Goal: Information Seeking & Learning: Learn about a topic

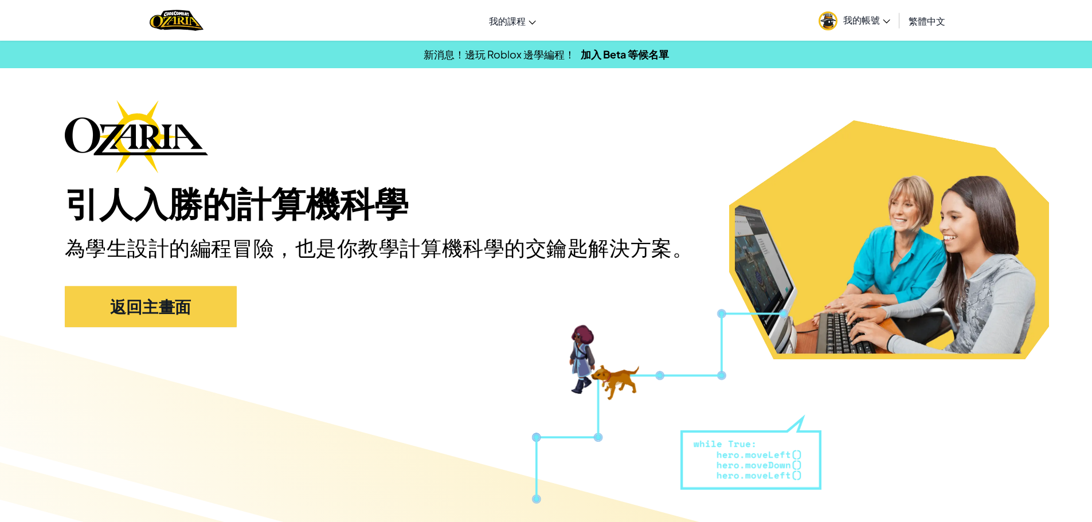
click at [861, 19] on span "我的帳號" at bounding box center [867, 20] width 47 height 12
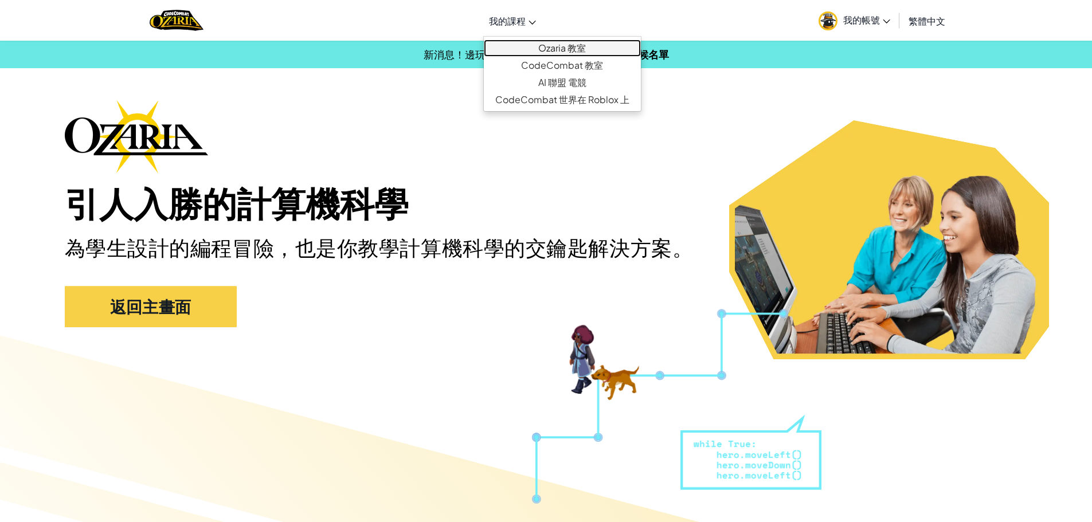
click at [548, 46] on link "Ozaria 教室" at bounding box center [562, 48] width 157 height 17
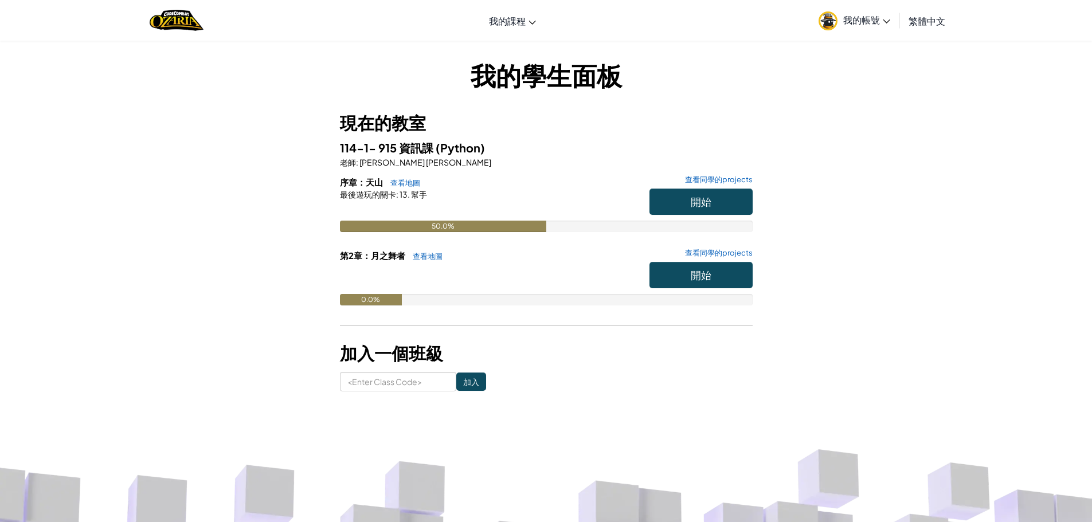
click at [823, 25] on img at bounding box center [828, 20] width 19 height 19
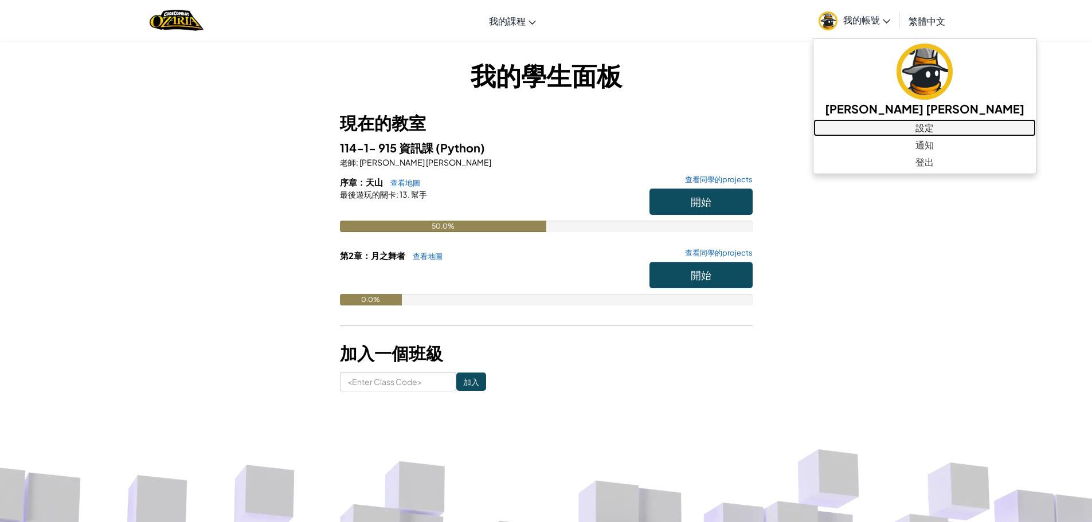
click at [876, 128] on link "設定" at bounding box center [925, 127] width 222 height 17
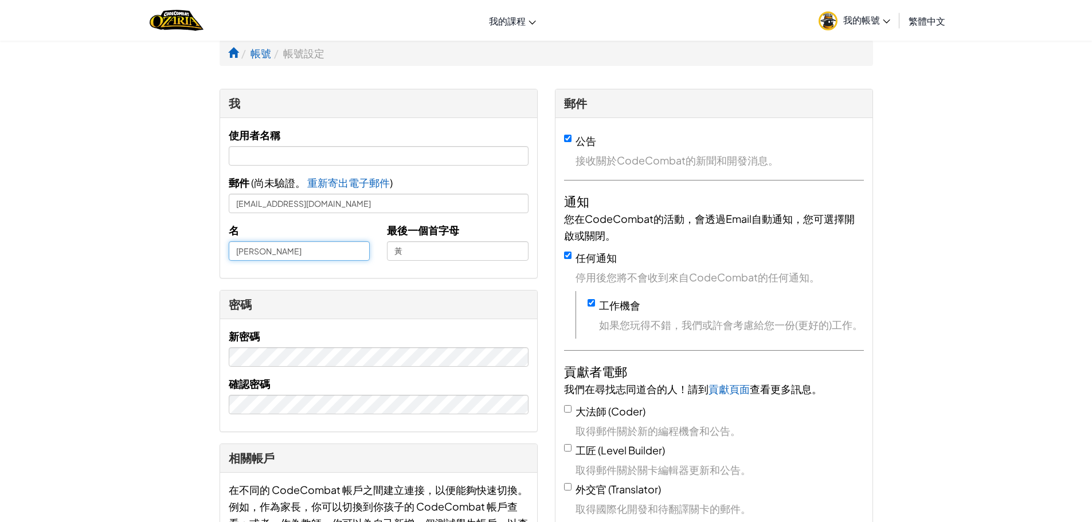
click at [229, 252] on input "[PERSON_NAME]" at bounding box center [300, 250] width 142 height 19
type input "09[PERSON_NAME]"
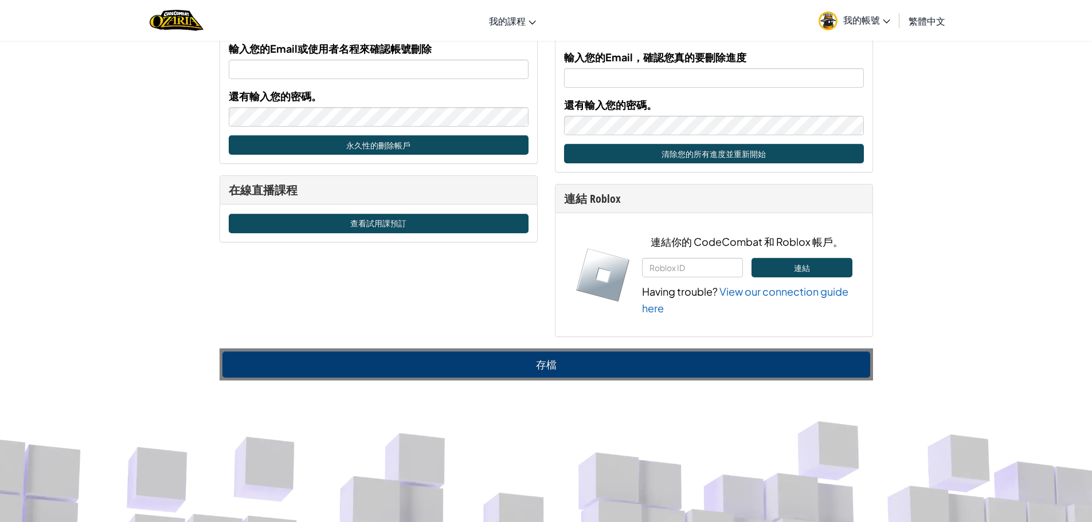
scroll to position [631, 0]
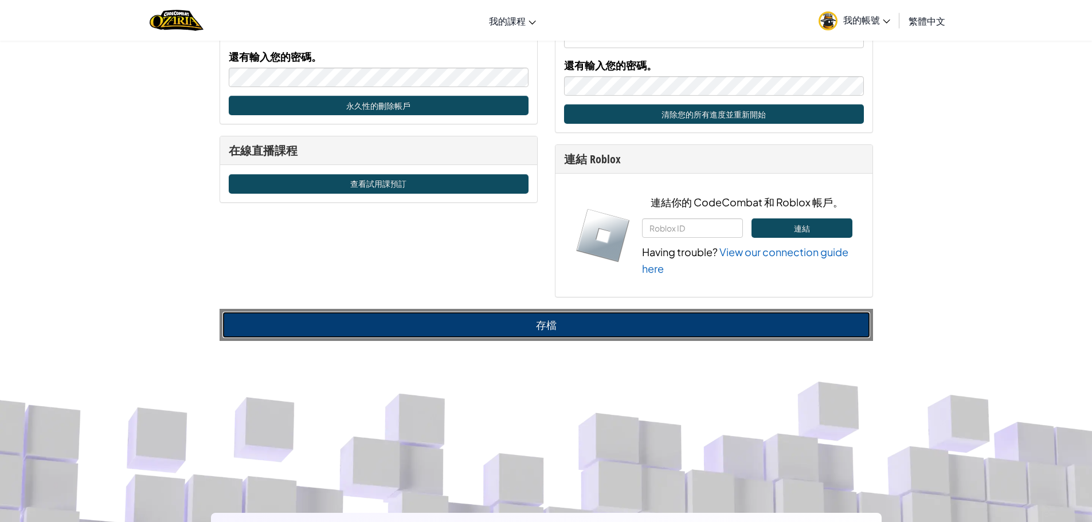
click at [530, 316] on button "存檔" at bounding box center [546, 325] width 648 height 26
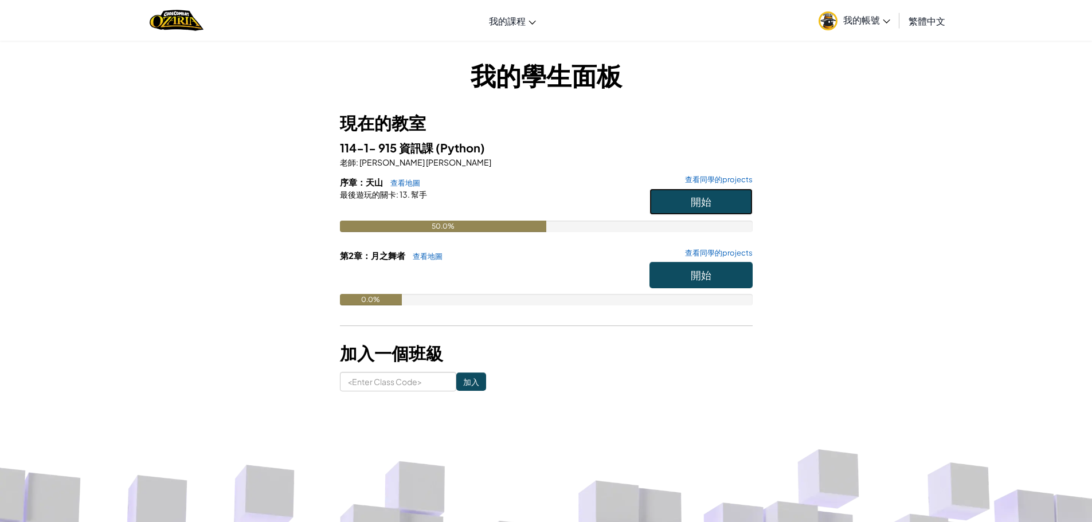
click at [709, 204] on span "開始" at bounding box center [701, 201] width 21 height 13
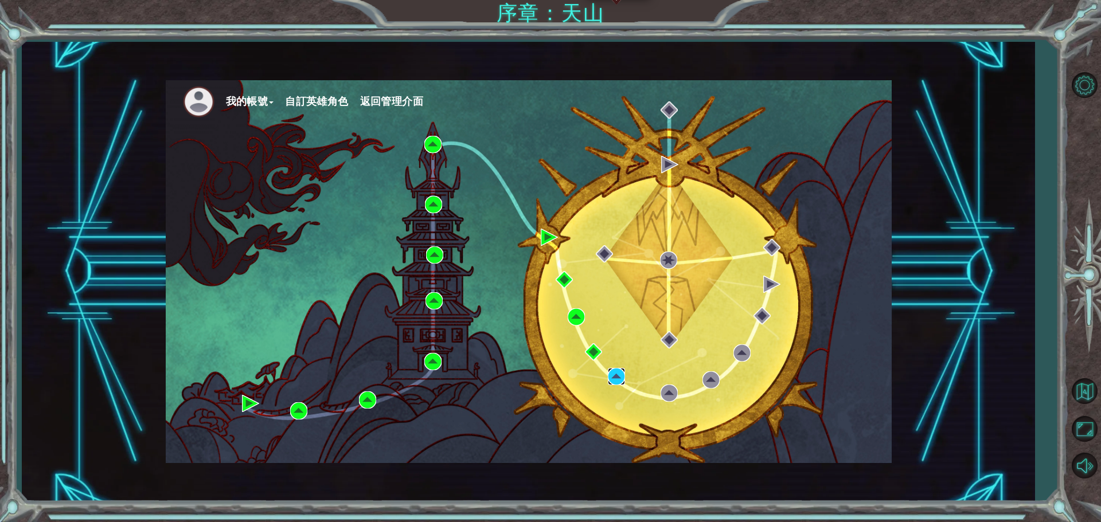
click at [618, 379] on img at bounding box center [616, 376] width 17 height 17
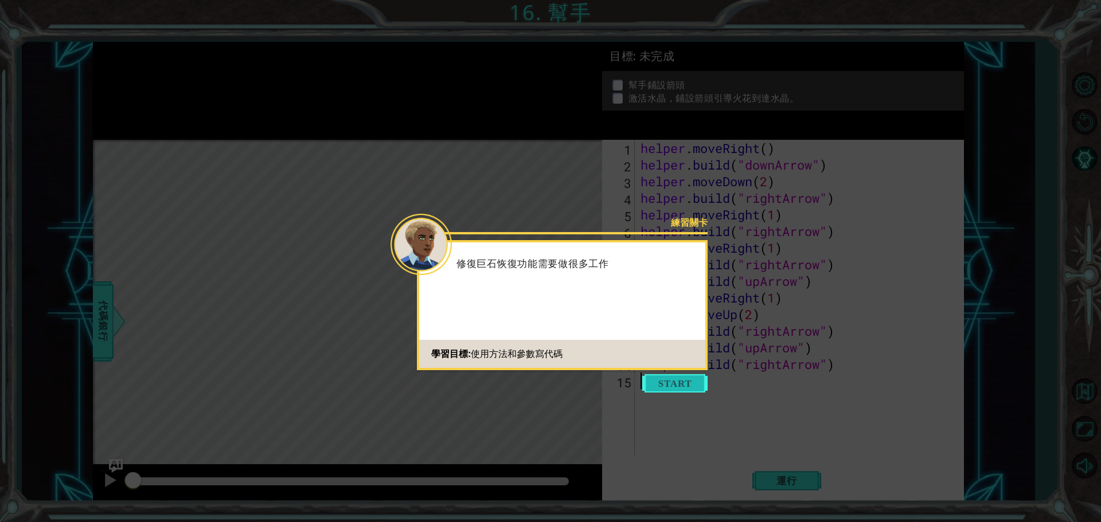
click at [691, 384] on button "Start" at bounding box center [674, 383] width 65 height 18
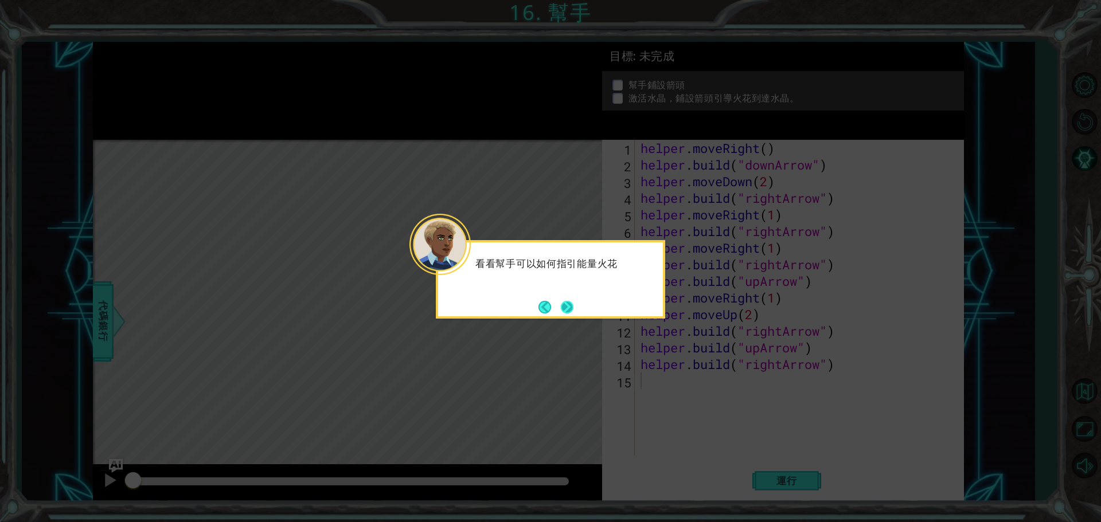
click at [571, 309] on button "Next" at bounding box center [567, 307] width 13 height 13
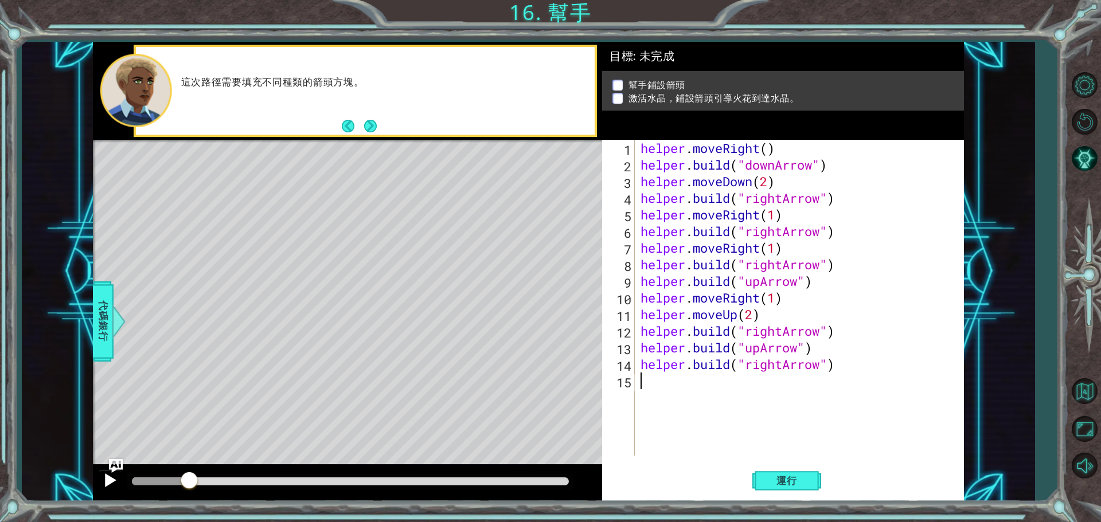
drag, startPoint x: 134, startPoint y: 485, endPoint x: 108, endPoint y: 480, distance: 25.6
click at [179, 482] on div at bounding box center [189, 481] width 21 height 21
click at [776, 472] on button "運行" at bounding box center [786, 481] width 69 height 36
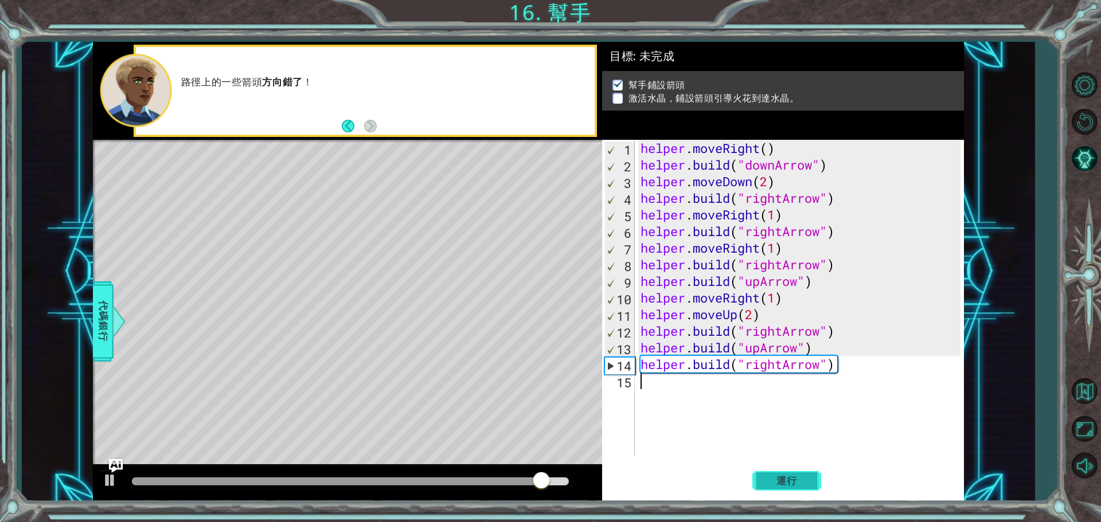
click at [789, 483] on span "運行" at bounding box center [787, 480] width 44 height 11
click at [111, 477] on div at bounding box center [110, 480] width 15 height 15
click at [840, 273] on div "helper . moveRight ( ) helper . build ( "downArrow" ) helper . moveDown ( 2 ) h…" at bounding box center [802, 314] width 328 height 349
click at [845, 264] on div "helper . moveRight ( ) helper . build ( "downArrow" ) helper . moveDown ( 2 ) h…" at bounding box center [802, 314] width 328 height 349
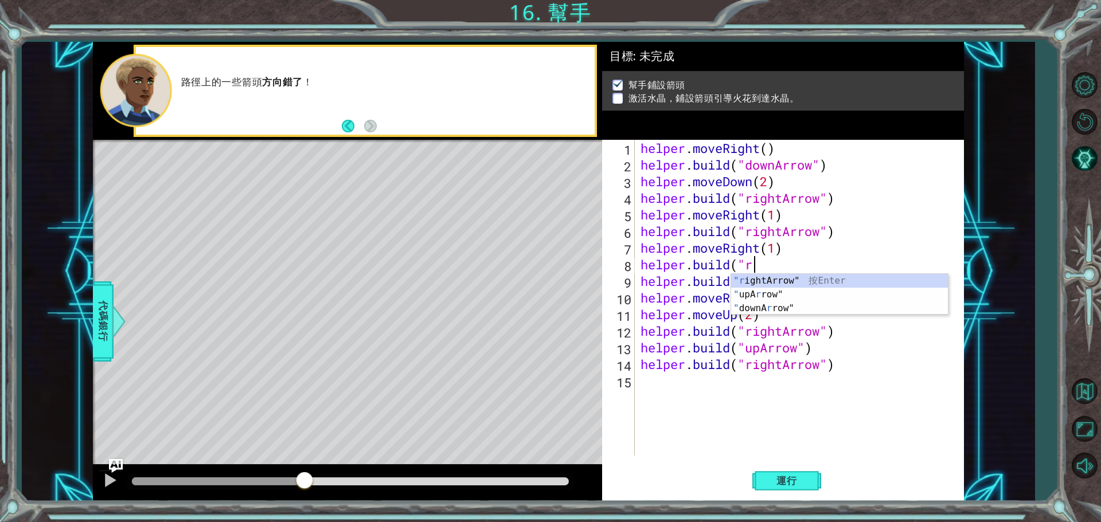
type textarea "[DOMAIN_NAME](""
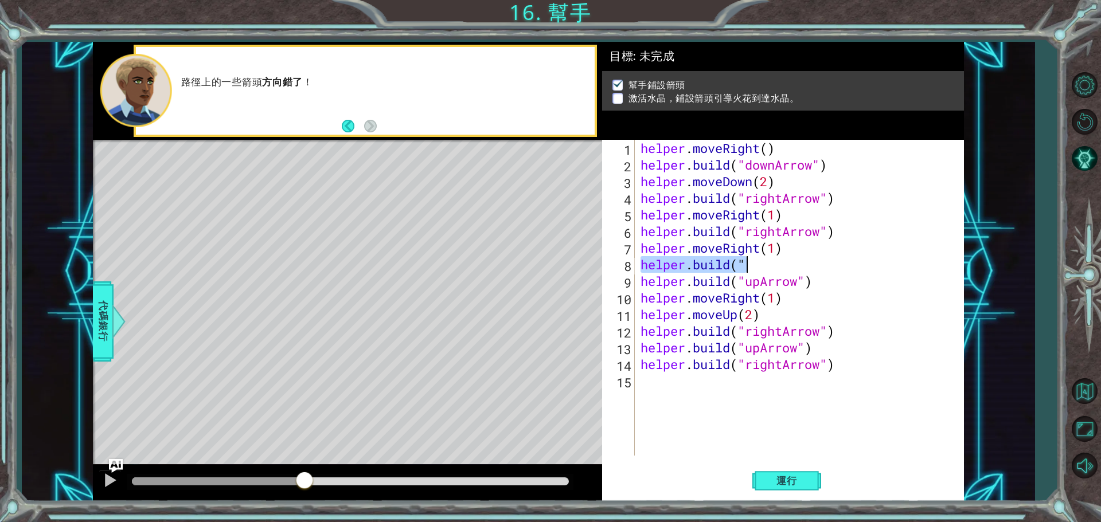
drag, startPoint x: 643, startPoint y: 265, endPoint x: 829, endPoint y: 267, distance: 186.4
click at [829, 267] on div "helper . moveRight ( ) helper . build ( "downArrow" ) helper . moveDown ( 2 ) h…" at bounding box center [802, 314] width 328 height 349
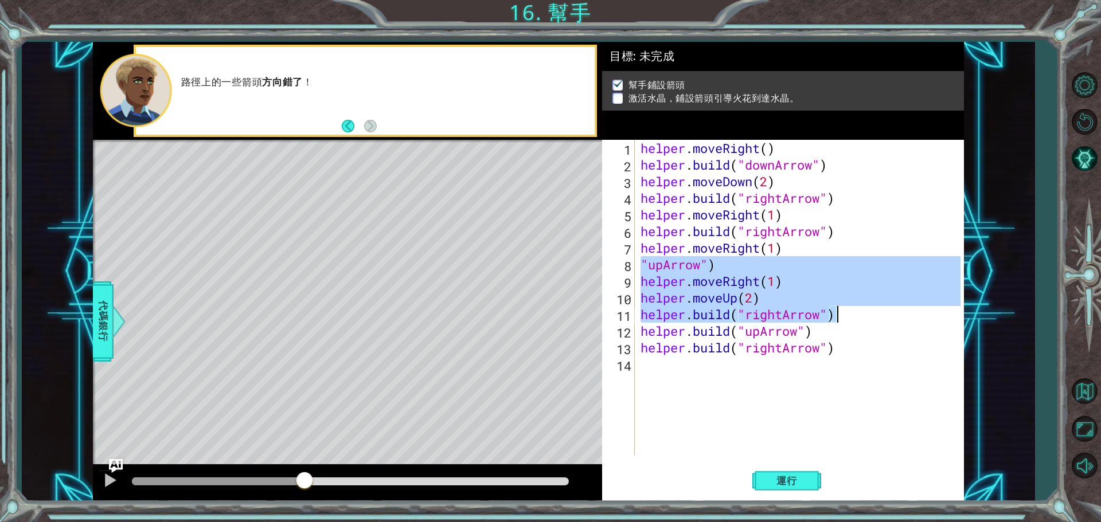
drag, startPoint x: 643, startPoint y: 261, endPoint x: 842, endPoint y: 310, distance: 204.7
click at [842, 310] on div "helper . moveRight ( ) helper . build ( "downArrow" ) helper . moveDown ( 2 ) h…" at bounding box center [802, 314] width 328 height 349
type textarea "helper.moveUp(2) [DOMAIN_NAME]("rightArrow")"
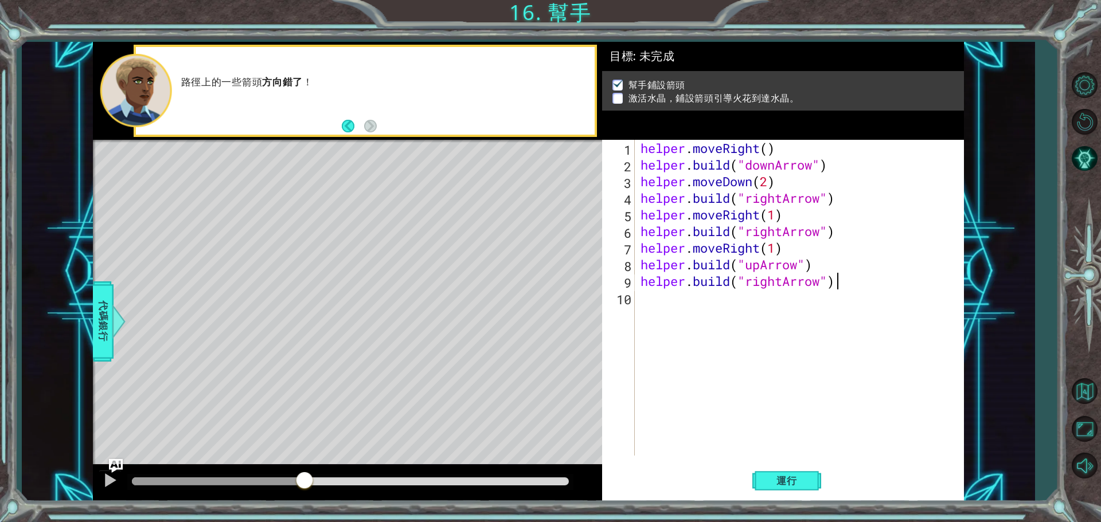
click at [853, 285] on div "helper . moveRight ( ) helper . build ( "downArrow" ) helper . moveDown ( 2 ) h…" at bounding box center [802, 314] width 328 height 349
type textarea "[DOMAIN_NAME]("rightArrow")"
drag, startPoint x: 645, startPoint y: 283, endPoint x: 840, endPoint y: 288, distance: 195.6
click at [840, 288] on div "helper . moveRight ( ) helper . build ( "downArrow" ) helper . moveDown ( 2 ) h…" at bounding box center [802, 314] width 328 height 349
click at [768, 184] on div "helper . moveRight ( ) helper . build ( "downArrow" ) helper . moveDown ( 2 ) h…" at bounding box center [802, 314] width 328 height 349
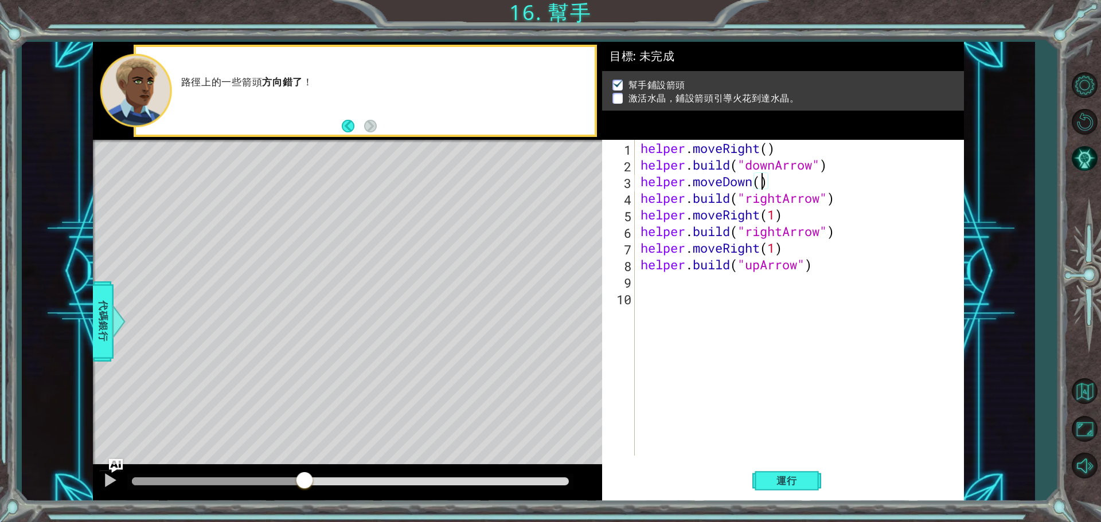
type textarea "helper.moveDown(1)"
click at [848, 317] on div "helper . moveRight ( ) helper . build ( "downArrow" ) helper . moveDown ( 1 ) h…" at bounding box center [802, 314] width 328 height 349
click at [807, 478] on span "運行" at bounding box center [787, 480] width 44 height 11
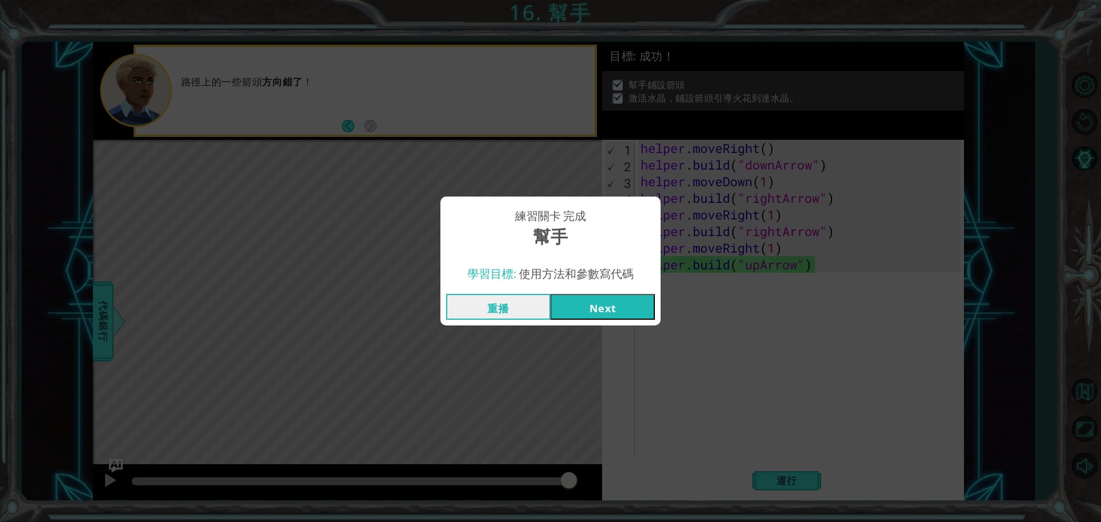
click at [622, 300] on button "Next" at bounding box center [602, 307] width 104 height 26
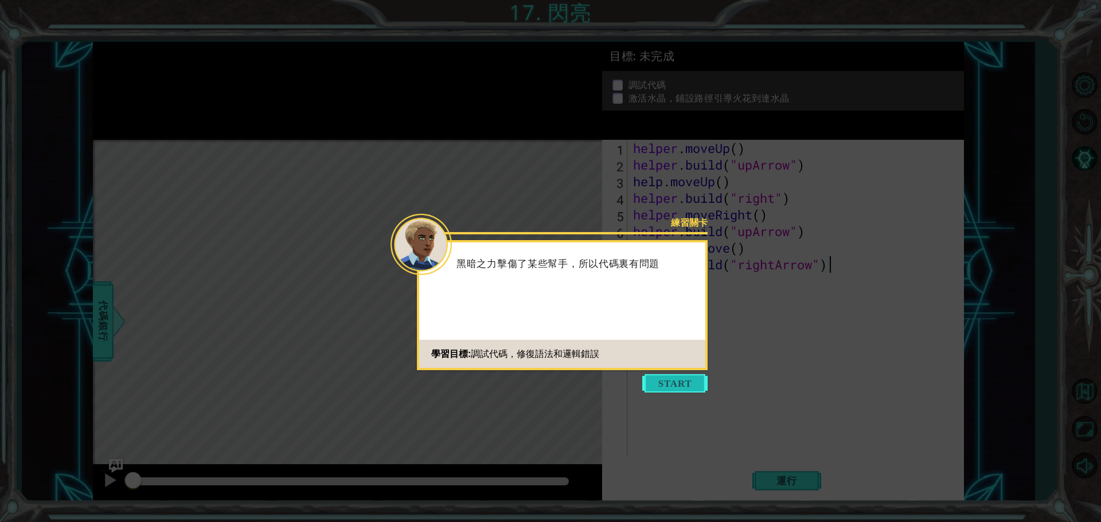
click at [701, 386] on button "Start" at bounding box center [674, 383] width 65 height 18
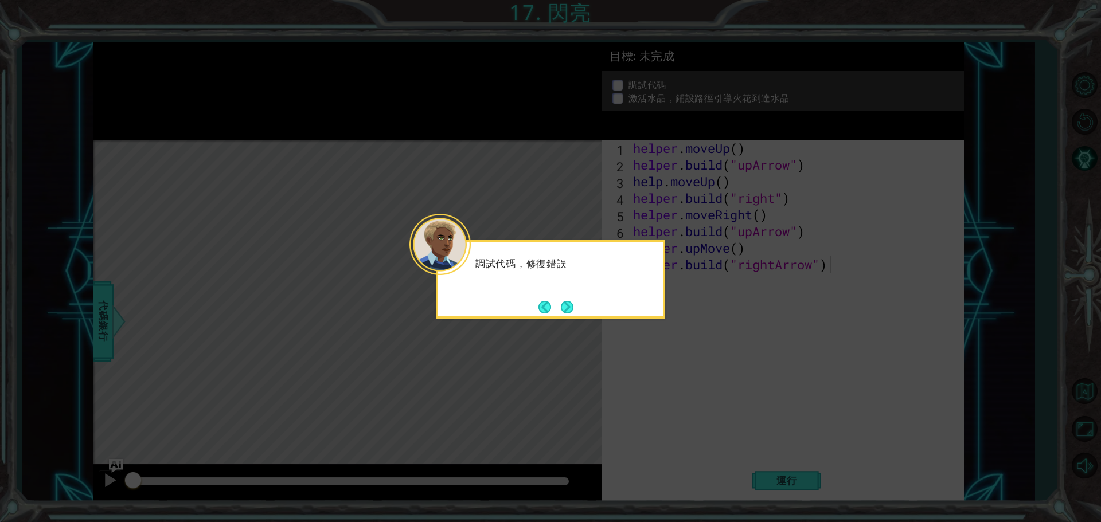
click at [567, 296] on div "調試代碼，修復錯誤" at bounding box center [550, 279] width 229 height 79
click at [568, 304] on button "Next" at bounding box center [567, 307] width 13 height 13
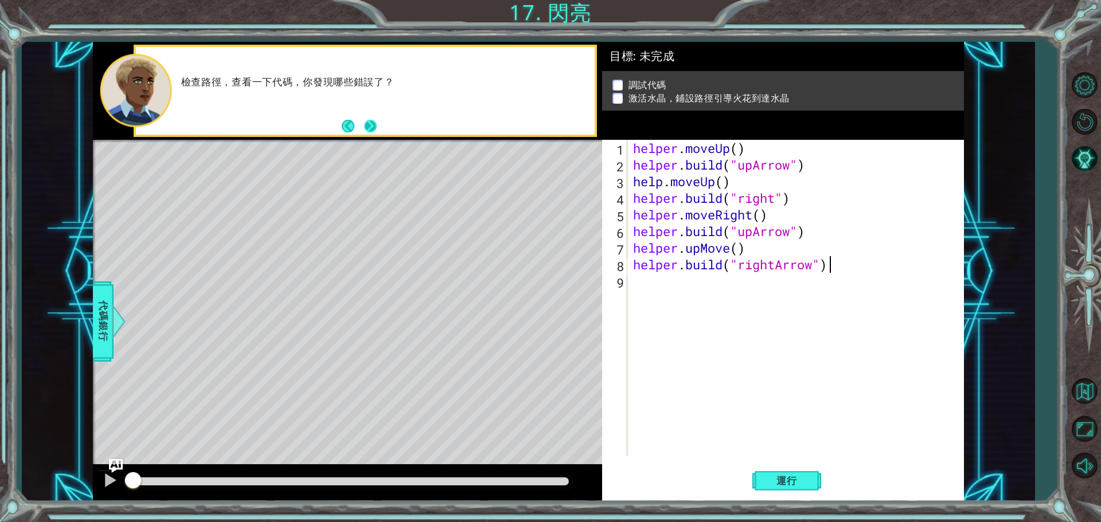
click at [376, 120] on button "Next" at bounding box center [370, 126] width 13 height 13
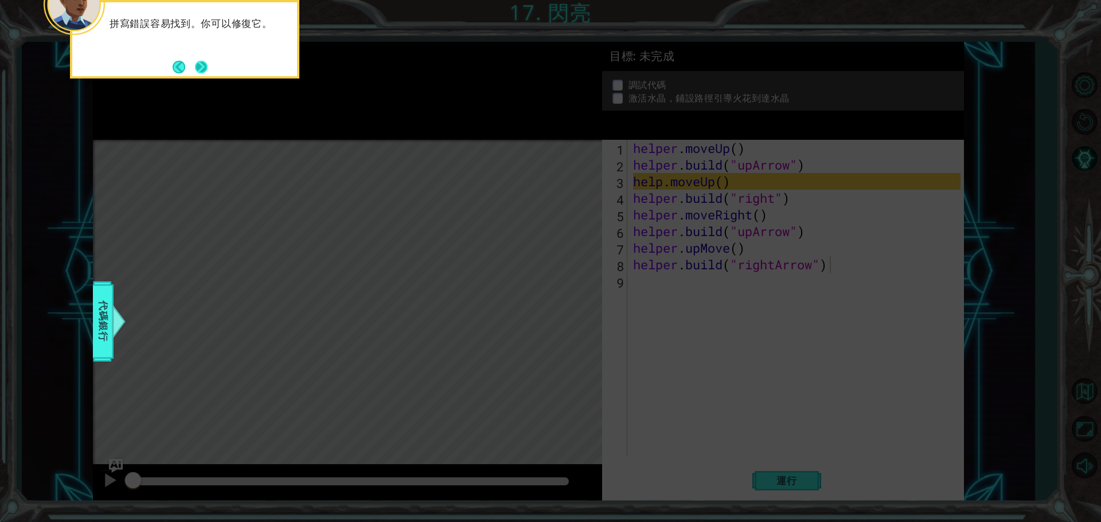
click at [208, 61] on button "Next" at bounding box center [201, 67] width 13 height 13
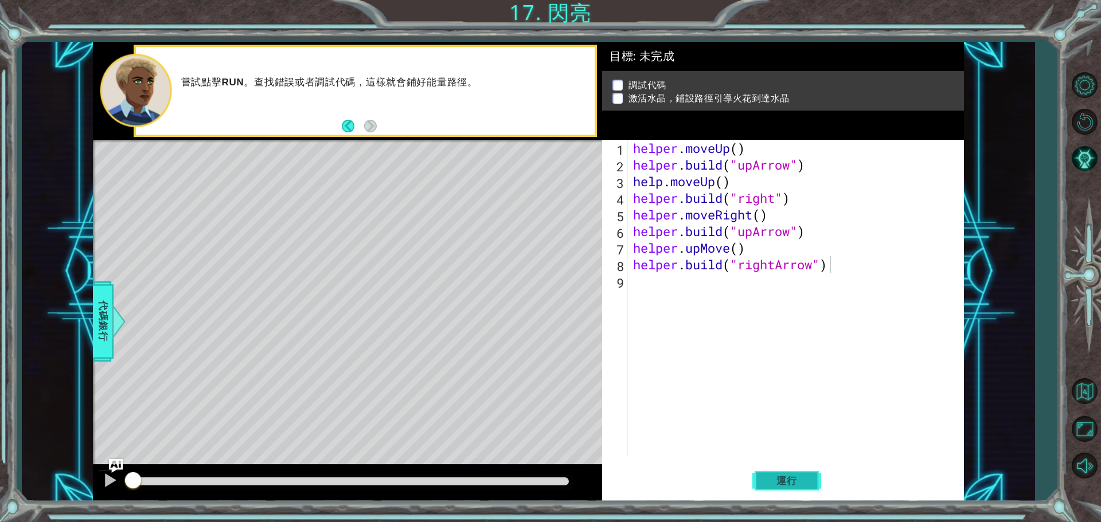
click at [809, 485] on button "運行" at bounding box center [786, 481] width 69 height 36
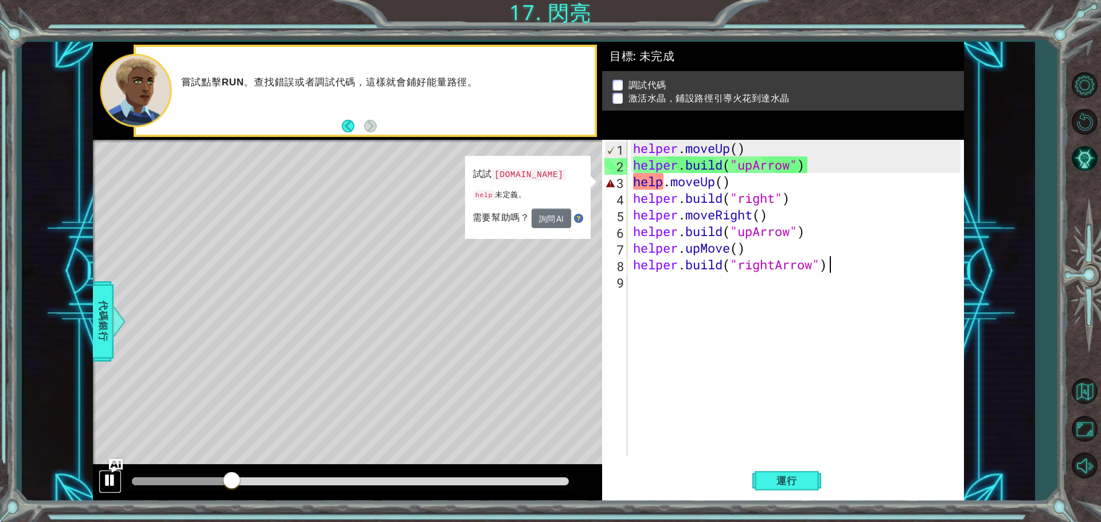
click at [105, 479] on div at bounding box center [110, 480] width 15 height 15
click at [723, 189] on div "helper . moveUp ( ) helper . build ( "upArrow" ) help . moveUp ( ) helper . bui…" at bounding box center [798, 314] width 335 height 349
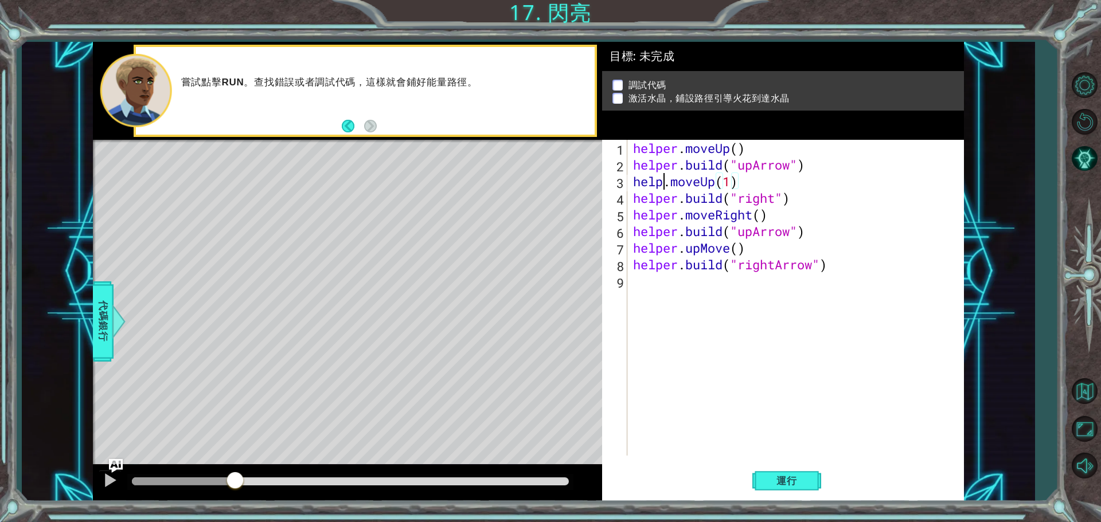
click at [662, 183] on div "helper . moveUp ( ) helper . build ( "upArrow" ) help . moveUp ( 1 ) helper . b…" at bounding box center [798, 314] width 335 height 349
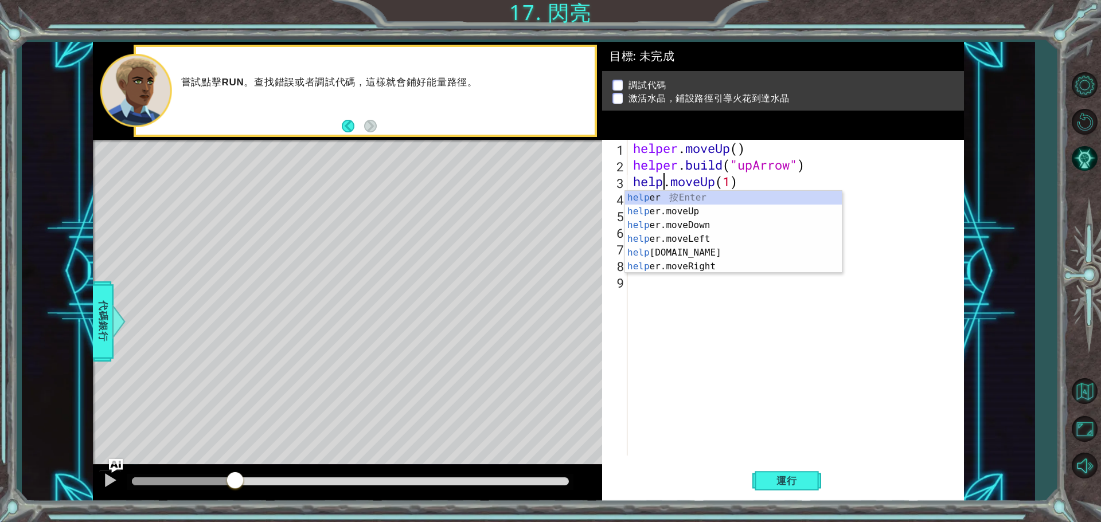
scroll to position [0, 0]
type textarea "ㄐ"
click at [746, 182] on div "helper . moveUp ( ) helper . build ( "upArrow" ) helper . moveUp ( 1 ) helper .…" at bounding box center [798, 314] width 335 height 349
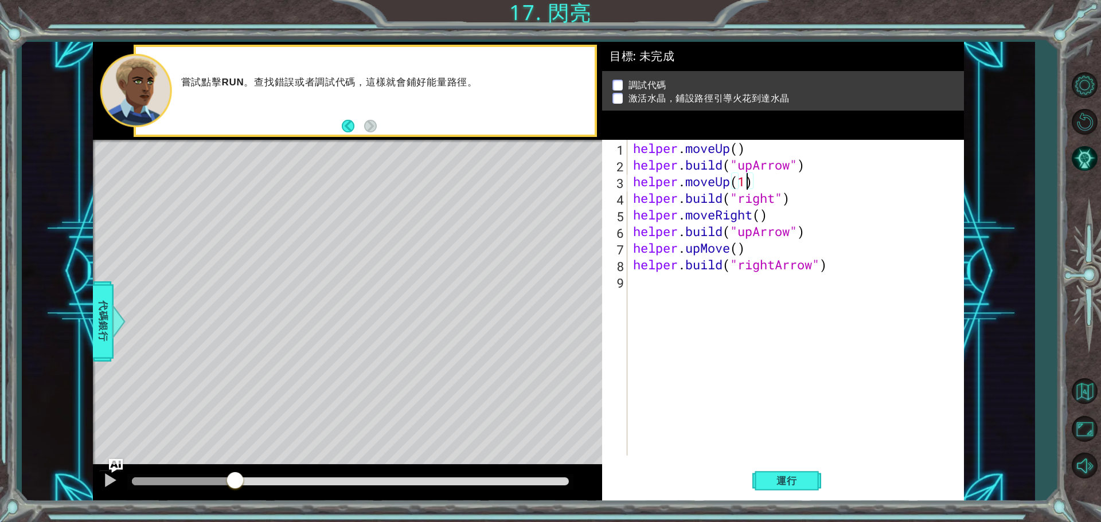
type textarea "helper.moveUp()"
click at [842, 346] on div "helper . moveUp ( ) helper . build ( "upArrow" ) helper . moveUp ( ) helper . b…" at bounding box center [798, 314] width 335 height 349
click at [780, 478] on span "運行" at bounding box center [787, 480] width 44 height 11
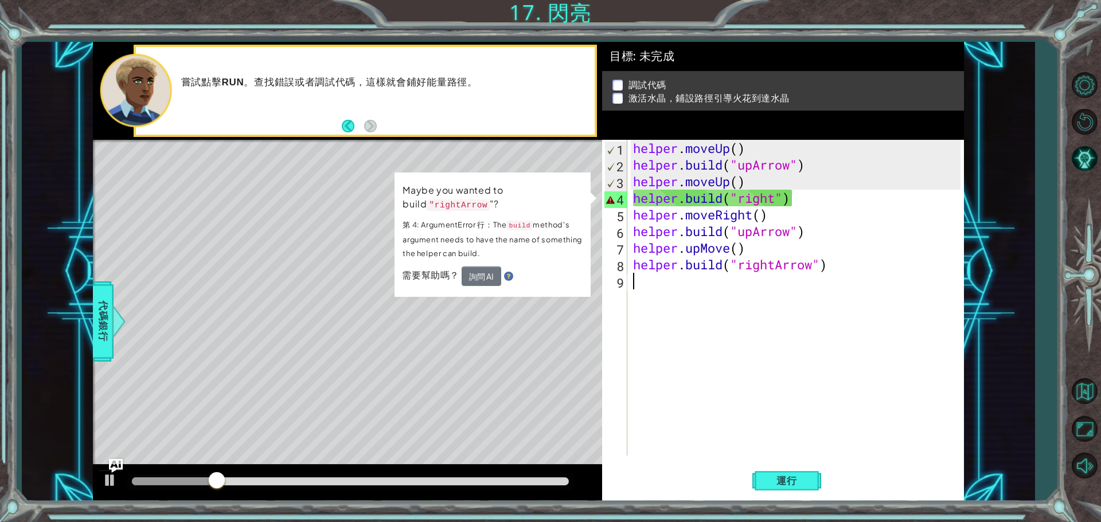
click at [720, 399] on div "helper . moveUp ( ) helper . build ( "upArrow" ) helper . moveUp ( ) helper . b…" at bounding box center [798, 314] width 335 height 349
click at [110, 483] on div at bounding box center [110, 480] width 15 height 15
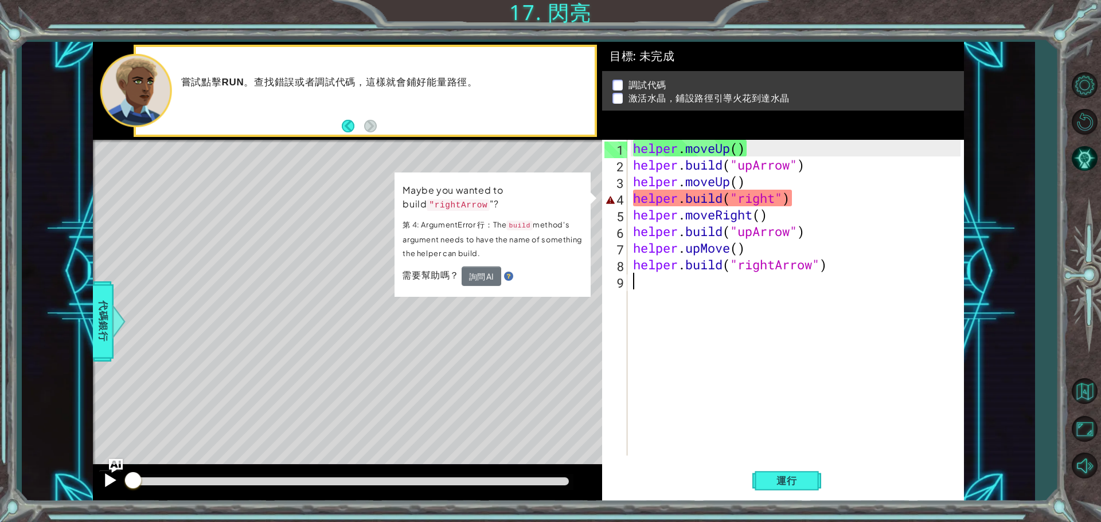
drag, startPoint x: 220, startPoint y: 482, endPoint x: 113, endPoint y: 483, distance: 106.7
click at [120, 487] on div at bounding box center [347, 483] width 509 height 37
click at [101, 479] on button at bounding box center [110, 482] width 23 height 24
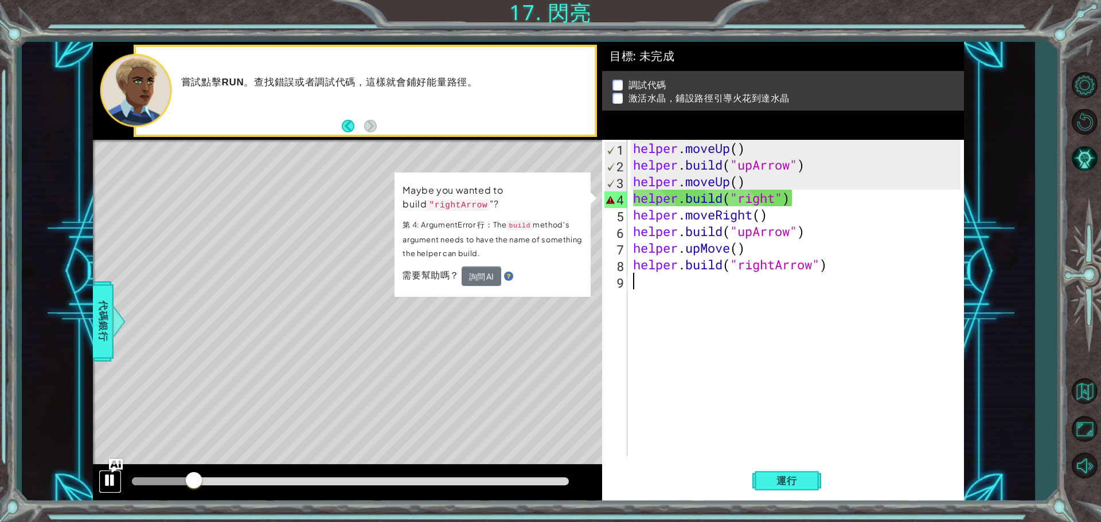
click at [103, 479] on div at bounding box center [110, 480] width 15 height 15
click at [737, 198] on div "helper . moveUp ( ) helper . build ( "upArrow" ) helper . moveUp ( ) helper . b…" at bounding box center [798, 314] width 335 height 349
click at [777, 201] on div "helper . moveUp ( ) helper . build ( "upArrow" ) helper . moveUp ( ) helper . b…" at bounding box center [798, 314] width 335 height 349
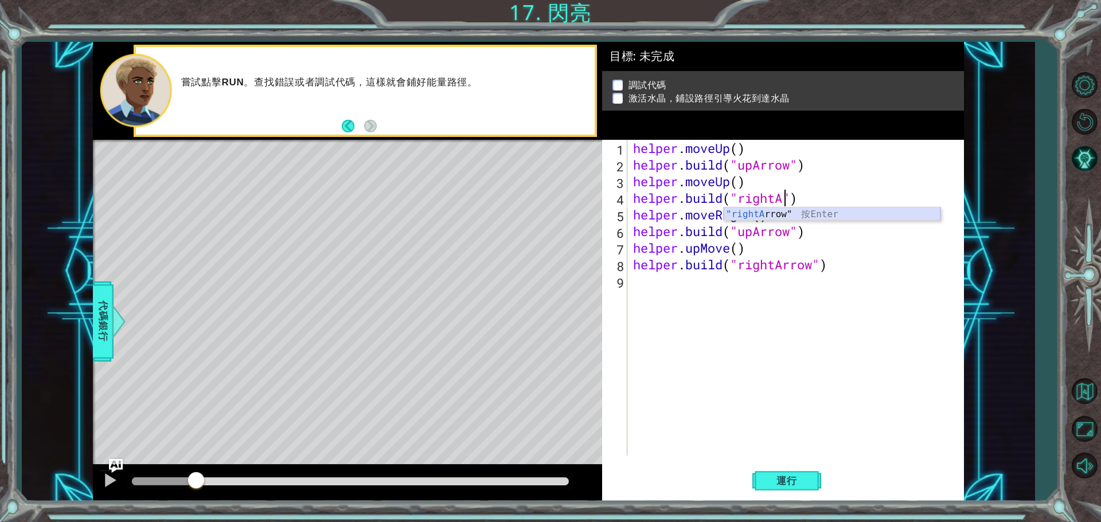
click at [773, 219] on div ""rightA rrow" 按 Enter" at bounding box center [832, 228] width 217 height 41
click at [790, 485] on span "運行" at bounding box center [787, 480] width 44 height 11
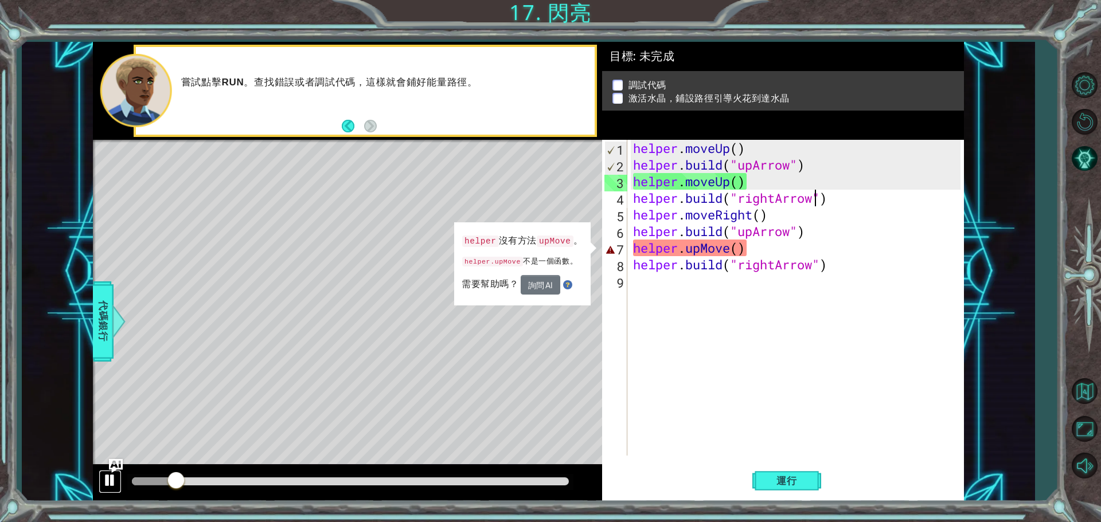
click at [110, 477] on div at bounding box center [110, 480] width 15 height 15
click at [729, 252] on div "helper . moveUp ( ) helper . build ( "upArrow" ) helper . moveUp ( ) helper . b…" at bounding box center [798, 314] width 335 height 349
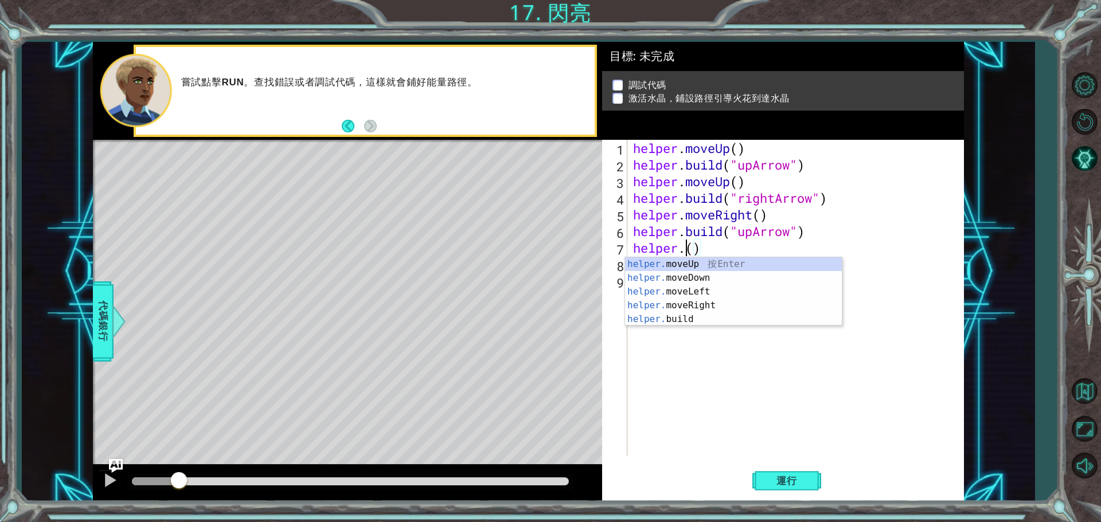
scroll to position [0, 2]
click at [707, 264] on div "helper.m oveUp 按 Enter helper.m oveDown 按 Enter helper.m oveLeft 按 Enter helper…" at bounding box center [733, 298] width 217 height 83
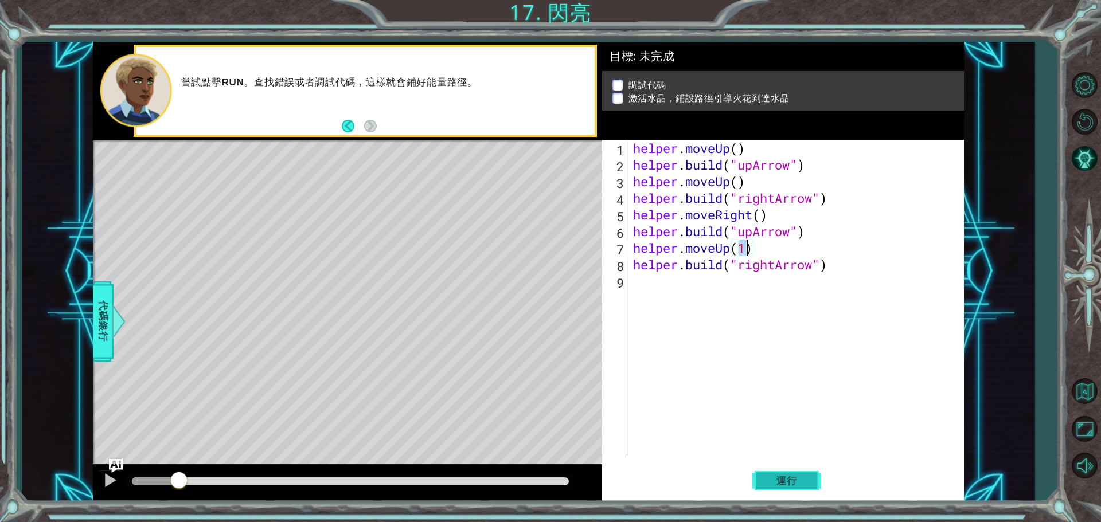
type textarea "helper.moveUp(1)"
click at [797, 482] on span "運行" at bounding box center [787, 480] width 44 height 11
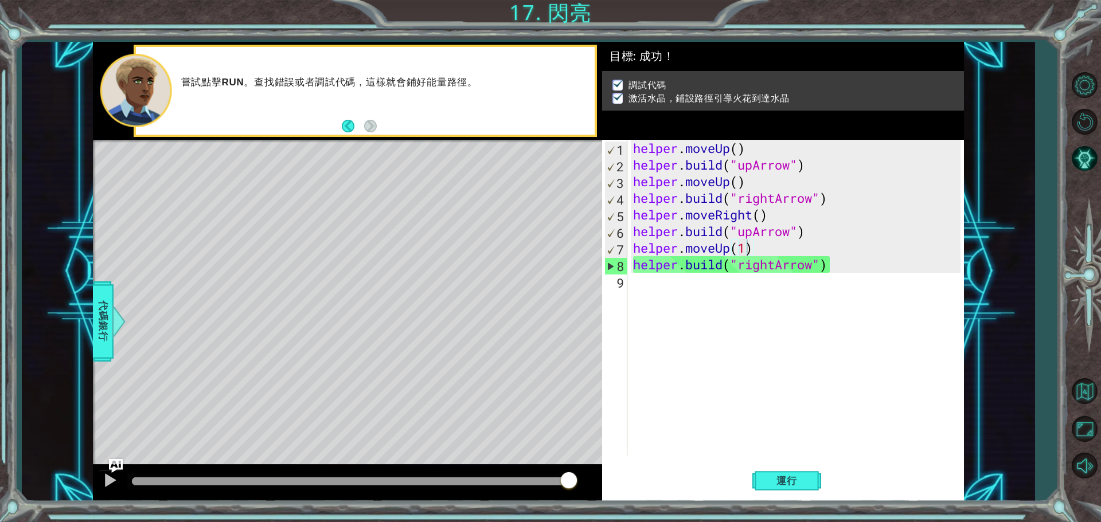
drag, startPoint x: 216, startPoint y: 479, endPoint x: 708, endPoint y: 512, distance: 493.7
click at [708, 512] on body "1 ההההההההההההההההההההההההההההההההההההההההההההההההההההההההההההההההההההההההההההה…" at bounding box center [550, 261] width 1101 height 522
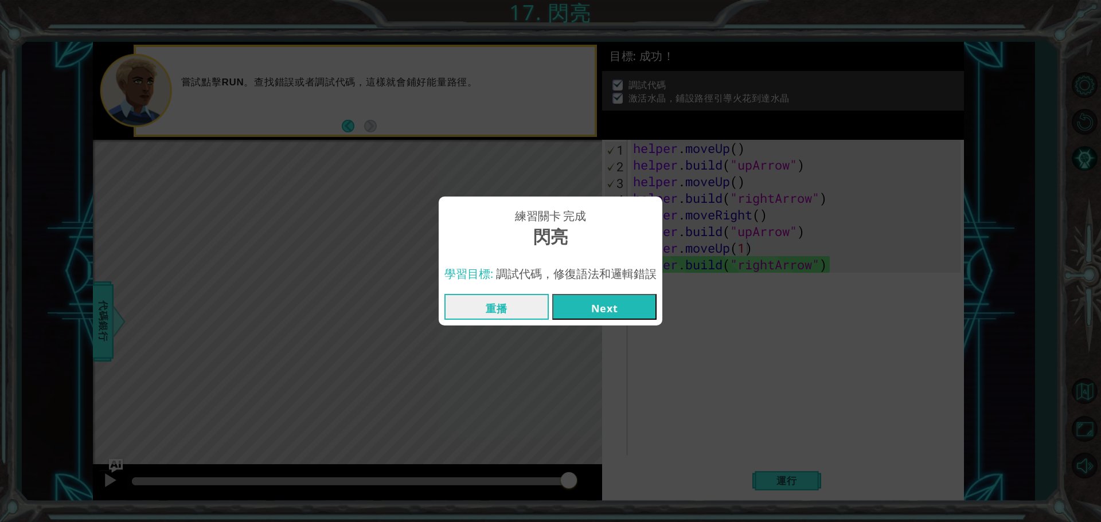
click at [631, 305] on button "Next" at bounding box center [604, 307] width 104 height 26
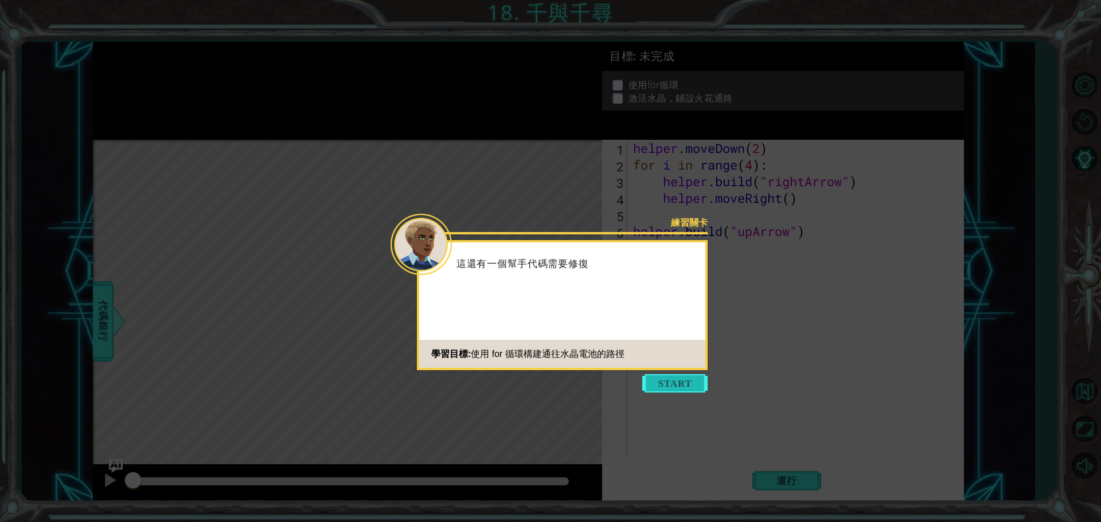
click at [687, 385] on button "Start" at bounding box center [674, 383] width 65 height 18
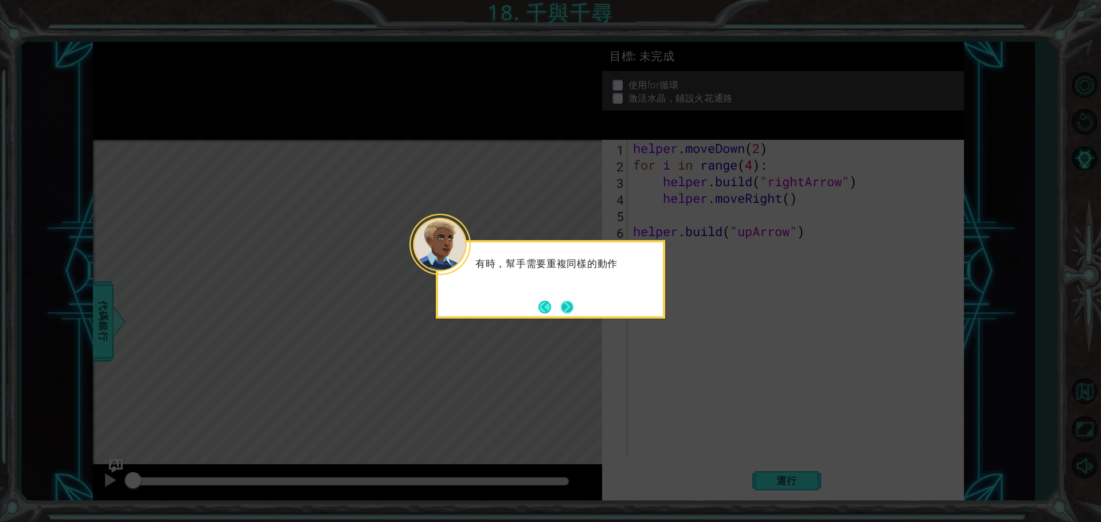
click at [571, 305] on button "Next" at bounding box center [567, 307] width 13 height 13
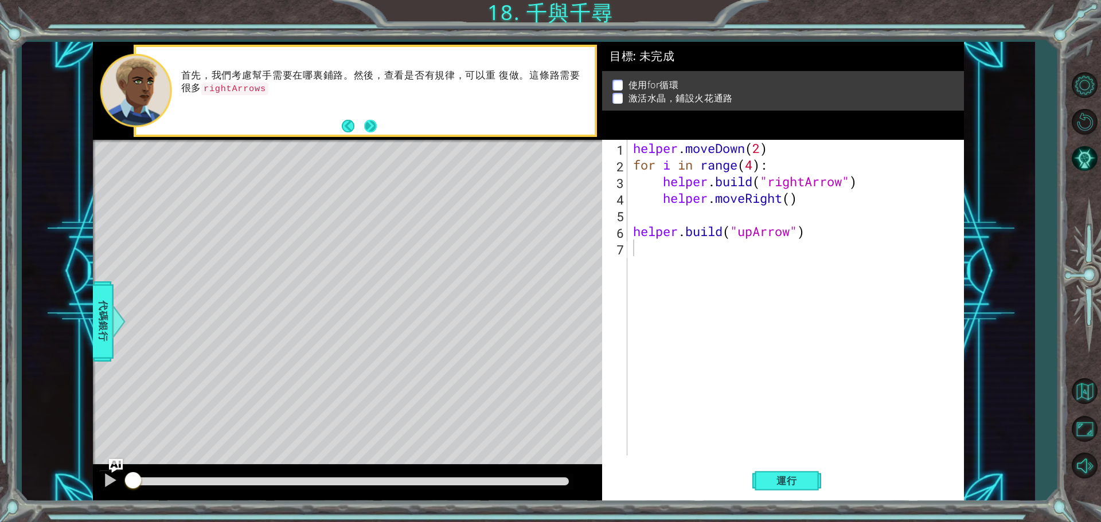
click at [380, 128] on div "首先，我們考慮幫手需要在哪裏鋪路。然後，查看是否有規律，可以重 復做。這條路需要很多 rightArrows" at bounding box center [365, 91] width 459 height 88
click at [374, 127] on button "Next" at bounding box center [370, 126] width 13 height 13
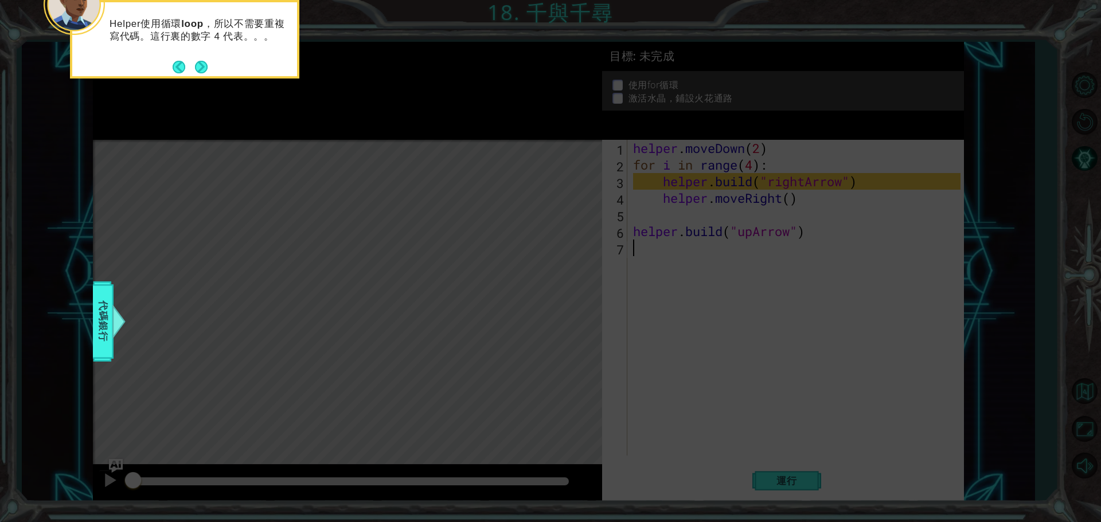
click at [201, 59] on footer at bounding box center [190, 66] width 35 height 17
click at [205, 68] on button "Next" at bounding box center [201, 67] width 13 height 13
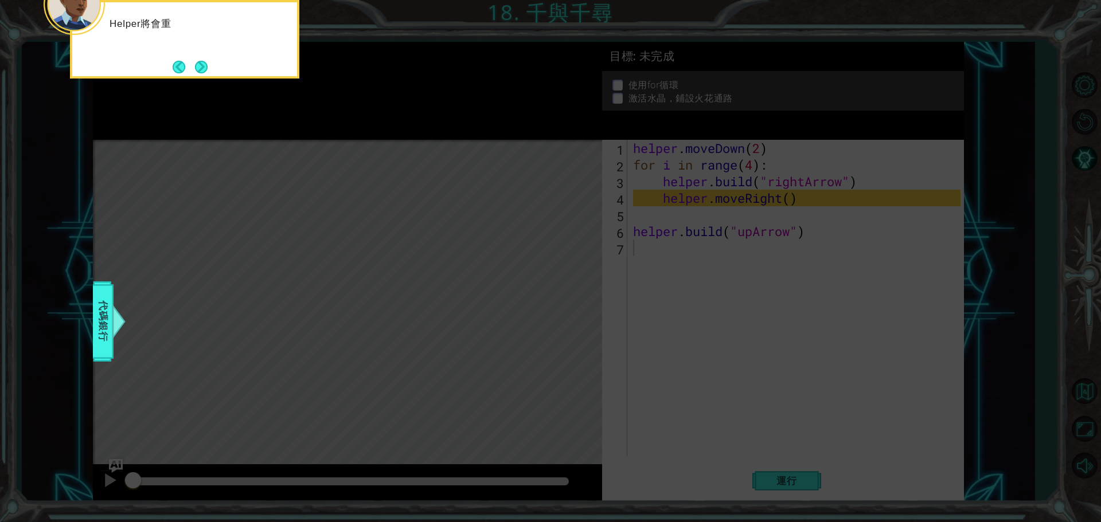
click at [205, 68] on button "Next" at bounding box center [201, 67] width 13 height 13
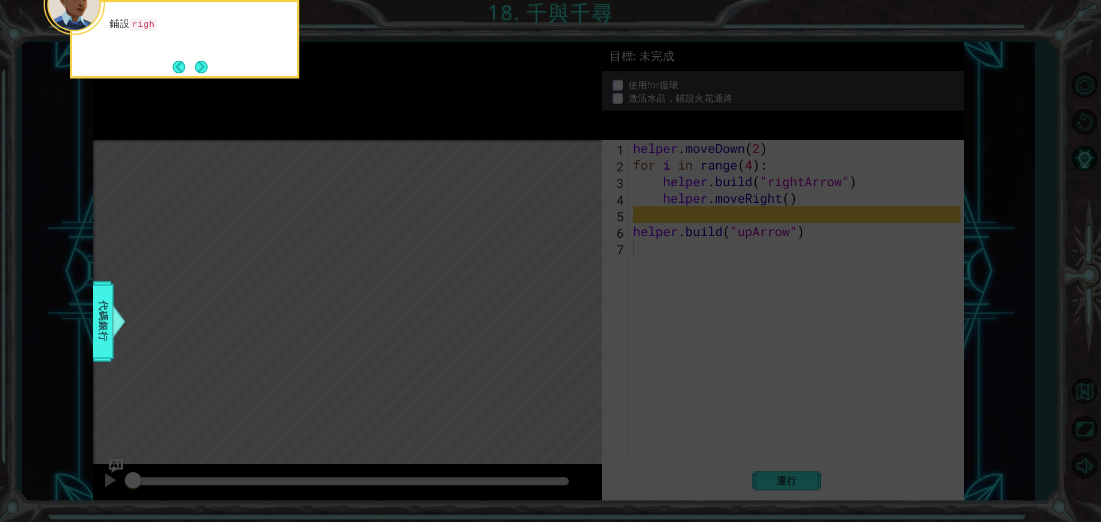
click at [205, 68] on button "Next" at bounding box center [201, 67] width 13 height 13
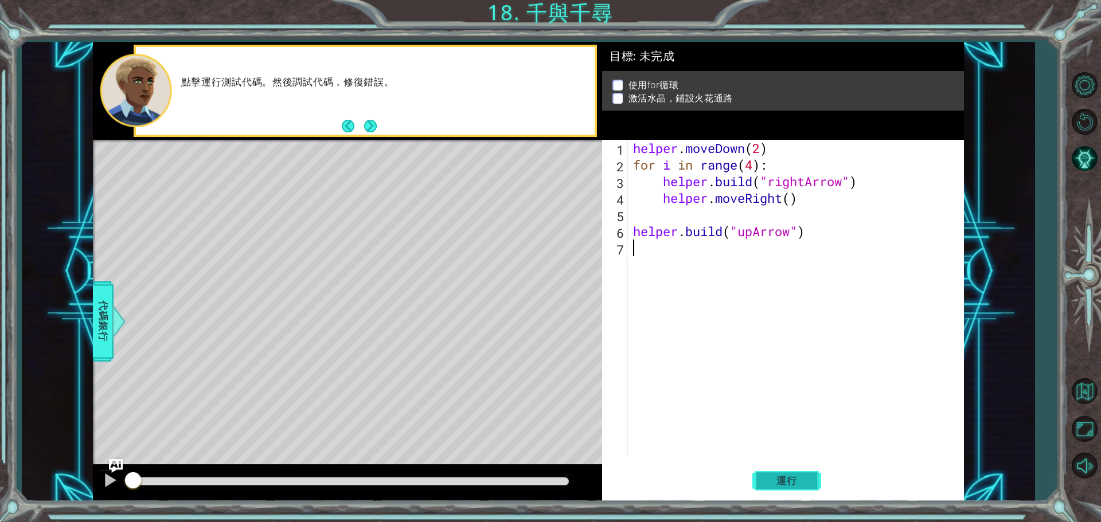
click at [807, 478] on span "運行" at bounding box center [787, 480] width 44 height 11
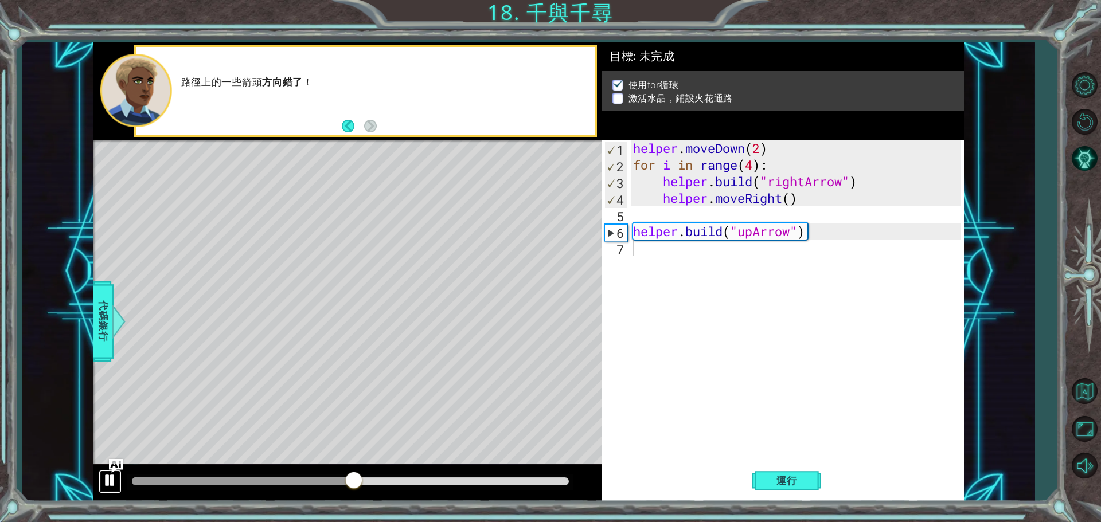
click at [110, 478] on div at bounding box center [110, 480] width 15 height 15
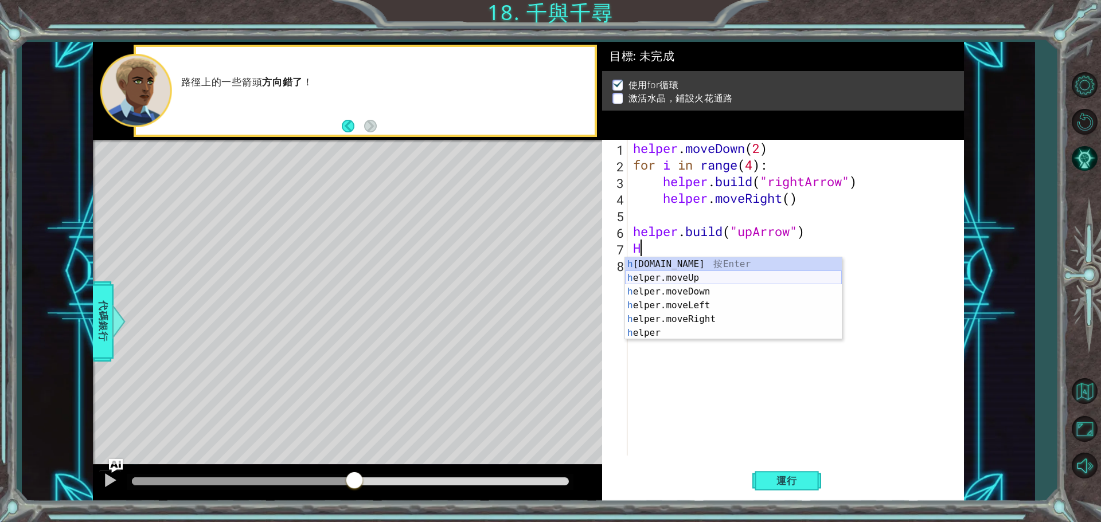
click at [666, 273] on div "h [DOMAIN_NAME] 按 Enter h elper.moveUp 按 Enter h elper.moveDown 按 Enter h elper…" at bounding box center [733, 312] width 217 height 110
type textarea "helper.moveUp(1)"
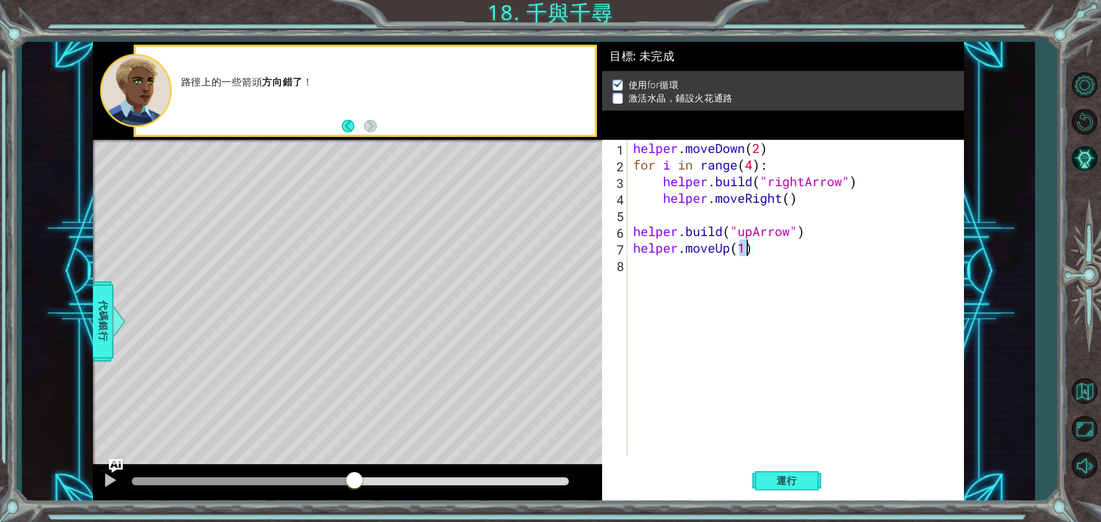
click at [674, 272] on div "helper . moveDown ( 2 ) for i in range ( 4 ) : helper . build ( "rightArrow" ) …" at bounding box center [798, 314] width 335 height 349
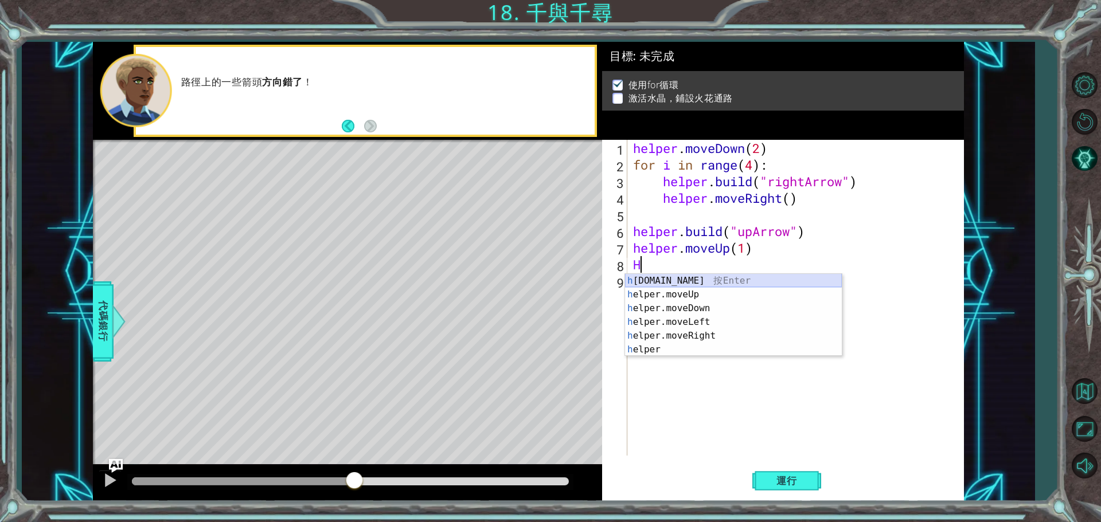
click at [701, 283] on div "h [DOMAIN_NAME] 按 Enter h elper.moveUp 按 Enter h elper.moveDown 按 Enter h elper…" at bounding box center [733, 329] width 217 height 110
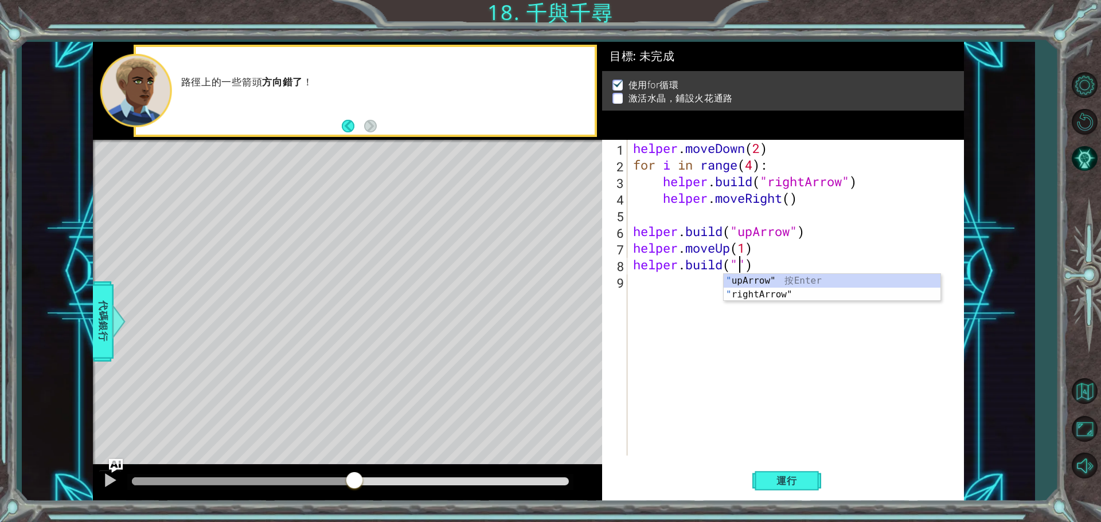
scroll to position [0, 5]
click at [760, 283] on div ""u [PERSON_NAME]" 按 Enter" at bounding box center [832, 294] width 217 height 41
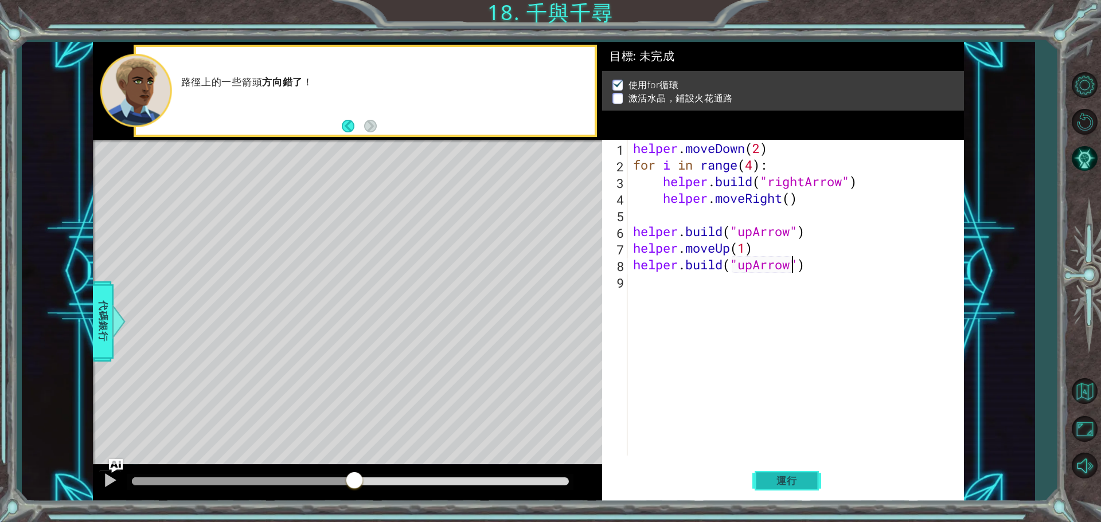
type textarea "[DOMAIN_NAME]("upArrow")"
click at [768, 482] on span "運行" at bounding box center [787, 480] width 44 height 11
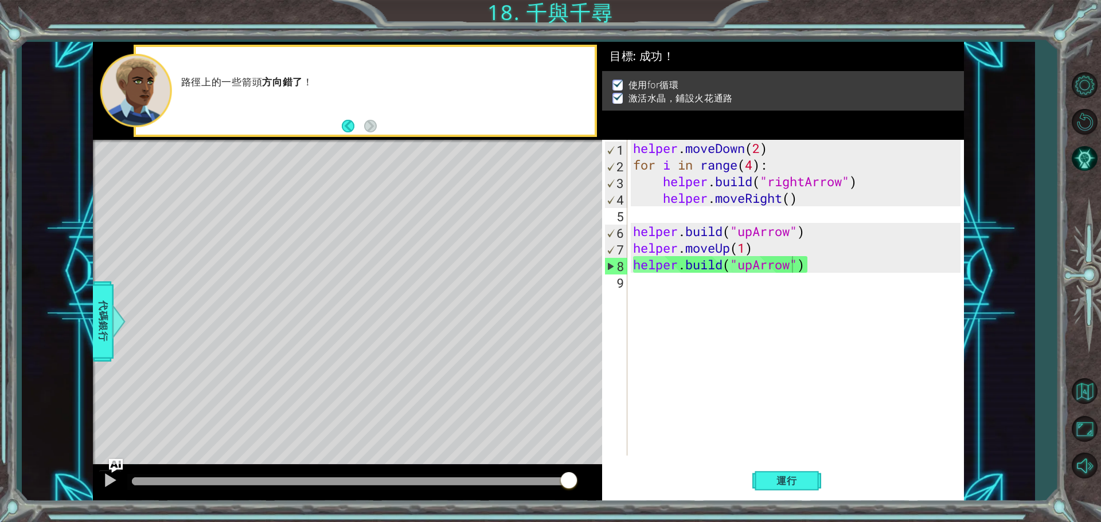
drag, startPoint x: 173, startPoint y: 483, endPoint x: 583, endPoint y: 403, distance: 417.1
click at [602, 461] on div "1 ההההההההההההההההההההההההההההההההההההההההההההההההההההההההההההההההההההההההההההה…" at bounding box center [528, 272] width 871 height 460
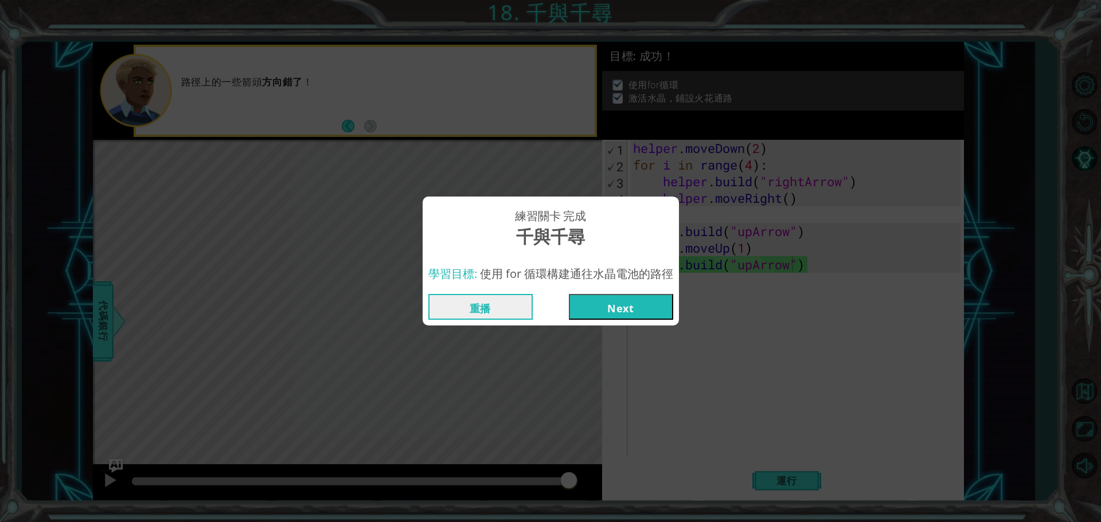
click at [636, 307] on button "Next" at bounding box center [621, 307] width 104 height 26
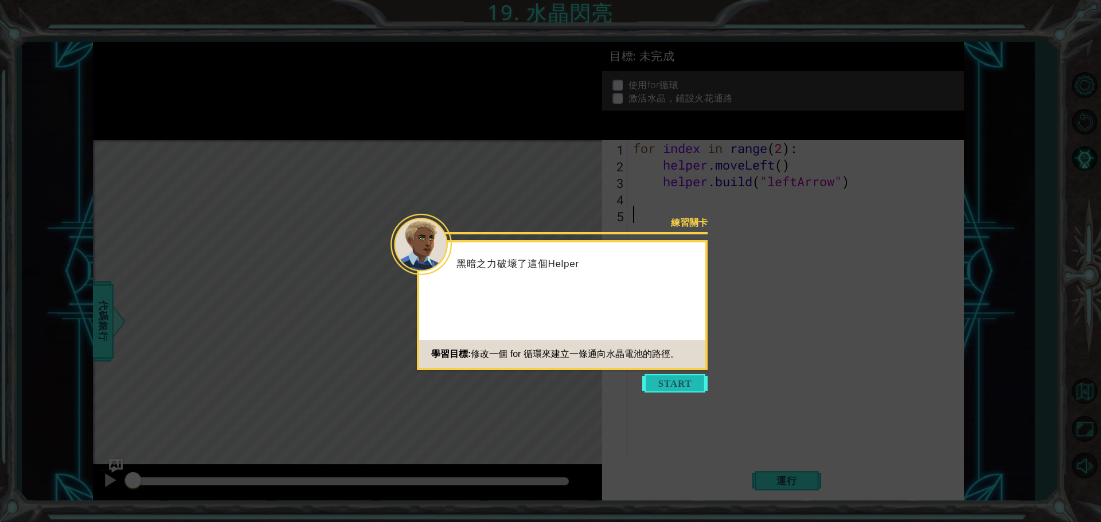
click at [689, 382] on button "Start" at bounding box center [674, 383] width 65 height 18
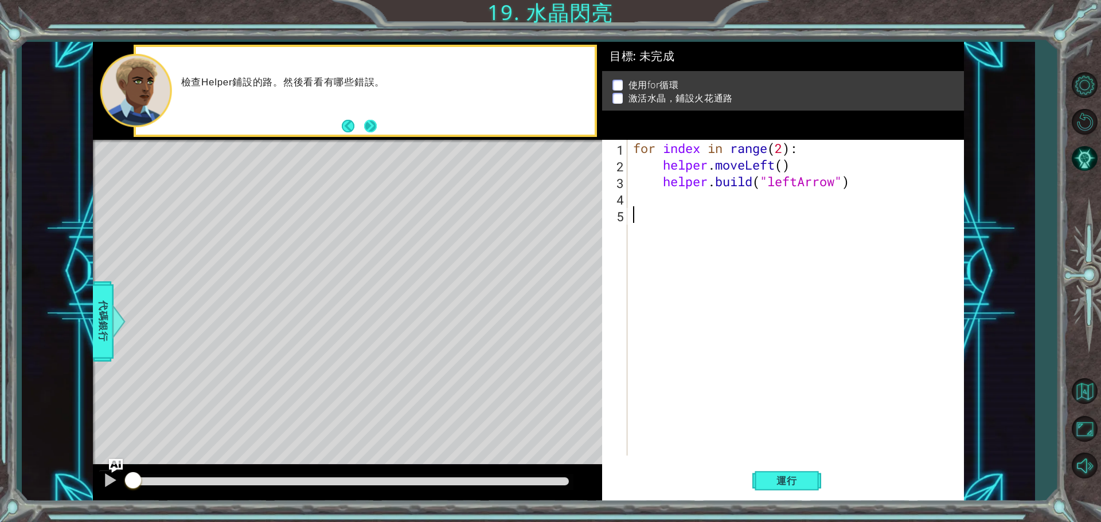
click at [369, 123] on button "Next" at bounding box center [370, 126] width 13 height 13
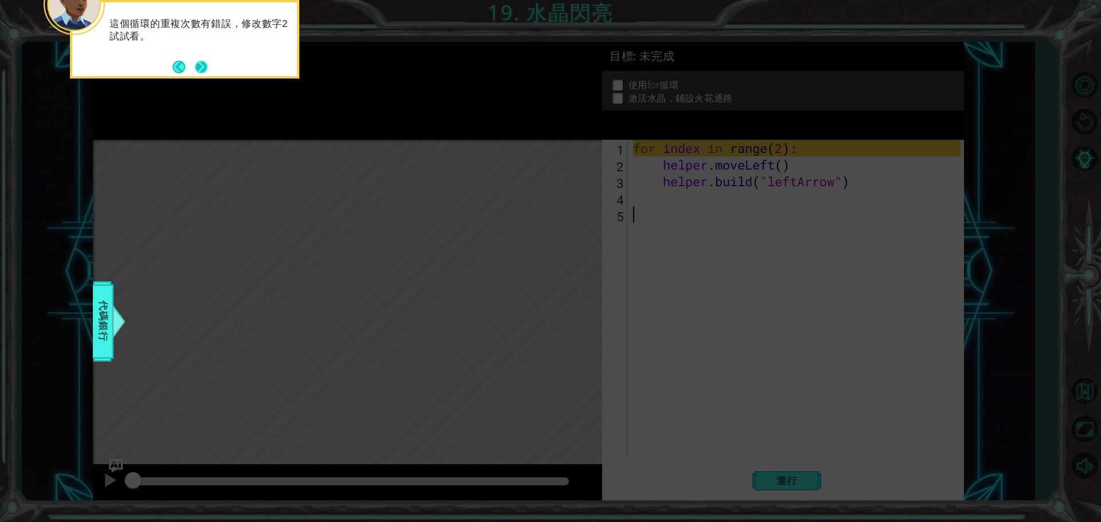
click at [201, 65] on button "Next" at bounding box center [201, 67] width 13 height 13
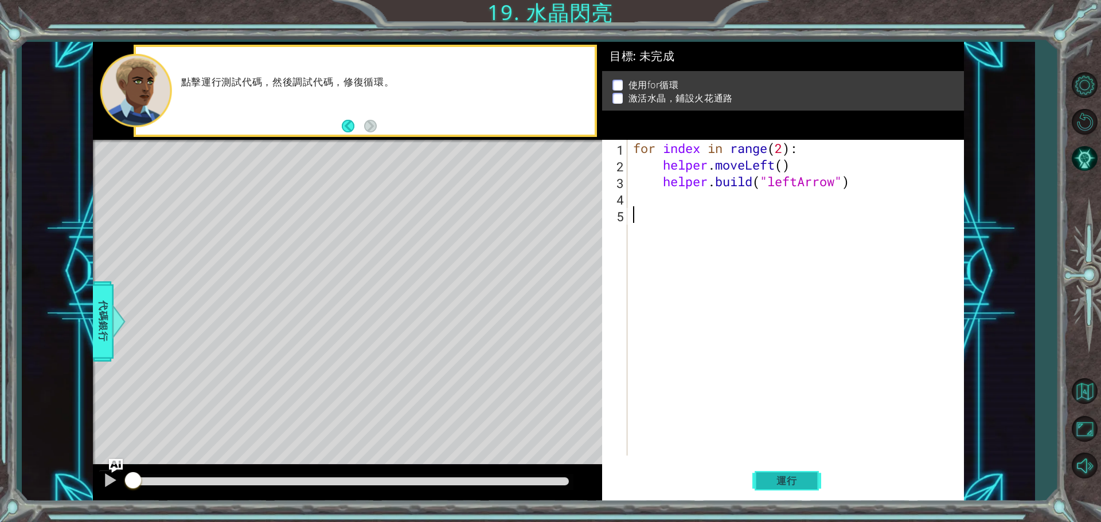
click at [773, 482] on span "運行" at bounding box center [787, 480] width 44 height 11
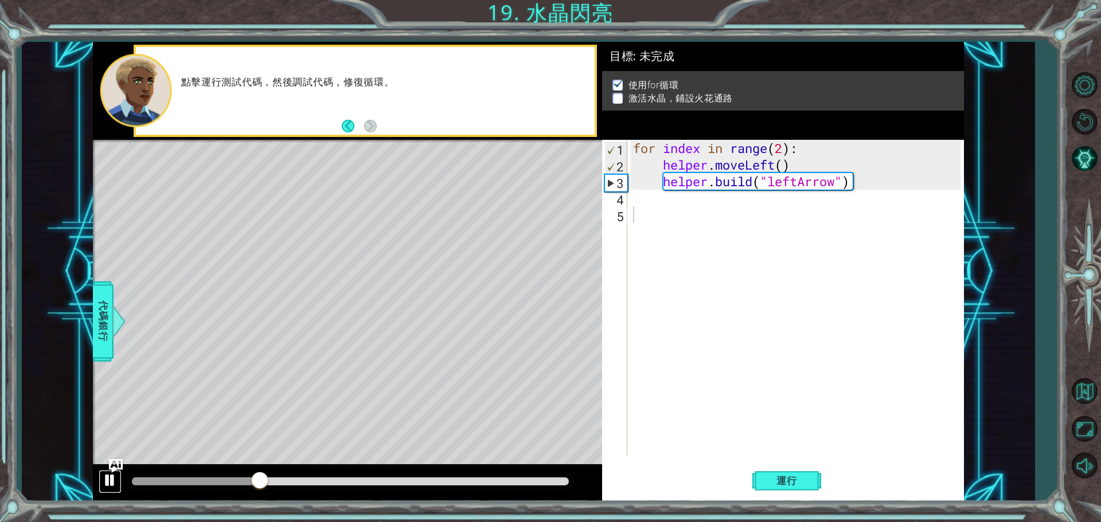
click at [114, 479] on div at bounding box center [110, 480] width 15 height 15
click at [642, 205] on div "for index in range ( 2 ) : helper . moveLeft ( ) helper . build ( "leftArrow" )" at bounding box center [798, 314] width 335 height 349
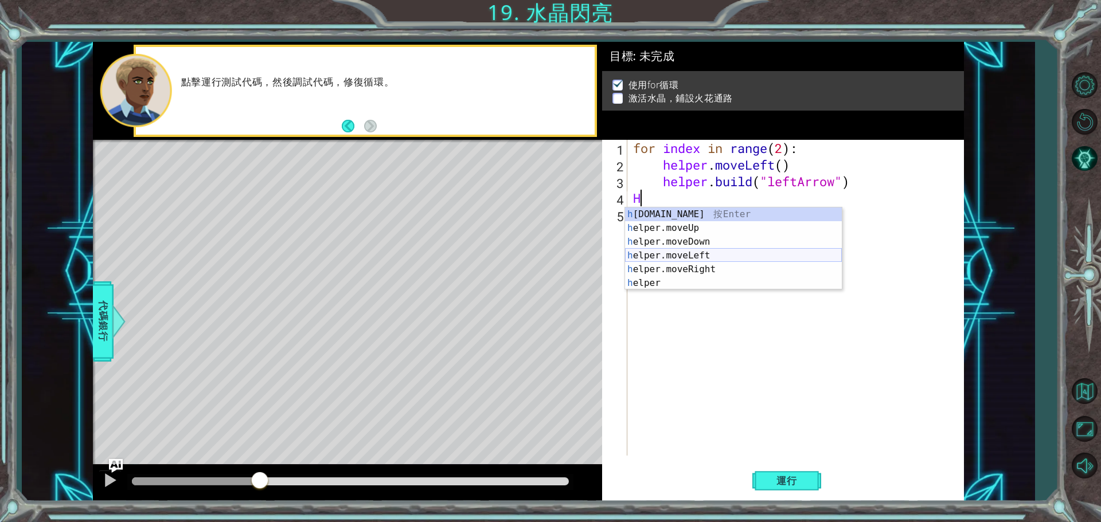
click at [704, 253] on div "h [DOMAIN_NAME] 按 Enter h elper.moveUp 按 Enter h elper.moveDown 按 Enter h elper…" at bounding box center [733, 263] width 217 height 110
type textarea "helper.moveLeft(1)"
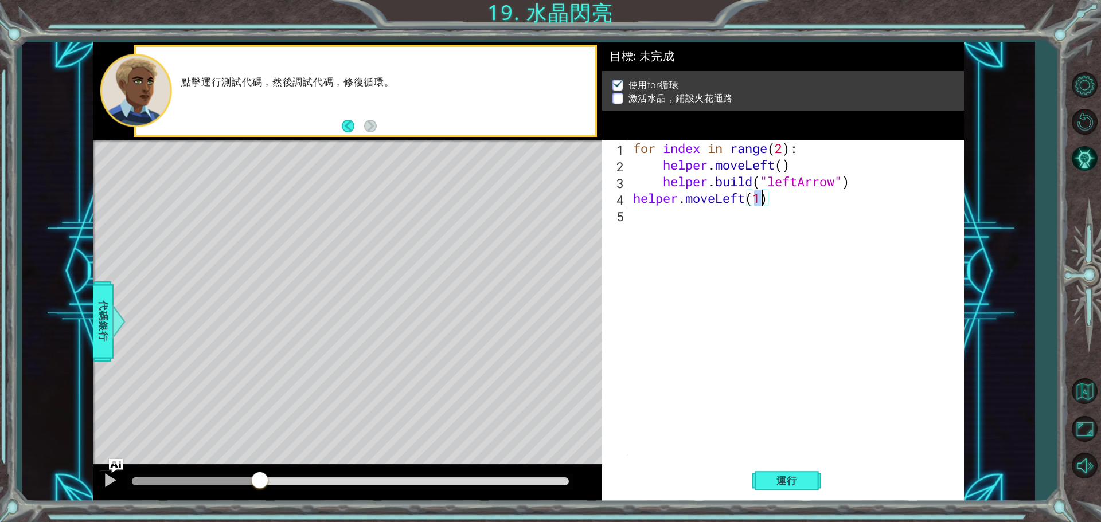
click at [646, 221] on div "for index in range ( 2 ) : helper . moveLeft ( ) helper . build ( "leftArrow" )…" at bounding box center [798, 314] width 335 height 349
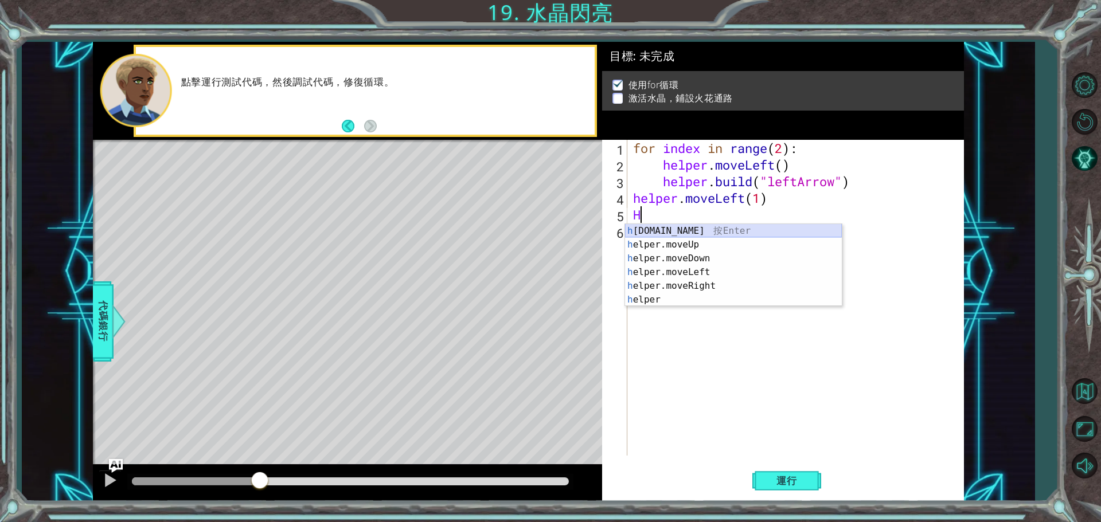
click at [684, 232] on div "h [DOMAIN_NAME] 按 Enter h elper.moveUp 按 Enter h elper.moveDown 按 Enter h elper…" at bounding box center [733, 279] width 217 height 110
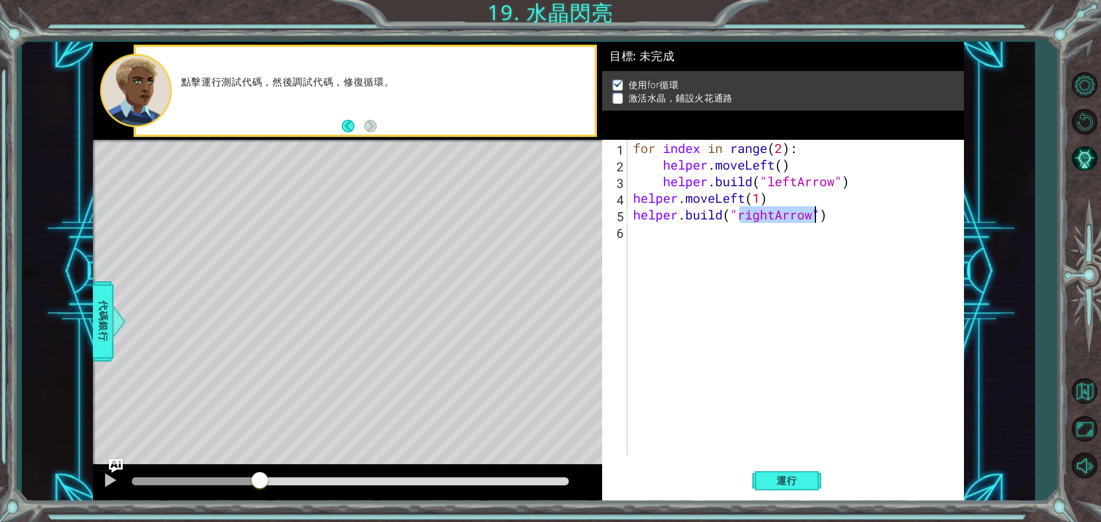
click at [767, 213] on div "for index in range ( 2 ) : helper . moveLeft ( ) helper . build ( "leftArrow" )…" at bounding box center [796, 298] width 330 height 316
click at [779, 216] on div "for index in range ( 2 ) : helper . moveLeft ( ) helper . build ( "leftArrow" )…" at bounding box center [798, 314] width 335 height 349
type textarea "[DOMAIN_NAME]("upArrow")"
click at [790, 357] on div "for index in range ( 2 ) : helper . moveLeft ( ) helper . build ( "leftArrow" )…" at bounding box center [798, 314] width 335 height 349
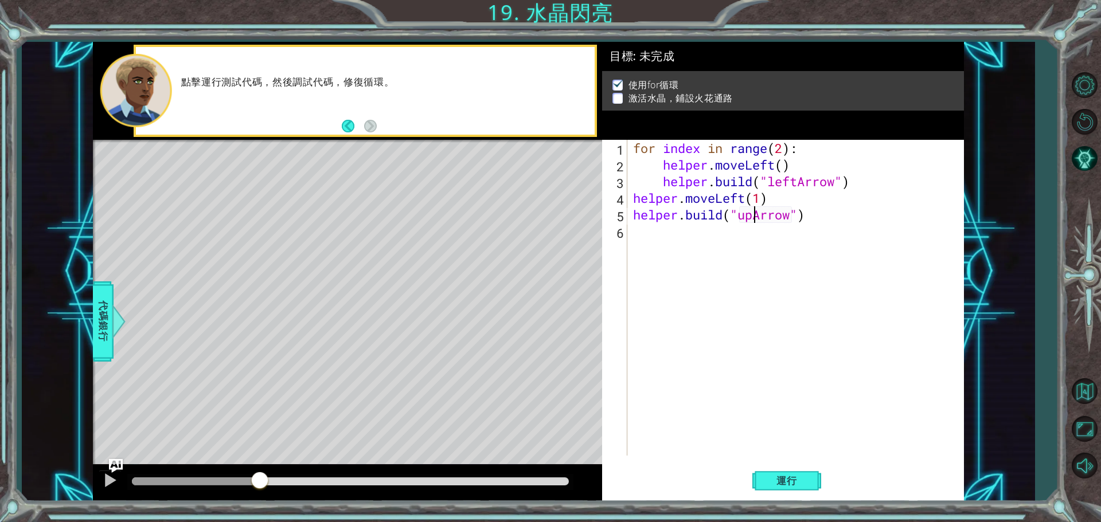
scroll to position [0, 0]
click at [775, 470] on button "運行" at bounding box center [786, 481] width 69 height 36
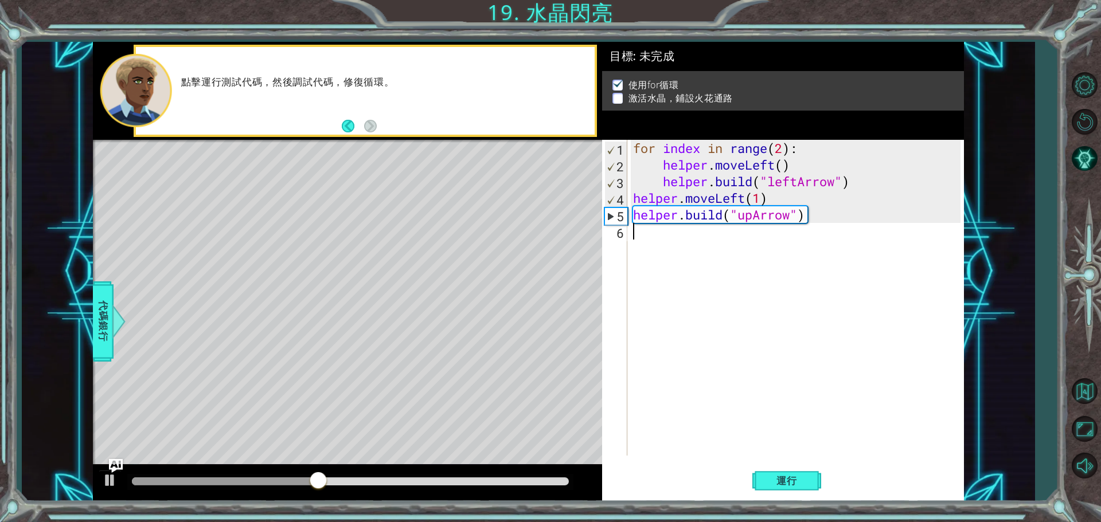
click at [753, 214] on div "for index in range ( 2 ) : helper . moveLeft ( ) helper . build ( "leftArrow" )…" at bounding box center [798, 314] width 335 height 349
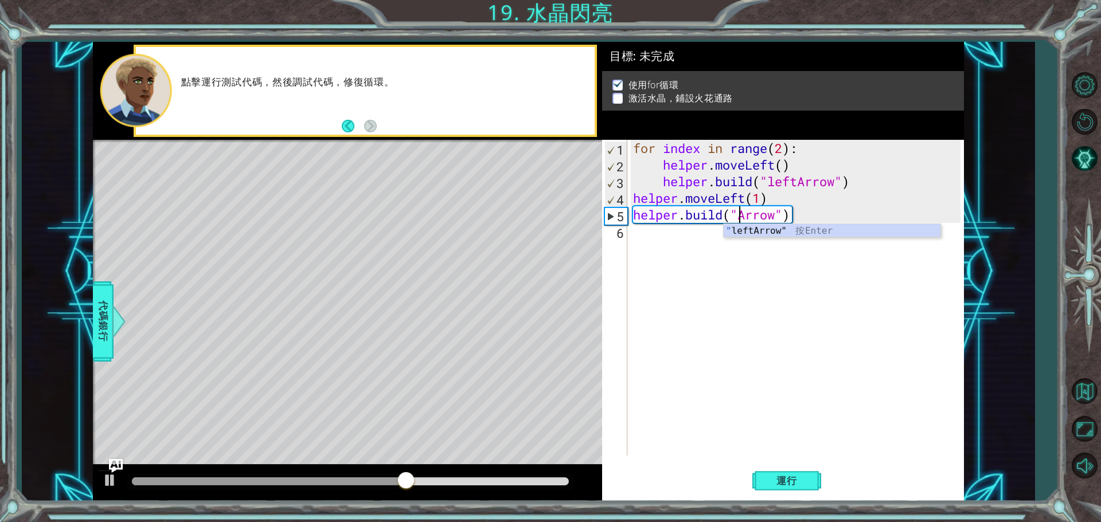
click at [785, 237] on body "1 ההההההההההההההההההההההההההההההההההההההההההההההההההההההההההההההההההההההההההההה…" at bounding box center [550, 261] width 1101 height 522
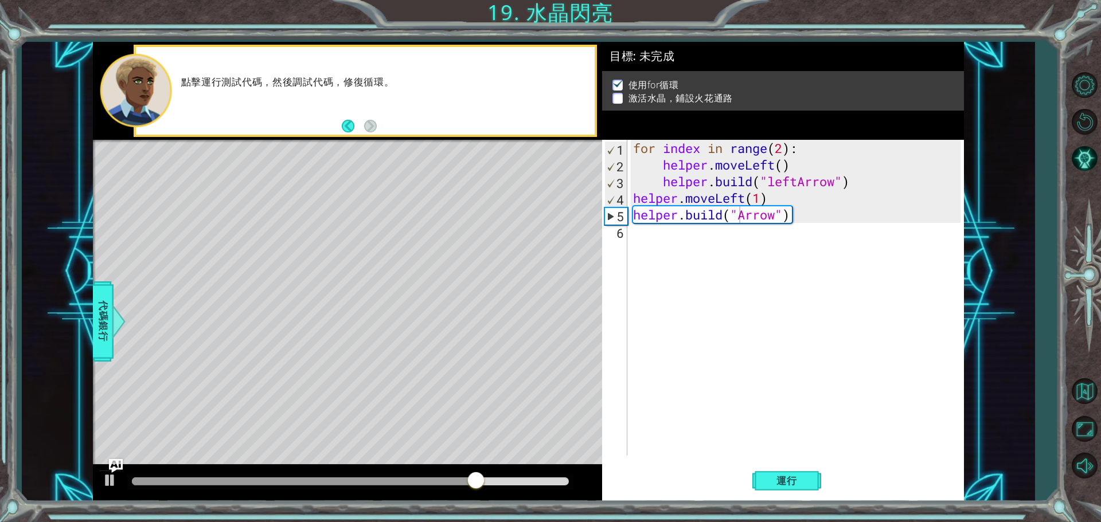
click at [736, 216] on div "for index in range ( 2 ) : helper . moveLeft ( ) helper . build ( "leftArrow" )…" at bounding box center [798, 314] width 335 height 349
click at [773, 231] on div ""l eftArrow" 按 Enter" at bounding box center [832, 244] width 217 height 41
type textarea "[DOMAIN_NAME]("leftArrow")"
click at [766, 478] on button "運行" at bounding box center [786, 481] width 69 height 36
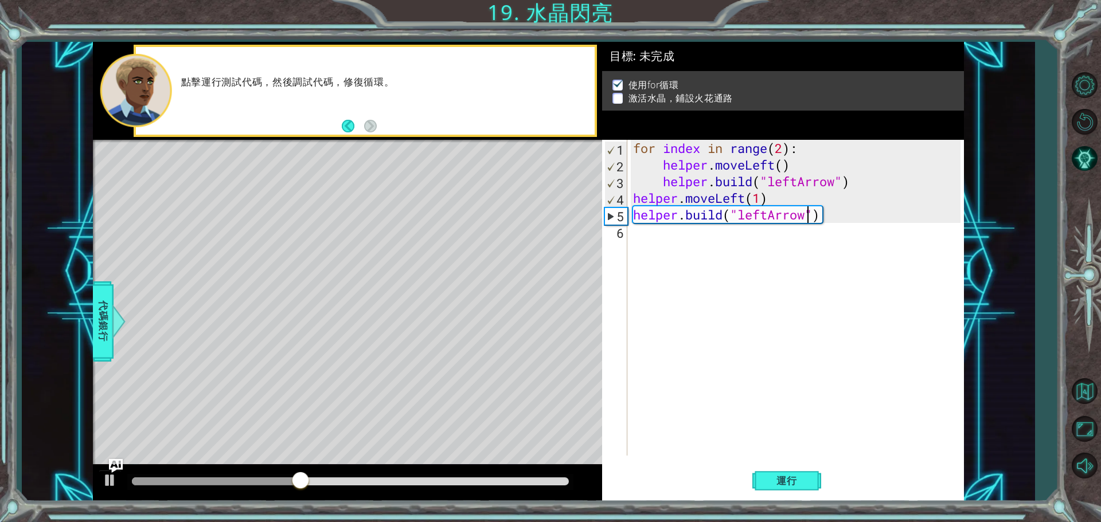
click at [680, 250] on div "for index in range ( 2 ) : helper . moveLeft ( ) helper . build ( "leftArrow" )…" at bounding box center [798, 314] width 335 height 349
click at [110, 477] on div at bounding box center [110, 480] width 15 height 15
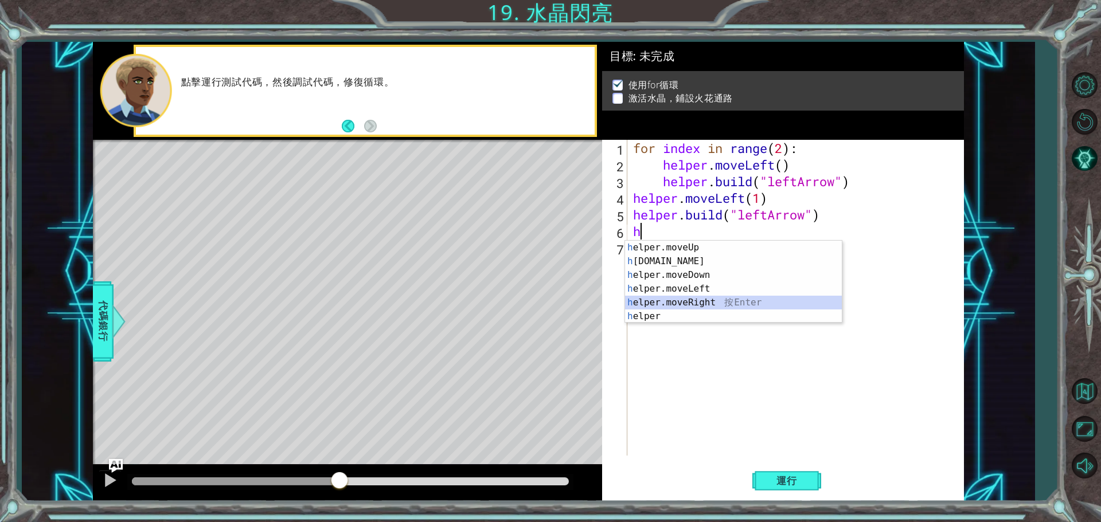
click at [697, 299] on div "h elper.moveUp 按 Enter h [DOMAIN_NAME] 按 Enter h elper.moveDown 按 Enter h elper…" at bounding box center [733, 296] width 217 height 110
type textarea "helper.moveRight(1)"
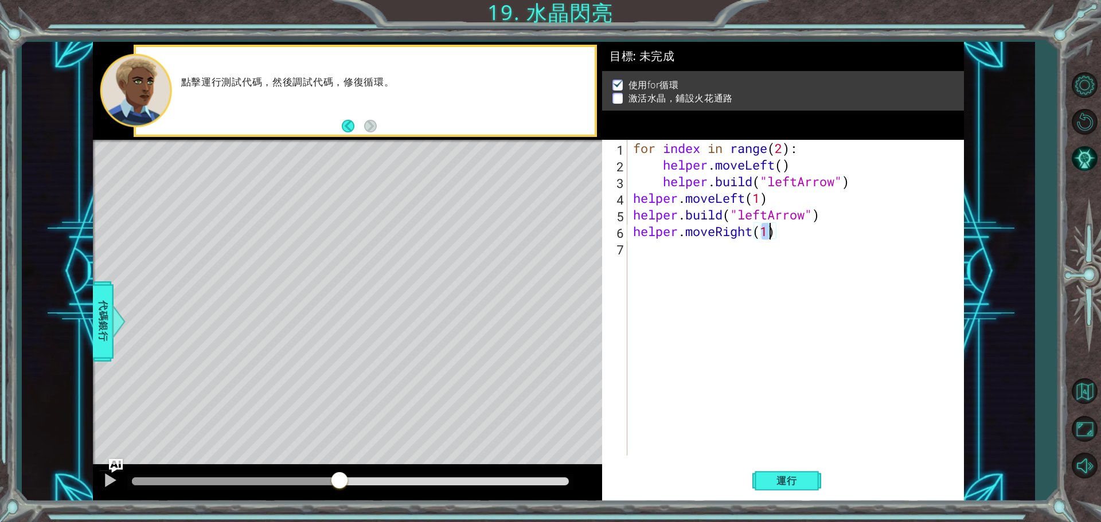
click at [654, 248] on div "for index in range ( 2 ) : helper . moveLeft ( ) helper . build ( "leftArrow" )…" at bounding box center [798, 314] width 335 height 349
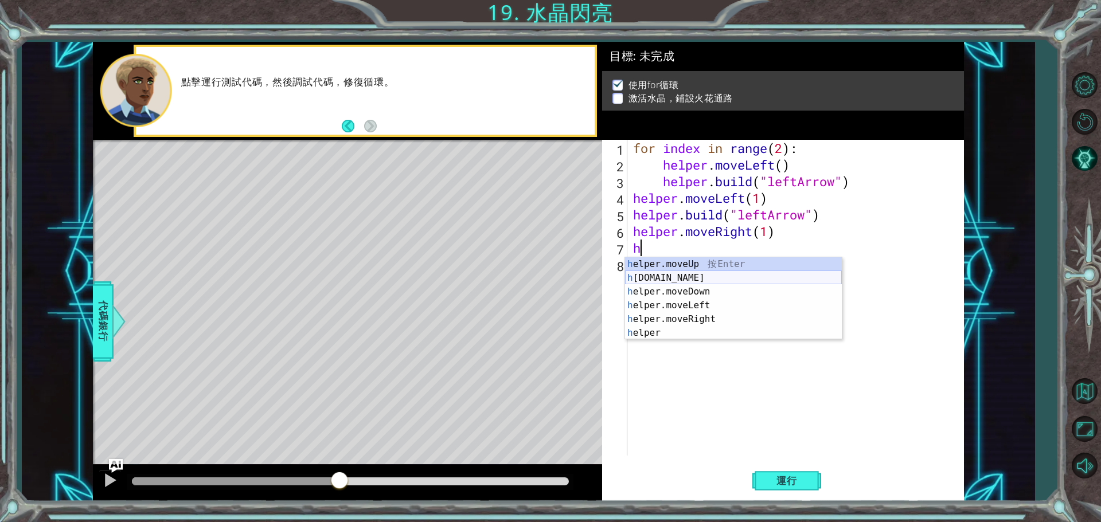
click at [783, 278] on div "h elper.moveUp 按 Enter h [DOMAIN_NAME] 按 Enter h elper.moveDown 按 Enter h elper…" at bounding box center [733, 312] width 217 height 110
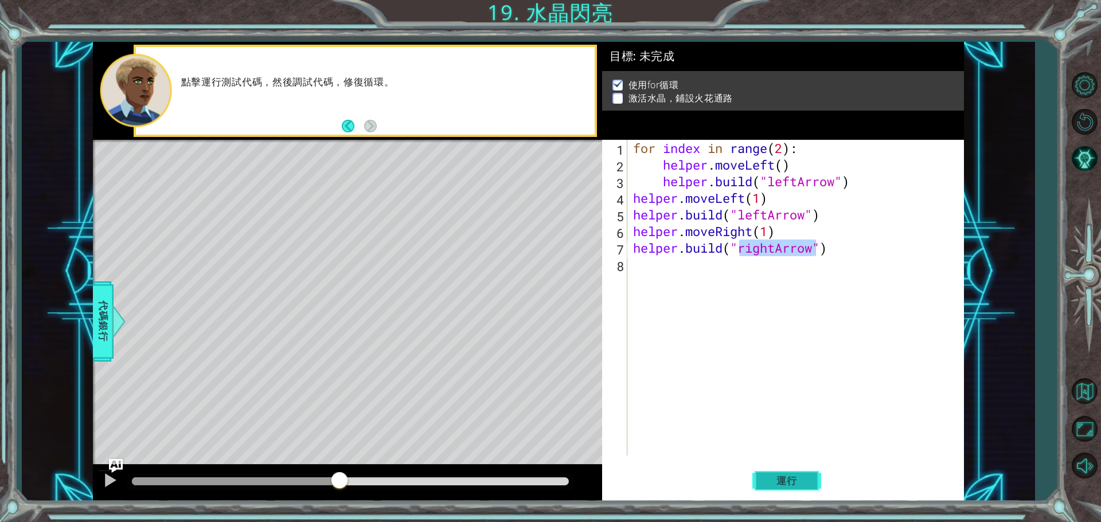
click at [811, 478] on button "運行" at bounding box center [786, 481] width 69 height 36
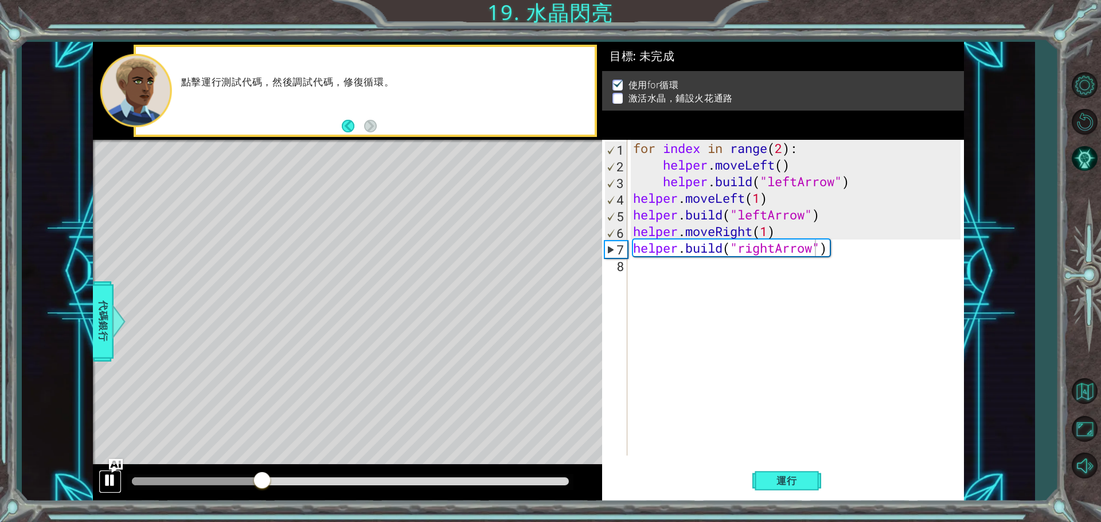
click at [103, 487] on div at bounding box center [110, 480] width 15 height 15
click at [753, 231] on div "for index in range ( 2 ) : helper . moveLeft ( ) helper . build ( "leftArrow" )…" at bounding box center [798, 314] width 335 height 349
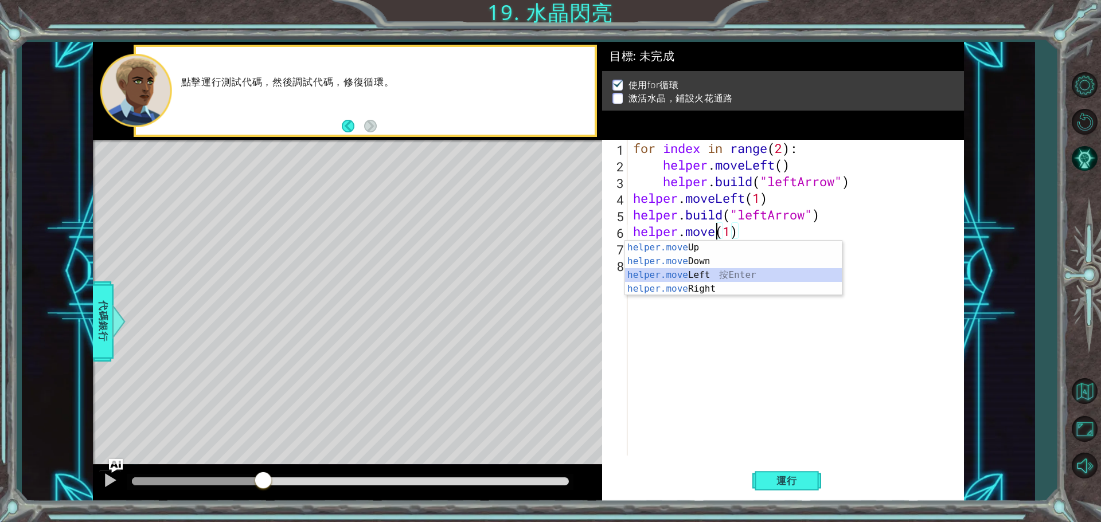
click at [723, 271] on div "helper.move Up 按 Enter helper.move Down 按 Enter helper.move Left 按 Enter helper…" at bounding box center [733, 282] width 217 height 83
type textarea "helper.moveLeft(1)(1)"
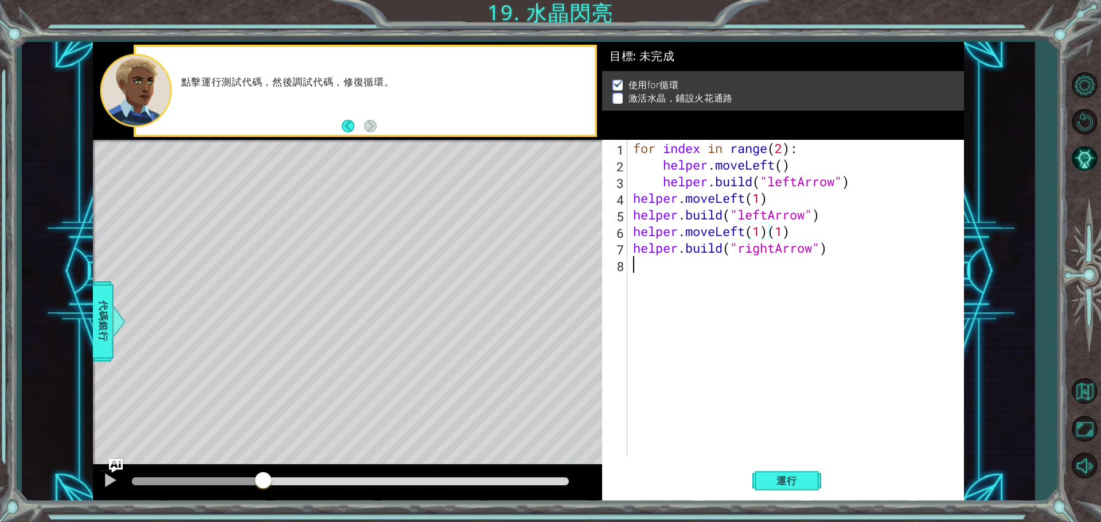
click at [744, 290] on div "for index in range ( 2 ) : helper . moveLeft ( ) helper . build ( "leftArrow" )…" at bounding box center [798, 314] width 335 height 349
click at [802, 240] on div "for index in range ( 2 ) : helper . moveLeft ( ) helper . build ( "leftArrow" )…" at bounding box center [798, 314] width 335 height 349
click at [798, 232] on div "for index in range ( 2 ) : helper . moveLeft ( ) helper . build ( "leftArrow" )…" at bounding box center [798, 314] width 335 height 349
click at [791, 486] on span "運行" at bounding box center [787, 480] width 44 height 11
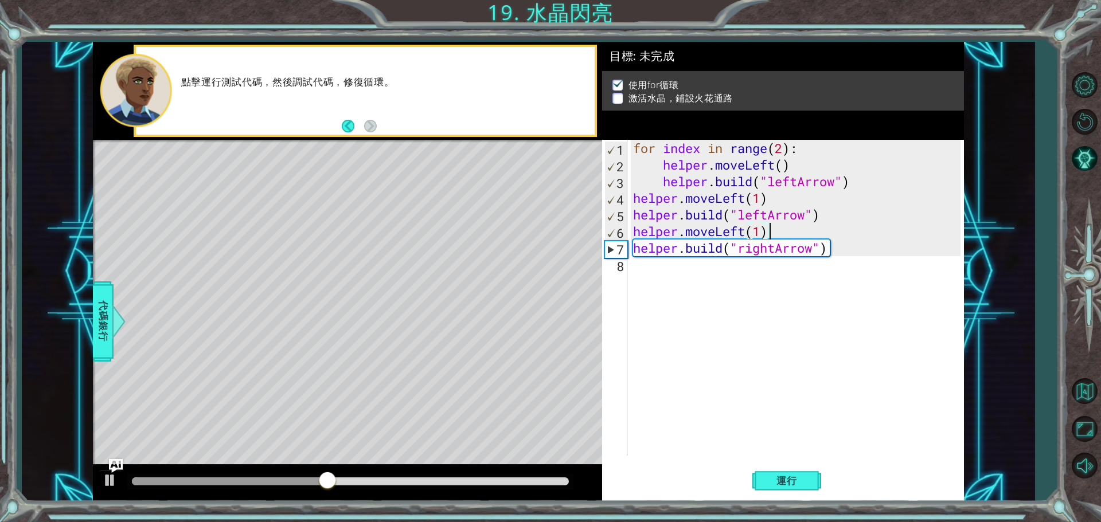
click at [778, 247] on div "for index in range ( 2 ) : helper . moveLeft ( ) helper . build ( "leftArrow" )…" at bounding box center [798, 314] width 335 height 349
click at [774, 264] on div "" leftA r row" 按 Enter" at bounding box center [832, 277] width 217 height 41
type textarea "[DOMAIN_NAME]("leftArrow"")"
click at [824, 359] on div "for index in range ( 2 ) : helper . moveLeft ( ) helper . build ( "leftArrow" )…" at bounding box center [798, 314] width 335 height 349
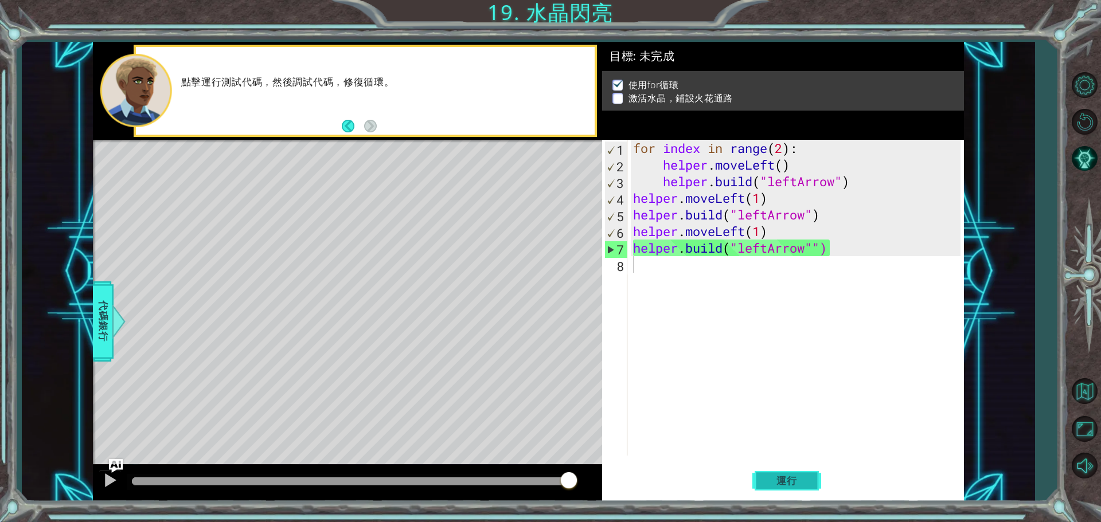
click at [790, 481] on span "運行" at bounding box center [787, 480] width 44 height 11
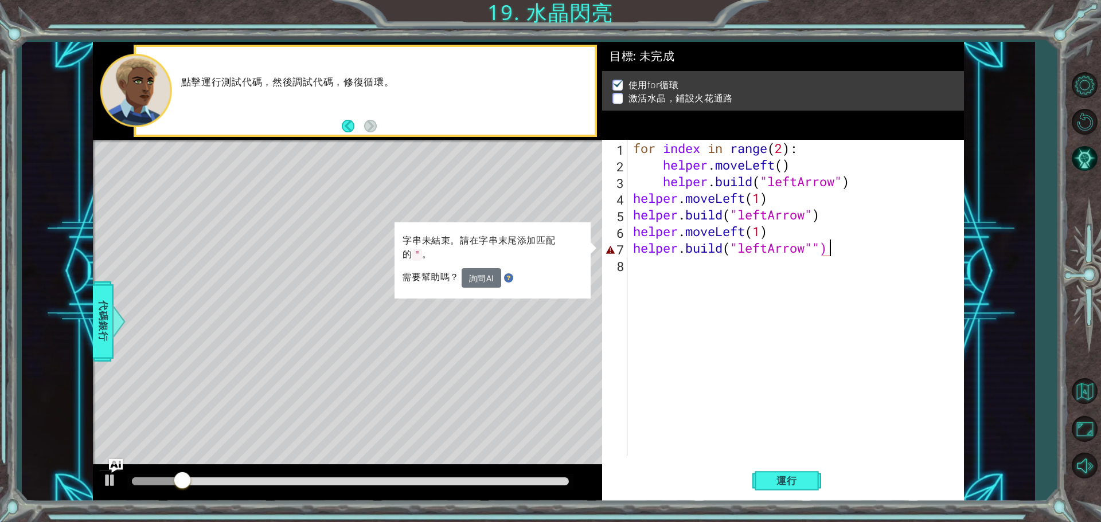
click at [835, 252] on div "for index in range ( 2 ) : helper . moveLeft ( ) helper . build ( "leftArrow" )…" at bounding box center [798, 314] width 335 height 349
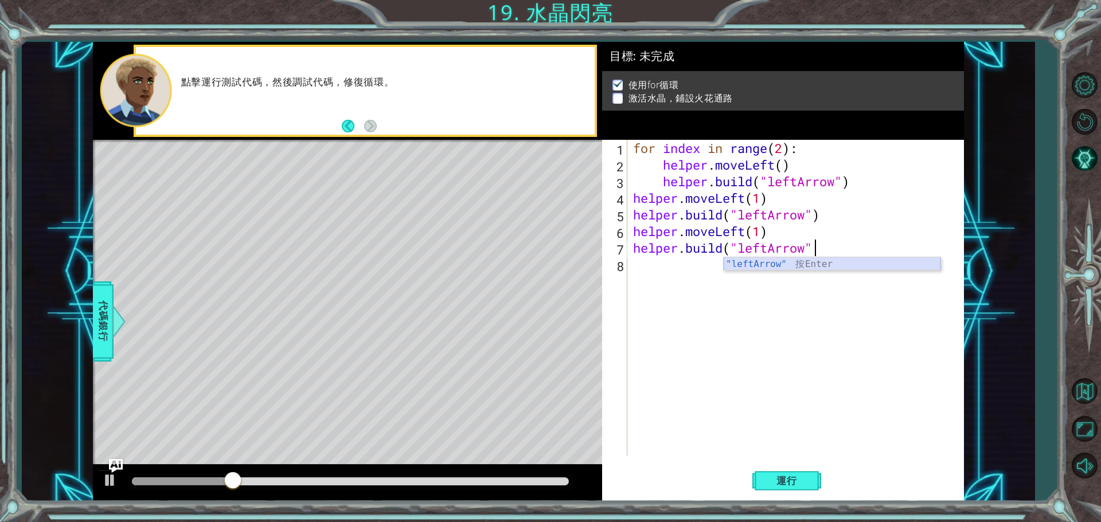
click at [804, 265] on div ""leftArrow" 按 Enter" at bounding box center [832, 277] width 217 height 41
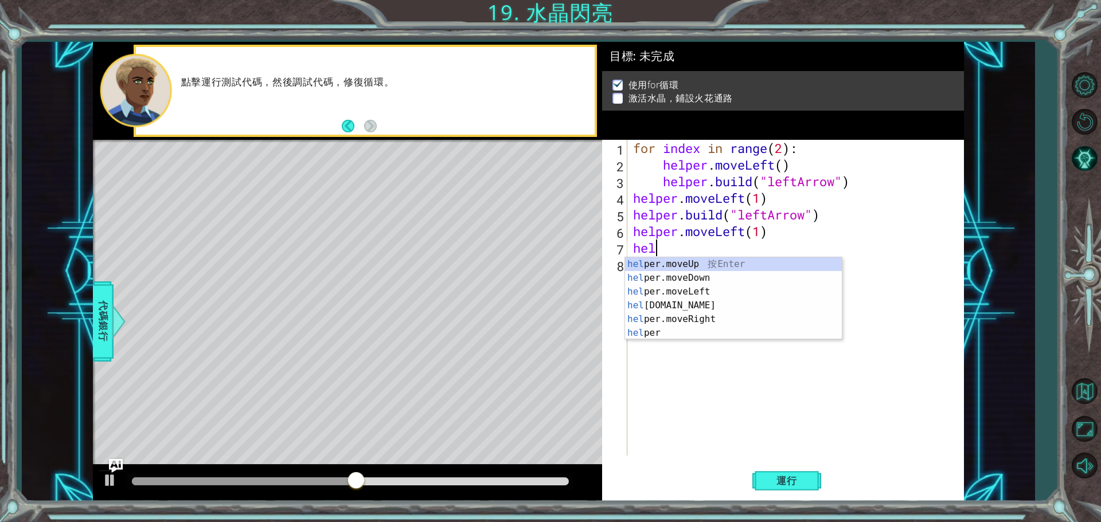
type textarea "h"
type textarea "helper.moveLeft(1)"
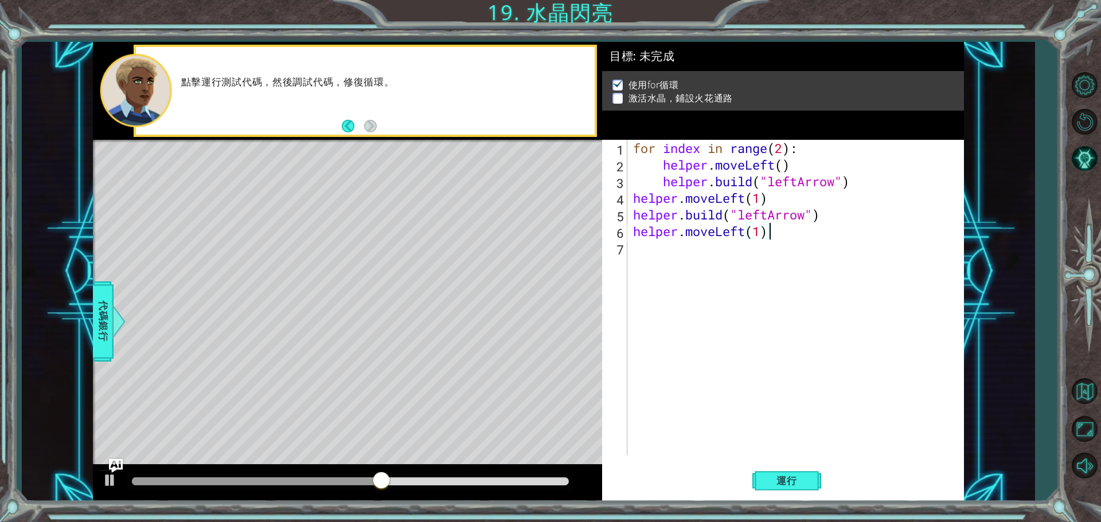
click at [669, 257] on div "for index in range ( 2 ) : helper . moveLeft ( ) helper . build ( "leftArrow" )…" at bounding box center [798, 314] width 335 height 349
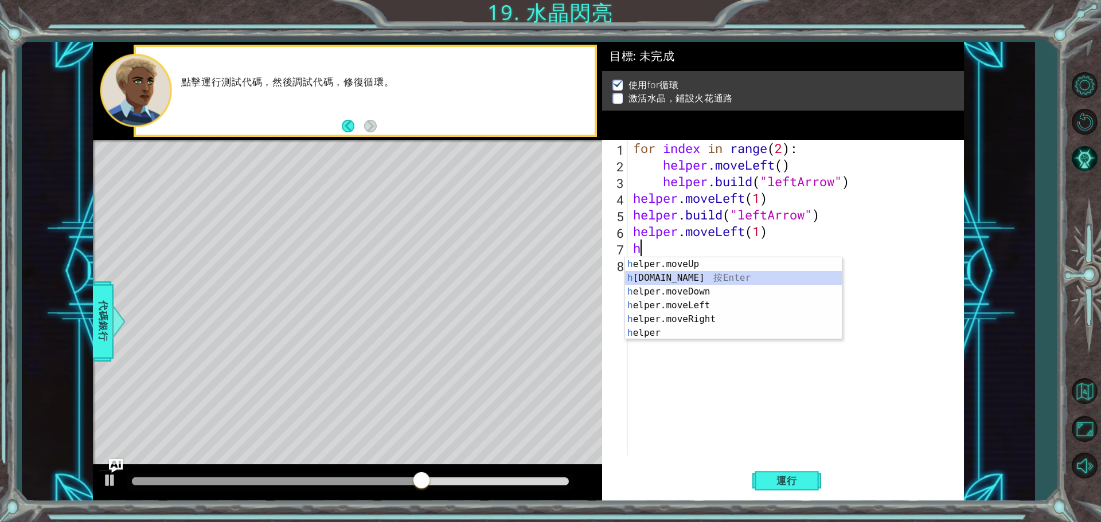
click at [728, 284] on div "h elper.moveUp 按 Enter h [DOMAIN_NAME] 按 Enter h elper.moveDown 按 Enter h elper…" at bounding box center [733, 312] width 217 height 110
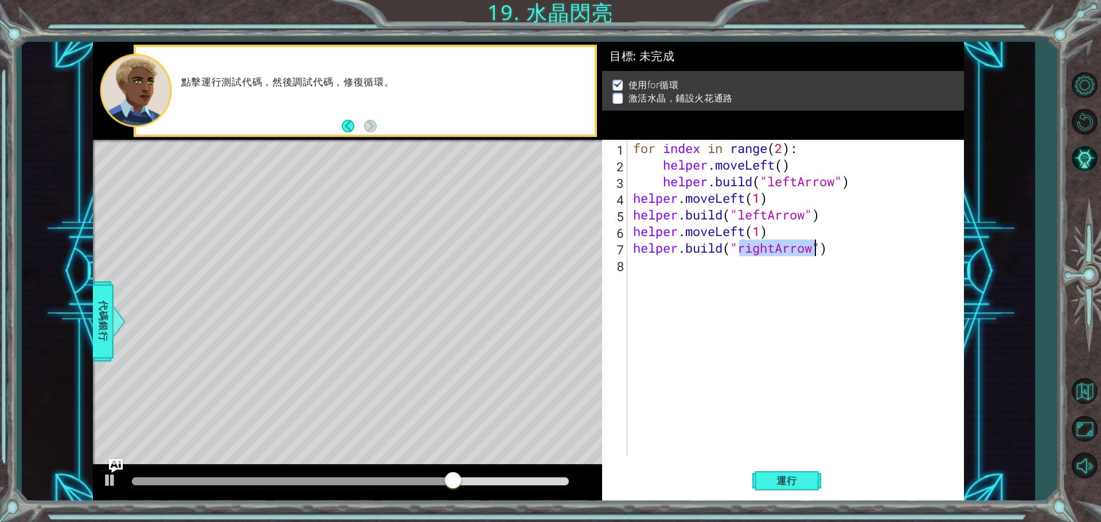
click at [775, 244] on div "for index in range ( 2 ) : helper . moveLeft ( ) helper . build ( "leftArrow" )…" at bounding box center [796, 298] width 330 height 316
click at [769, 268] on div "" leftArrow" 按 Enter" at bounding box center [832, 277] width 217 height 41
type textarea "[DOMAIN_NAME]("leftArrow")"
click at [802, 303] on div "for index in range ( 2 ) : helper . moveLeft ( ) helper . build ( "leftArrow" )…" at bounding box center [798, 314] width 335 height 349
click at [817, 476] on button "運行" at bounding box center [786, 481] width 69 height 36
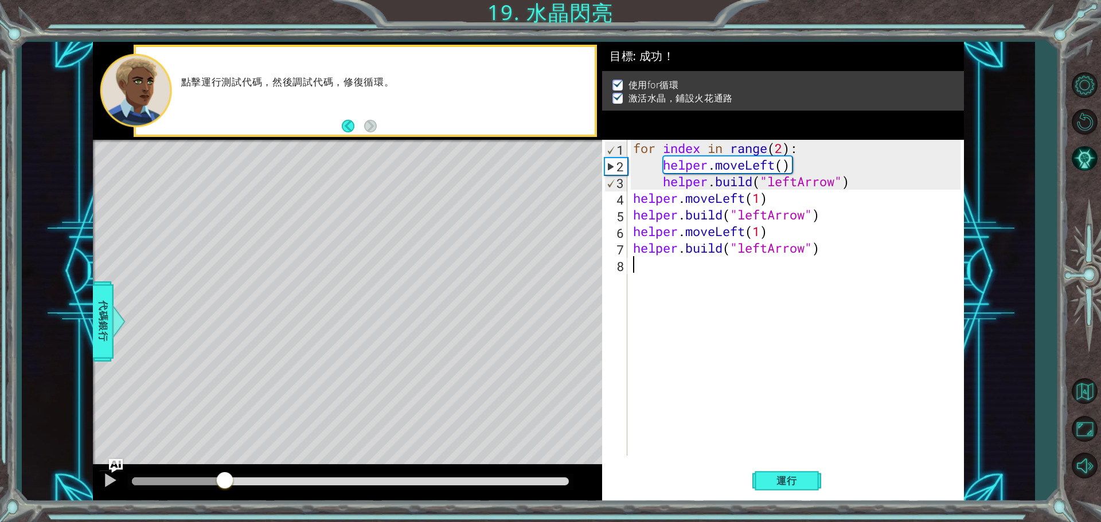
drag, startPoint x: 214, startPoint y: 490, endPoint x: 254, endPoint y: 491, distance: 39.6
click at [235, 491] on div at bounding box center [224, 481] width 21 height 21
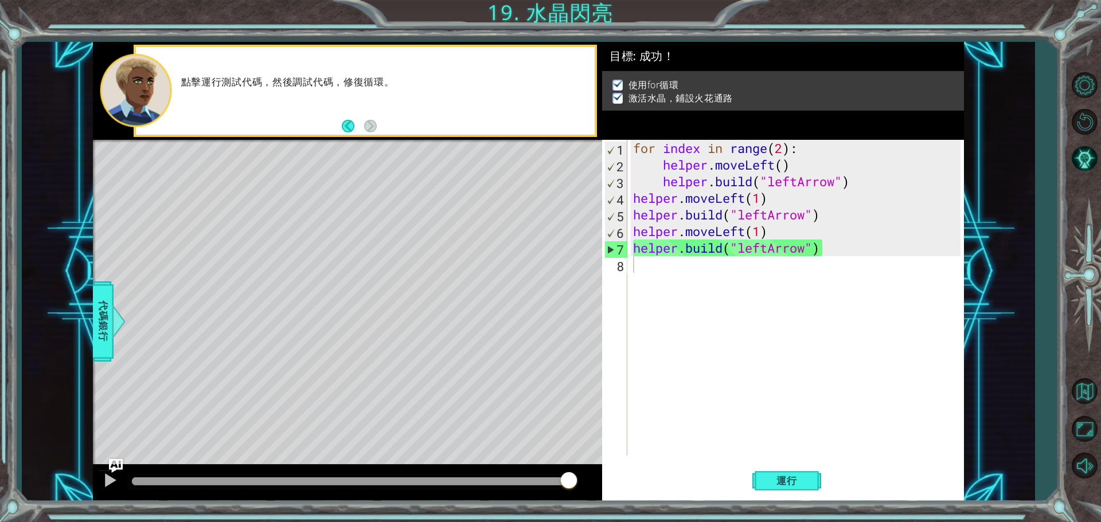
drag, startPoint x: 525, startPoint y: 482, endPoint x: 649, endPoint y: 481, distance: 123.3
click at [649, 481] on body "1 ההההההההההההההההההההההההההההההההההההההההההההההההההההההההההההההההההההההההההההה…" at bounding box center [550, 261] width 1101 height 522
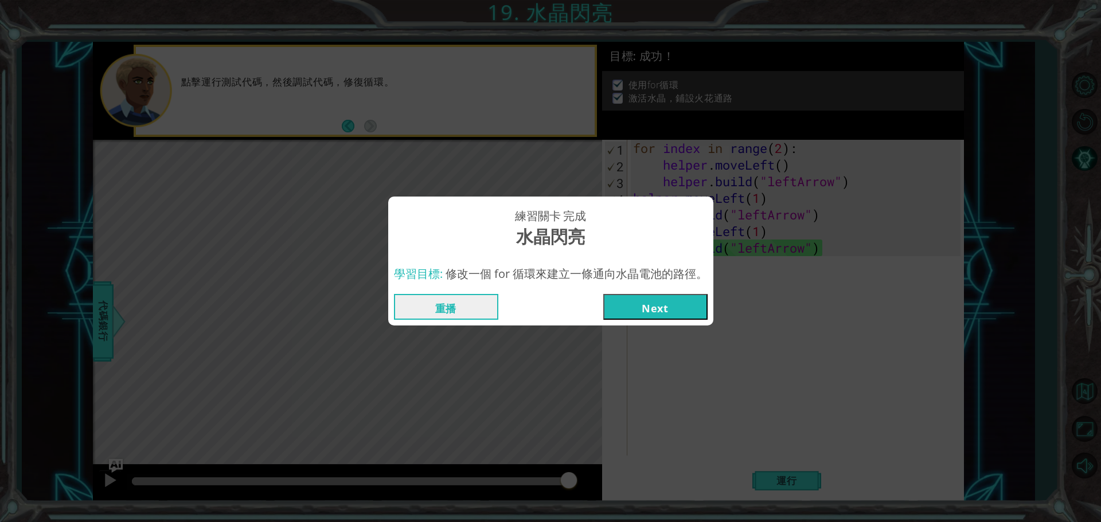
click at [662, 304] on button "Next" at bounding box center [655, 307] width 104 height 26
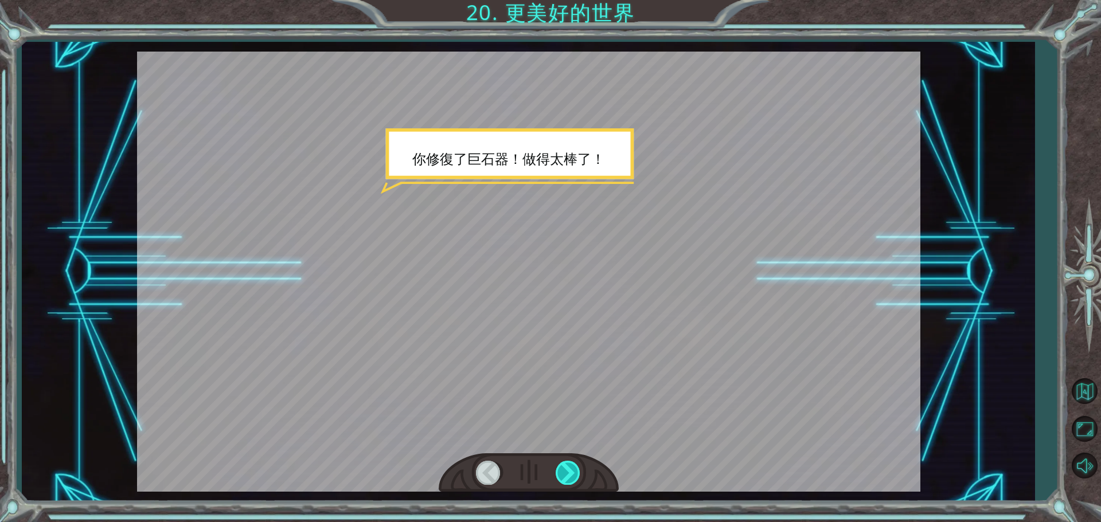
click at [571, 464] on div at bounding box center [569, 473] width 26 height 24
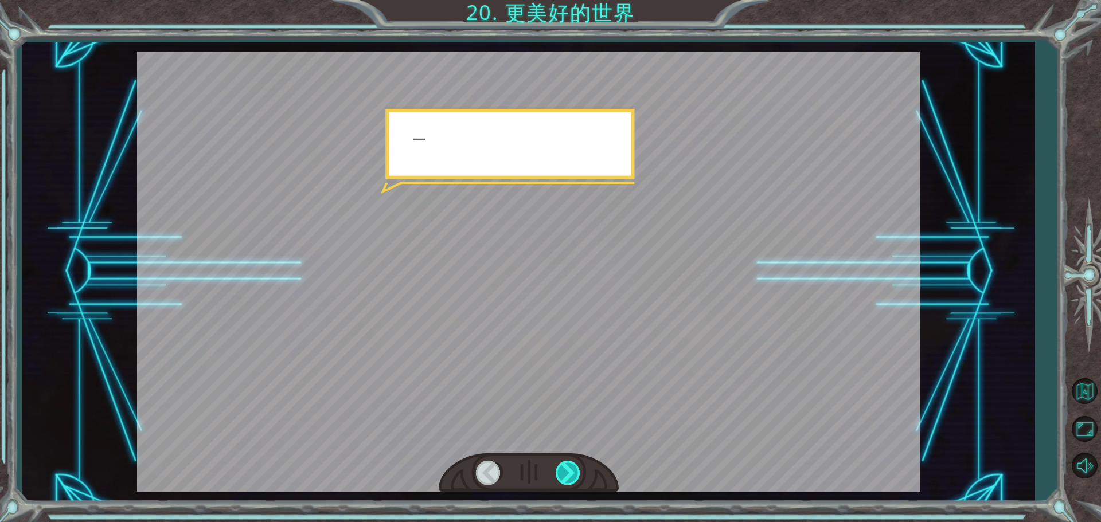
click at [571, 464] on div at bounding box center [569, 473] width 26 height 24
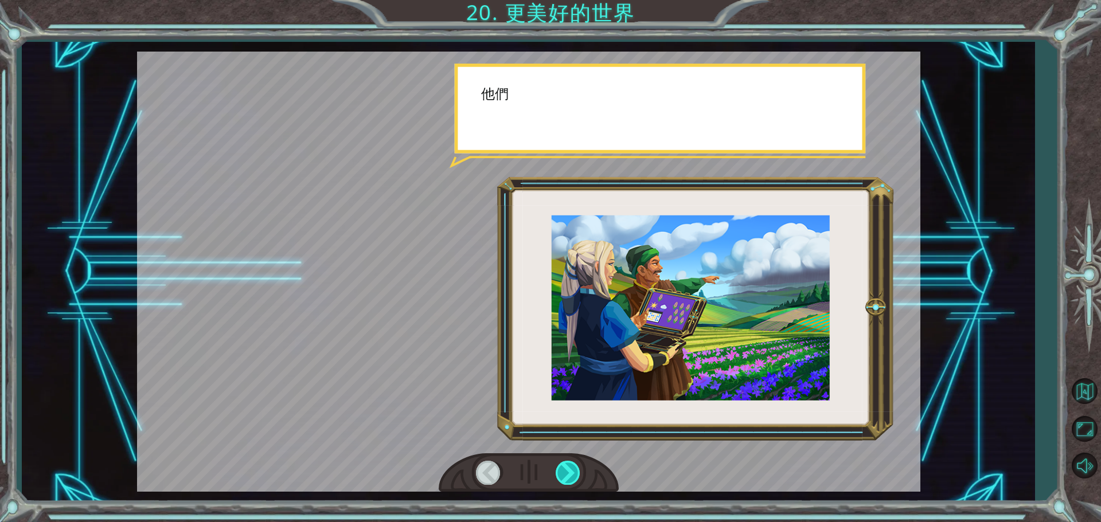
click at [575, 466] on div at bounding box center [569, 473] width 26 height 24
click at [576, 466] on div at bounding box center [569, 473] width 26 height 24
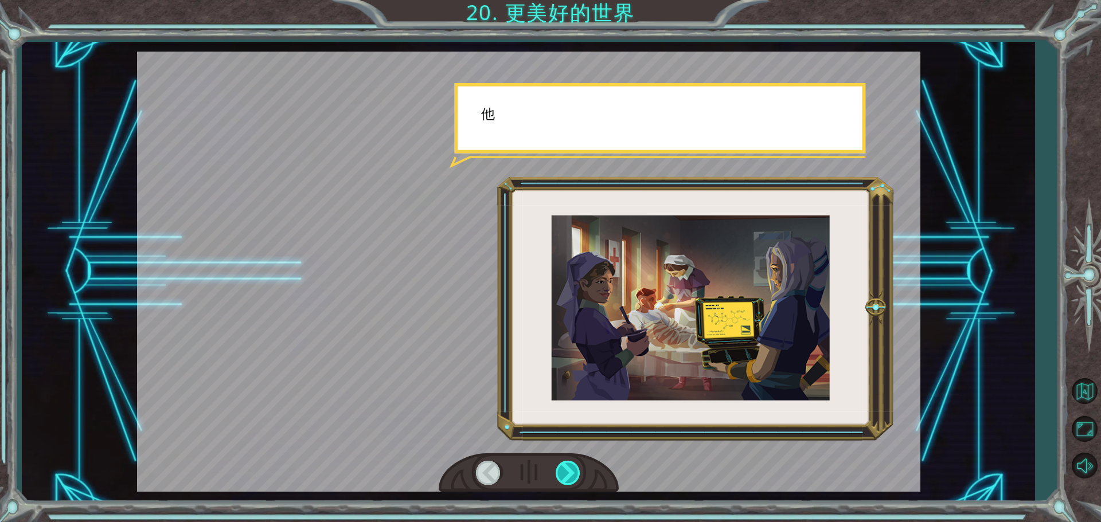
click at [578, 466] on div at bounding box center [569, 473] width 26 height 24
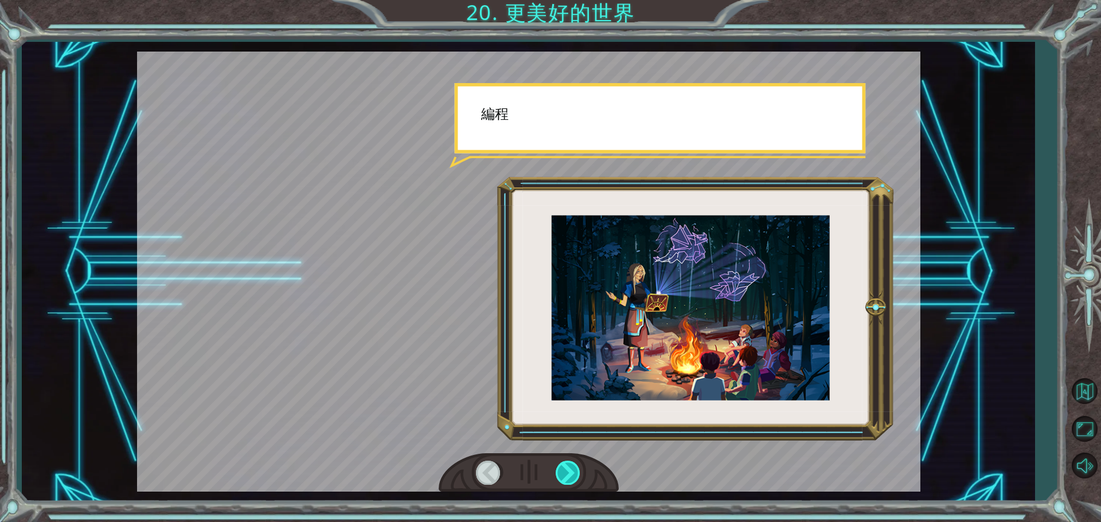
click at [578, 466] on div at bounding box center [569, 473] width 26 height 24
click at [578, 464] on div at bounding box center [569, 473] width 26 height 24
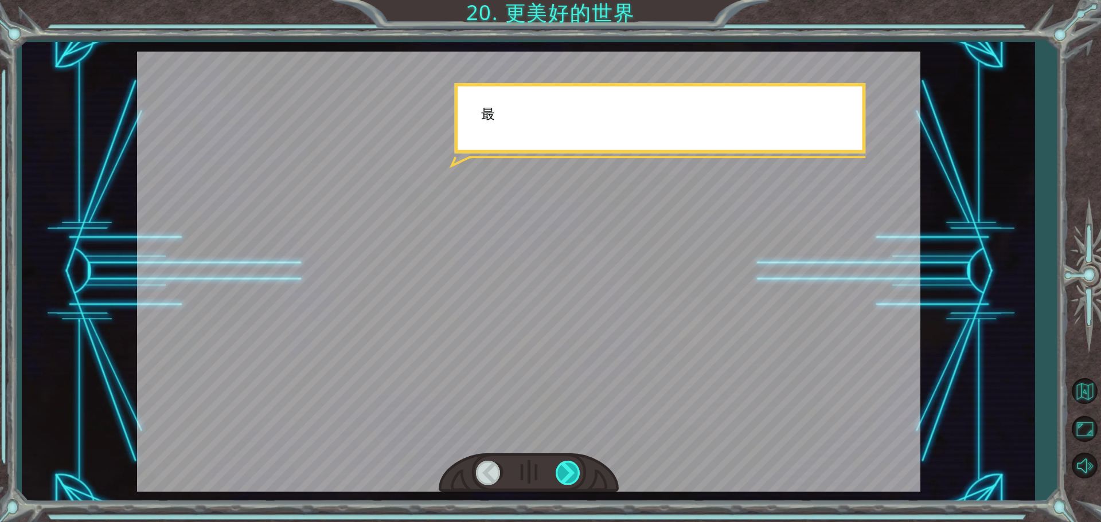
click at [572, 469] on div at bounding box center [569, 473] width 26 height 24
click at [572, 470] on div at bounding box center [569, 473] width 26 height 24
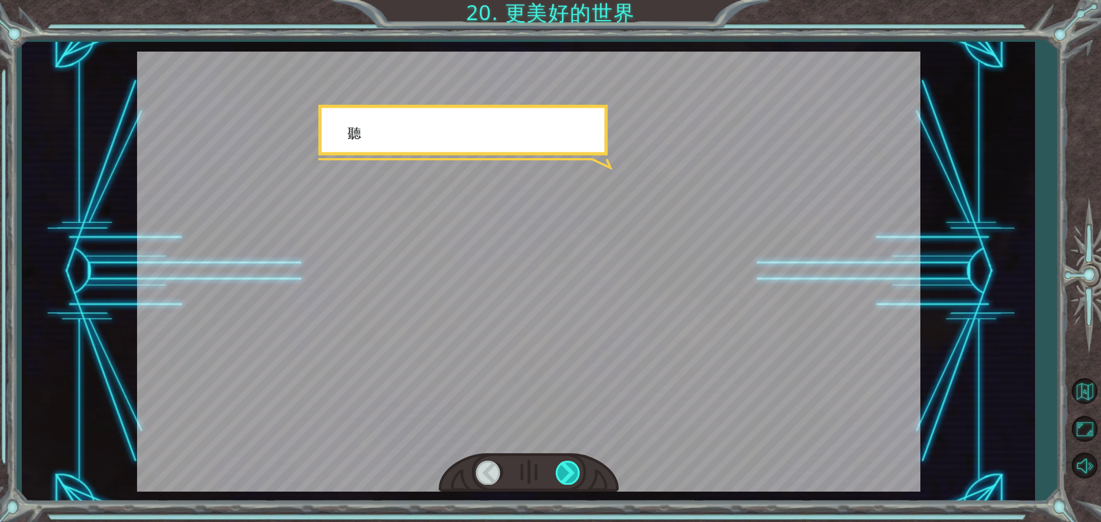
click at [572, 470] on div at bounding box center [569, 473] width 26 height 24
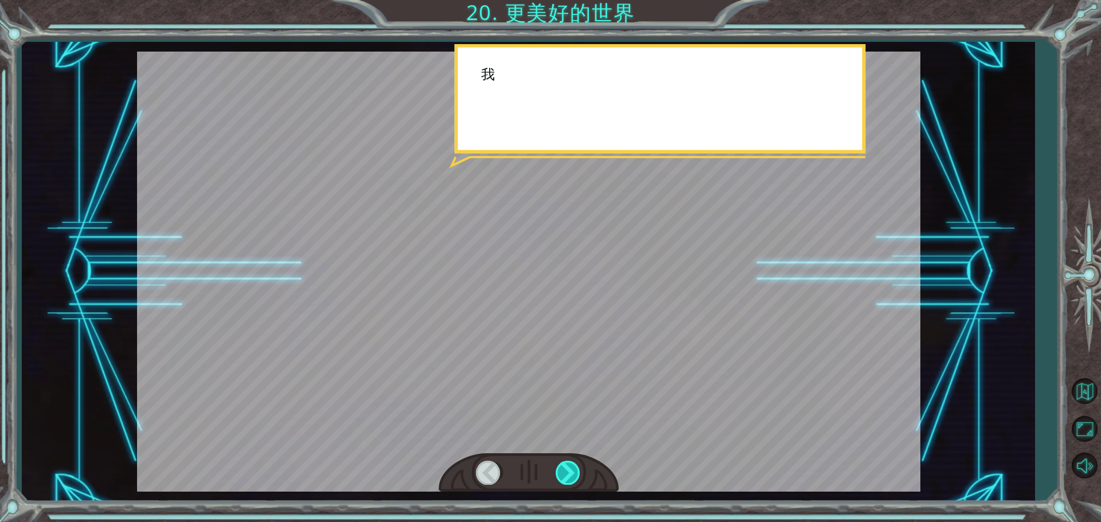
click at [572, 470] on div at bounding box center [569, 473] width 26 height 24
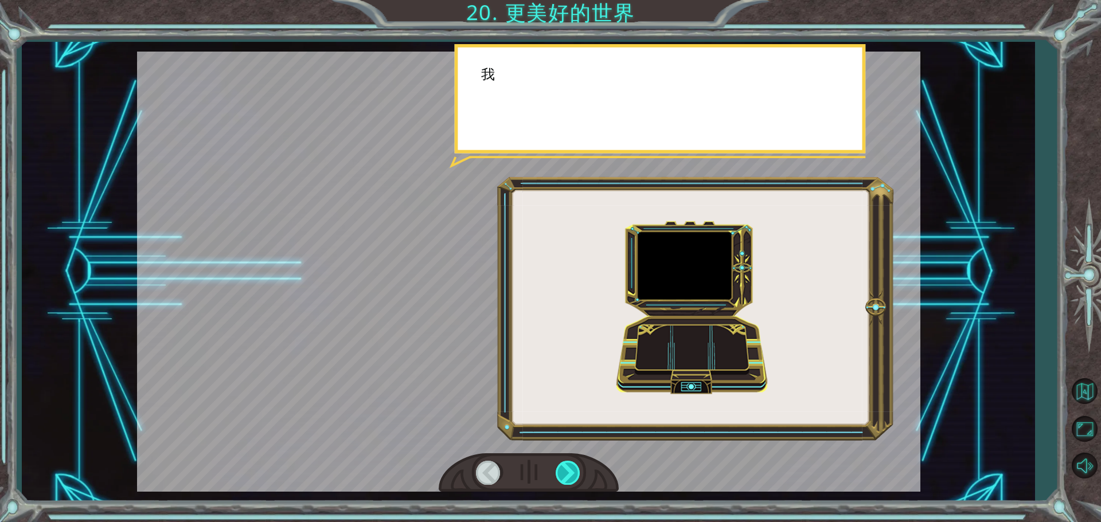
click at [572, 468] on div at bounding box center [569, 473] width 26 height 24
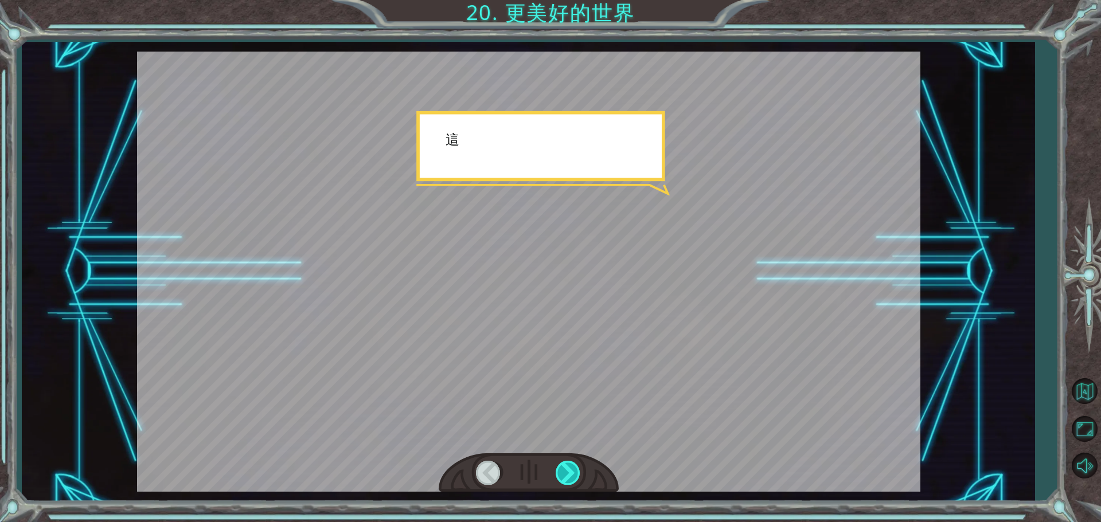
click at [572, 468] on div at bounding box center [569, 473] width 26 height 24
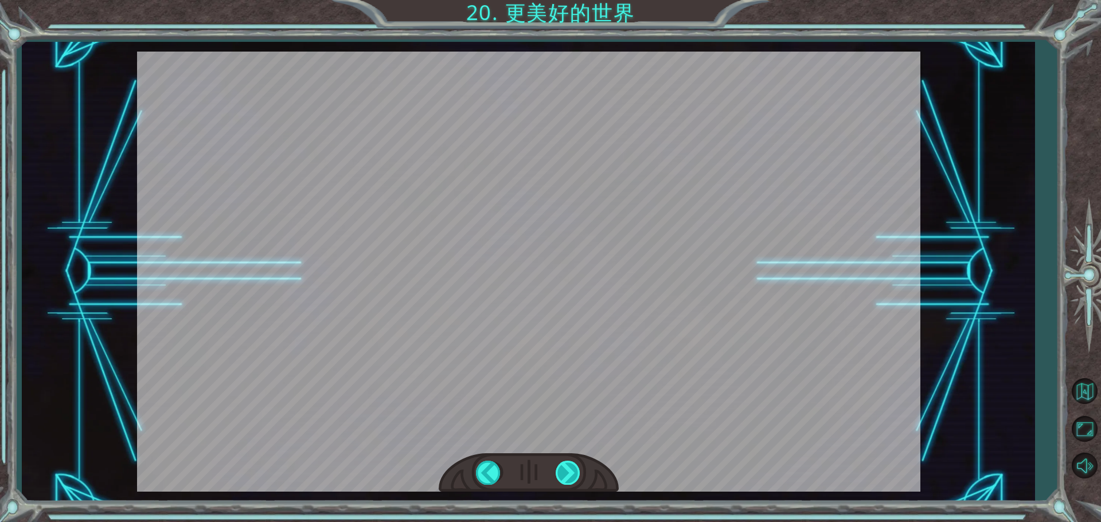
click at [572, 468] on div at bounding box center [569, 473] width 26 height 24
click at [572, 0] on div "你 修 復 了 巨 石 器 ！ 做 得 太 棒 了 ！ 一 切 都 是 代 碼 完 成 的 。 功 能 強 大 ！ 編 程 是 很 多 世 紀 以 前 的 一…" at bounding box center [550, 0] width 1101 height 0
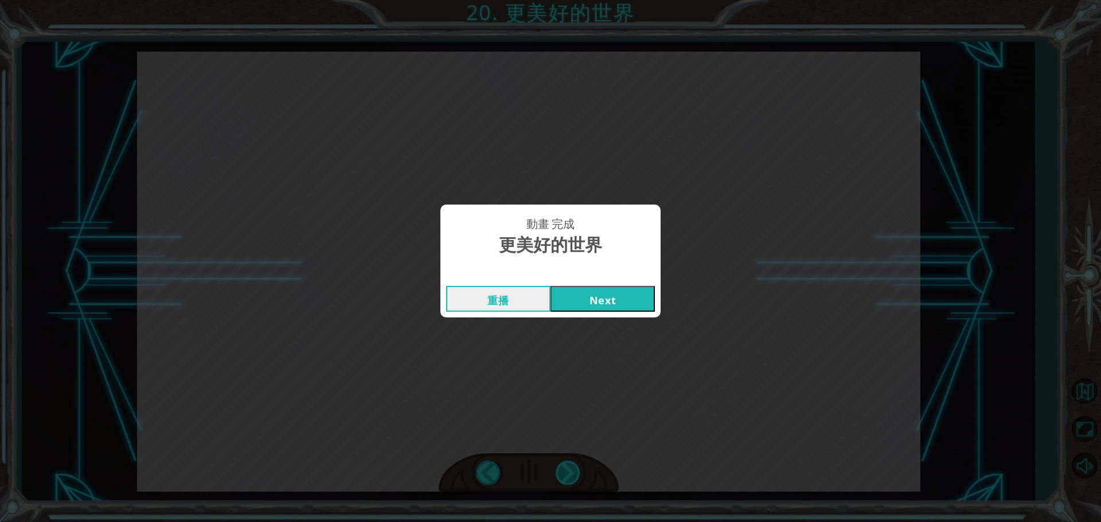
click at [572, 468] on div "動畫 完成 更美好的世界 重播 Next" at bounding box center [550, 261] width 1101 height 522
click at [598, 301] on button "Next" at bounding box center [602, 299] width 104 height 26
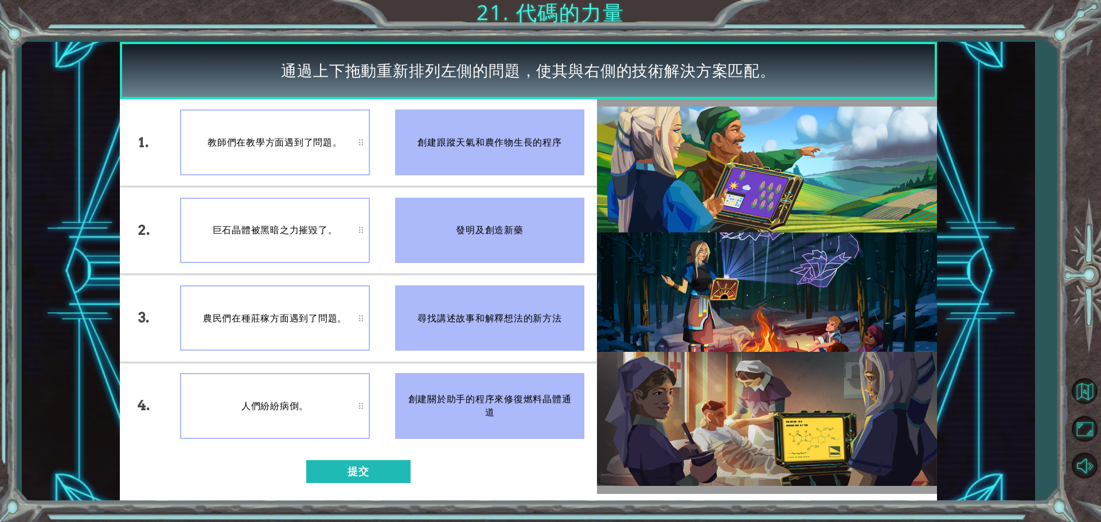
drag, startPoint x: 458, startPoint y: 145, endPoint x: 263, endPoint y: 125, distance: 195.4
click at [344, 149] on div "1. 2. 3. 4. 教師們在教學方面遇到了問題。 巨石晶體被黑暗之力摧毀了。 農民們在種莊稼方面遇到了問題。 人們紛紛病倒。 創建跟蹤天氣和農作物生長的程…" at bounding box center [358, 274] width 477 height 350
click at [361, 141] on div "教師們在教學方面遇到了問題。" at bounding box center [275, 142] width 190 height 65
click at [347, 468] on button "提交" at bounding box center [358, 471] width 104 height 23
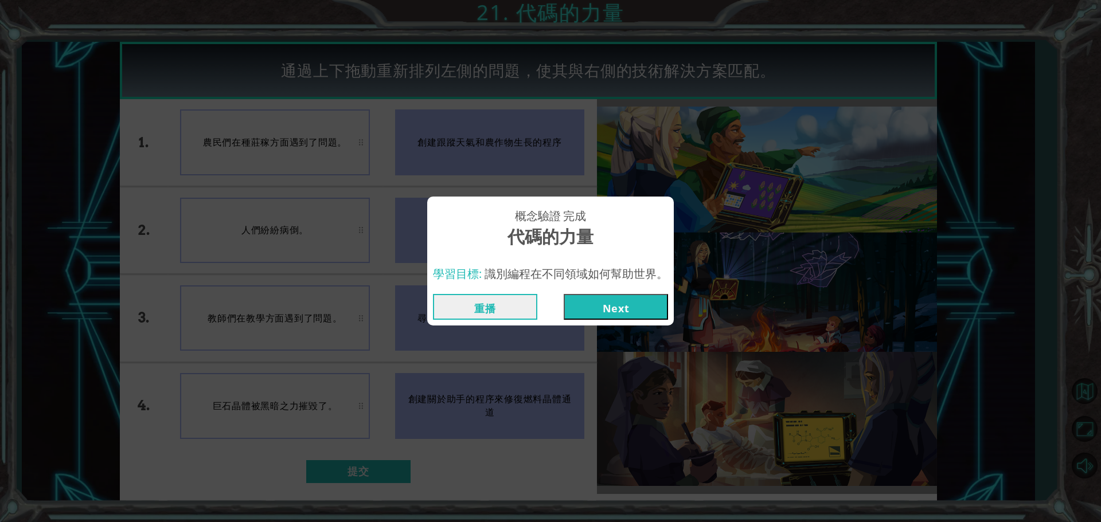
click at [615, 306] on button "Next" at bounding box center [616, 307] width 104 height 26
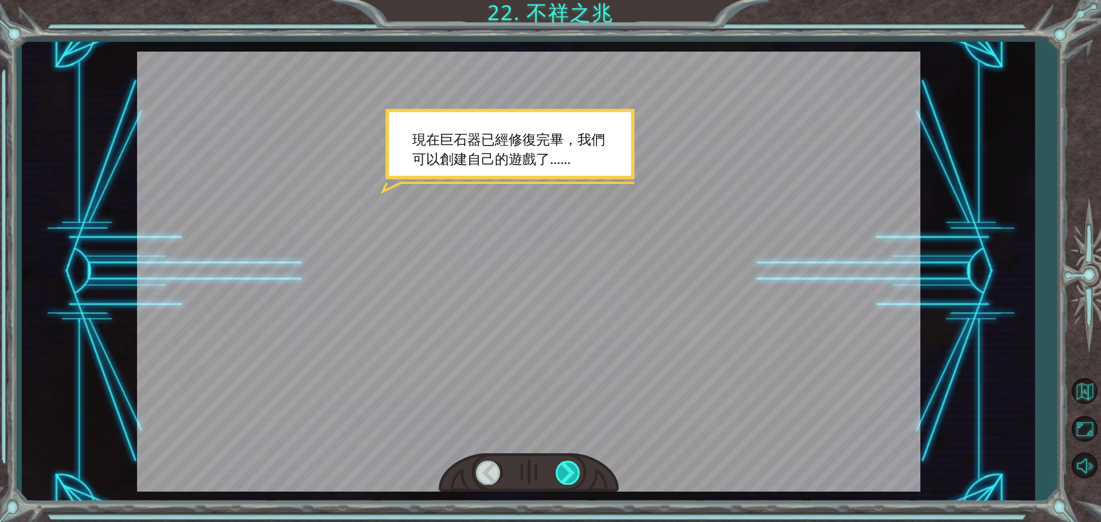
click at [568, 468] on div at bounding box center [569, 473] width 26 height 24
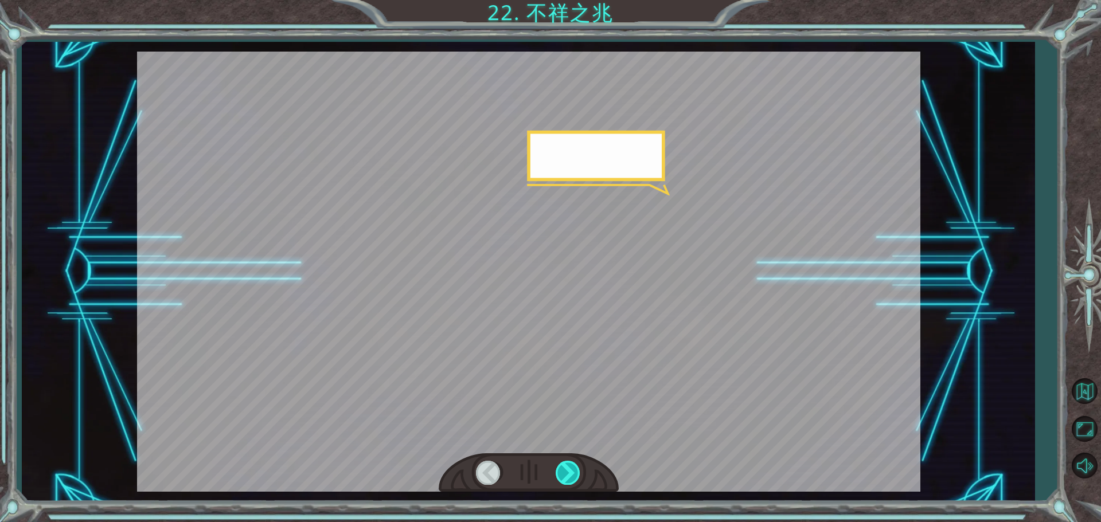
click at [568, 468] on div at bounding box center [569, 473] width 26 height 24
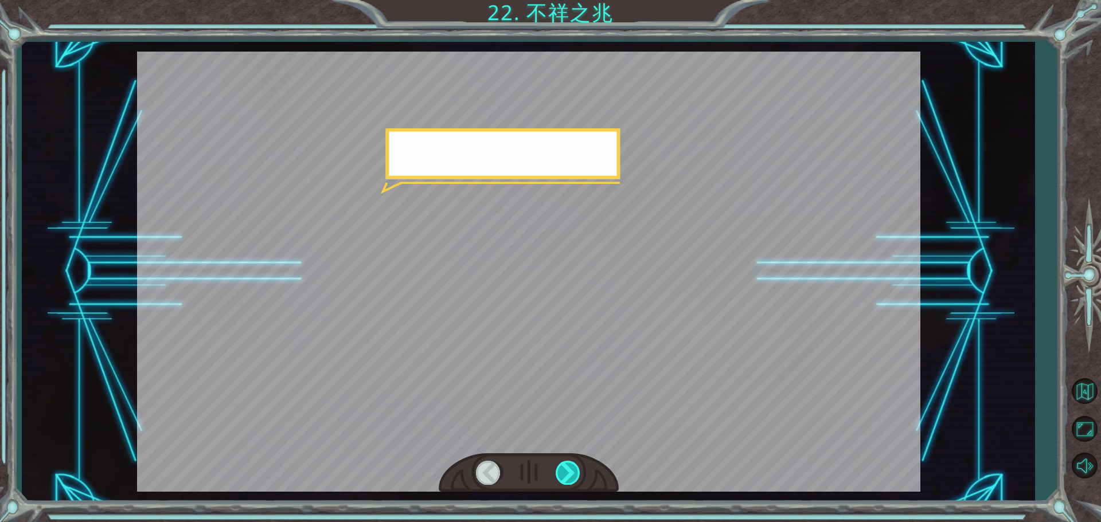
click at [568, 468] on div at bounding box center [569, 473] width 26 height 24
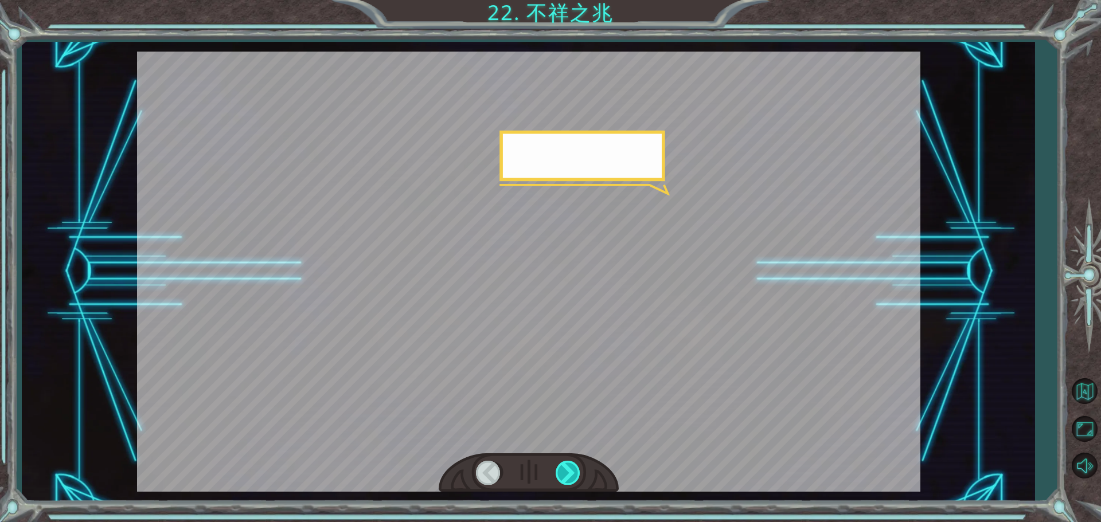
click at [566, 468] on div at bounding box center [569, 473] width 26 height 24
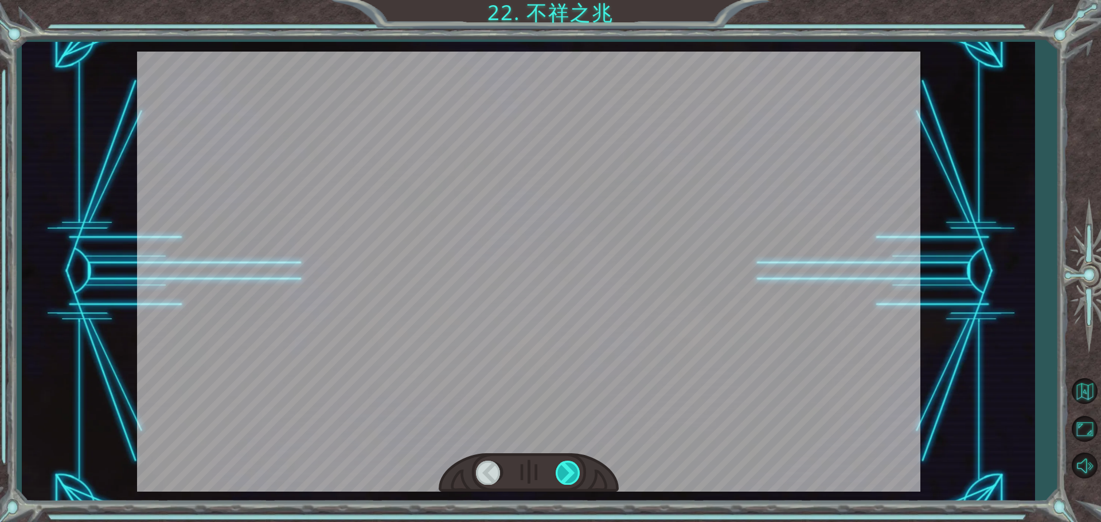
click at [565, 468] on div at bounding box center [569, 473] width 26 height 24
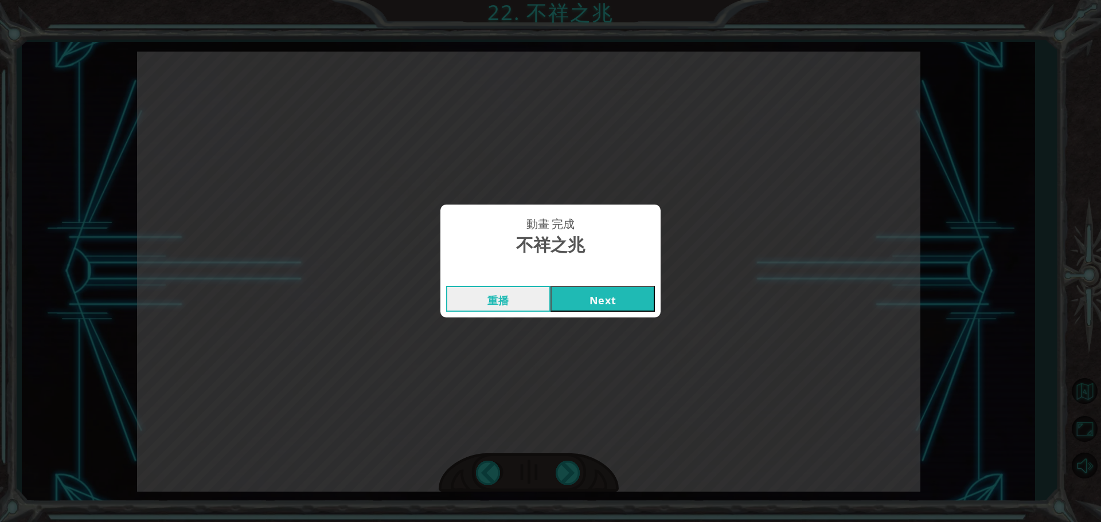
click at [594, 299] on button "Next" at bounding box center [602, 299] width 104 height 26
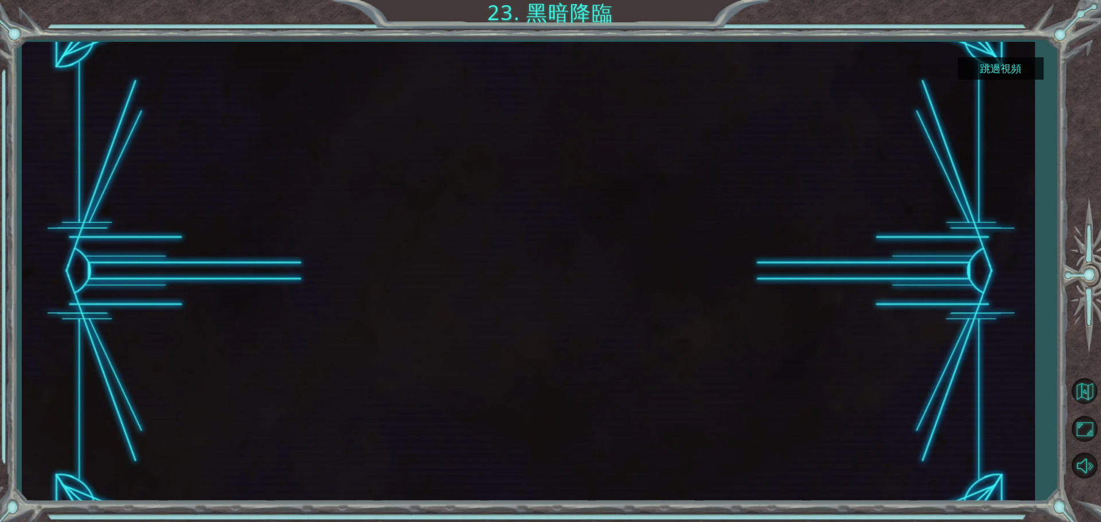
click at [1025, 73] on button "跳過視頻" at bounding box center [1001, 68] width 86 height 22
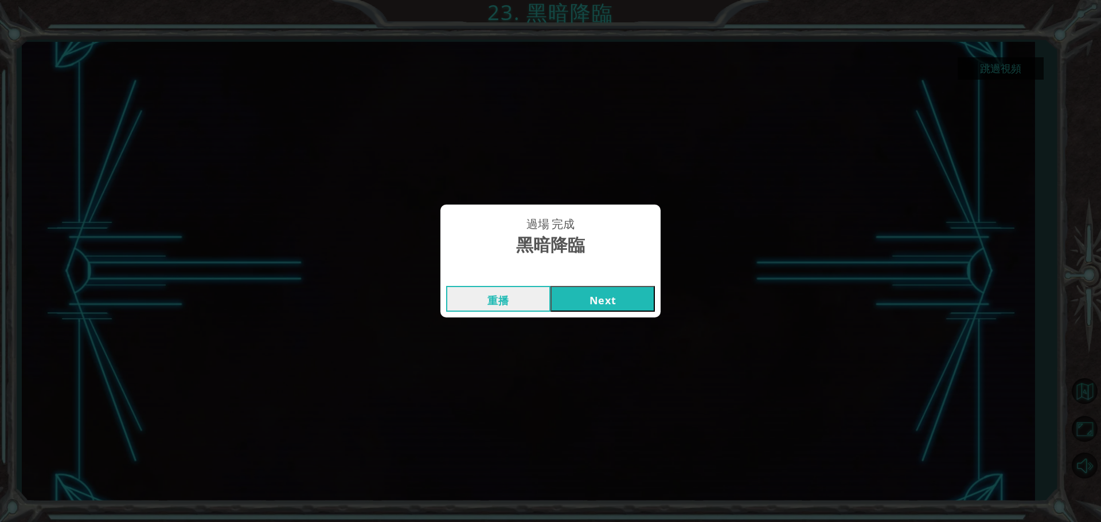
click at [638, 296] on button "Next" at bounding box center [602, 299] width 104 height 26
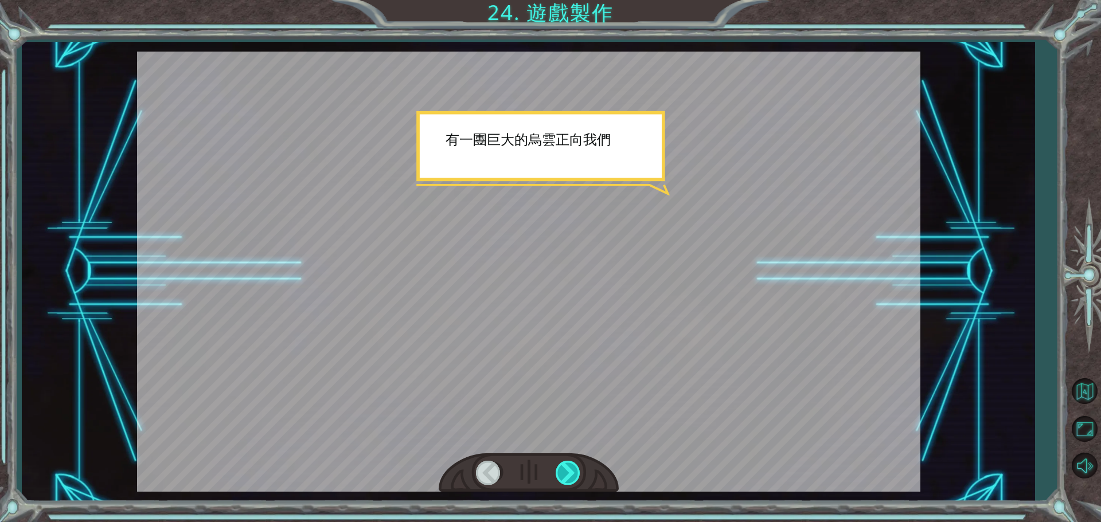
click at [564, 468] on div at bounding box center [569, 473] width 26 height 24
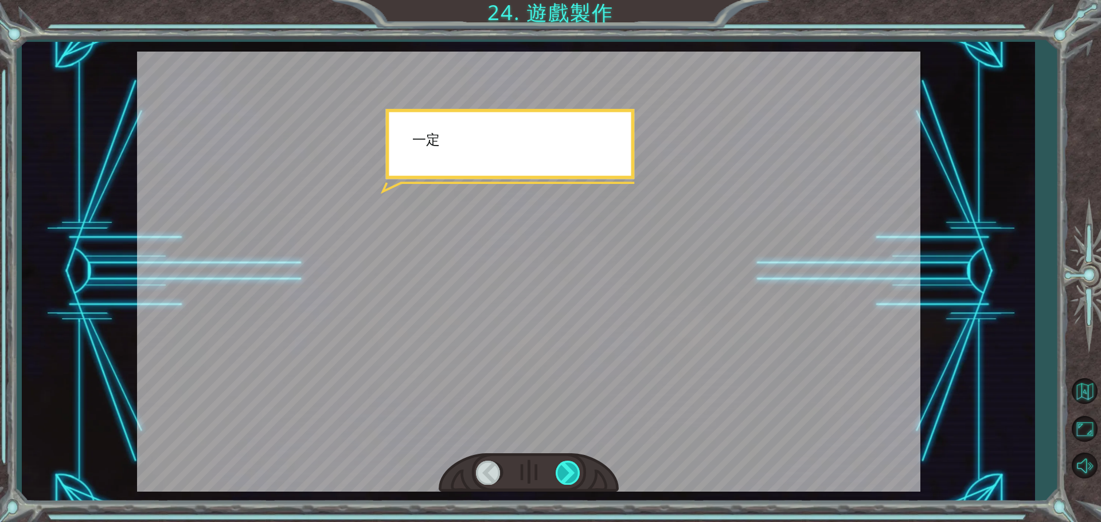
click at [567, 468] on div at bounding box center [569, 473] width 26 height 24
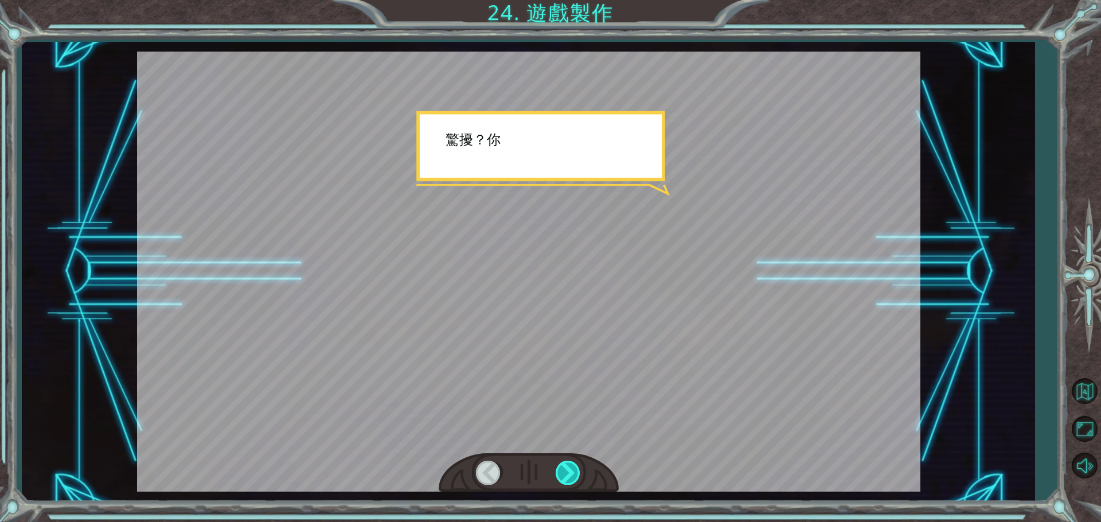
click at [567, 468] on div at bounding box center [569, 473] width 26 height 24
click at [566, 468] on div at bounding box center [569, 473] width 26 height 24
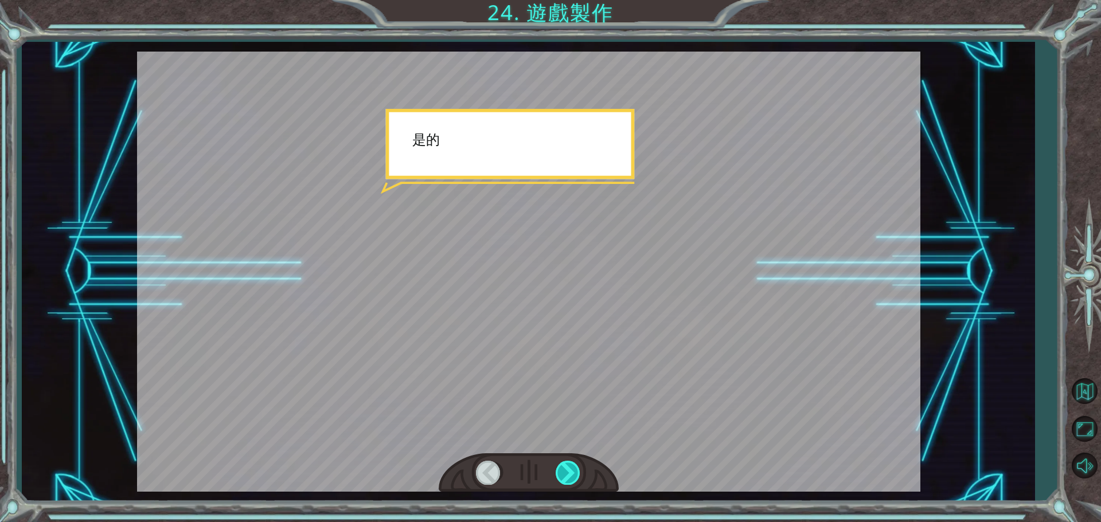
click at [566, 468] on div at bounding box center [569, 473] width 26 height 24
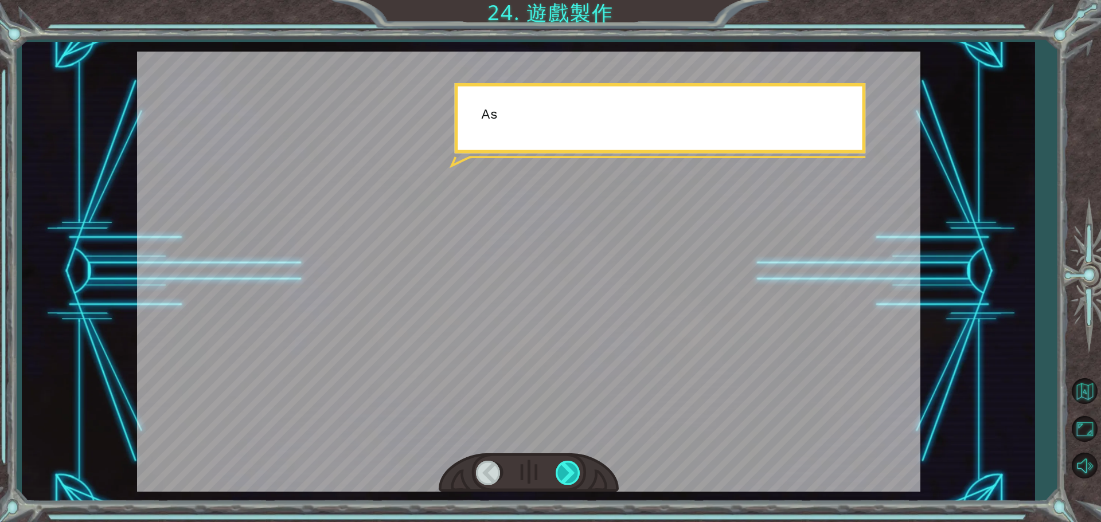
click at [563, 468] on div at bounding box center [569, 473] width 26 height 24
click at [562, 467] on div at bounding box center [569, 473] width 26 height 24
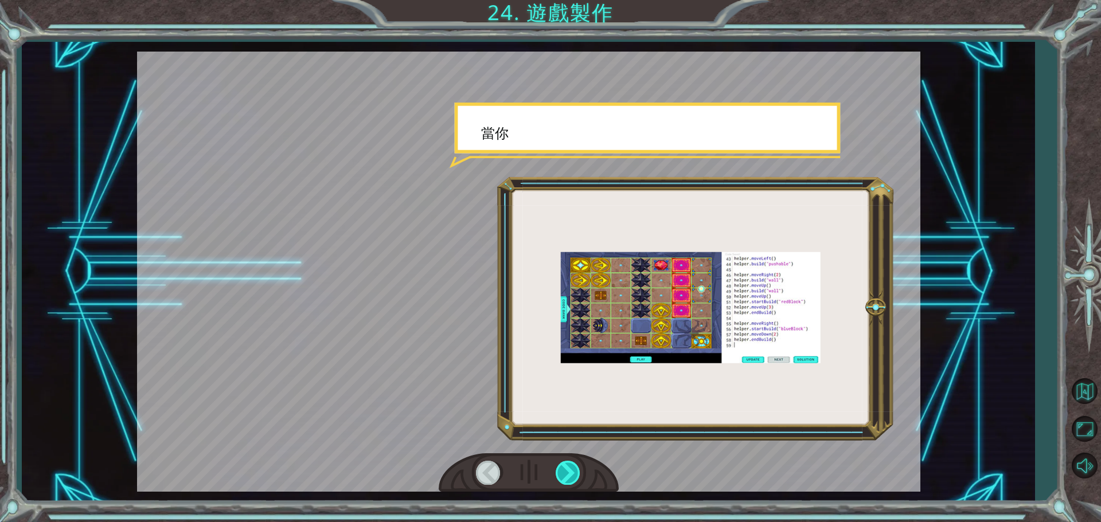
click at [562, 467] on div at bounding box center [569, 473] width 26 height 24
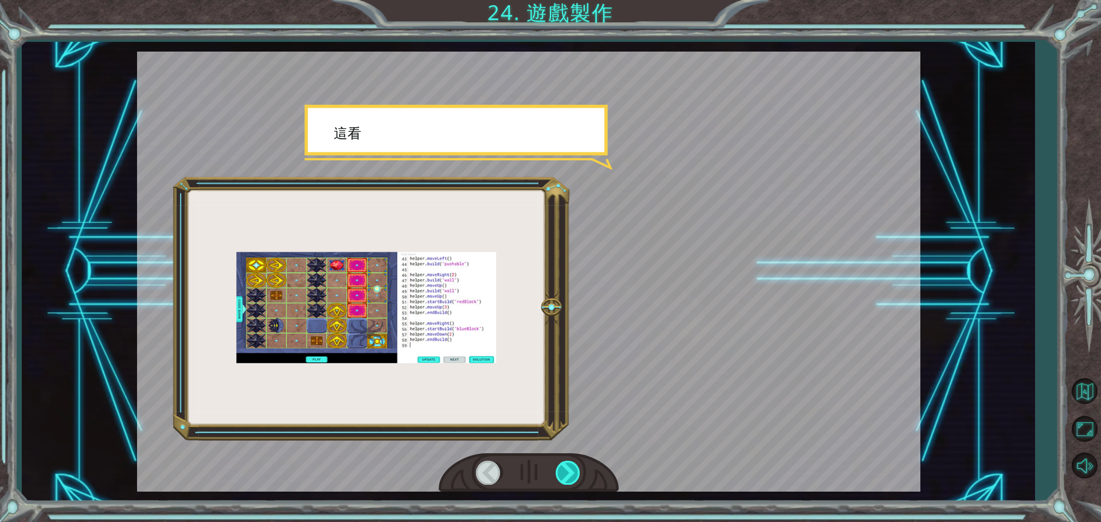
click at [562, 466] on div at bounding box center [569, 473] width 26 height 24
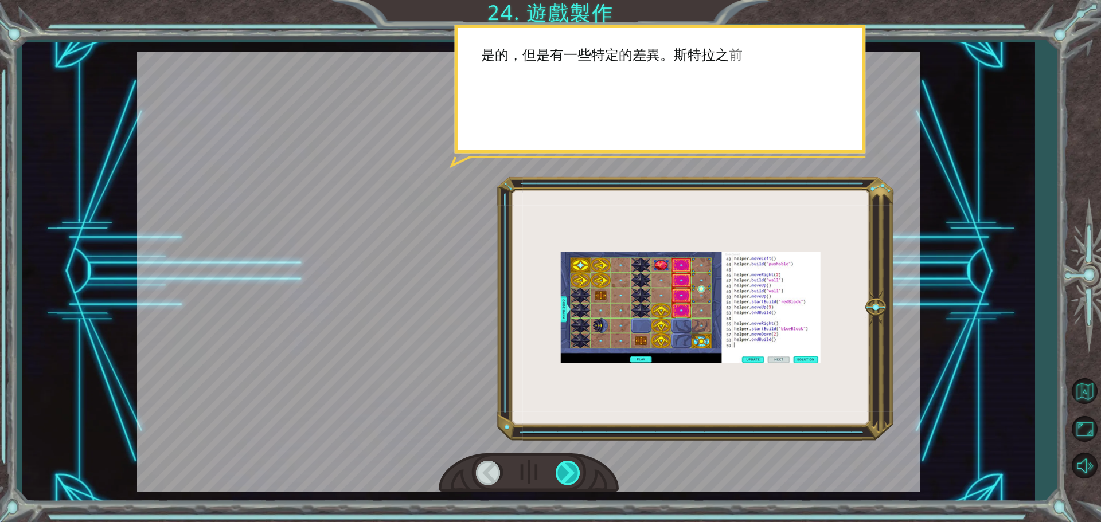
click at [562, 466] on div at bounding box center [569, 473] width 26 height 24
click at [563, 466] on div at bounding box center [569, 473] width 26 height 24
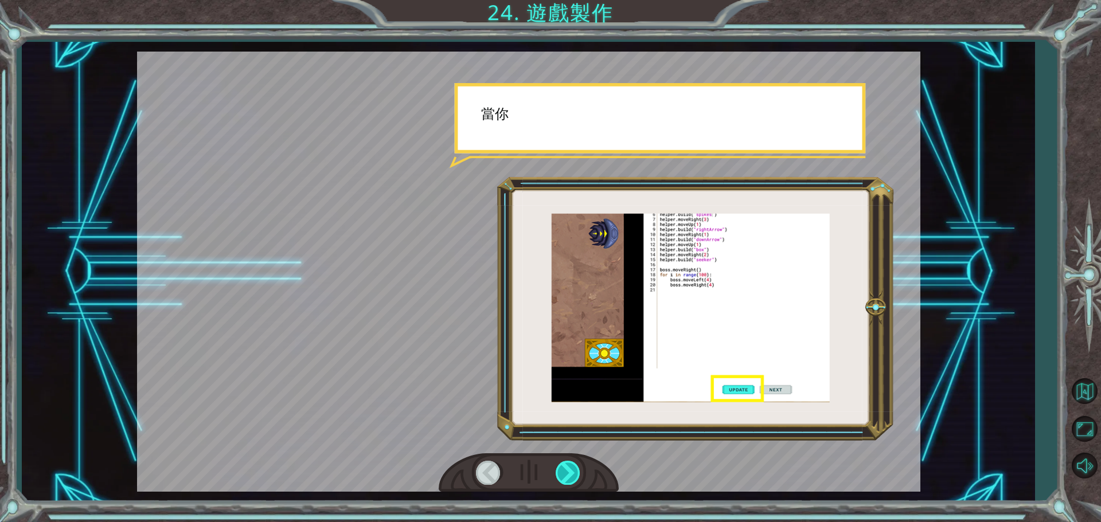
click at [563, 466] on div at bounding box center [569, 473] width 26 height 24
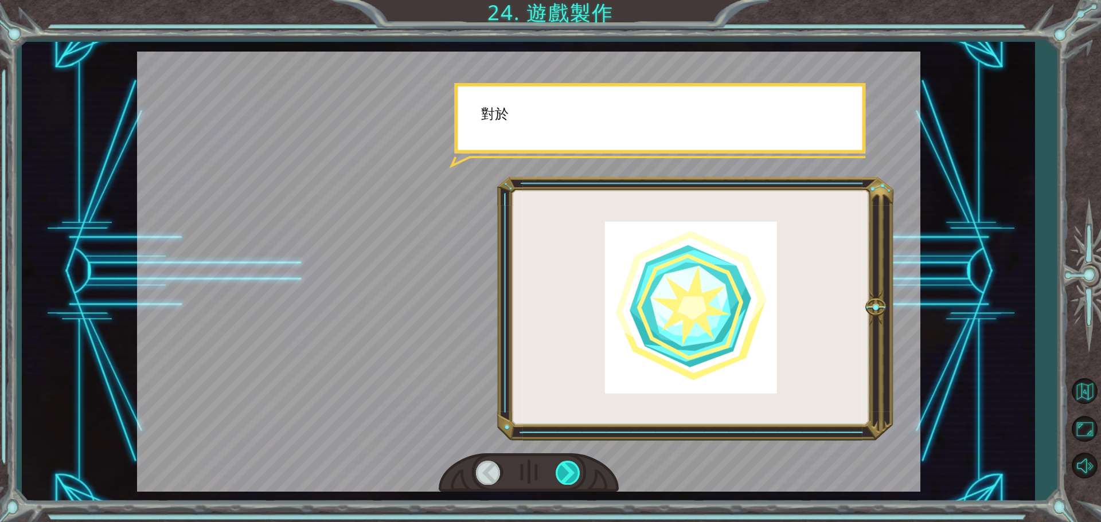
click at [563, 466] on div at bounding box center [569, 473] width 26 height 24
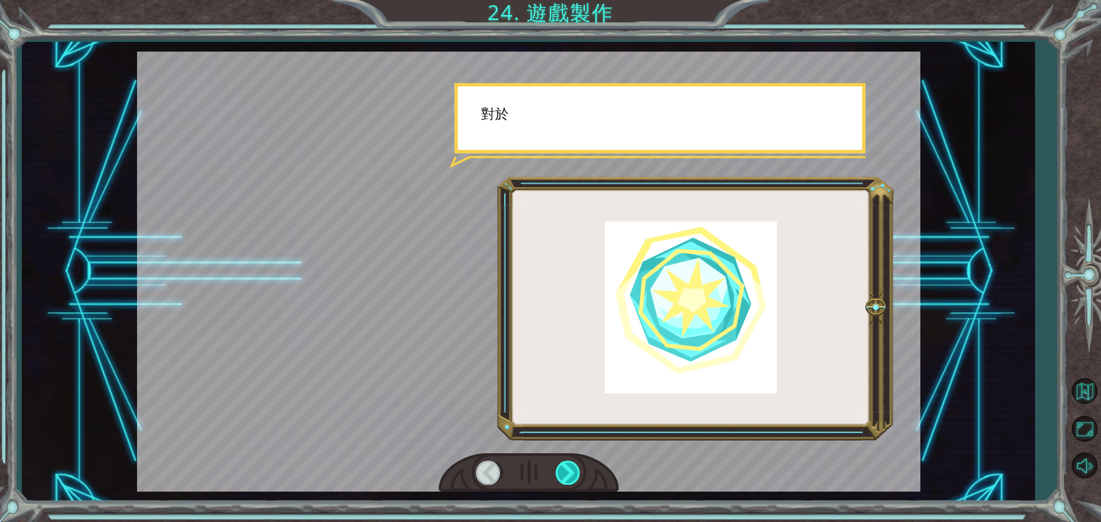
click at [563, 466] on div at bounding box center [569, 473] width 26 height 24
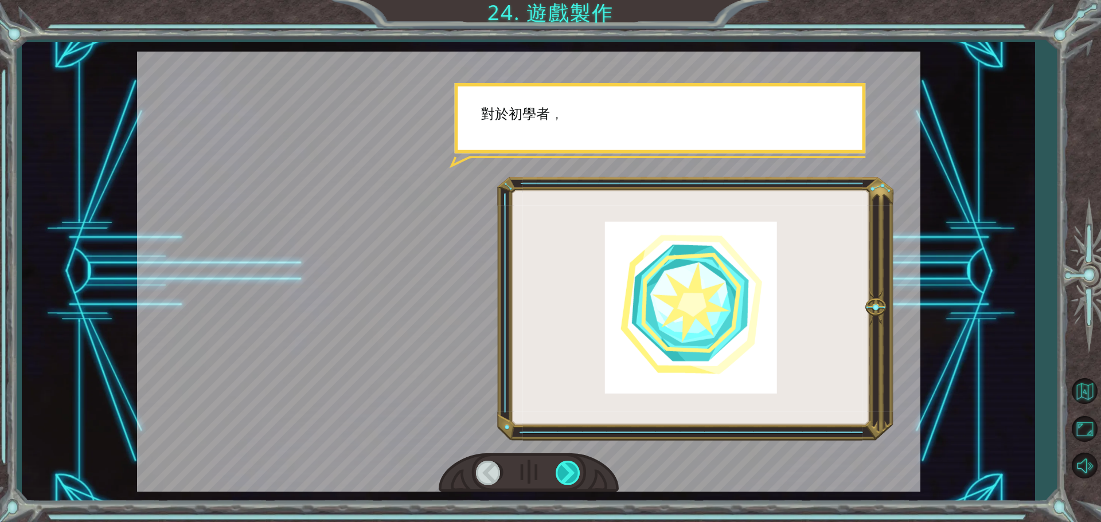
click at [563, 466] on div at bounding box center [569, 473] width 26 height 24
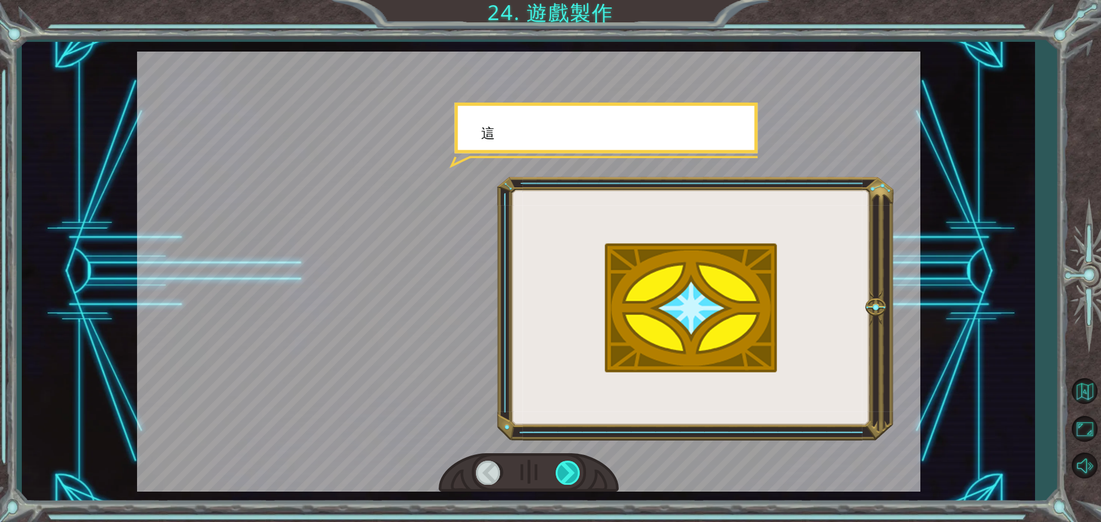
click at [564, 467] on div at bounding box center [569, 473] width 26 height 24
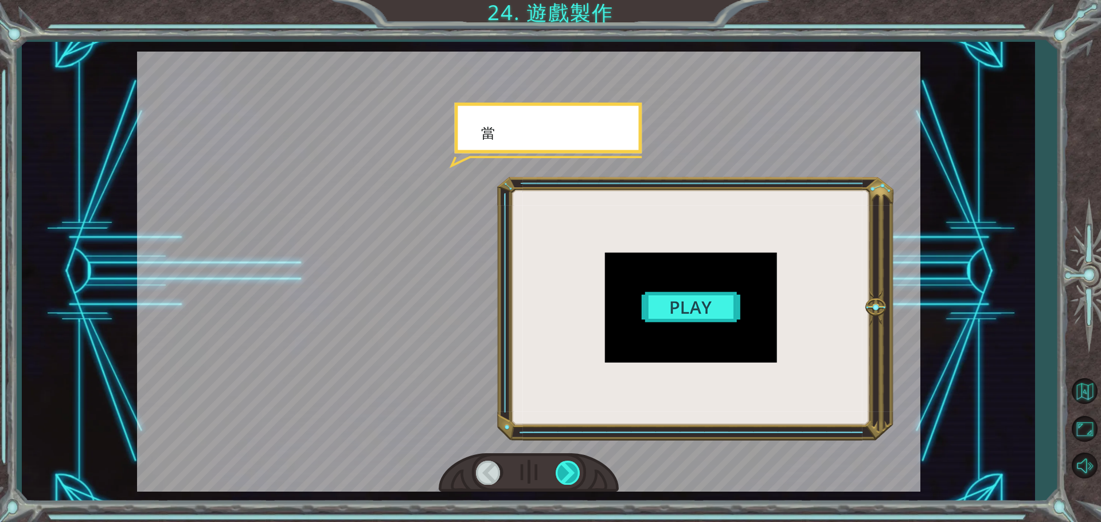
click at [564, 467] on div at bounding box center [569, 473] width 26 height 24
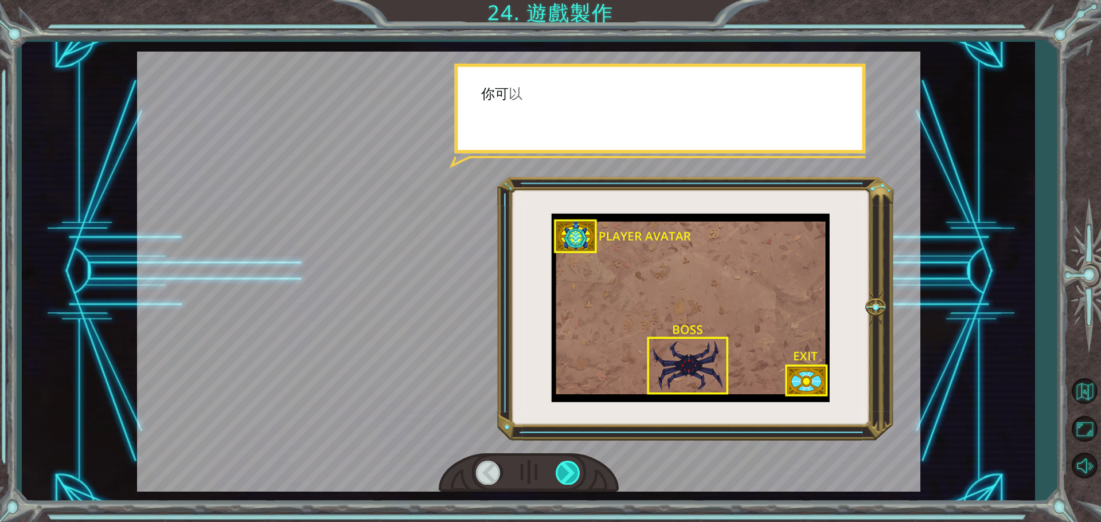
click at [564, 467] on div at bounding box center [569, 473] width 26 height 24
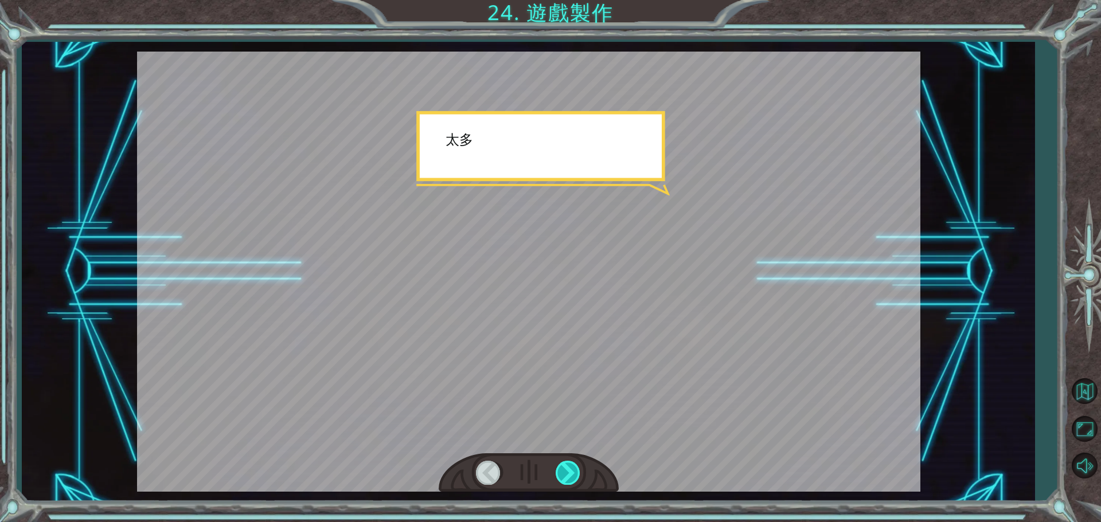
click at [564, 467] on div at bounding box center [569, 473] width 26 height 24
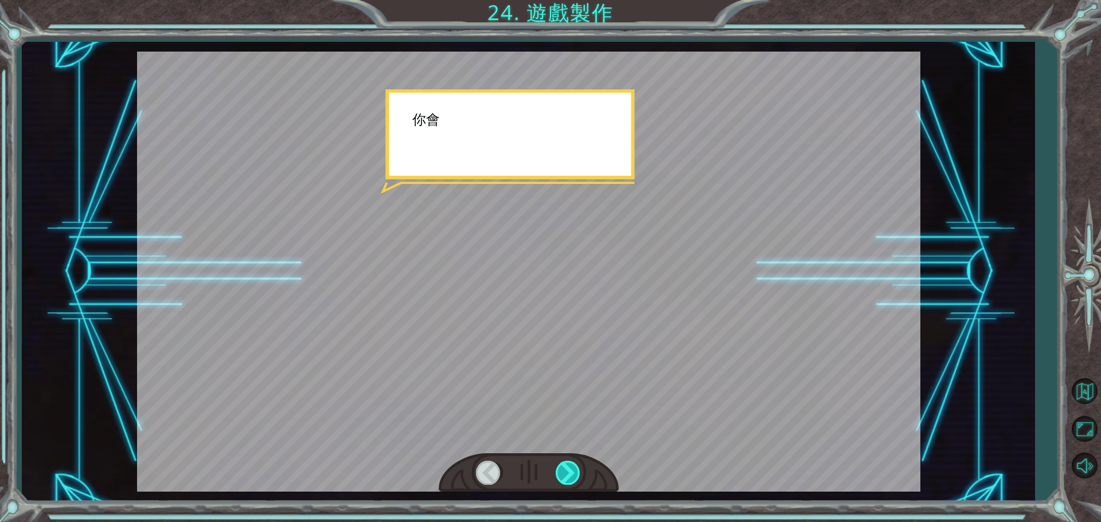
click at [564, 467] on div at bounding box center [569, 473] width 26 height 24
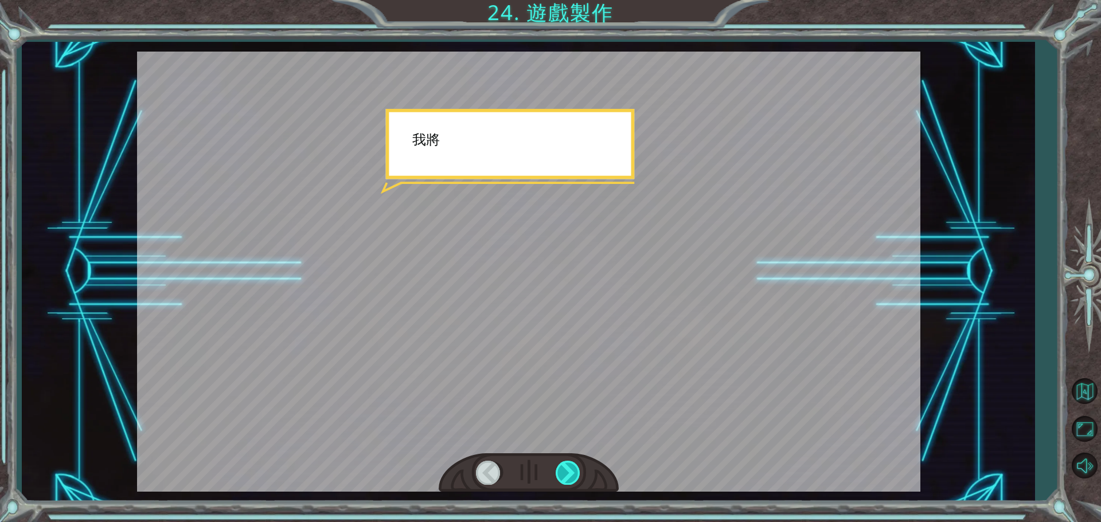
click at [561, 467] on div at bounding box center [569, 473] width 26 height 24
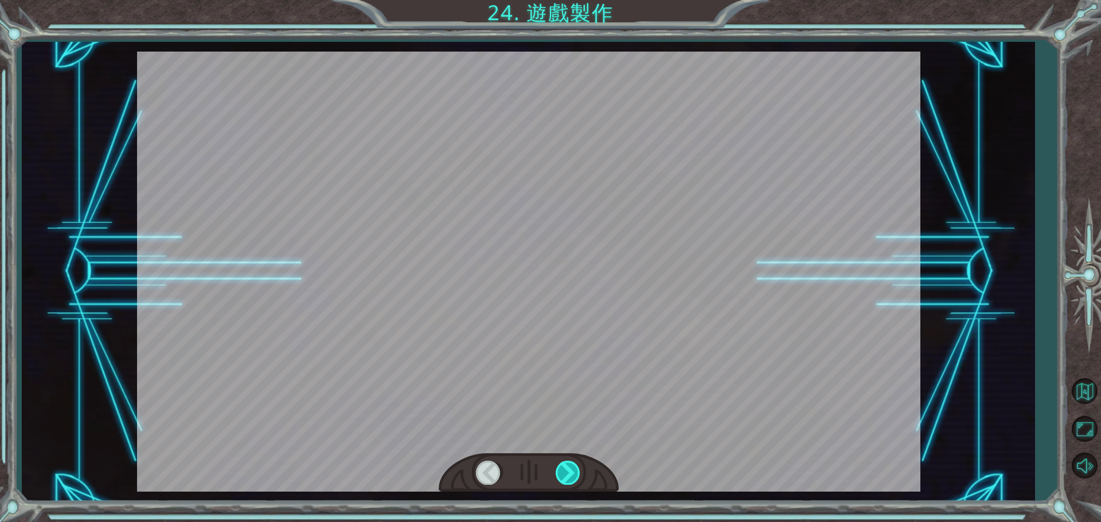
click at [561, 467] on div at bounding box center [569, 473] width 26 height 24
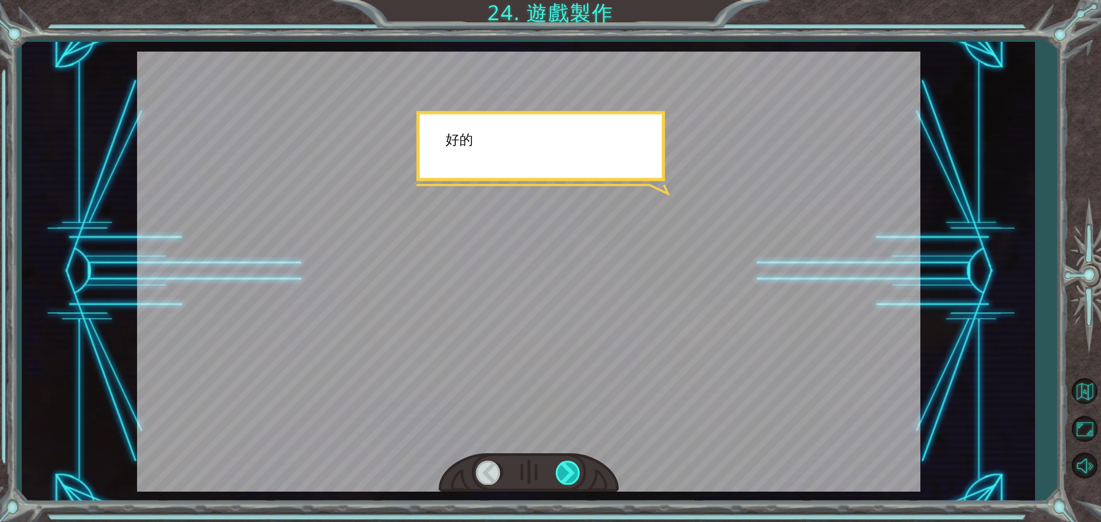
click at [564, 467] on div at bounding box center [569, 473] width 26 height 24
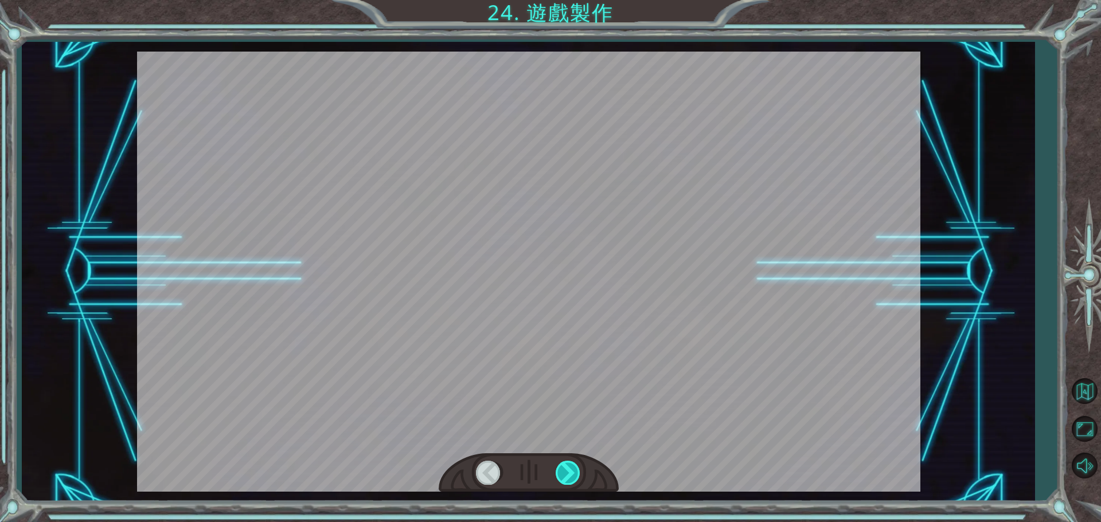
click at [564, 467] on div at bounding box center [569, 473] width 26 height 24
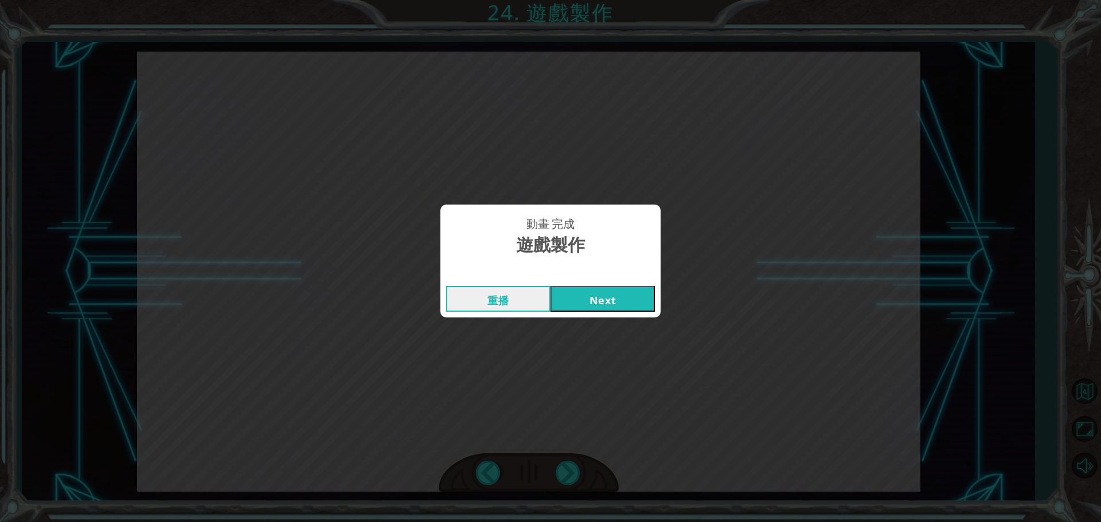
click at [614, 292] on button "Next" at bounding box center [602, 299] width 104 height 26
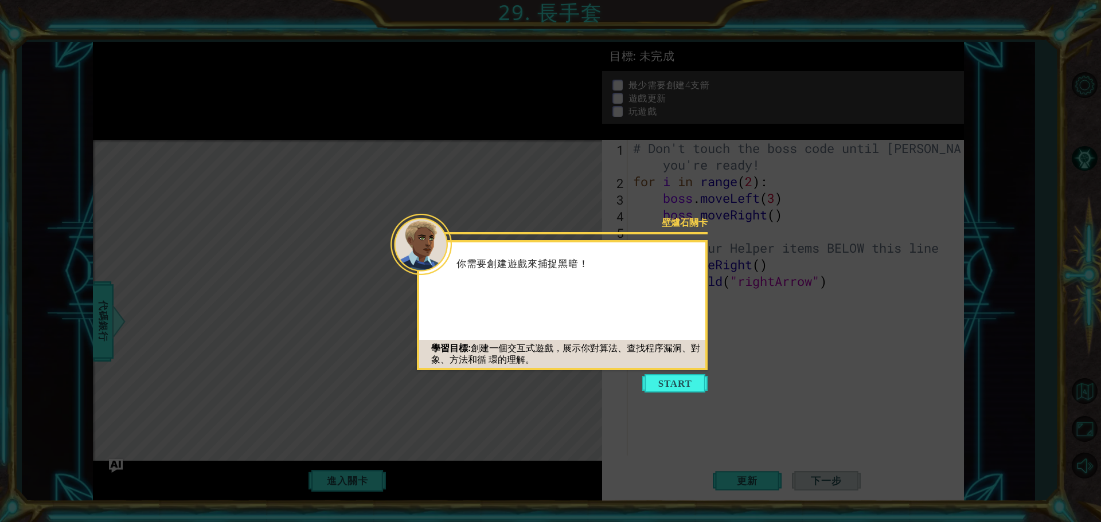
click at [678, 379] on button "Start" at bounding box center [674, 383] width 65 height 18
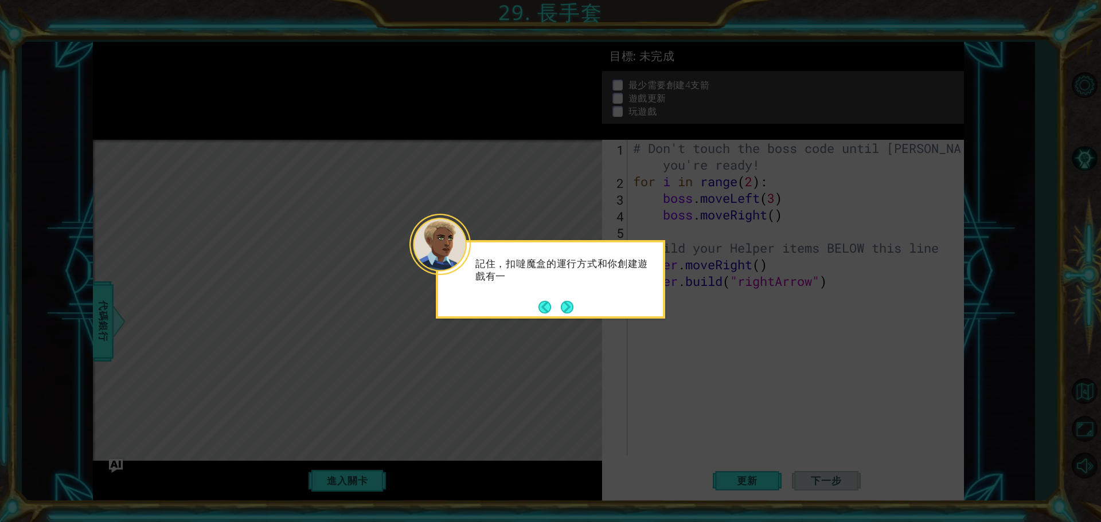
click at [572, 301] on button "Next" at bounding box center [567, 307] width 13 height 13
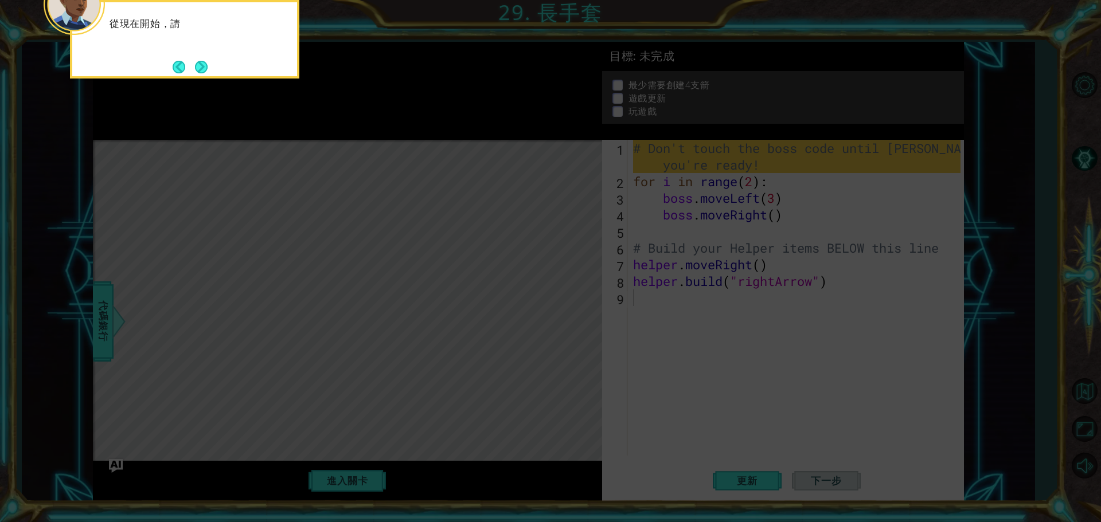
drag, startPoint x: 577, startPoint y: 226, endPoint x: 575, endPoint y: 214, distance: 12.3
click at [580, 226] on icon at bounding box center [550, 261] width 1101 height 522
drag, startPoint x: 208, startPoint y: 67, endPoint x: 223, endPoint y: 63, distance: 15.4
click at [222, 64] on div "從現在開始，請 不要改變 那些核心代碼。我們隨後會用到。" at bounding box center [184, 33] width 225 height 63
click at [200, 60] on footer at bounding box center [190, 66] width 35 height 17
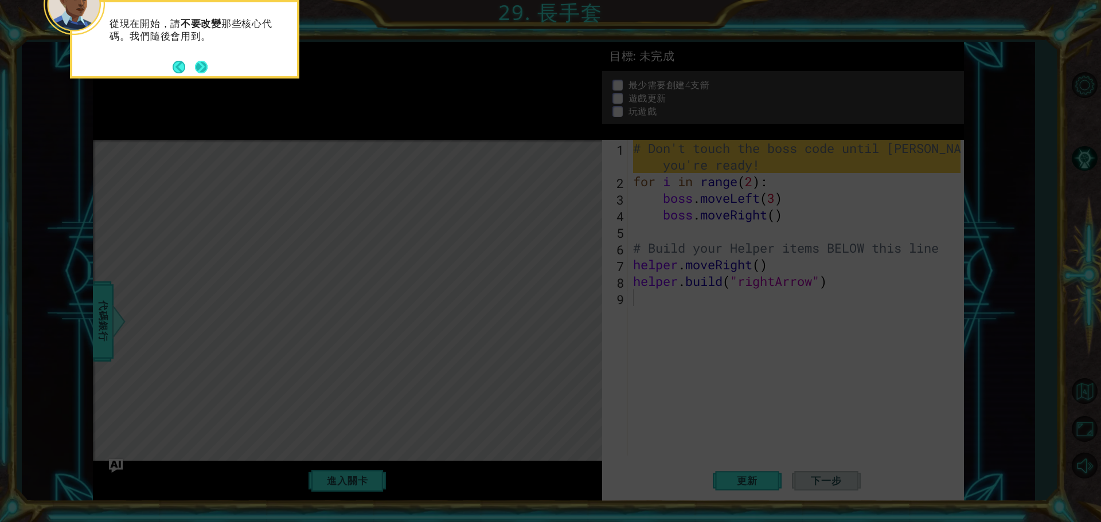
click at [197, 65] on button "Next" at bounding box center [201, 67] width 13 height 13
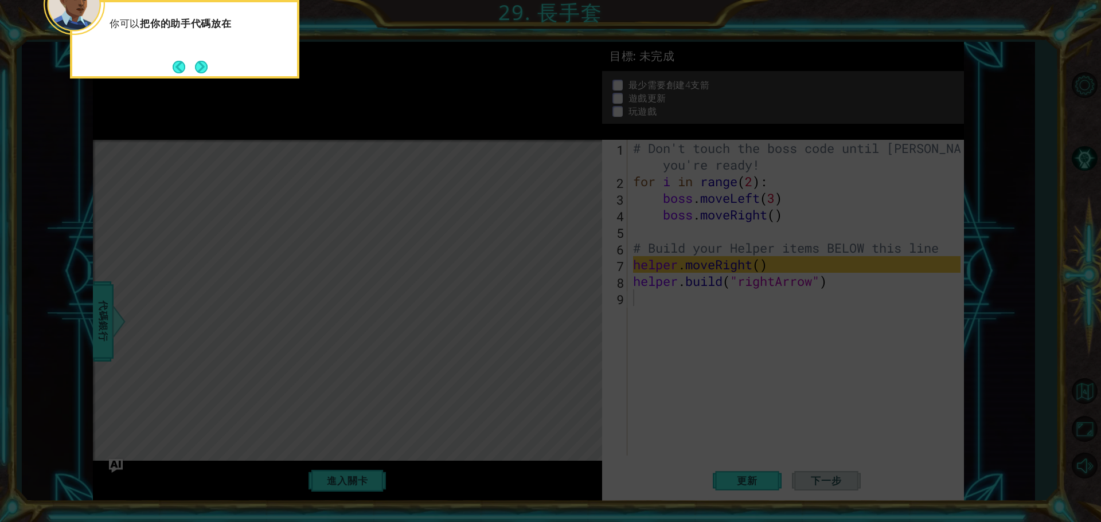
drag, startPoint x: 201, startPoint y: 68, endPoint x: 213, endPoint y: 67, distance: 12.1
click at [205, 67] on button "Next" at bounding box center [201, 67] width 13 height 13
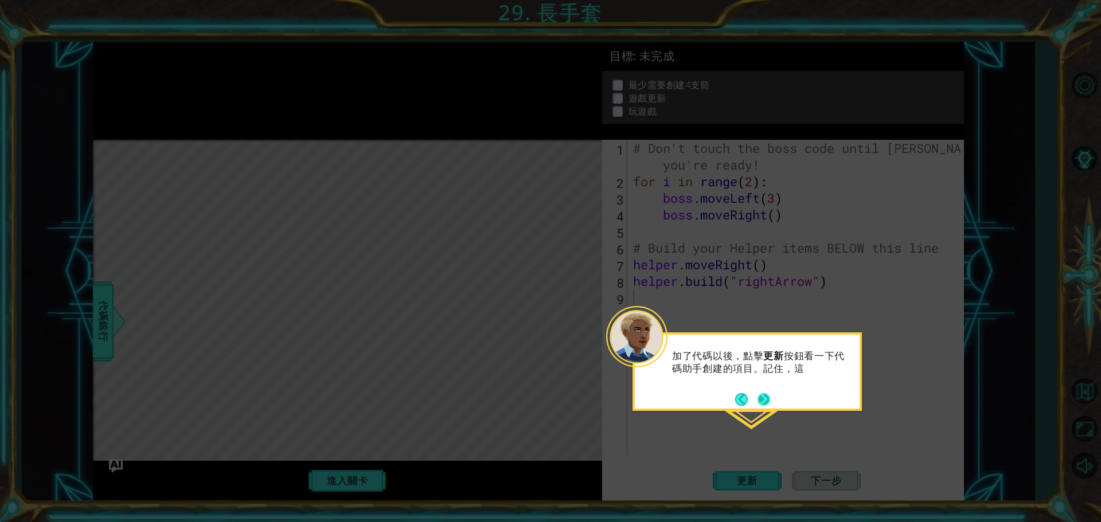
click at [762, 403] on button "Next" at bounding box center [764, 399] width 13 height 13
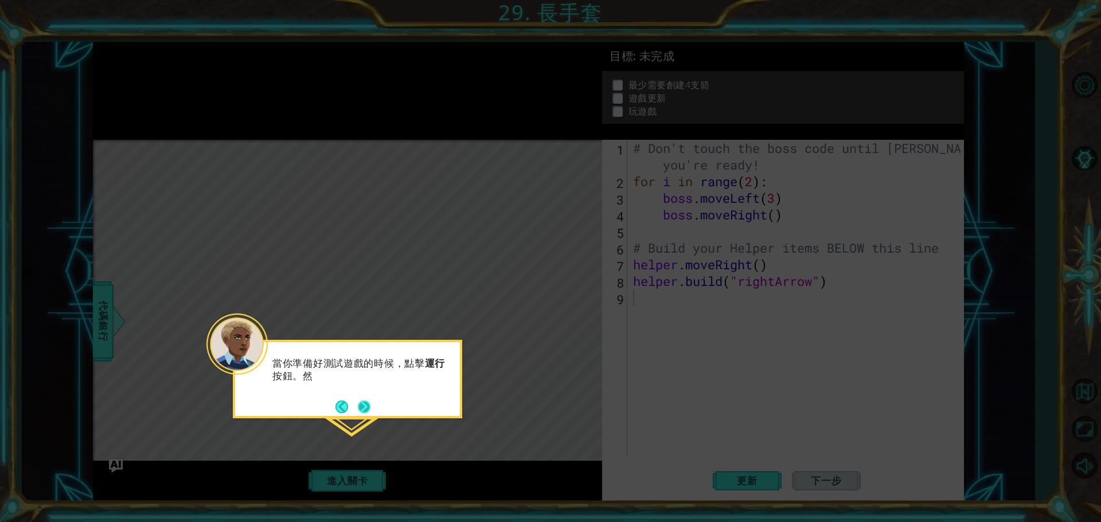
click at [368, 408] on button "Next" at bounding box center [364, 407] width 13 height 13
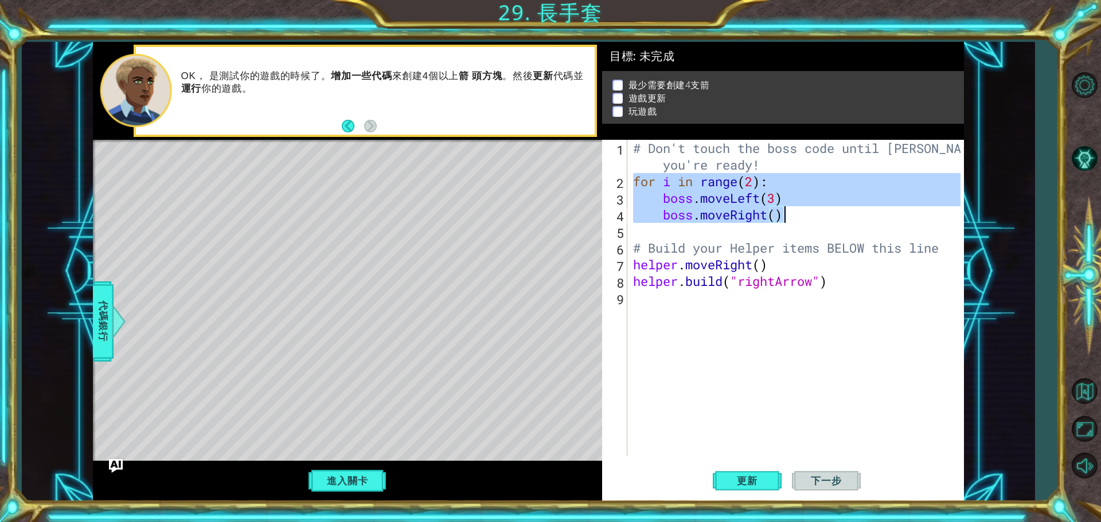
drag, startPoint x: 632, startPoint y: 184, endPoint x: 821, endPoint y: 217, distance: 191.6
click at [821, 217] on div "# Don't touch the boss code until [PERSON_NAME] says you're ready! for i in ran…" at bounding box center [798, 323] width 335 height 366
type textarea "boss.moveLeft(3) boss.moveRight()"
click at [673, 308] on div "# Don't touch the boss code until [PERSON_NAME] says you're ready! for i in ran…" at bounding box center [798, 323] width 335 height 366
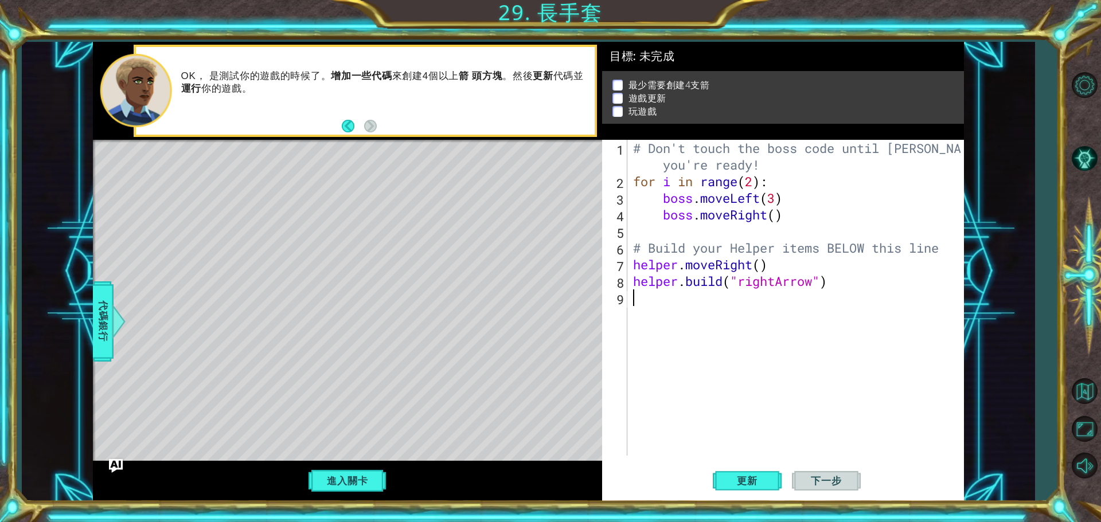
paste textarea "boss.moveRight()"
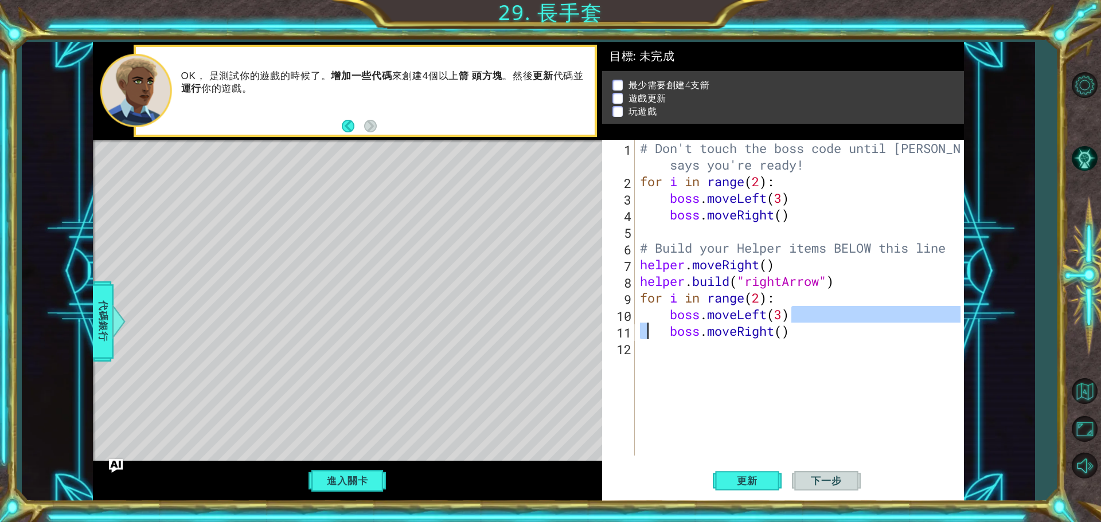
drag, startPoint x: 782, startPoint y: 310, endPoint x: 651, endPoint y: 309, distance: 130.2
click at [651, 309] on div "# Don't touch the boss code until [PERSON_NAME] says you're ready! for i in ran…" at bounding box center [802, 323] width 329 height 366
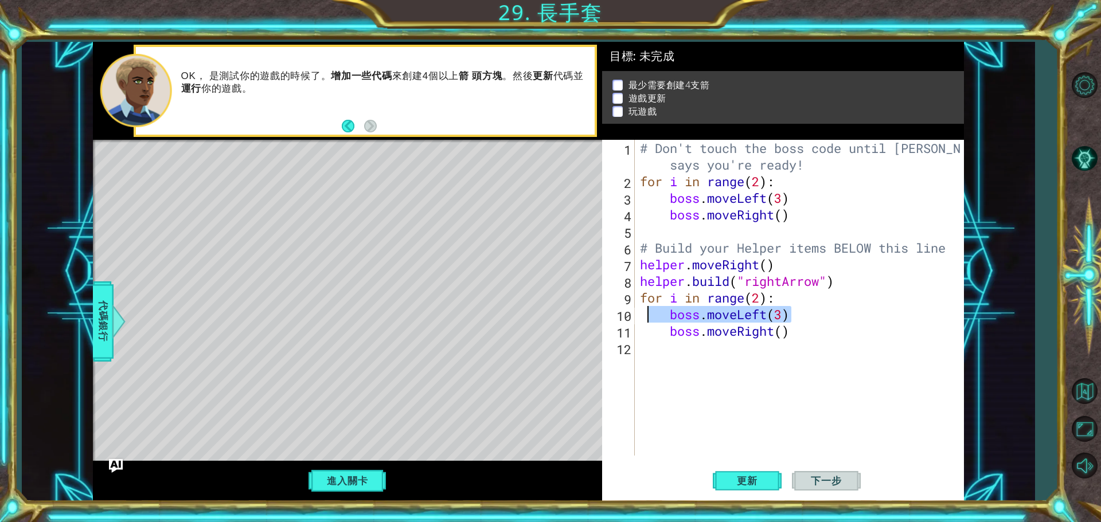
click at [680, 338] on div "# Don't touch the boss code until [PERSON_NAME] says you're ready! for i in ran…" at bounding box center [802, 323] width 329 height 366
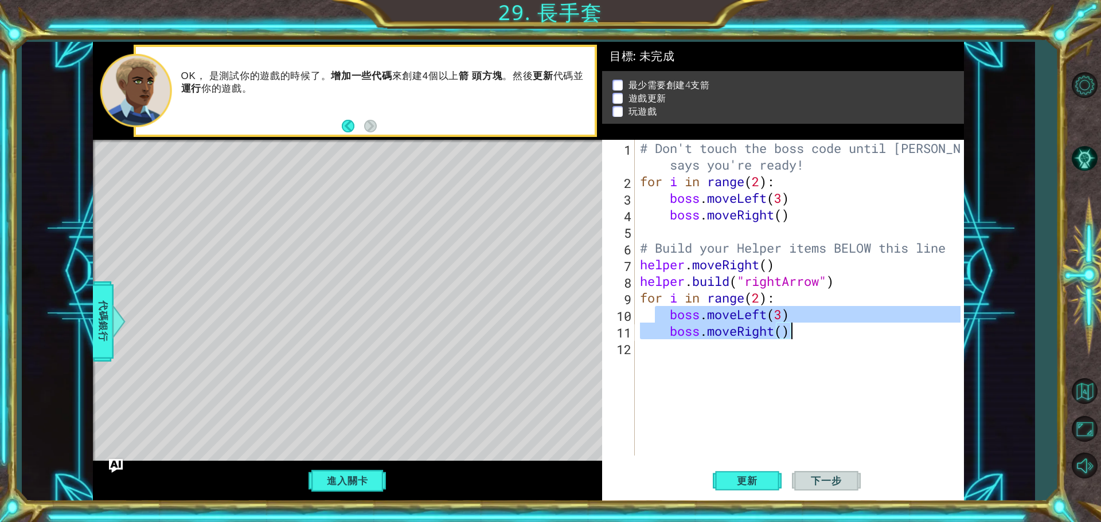
drag, startPoint x: 652, startPoint y: 311, endPoint x: 830, endPoint y: 331, distance: 179.5
click at [830, 331] on div "# Don't touch the boss code until [PERSON_NAME] says you're ready! for i in ran…" at bounding box center [802, 323] width 329 height 366
type textarea "boss.moveLeft(3) boss.moveRight()"
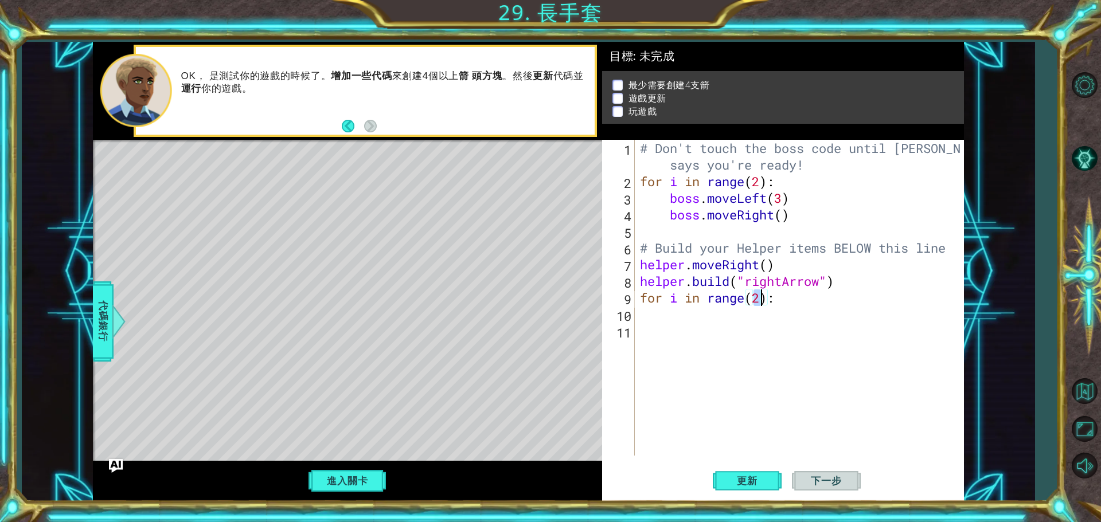
click at [760, 303] on div "# Don't touch the boss code until [PERSON_NAME] says you're ready! for i in ran…" at bounding box center [802, 323] width 329 height 366
drag, startPoint x: 640, startPoint y: 281, endPoint x: 866, endPoint y: 280, distance: 226.5
click at [866, 280] on div "# Don't touch the boss code until [PERSON_NAME] says you're ready! for i in ran…" at bounding box center [802, 323] width 329 height 366
type textarea "[DOMAIN_NAME]("rightArrow")"
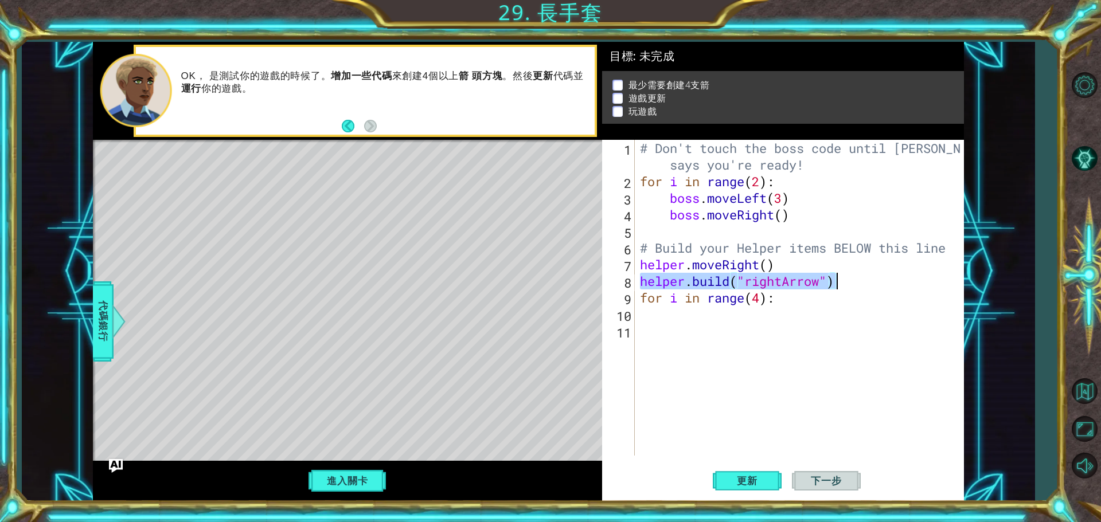
click at [663, 313] on div "# Don't touch the boss code until [PERSON_NAME] says you're ready! for i in ran…" at bounding box center [802, 323] width 329 height 366
paste textarea "[DOMAIN_NAME]("rightArrow")"
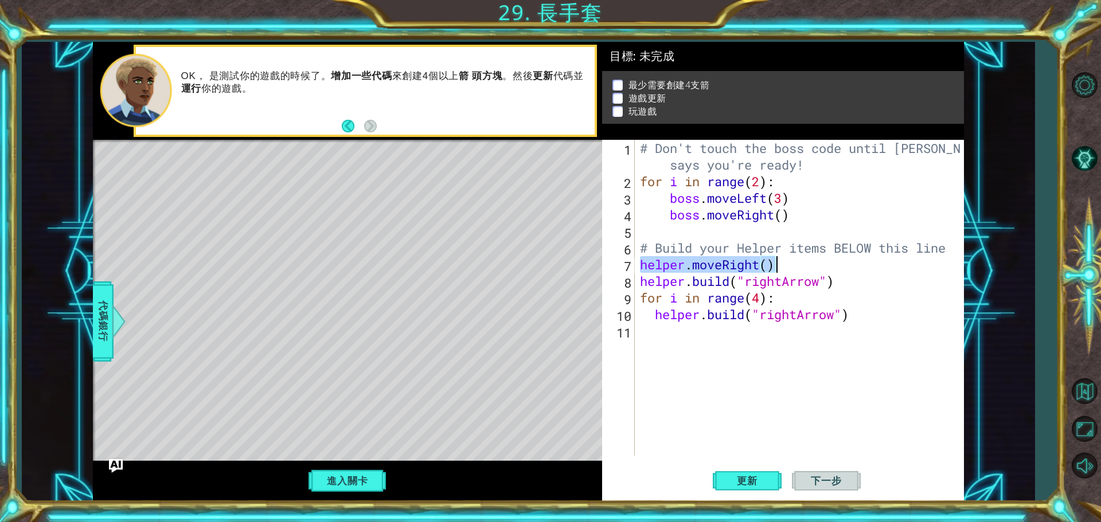
drag, startPoint x: 640, startPoint y: 264, endPoint x: 814, endPoint y: 267, distance: 174.3
click at [814, 267] on div "# Don't touch the boss code until [PERSON_NAME] says you're ready! for i in ran…" at bounding box center [802, 323] width 329 height 366
type textarea "helper.moveRight()"
click at [715, 335] on div "# Don't touch the boss code until [PERSON_NAME] says you're ready! for i in ran…" at bounding box center [802, 323] width 329 height 366
paste textarea "helper.moveRight()"
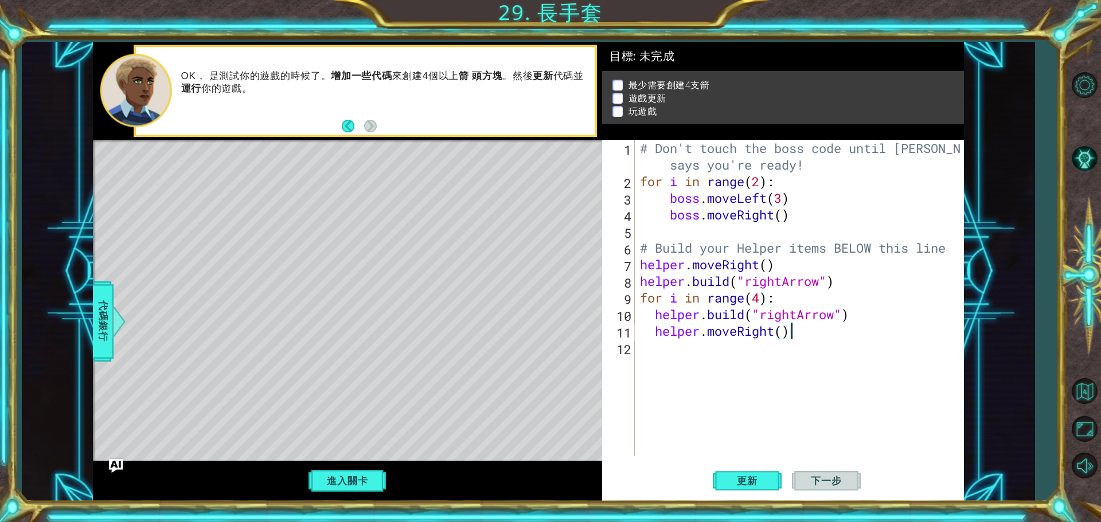
type textarea "helper.moveRight()"
click at [768, 474] on button "更新" at bounding box center [747, 481] width 69 height 36
drag, startPoint x: 333, startPoint y: 473, endPoint x: 349, endPoint y: 474, distance: 15.5
click at [339, 473] on button "進入關卡" at bounding box center [347, 481] width 82 height 22
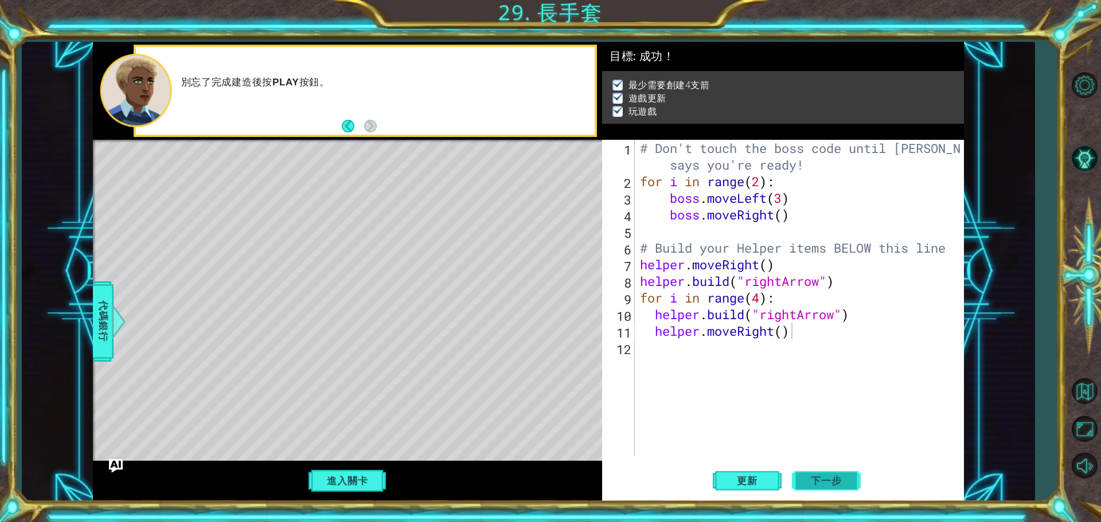
click at [819, 470] on button "下一步" at bounding box center [826, 481] width 69 height 36
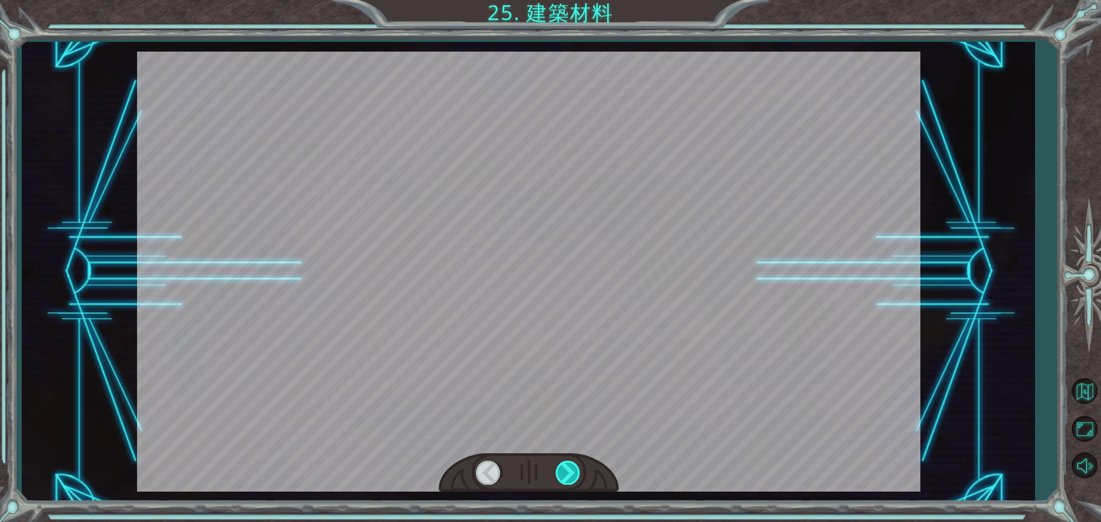
click at [572, 470] on div at bounding box center [569, 473] width 26 height 24
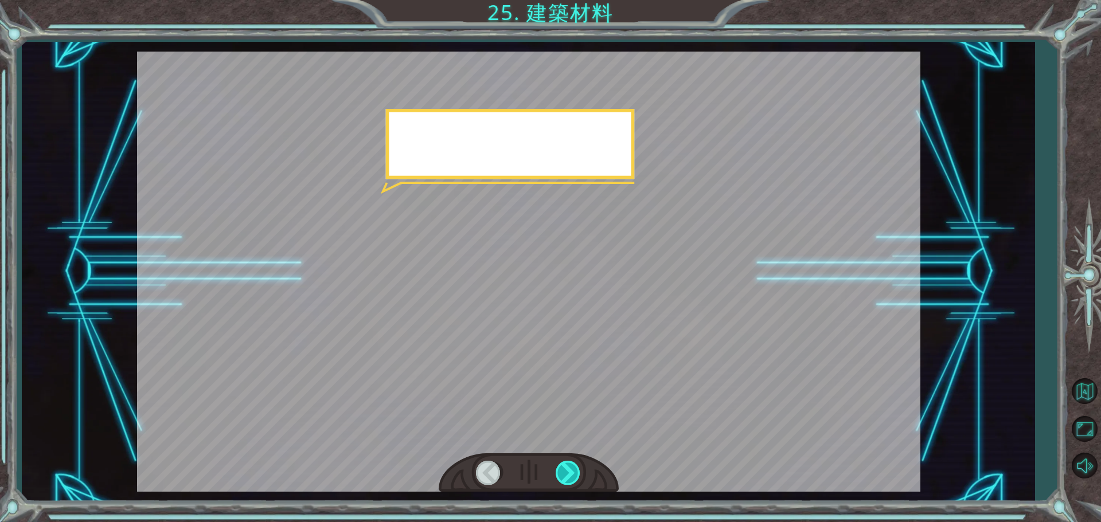
click at [572, 470] on div at bounding box center [569, 473] width 26 height 24
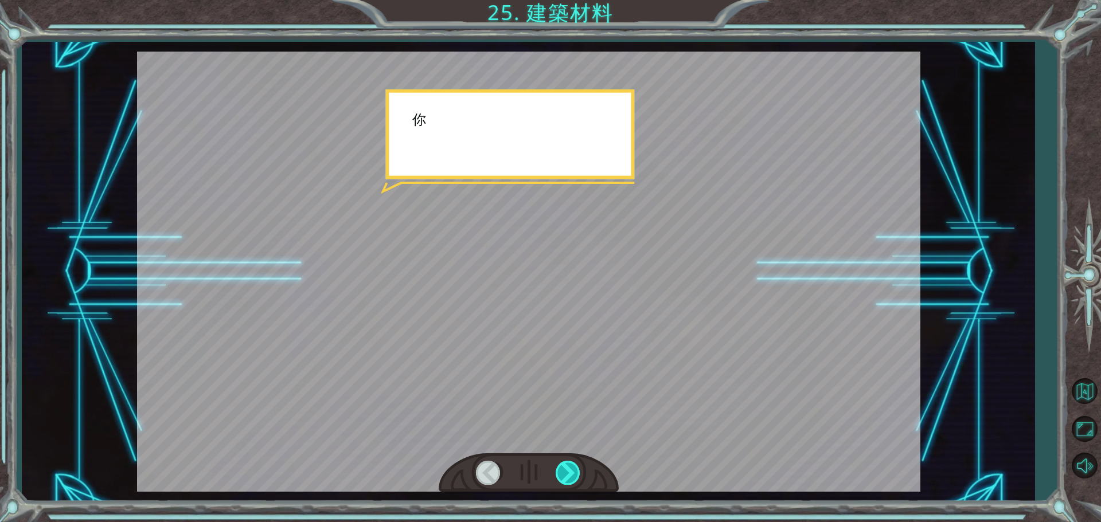
click at [572, 470] on div at bounding box center [569, 473] width 26 height 24
click at [569, 468] on div at bounding box center [569, 473] width 26 height 24
click at [568, 468] on div at bounding box center [569, 473] width 26 height 24
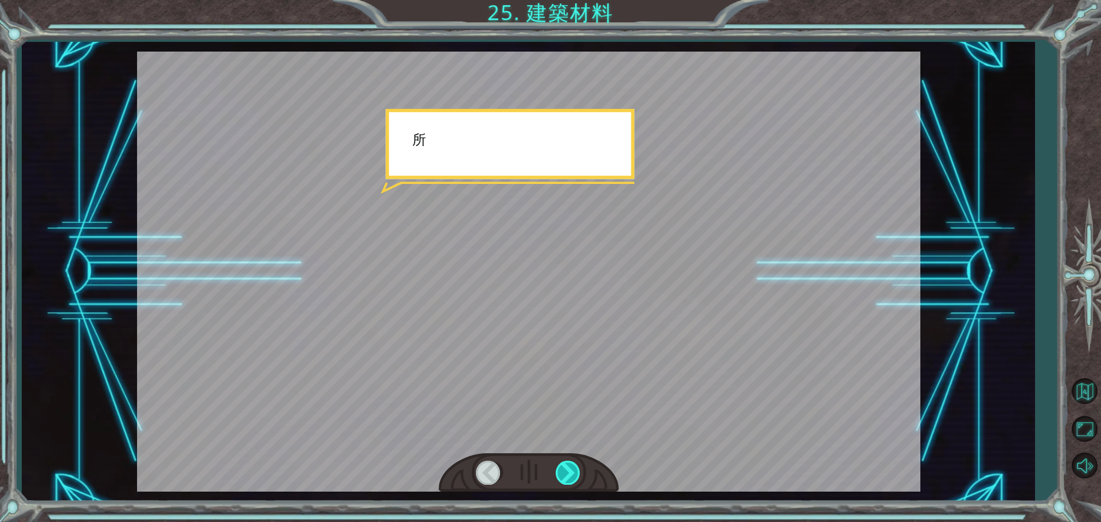
click at [568, 468] on div at bounding box center [569, 473] width 26 height 24
click at [568, 467] on div at bounding box center [569, 473] width 26 height 24
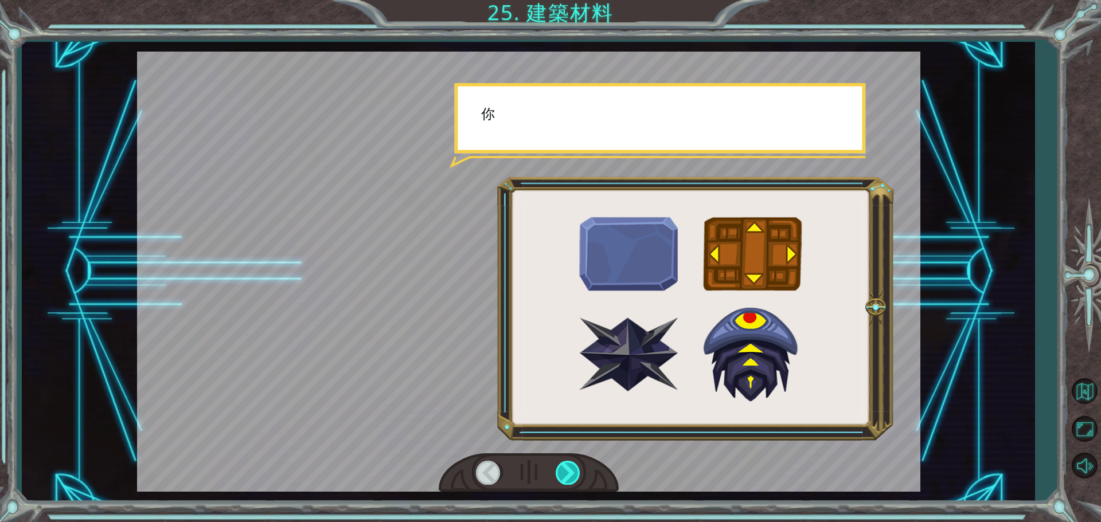
click at [568, 466] on div at bounding box center [569, 473] width 26 height 24
click at [569, 466] on div at bounding box center [569, 473] width 26 height 24
click at [570, 466] on div at bounding box center [569, 473] width 26 height 24
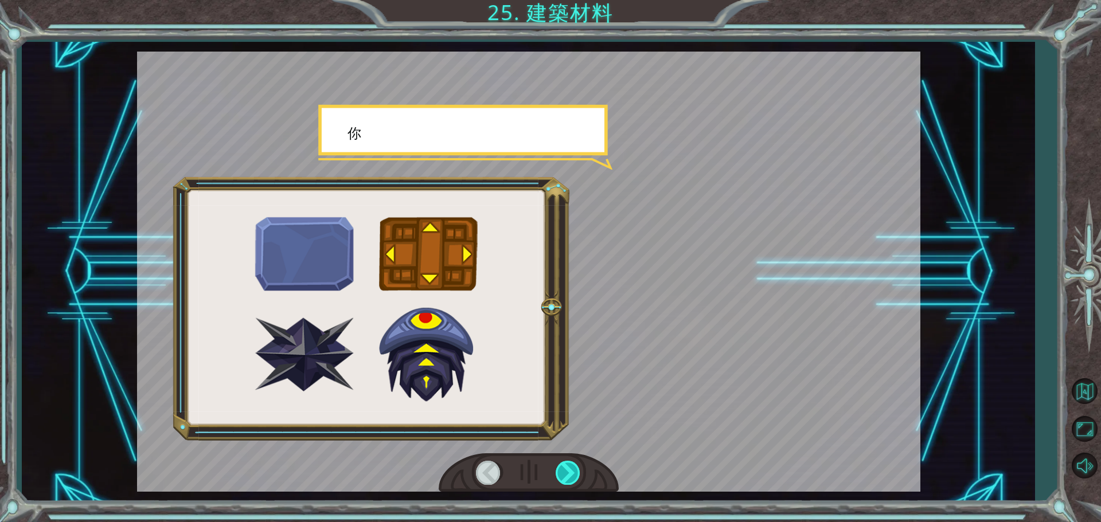
click at [570, 466] on div at bounding box center [569, 473] width 26 height 24
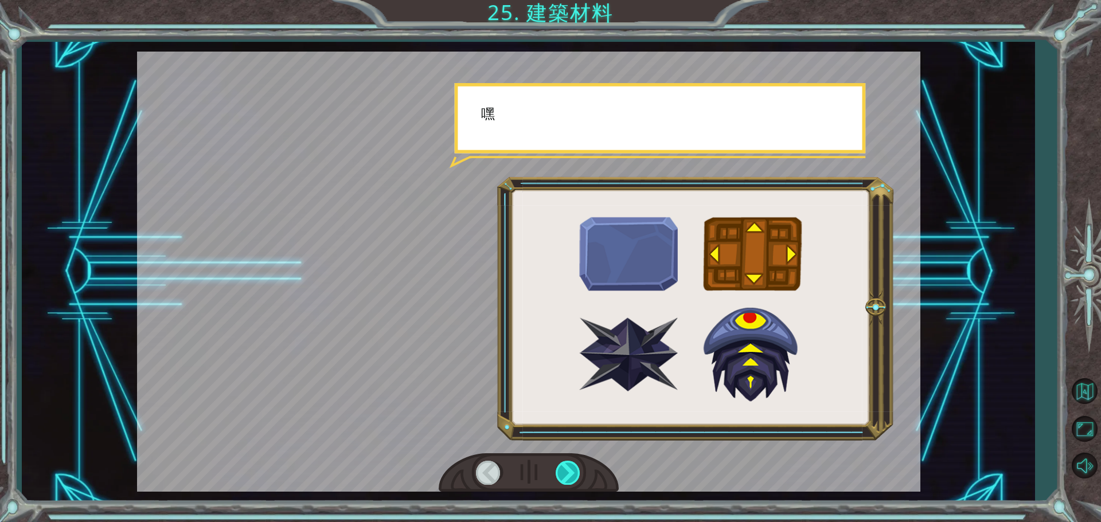
click at [573, 466] on div at bounding box center [569, 473] width 26 height 24
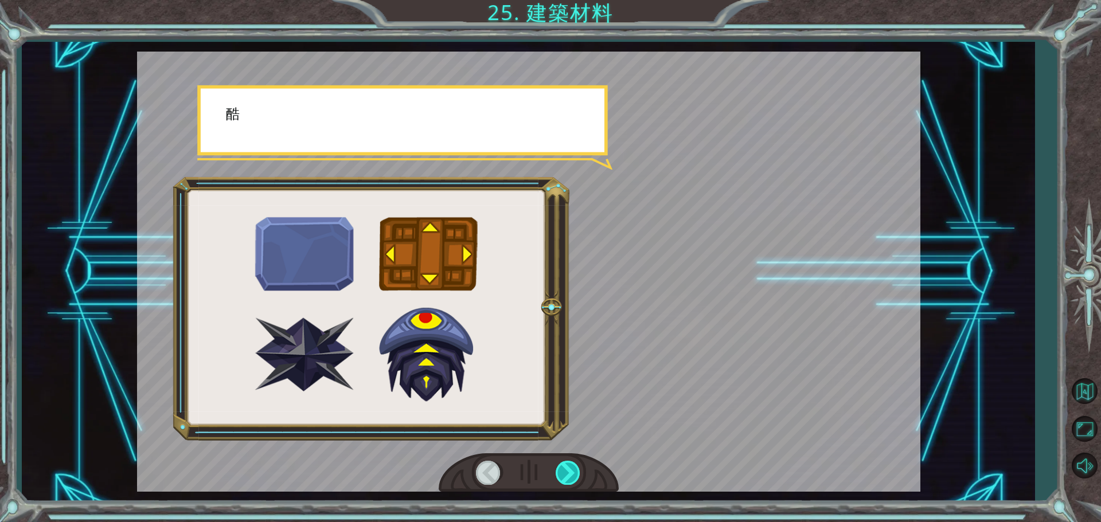
click at [573, 466] on div at bounding box center [569, 473] width 26 height 24
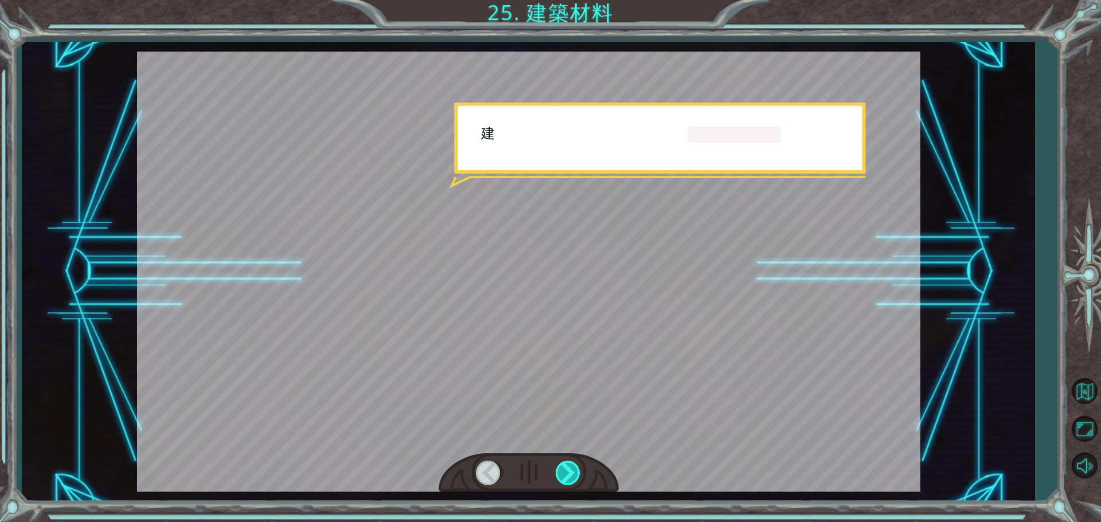
click at [573, 466] on div at bounding box center [569, 473] width 26 height 24
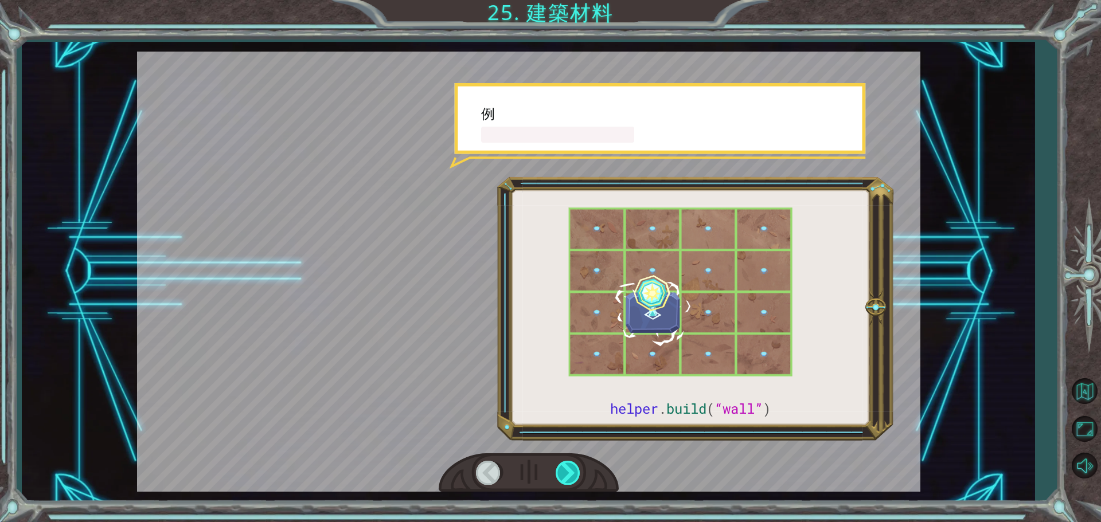
click at [573, 466] on div at bounding box center [569, 473] width 26 height 24
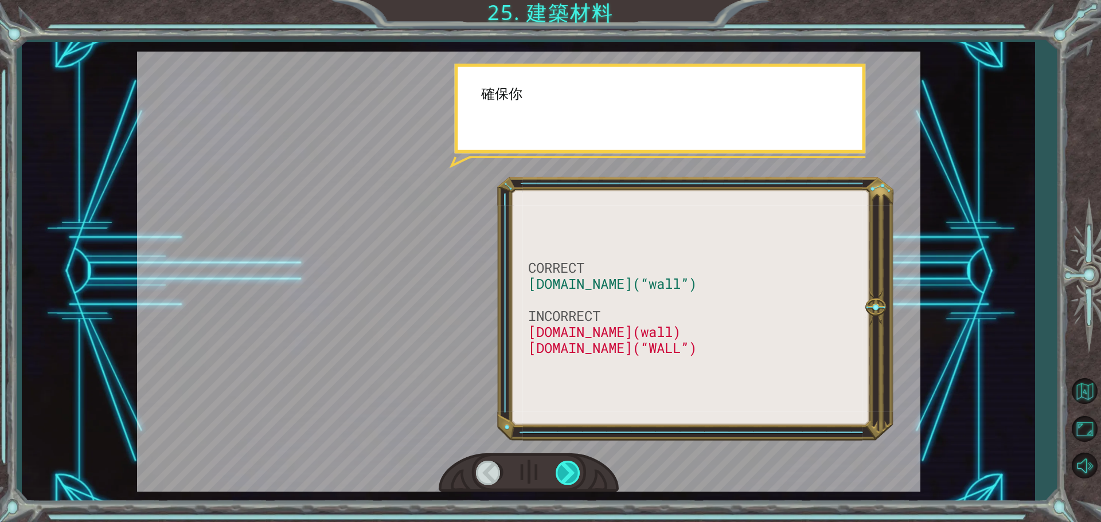
click at [573, 466] on div at bounding box center [569, 473] width 26 height 24
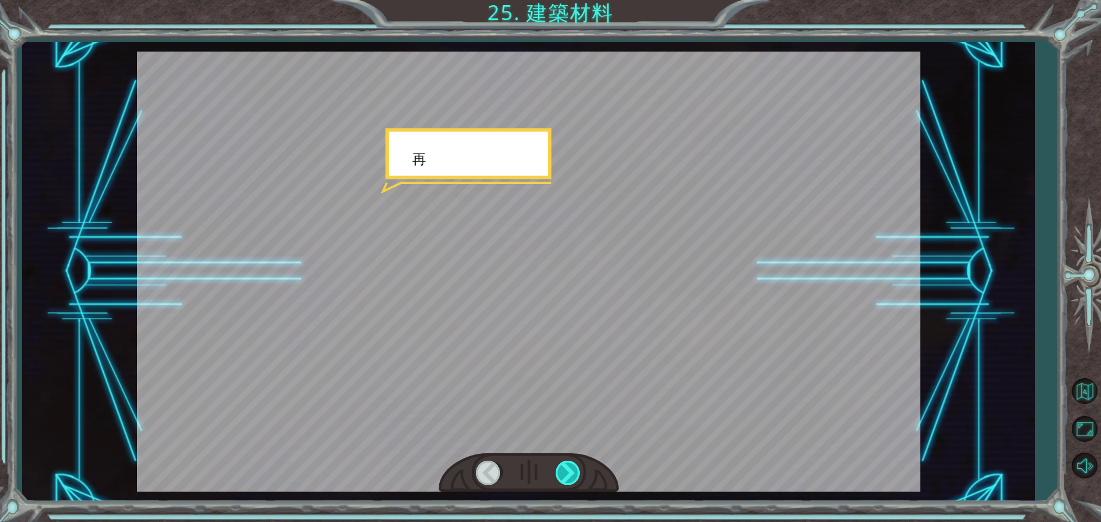
click at [573, 466] on div at bounding box center [569, 473] width 26 height 24
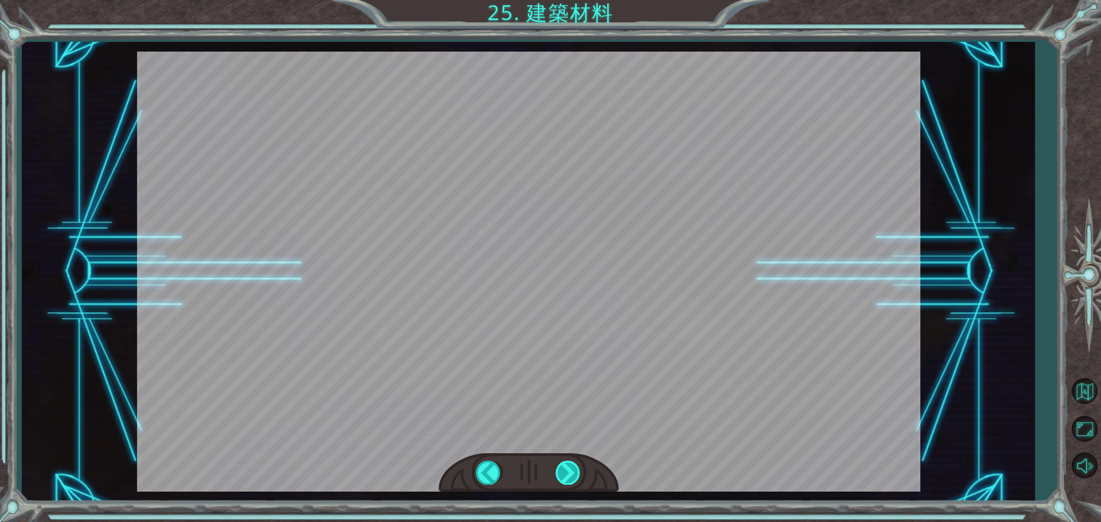
click at [573, 466] on div at bounding box center [569, 473] width 26 height 24
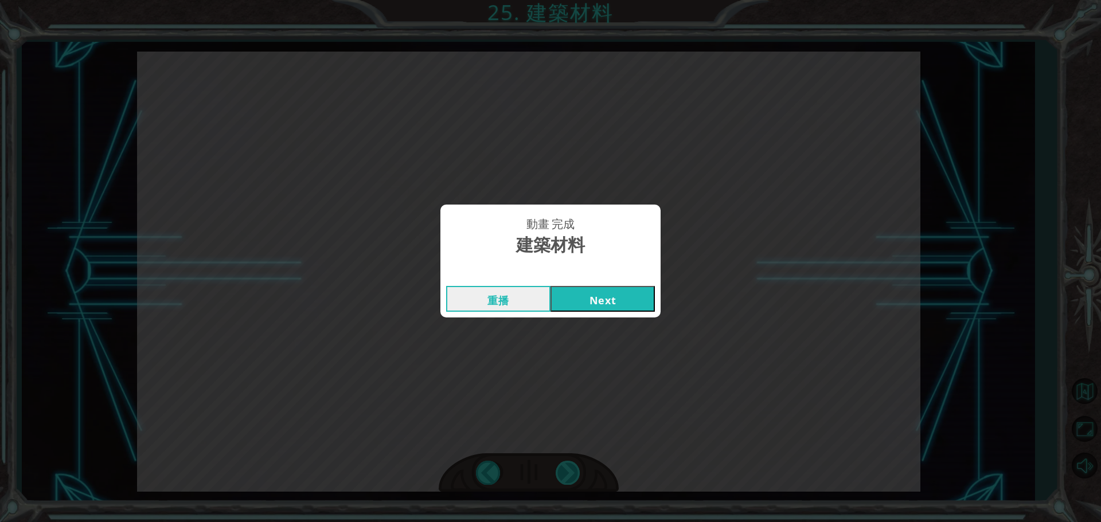
click at [573, 466] on div "動畫 完成 建築材料 重播 Next" at bounding box center [550, 261] width 1101 height 522
click at [639, 300] on button "Next" at bounding box center [602, 299] width 104 height 26
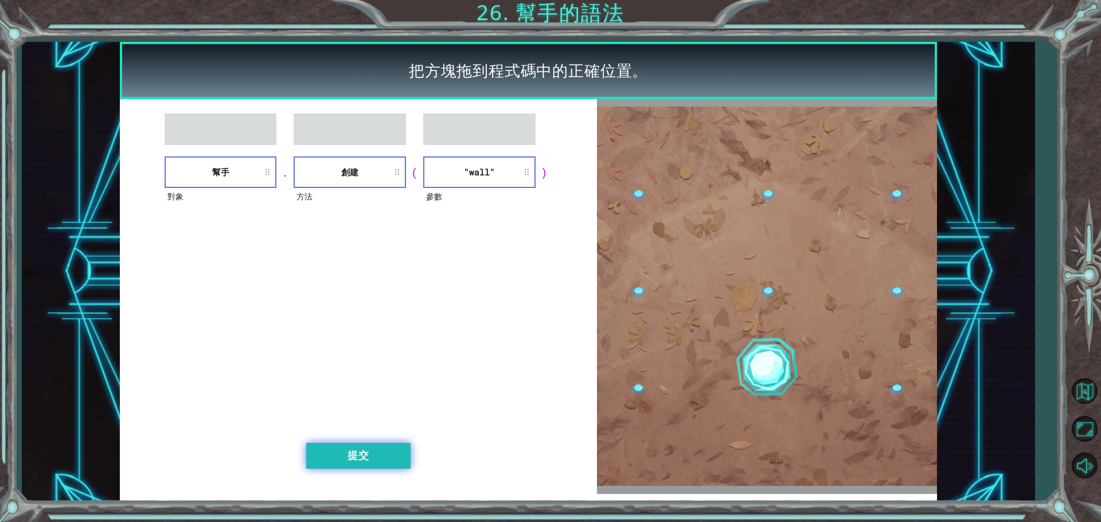
click at [342, 467] on button "提交" at bounding box center [358, 456] width 104 height 26
click at [355, 456] on button "提交" at bounding box center [358, 456] width 104 height 26
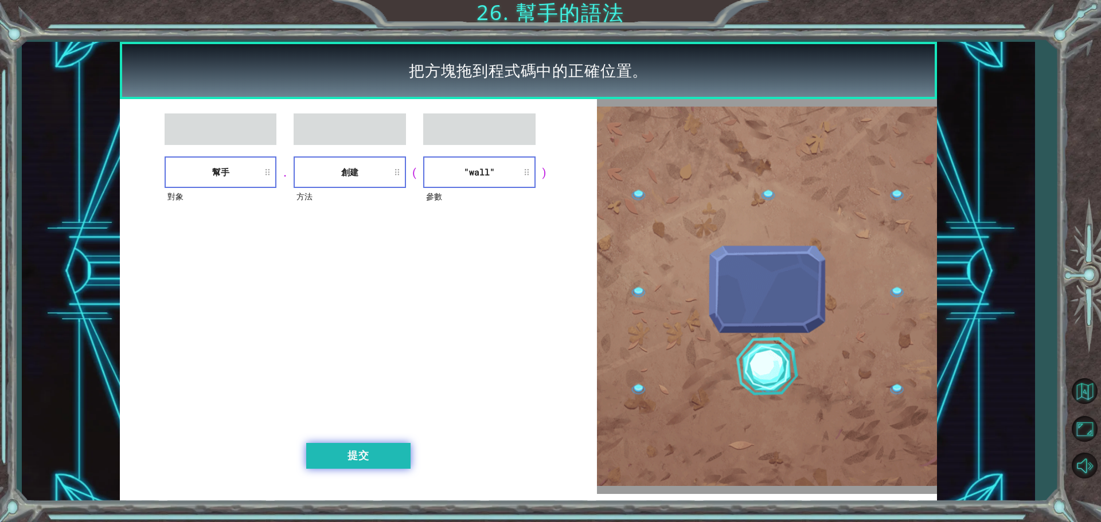
click at [355, 455] on button "提交" at bounding box center [358, 456] width 104 height 26
drag, startPoint x: 389, startPoint y: 501, endPoint x: 343, endPoint y: 493, distance: 46.7
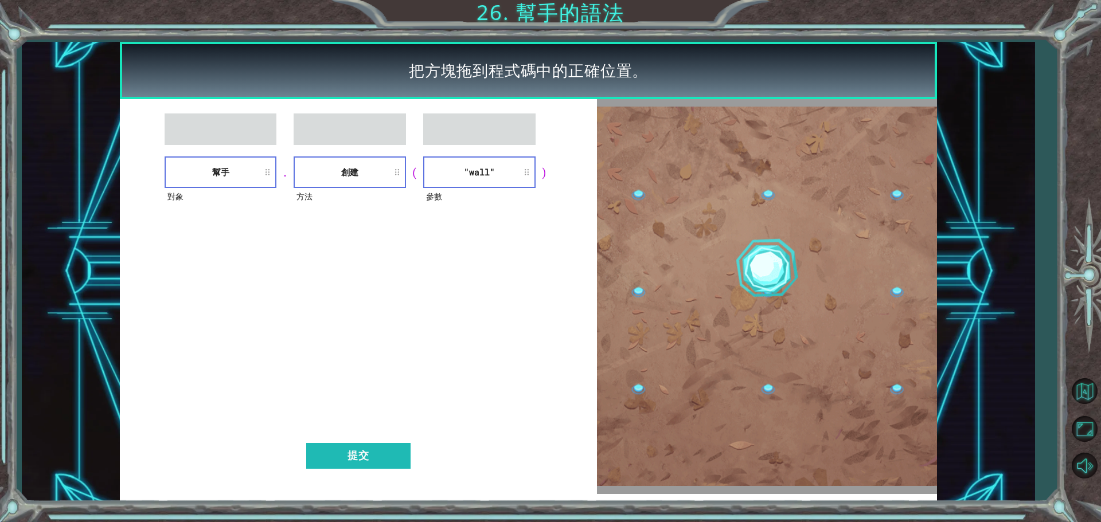
click at [350, 493] on div "對象 幫手 . 方法 創建 ( 參數 "wall" ) 提交" at bounding box center [358, 296] width 477 height 395
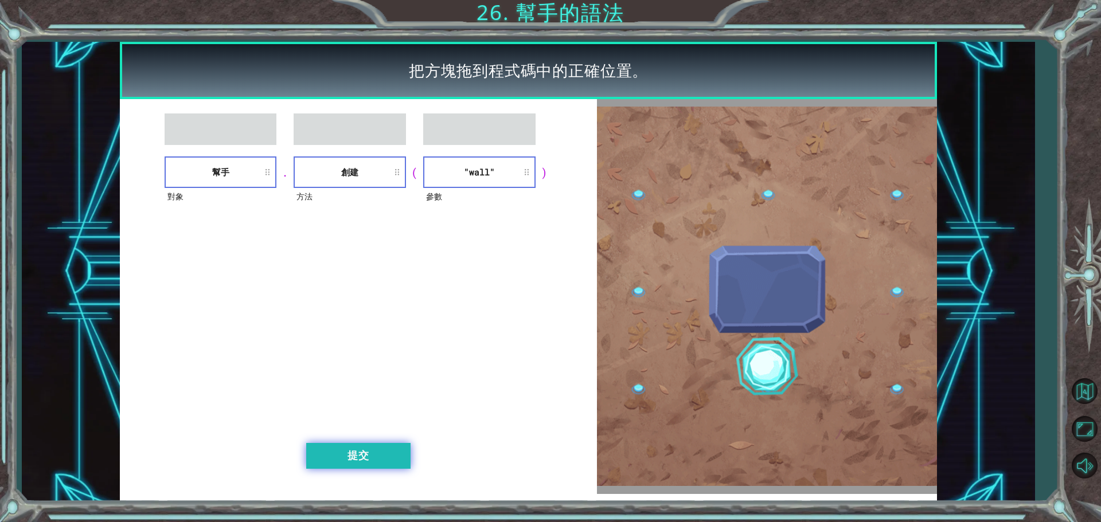
drag, startPoint x: 354, startPoint y: 449, endPoint x: 363, endPoint y: 449, distance: 8.6
click at [362, 449] on button "提交" at bounding box center [358, 456] width 104 height 26
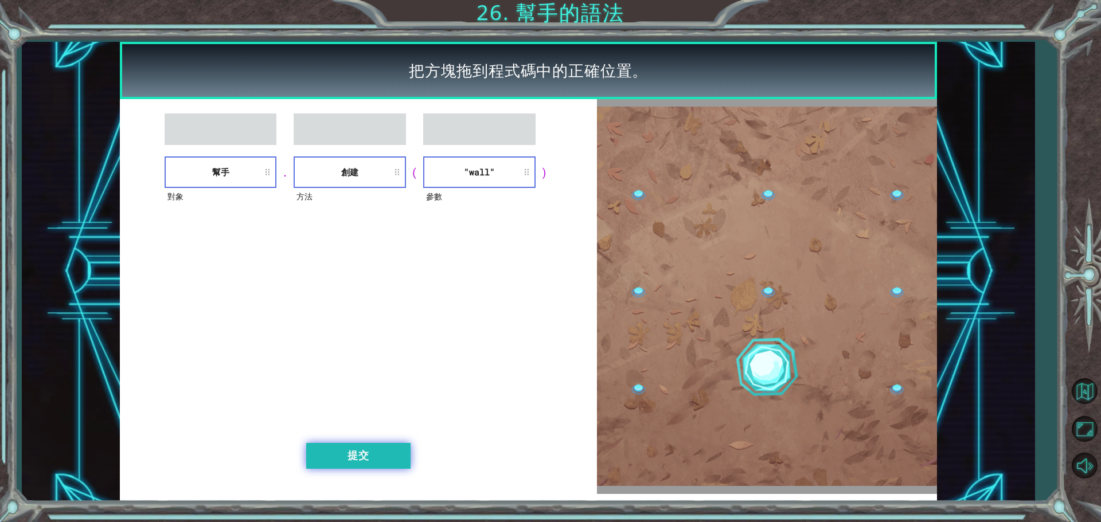
click at [363, 449] on button "提交" at bounding box center [358, 456] width 104 height 26
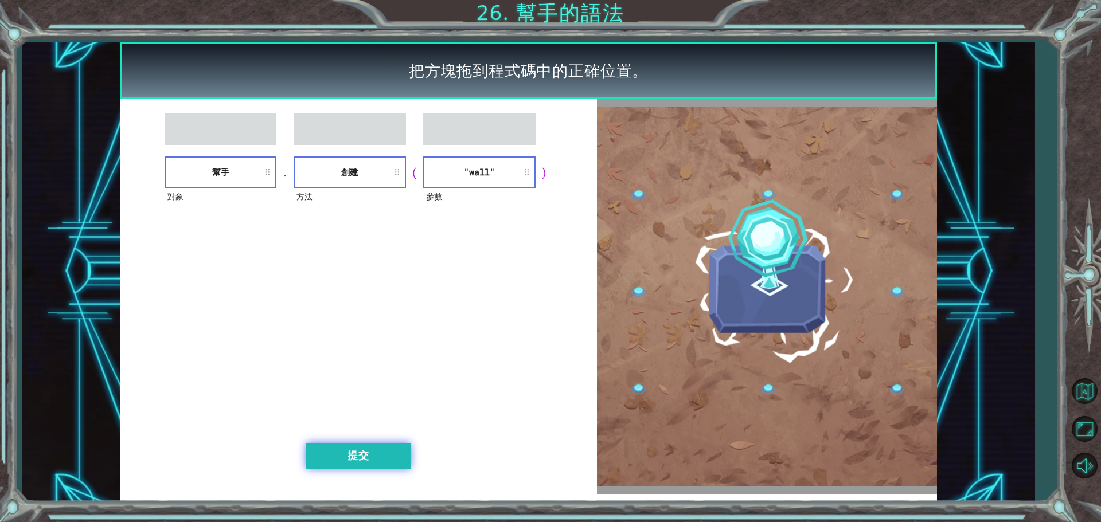
click at [363, 449] on button "提交" at bounding box center [358, 456] width 104 height 26
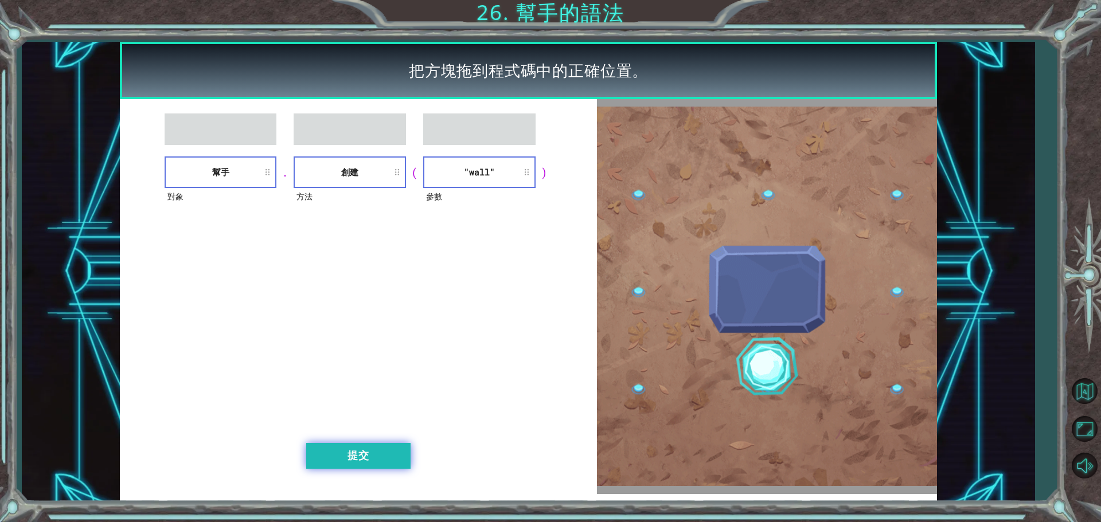
click at [363, 448] on button "提交" at bounding box center [358, 456] width 104 height 26
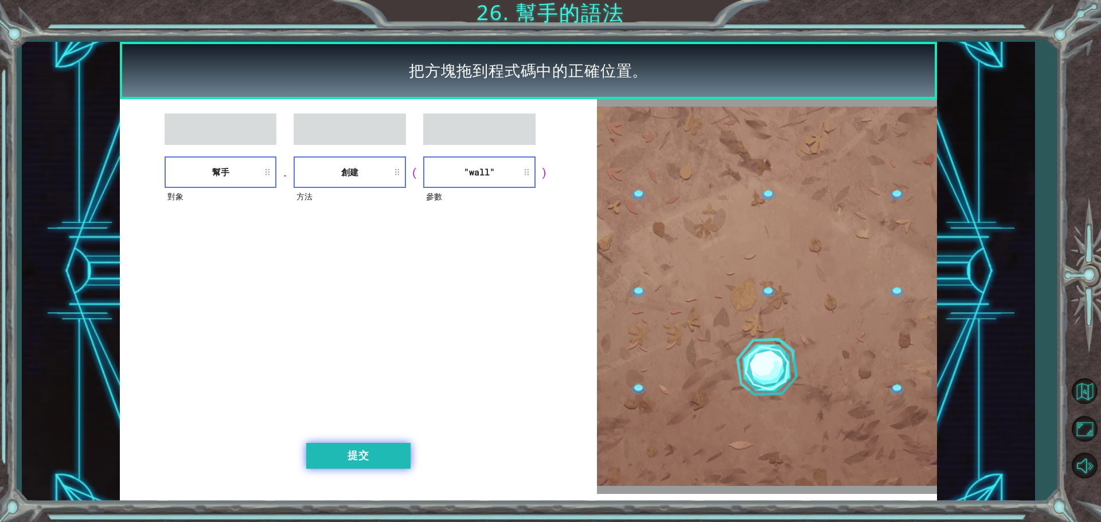
click at [363, 447] on button "提交" at bounding box center [358, 456] width 104 height 26
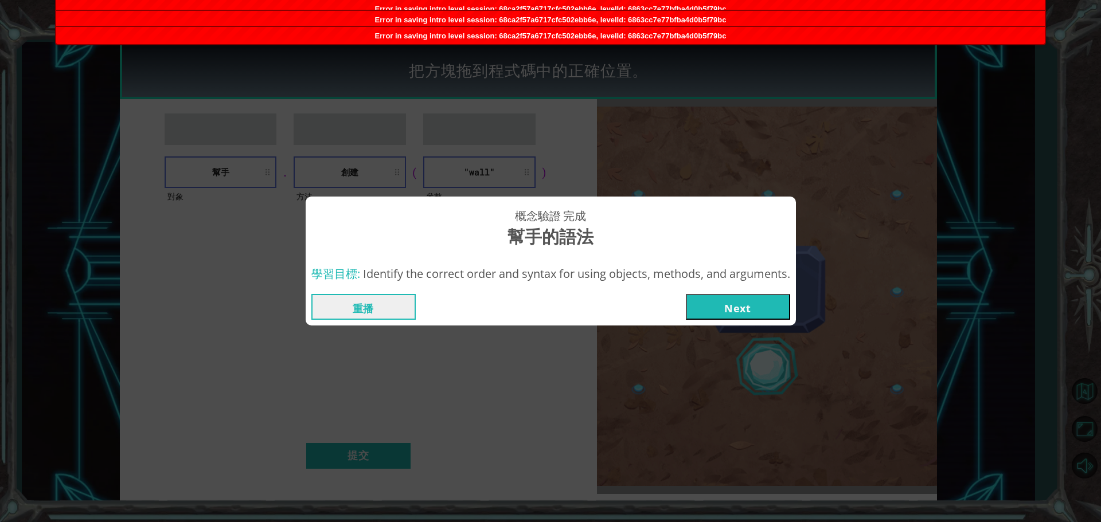
click at [755, 309] on button "Next" at bounding box center [738, 307] width 104 height 26
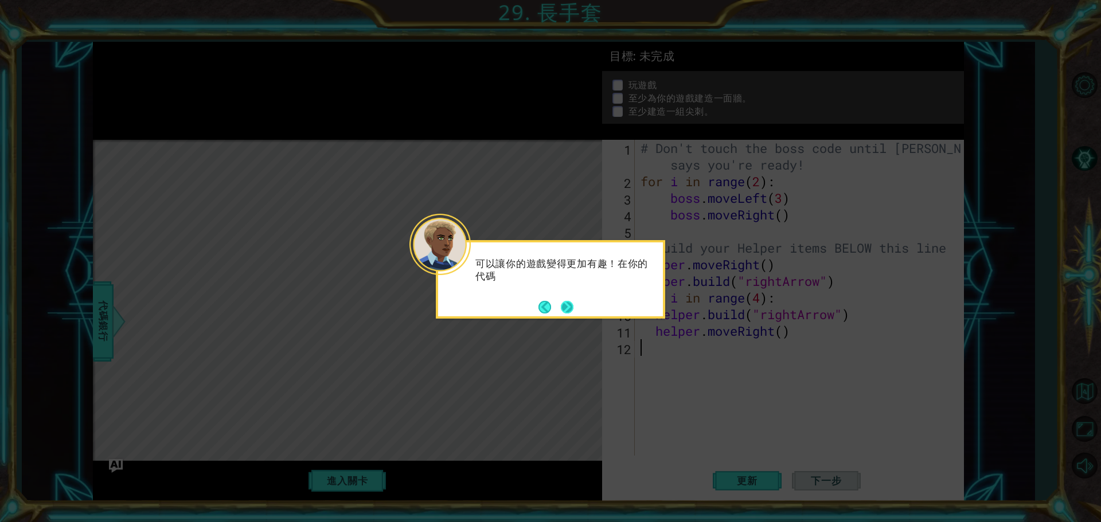
drag, startPoint x: 566, startPoint y: 307, endPoint x: 576, endPoint y: 308, distance: 9.8
click at [567, 306] on button "Next" at bounding box center [567, 307] width 13 height 13
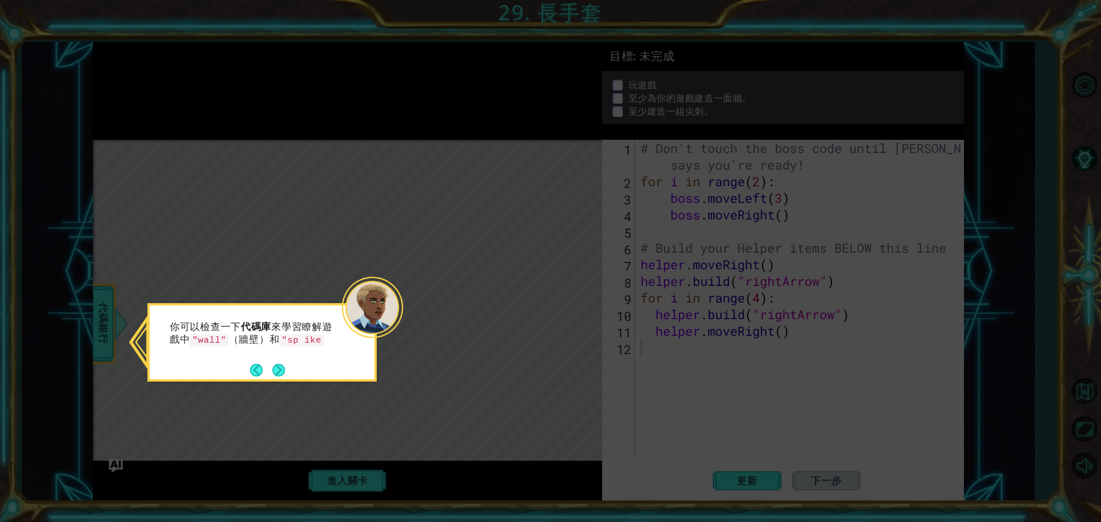
click at [276, 368] on div "你可以檢查一下 代碼庫 來學習瞭解遊戲中 "wall" （牆壁）和 "sp ike" at bounding box center [262, 337] width 225 height 63
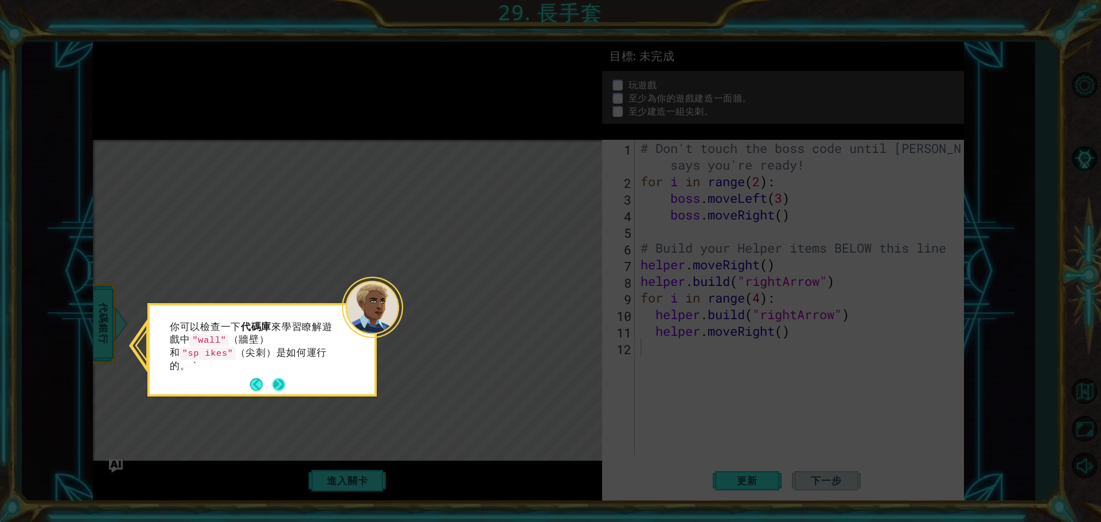
click at [278, 378] on button "Next" at bounding box center [278, 384] width 13 height 13
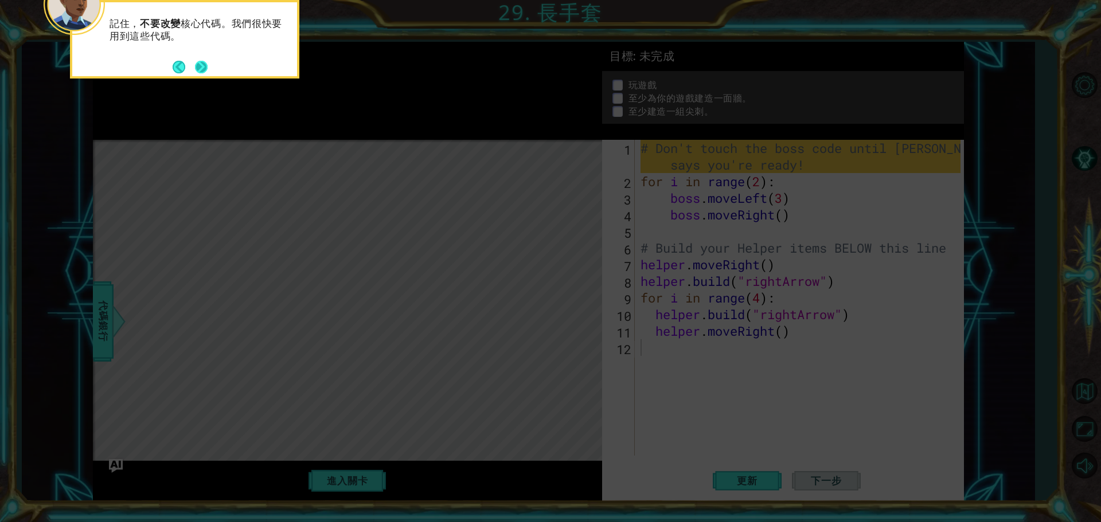
click at [197, 63] on button "Next" at bounding box center [201, 67] width 13 height 13
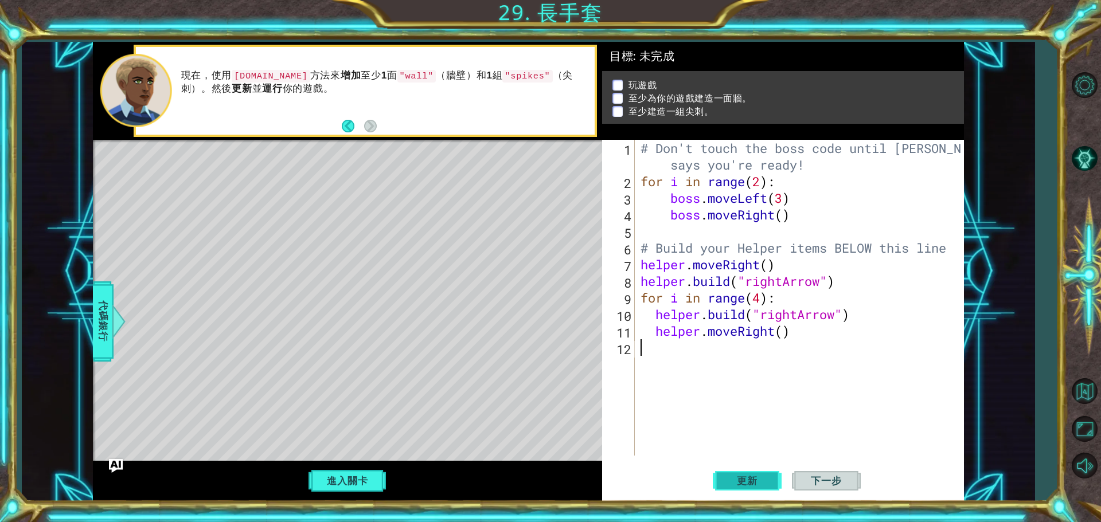
click at [758, 476] on span "更新" at bounding box center [747, 480] width 44 height 11
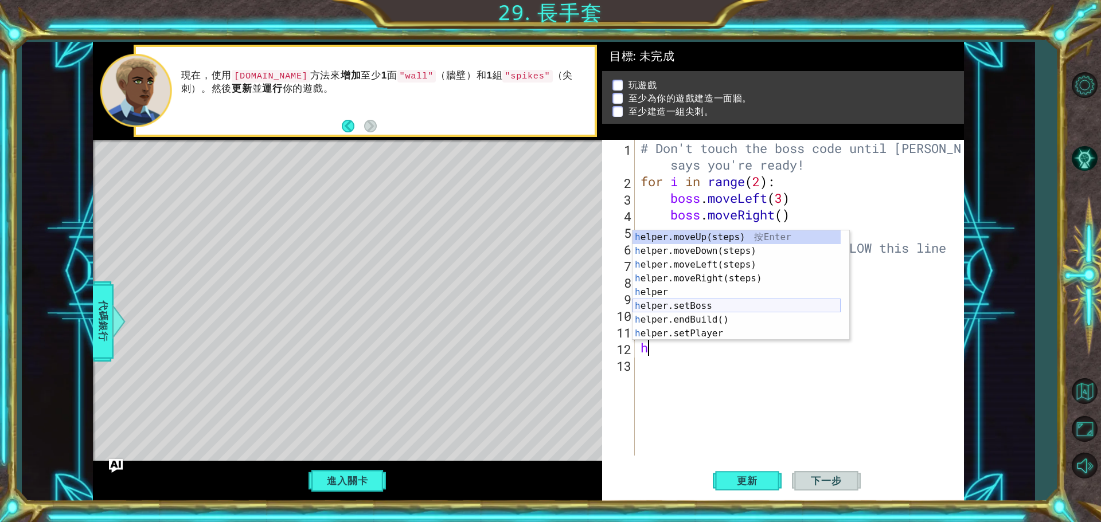
scroll to position [69, 0]
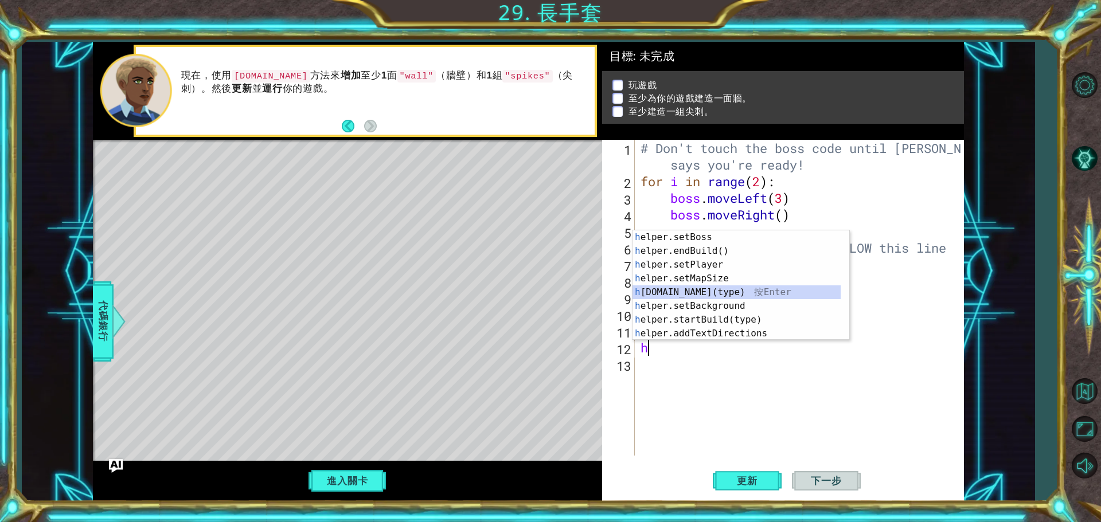
click at [723, 295] on div "h elper.setBoss 按 Enter h elper.endBuild() 按 Enter h elper.setPlayer 按 Enter h …" at bounding box center [736, 300] width 208 height 138
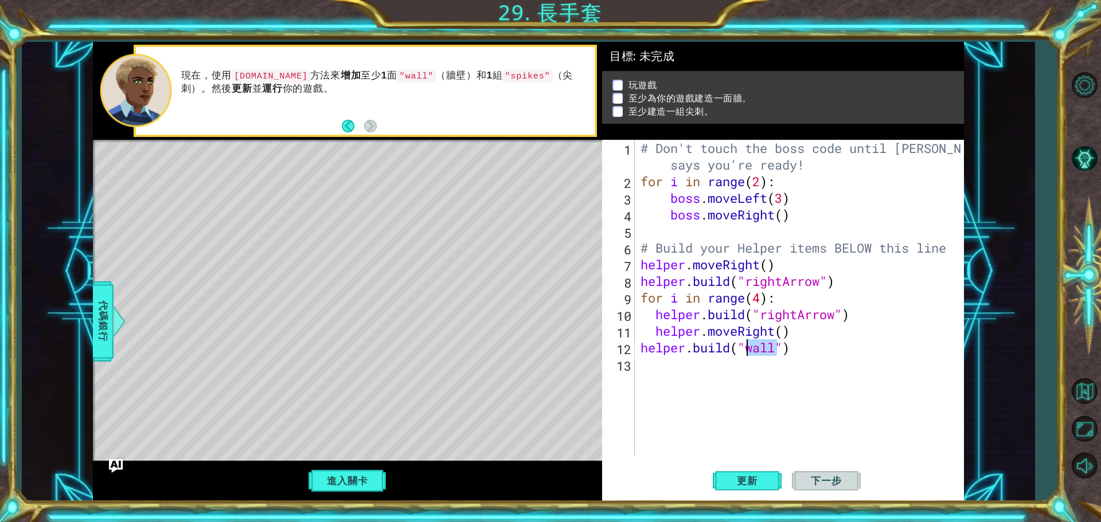
drag, startPoint x: 767, startPoint y: 349, endPoint x: 747, endPoint y: 349, distance: 20.1
click at [747, 349] on div "# Don't touch the boss code until [PERSON_NAME] says you're ready! for i in ran…" at bounding box center [802, 323] width 328 height 366
type textarea "[DOMAIN_NAME]("spikes")"
click at [759, 477] on span "更新" at bounding box center [747, 480] width 44 height 11
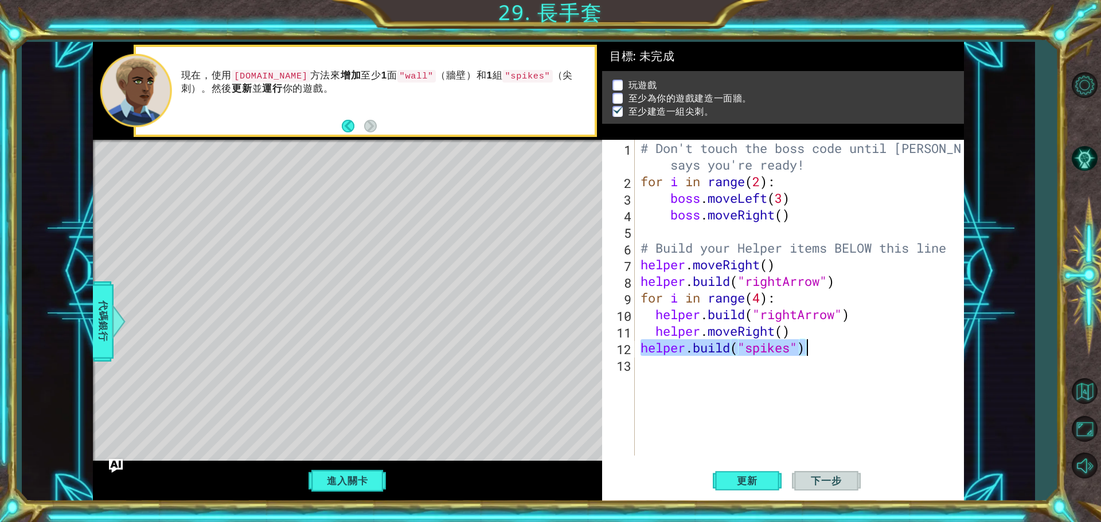
drag, startPoint x: 639, startPoint y: 349, endPoint x: 837, endPoint y: 349, distance: 197.8
click at [837, 349] on div "# Don't touch the boss code until [PERSON_NAME] says you're ready! for i in ran…" at bounding box center [802, 323] width 328 height 366
click at [681, 374] on div "# Don't touch the boss code until [PERSON_NAME] says you're ready! for i in ran…" at bounding box center [802, 323] width 328 height 366
paste textarea "[DOMAIN_NAME]("spikes")"
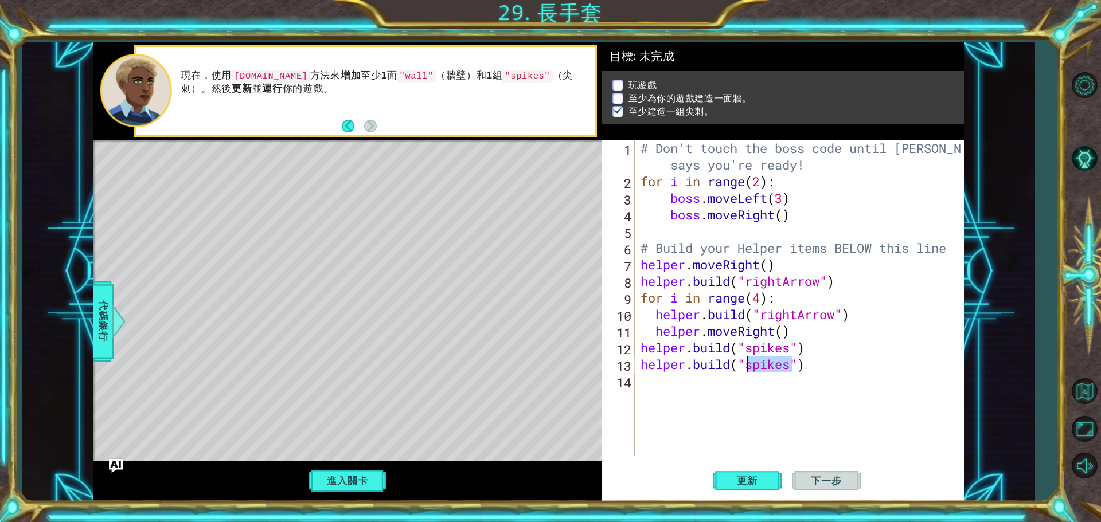
drag, startPoint x: 790, startPoint y: 364, endPoint x: 744, endPoint y: 369, distance: 46.1
click at [744, 369] on div "# Don't touch the boss code until [PERSON_NAME] says you're ready! for i in ran…" at bounding box center [802, 323] width 328 height 366
click at [725, 483] on button "更新" at bounding box center [747, 481] width 69 height 36
click at [335, 477] on button "進入關卡" at bounding box center [347, 481] width 82 height 22
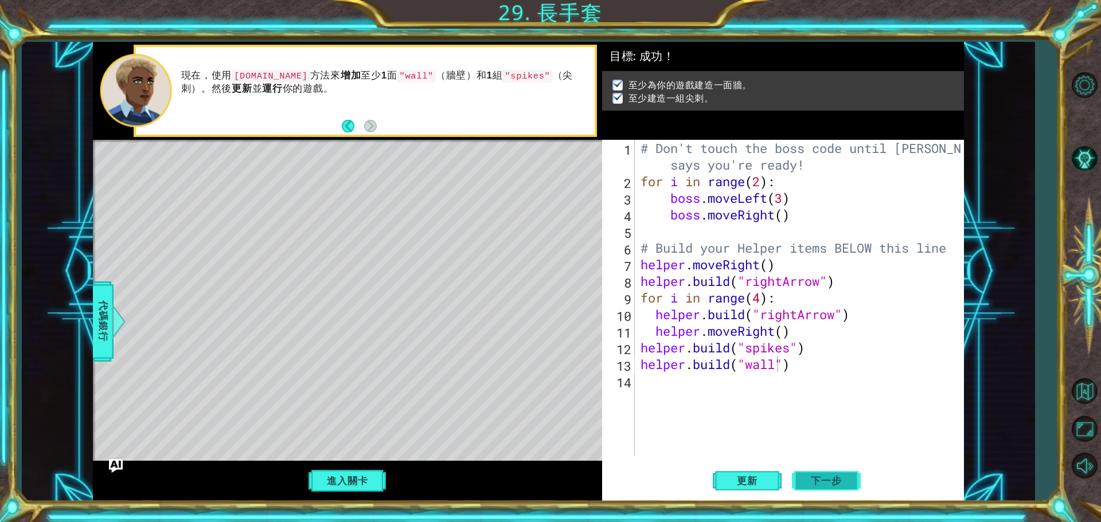
click at [823, 478] on span "下一步" at bounding box center [825, 480] width 53 height 11
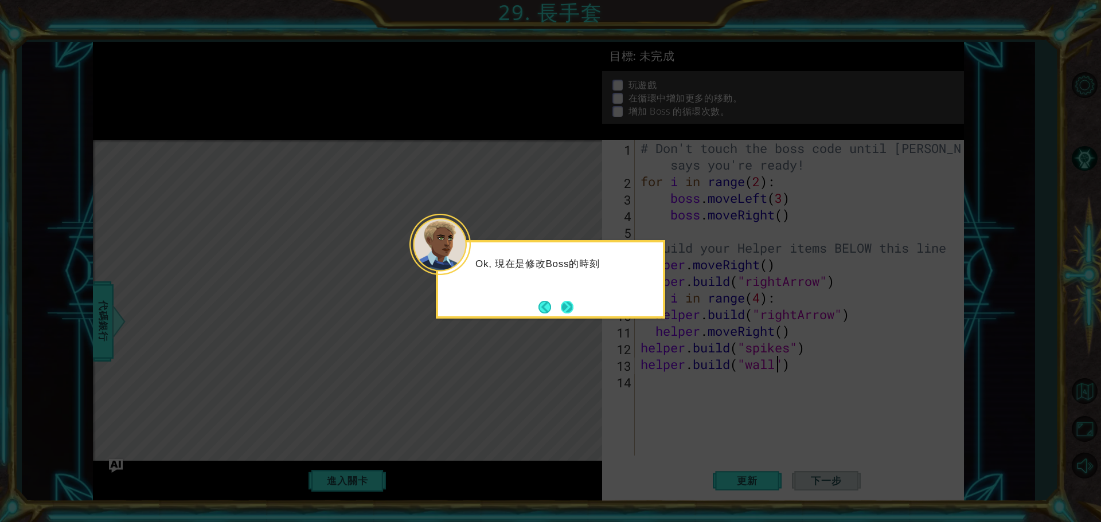
click at [564, 301] on button "Next" at bounding box center [567, 307] width 13 height 13
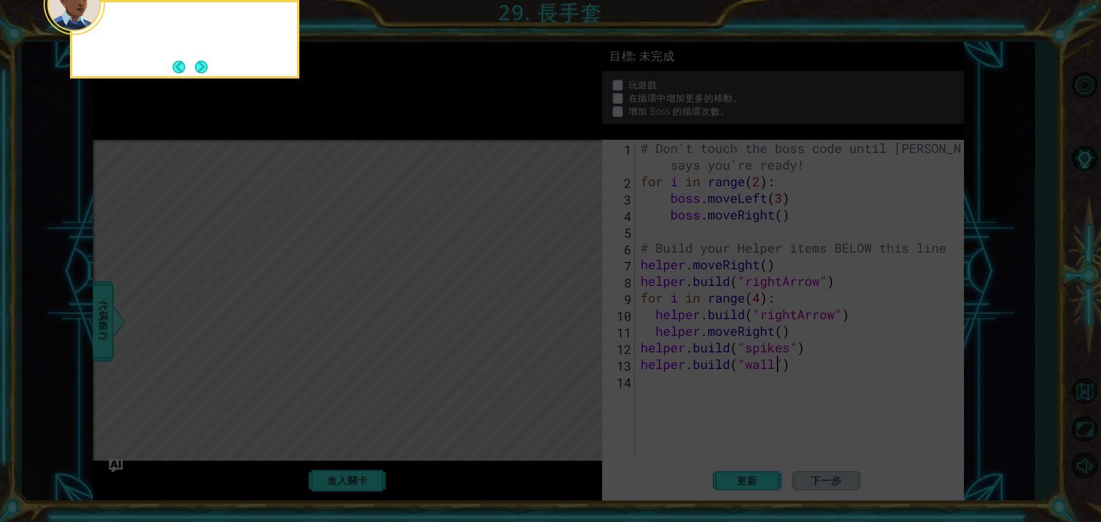
click at [564, 297] on icon at bounding box center [550, 261] width 1101 height 522
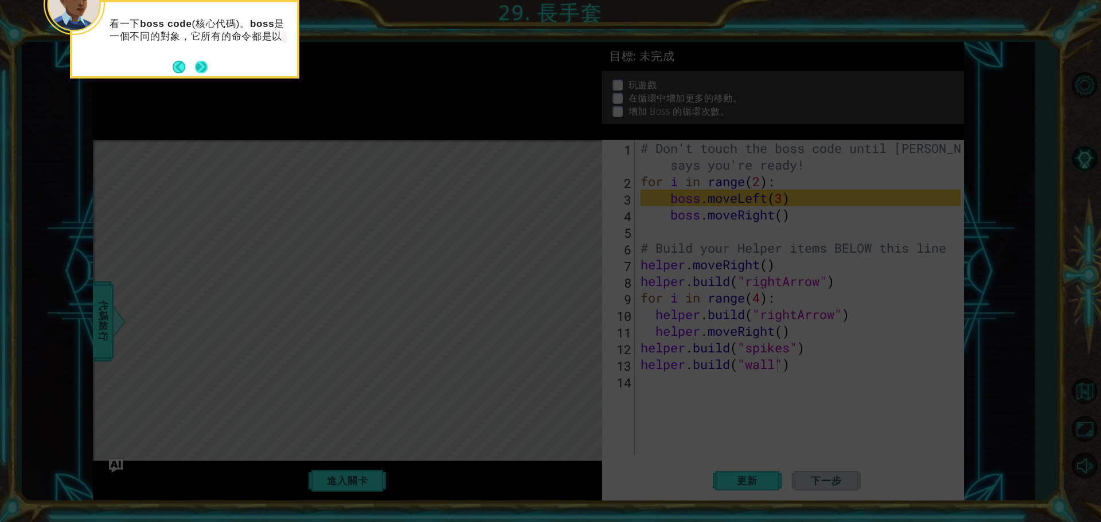
click at [206, 61] on button "Next" at bounding box center [201, 67] width 13 height 13
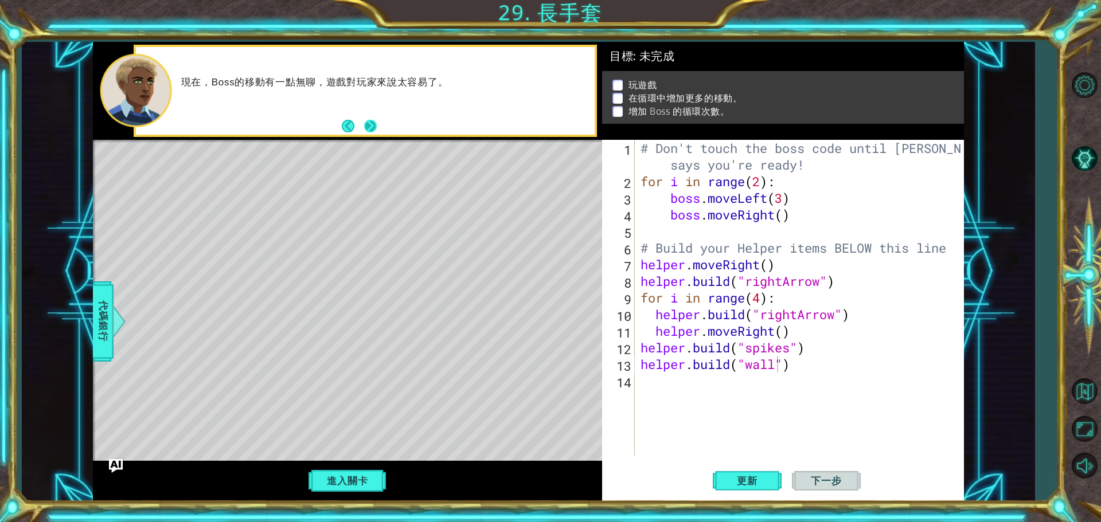
click at [371, 132] on button "Next" at bounding box center [370, 126] width 13 height 13
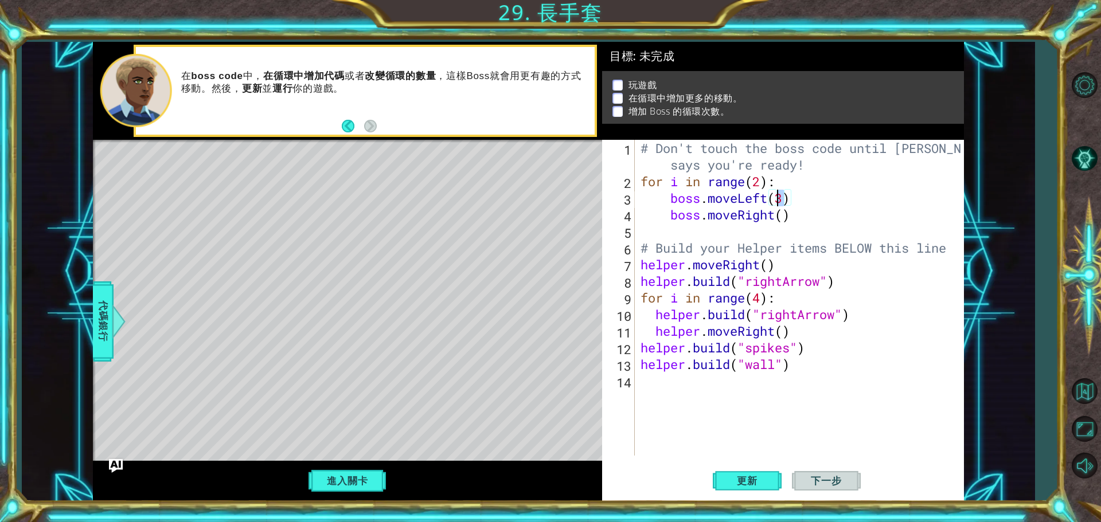
drag, startPoint x: 783, startPoint y: 197, endPoint x: 776, endPoint y: 196, distance: 6.9
click at [776, 196] on div "# Don't touch the boss code until [PERSON_NAME] says you're ready! for i in ran…" at bounding box center [802, 323] width 328 height 366
click at [756, 182] on div "# Don't touch the boss code until [PERSON_NAME] says you're ready! for i in ran…" at bounding box center [802, 323] width 328 height 366
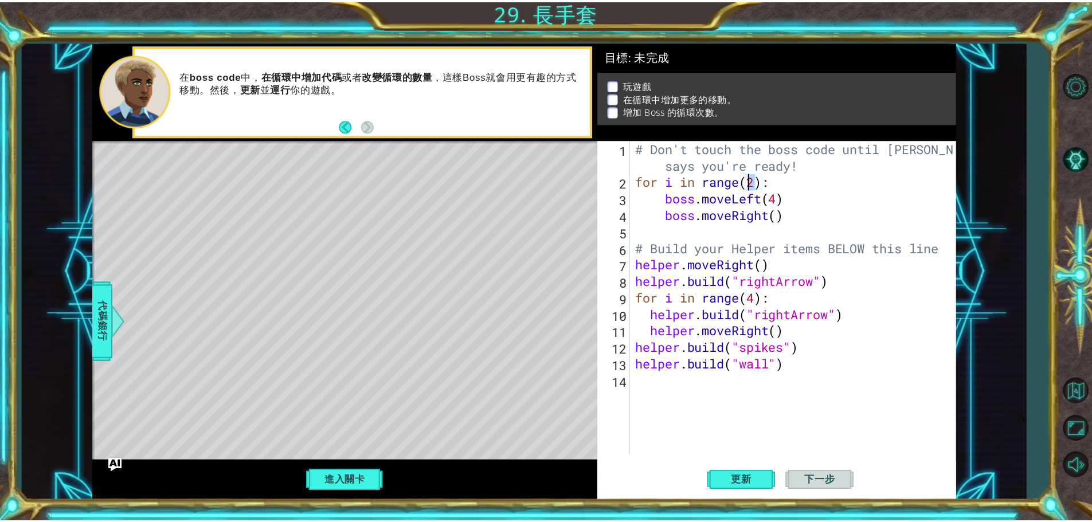
scroll to position [0, 6]
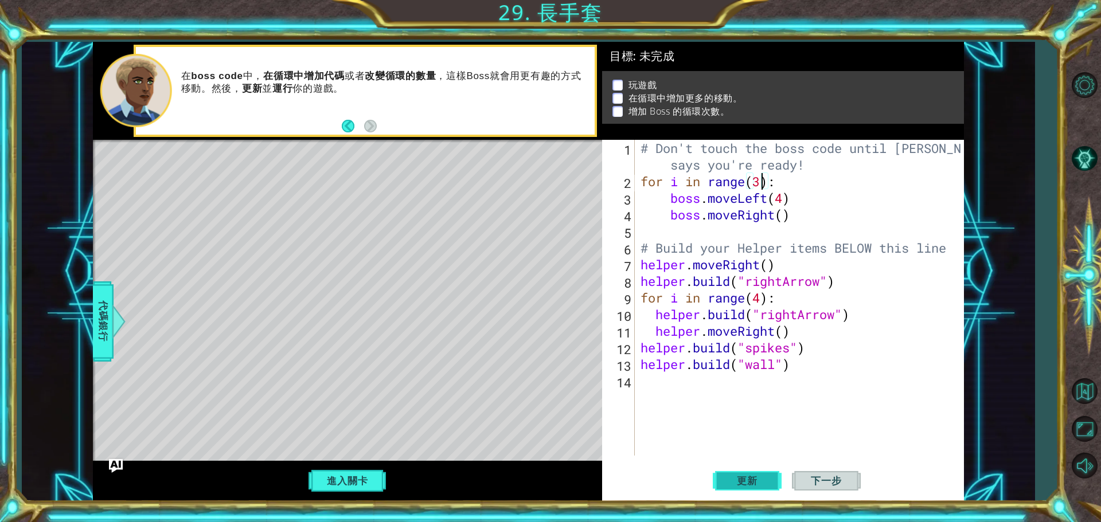
type textarea "for i in range(3):"
click at [746, 476] on span "更新" at bounding box center [747, 480] width 44 height 11
click at [357, 473] on button "進入關卡" at bounding box center [347, 481] width 82 height 22
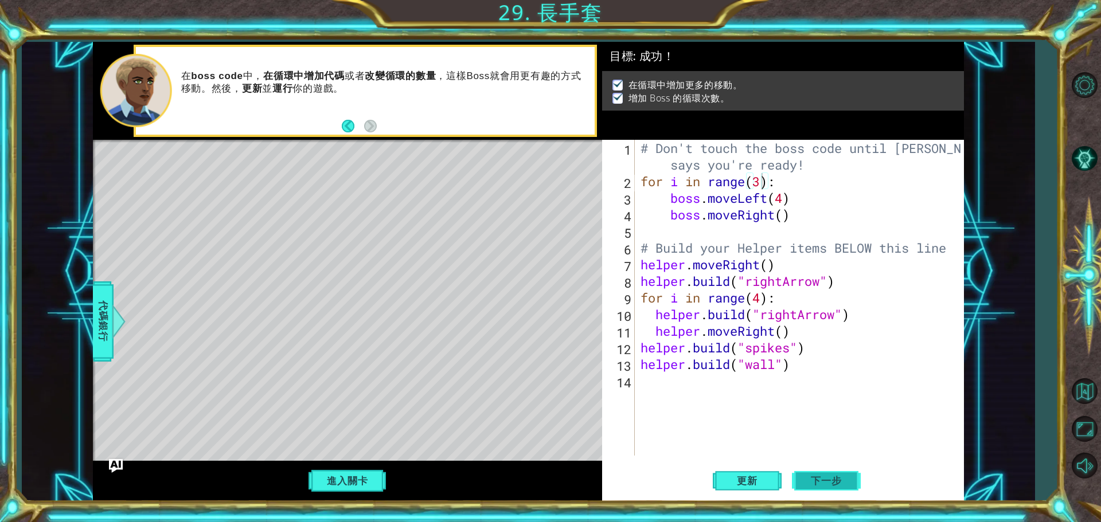
click at [821, 473] on button "下一步" at bounding box center [826, 481] width 69 height 36
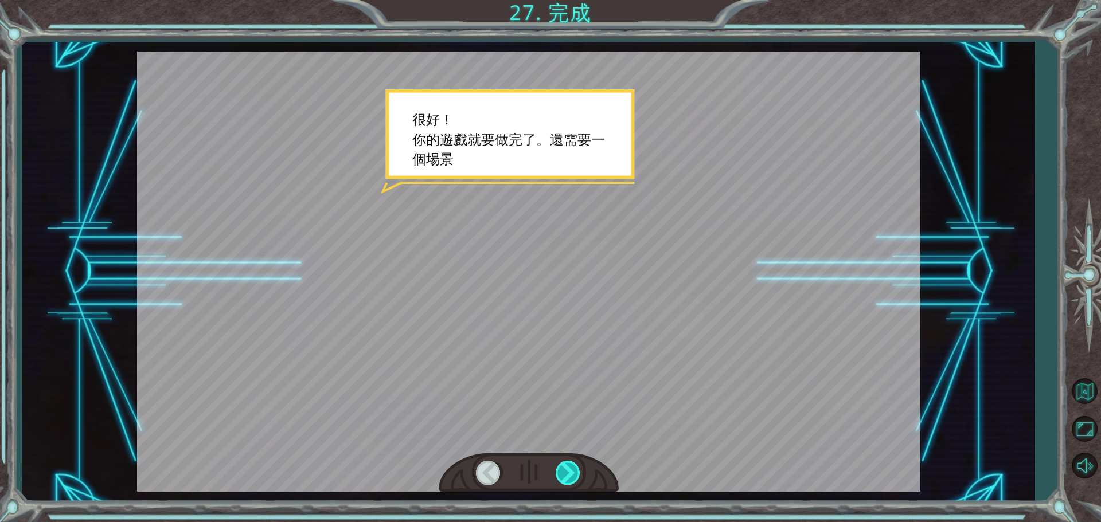
click at [576, 472] on div at bounding box center [569, 473] width 26 height 24
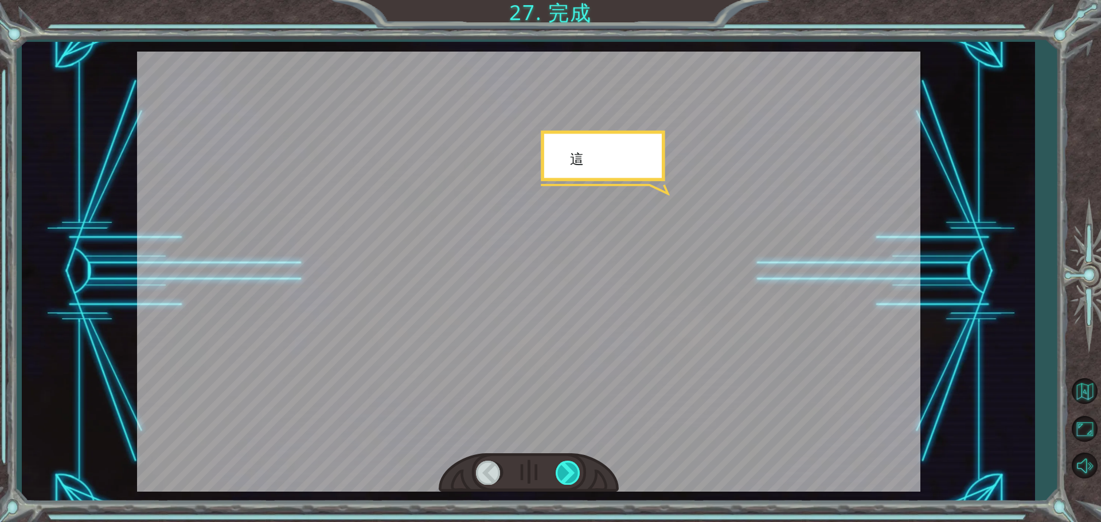
click at [576, 472] on div at bounding box center [569, 473] width 26 height 24
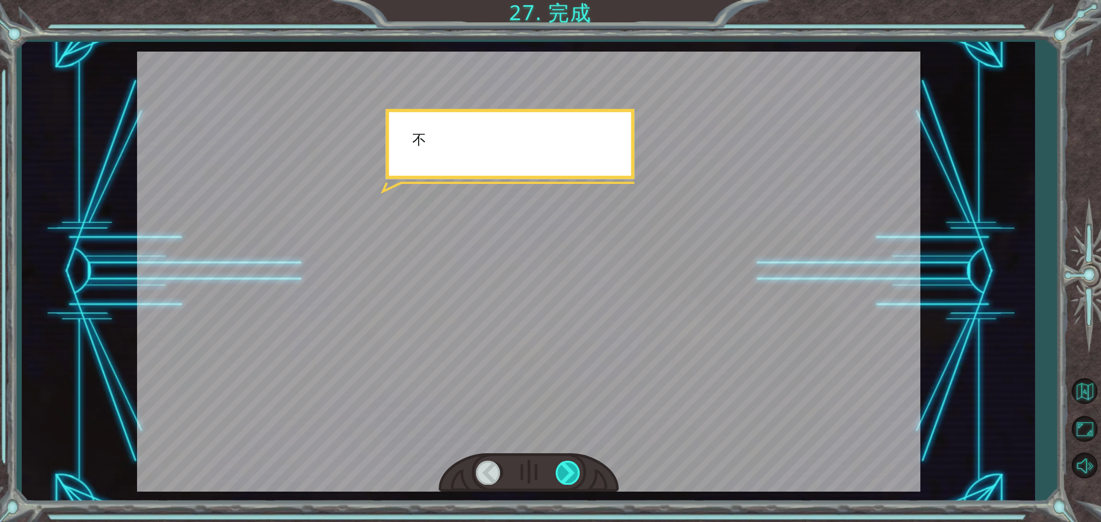
click at [573, 463] on div at bounding box center [569, 473] width 26 height 24
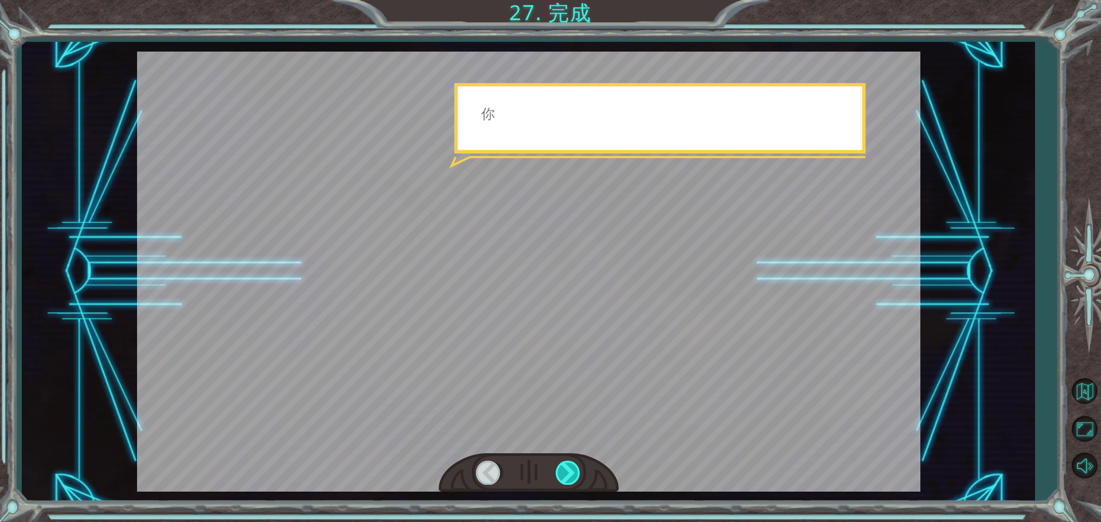
click at [573, 463] on div at bounding box center [569, 473] width 26 height 24
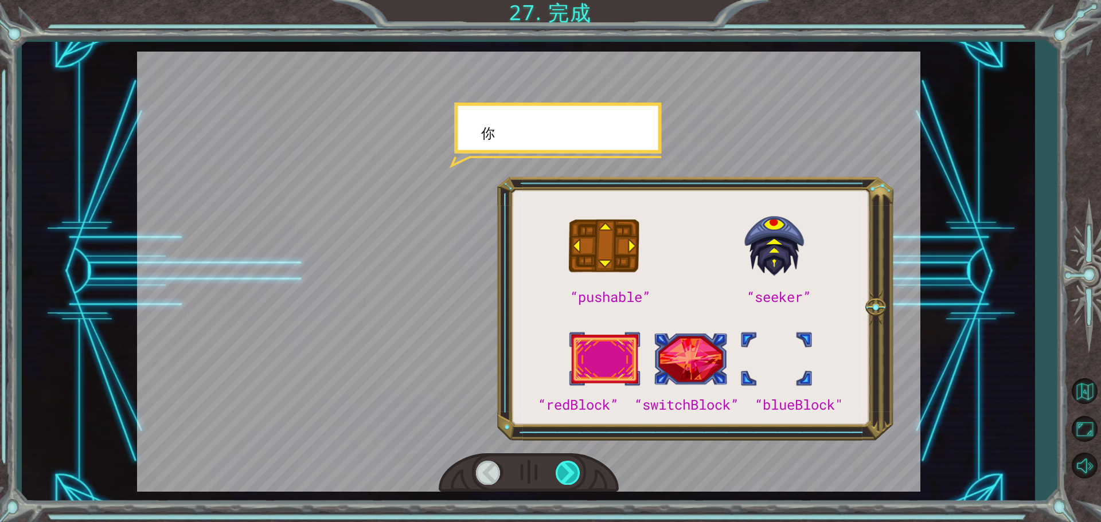
click at [573, 463] on div at bounding box center [569, 473] width 26 height 24
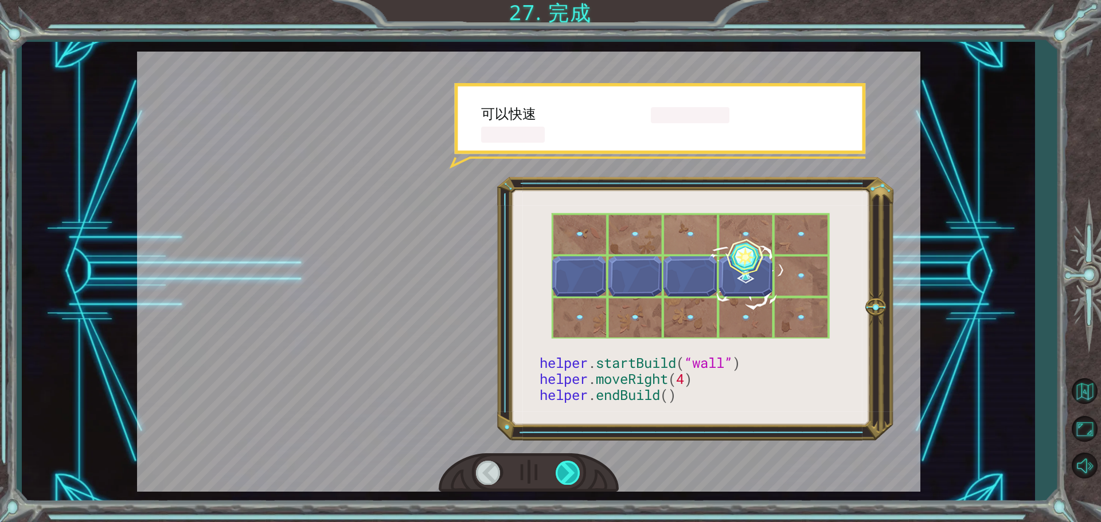
click at [573, 463] on div at bounding box center [569, 473] width 26 height 24
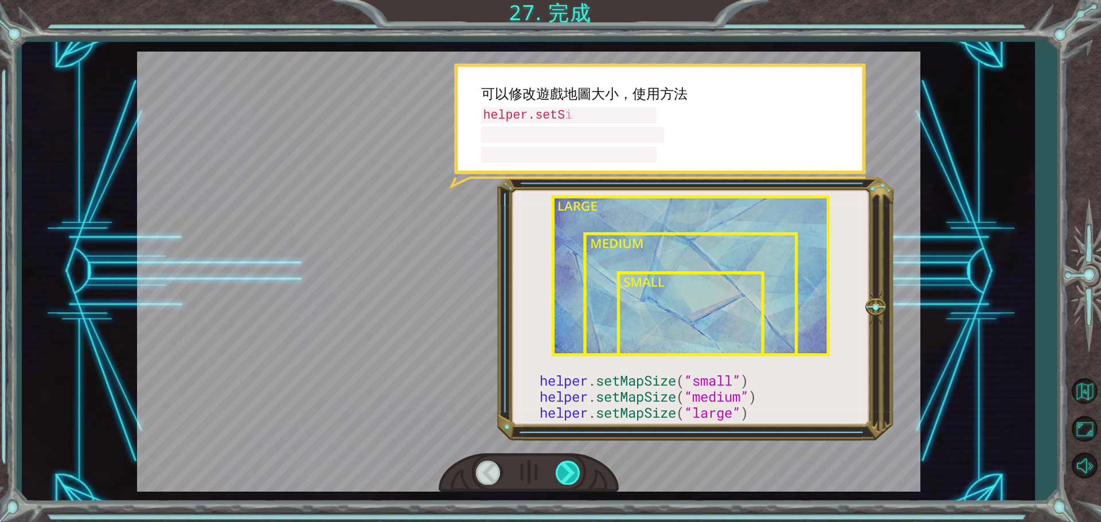
click at [573, 463] on div at bounding box center [569, 473] width 26 height 24
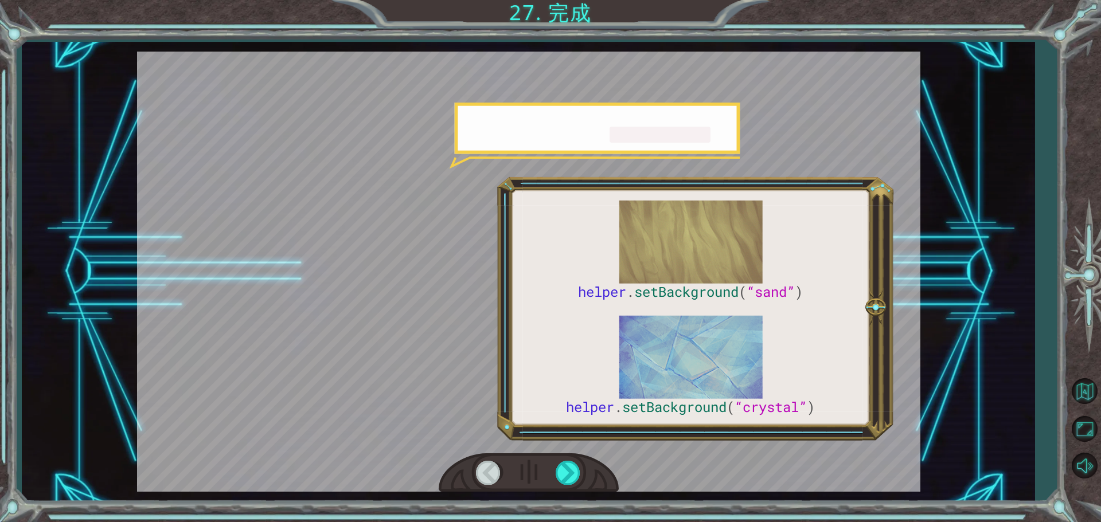
drag, startPoint x: 553, startPoint y: 467, endPoint x: 525, endPoint y: 443, distance: 37.0
click at [547, 464] on div at bounding box center [529, 474] width 180 height 40
drag, startPoint x: 525, startPoint y: 443, endPoint x: 533, endPoint y: 449, distance: 10.2
click at [526, 441] on div at bounding box center [528, 272] width 783 height 440
drag, startPoint x: 553, startPoint y: 486, endPoint x: 563, endPoint y: 502, distance: 18.3
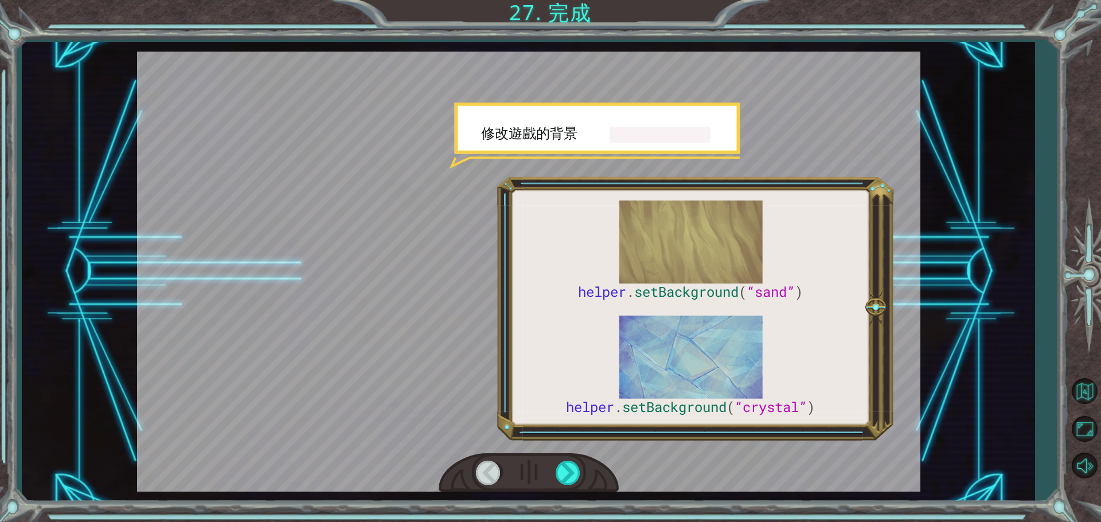
click at [556, 491] on div at bounding box center [529, 474] width 180 height 40
drag, startPoint x: 567, startPoint y: 503, endPoint x: 571, endPoint y: 497, distance: 7.2
click at [569, 499] on div "helper . setBackground ( “sand” ) helper . setBackground ( “crystal” ) 很 好 ！ 你 …" at bounding box center [550, 261] width 1101 height 522
drag, startPoint x: 572, startPoint y: 485, endPoint x: 572, endPoint y: 475, distance: 9.2
click at [572, 476] on div at bounding box center [529, 474] width 180 height 40
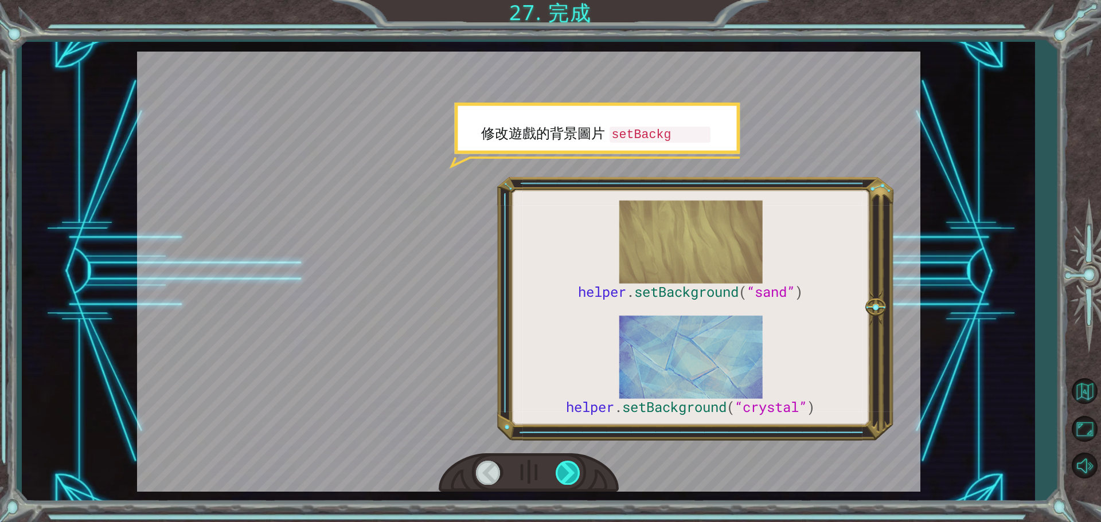
click at [572, 475] on div at bounding box center [569, 473] width 26 height 24
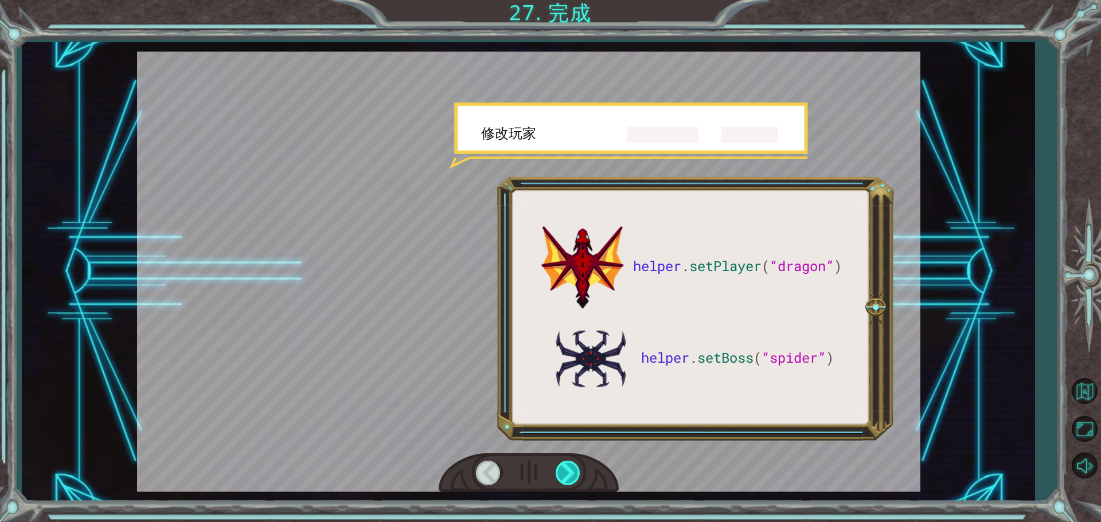
click at [560, 467] on div at bounding box center [569, 473] width 26 height 24
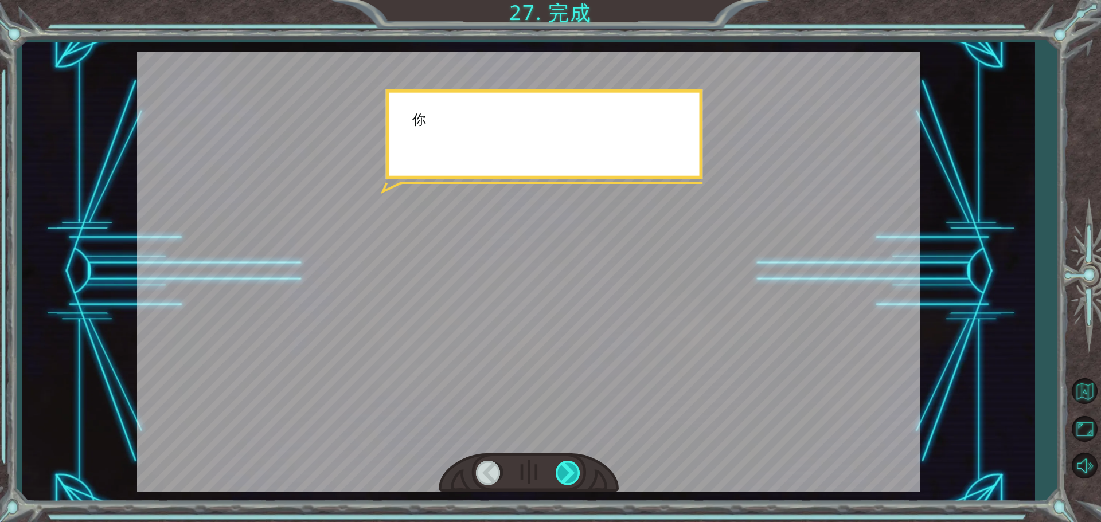
click at [560, 467] on div at bounding box center [569, 473] width 26 height 24
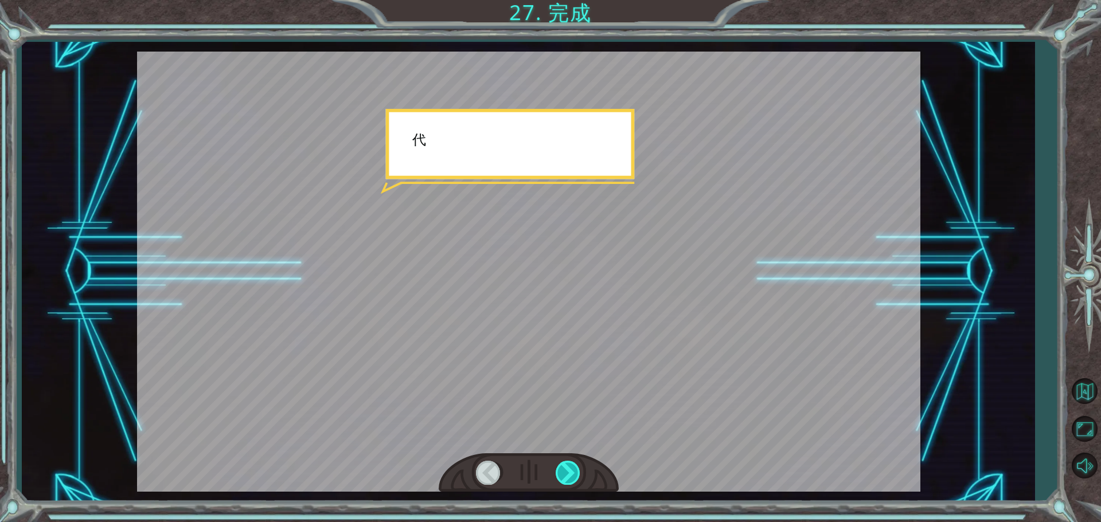
click at [560, 467] on div at bounding box center [569, 473] width 26 height 24
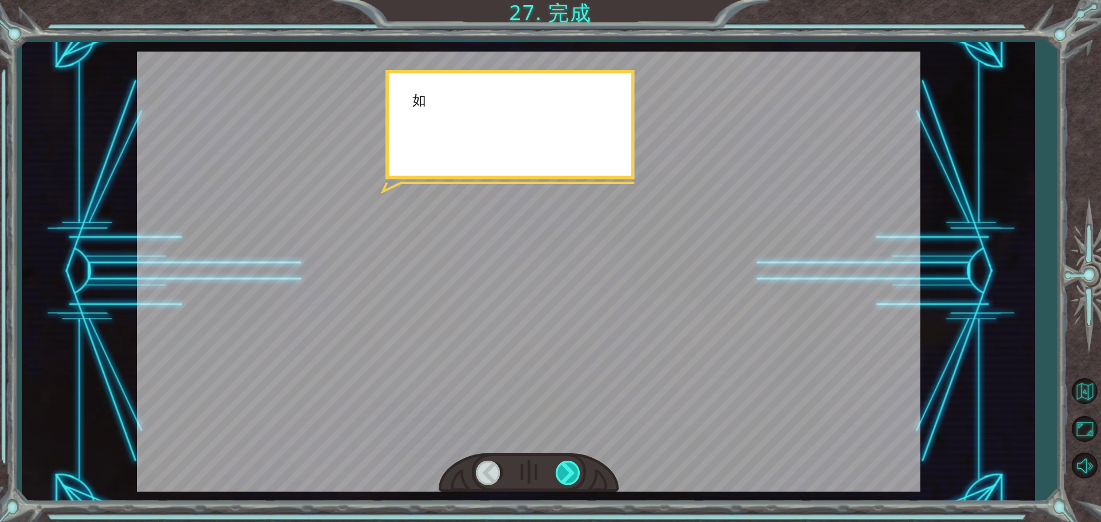
click at [560, 467] on div at bounding box center [569, 473] width 26 height 24
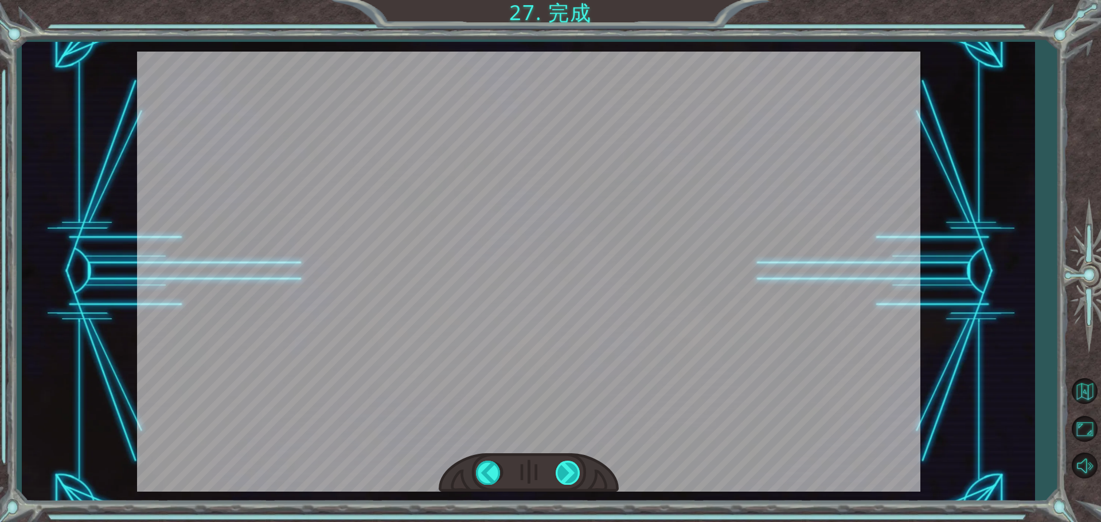
click at [561, 468] on div at bounding box center [569, 473] width 26 height 24
click at [562, 0] on div "helper . setPlayer ( “dragon” ) helper . setBoss ( “spider” ) 很 好 ！ 你 的 遊 戲 就 要…" at bounding box center [550, 0] width 1101 height 0
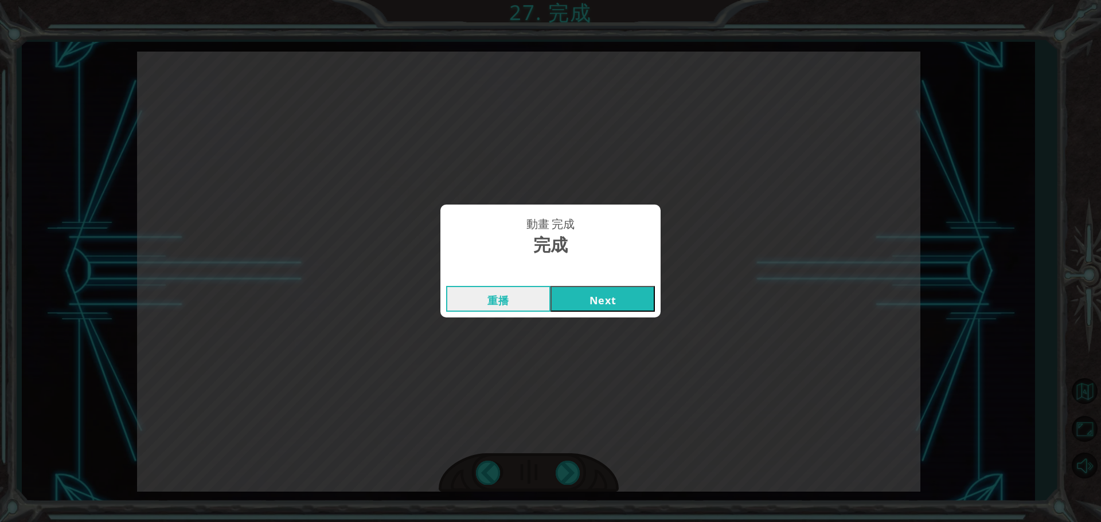
click at [563, 474] on div "動畫 完成 完成 重播 Next" at bounding box center [550, 261] width 1101 height 522
click at [603, 297] on button "Next" at bounding box center [602, 299] width 104 height 26
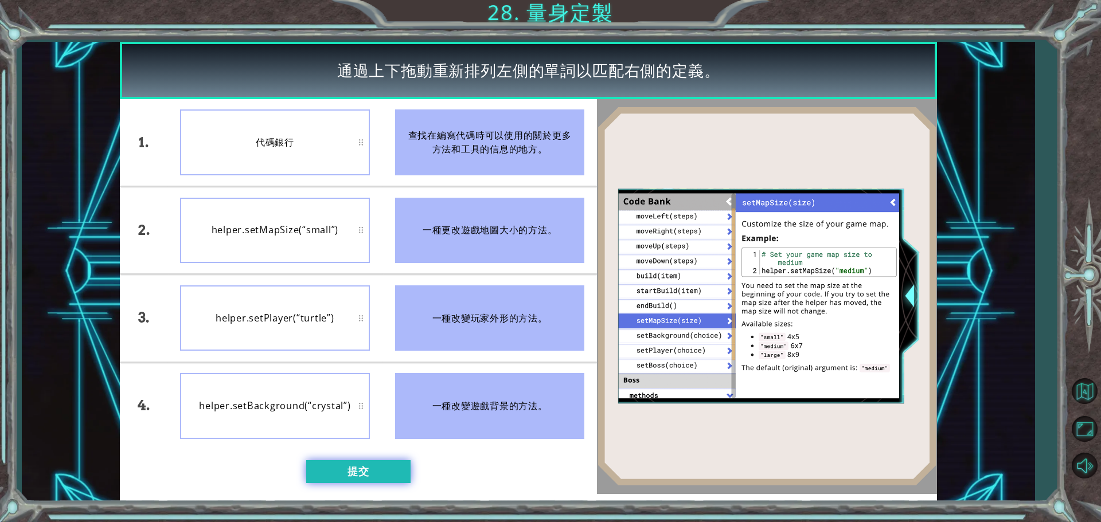
click at [377, 467] on button "提交" at bounding box center [358, 471] width 104 height 23
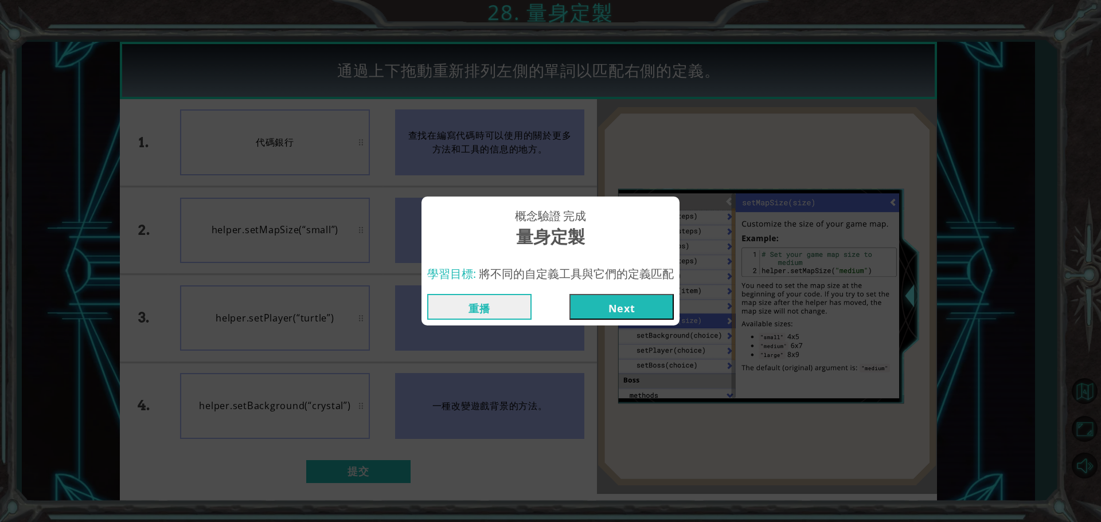
click at [650, 305] on button "Next" at bounding box center [621, 307] width 104 height 26
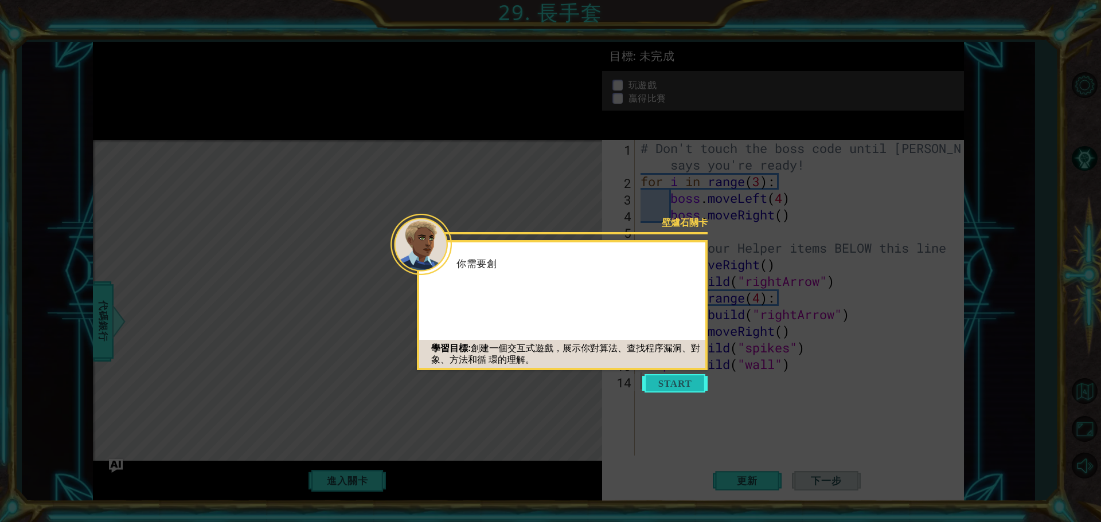
click at [668, 385] on button "Start" at bounding box center [674, 383] width 65 height 18
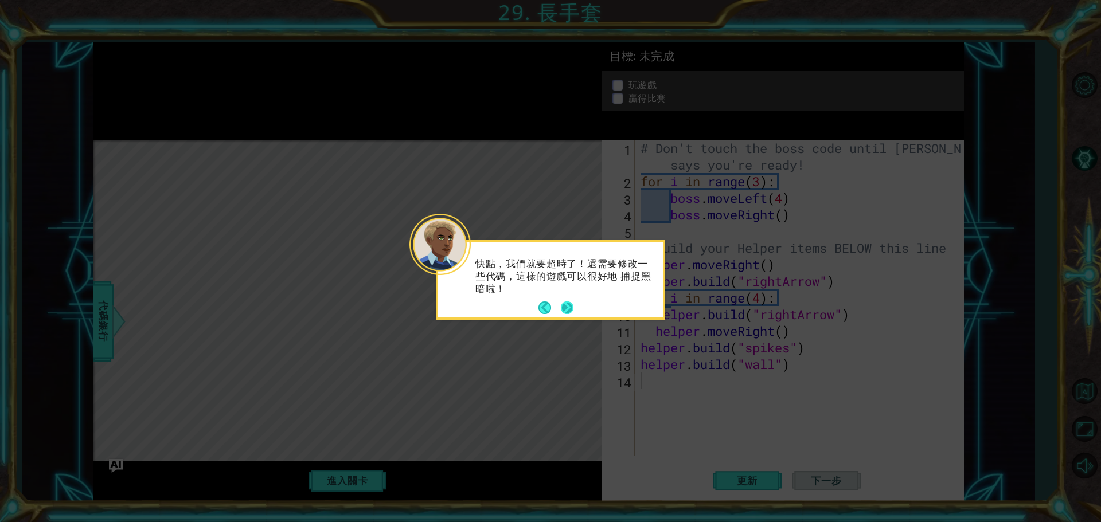
click at [564, 308] on button "Next" at bounding box center [567, 308] width 13 height 13
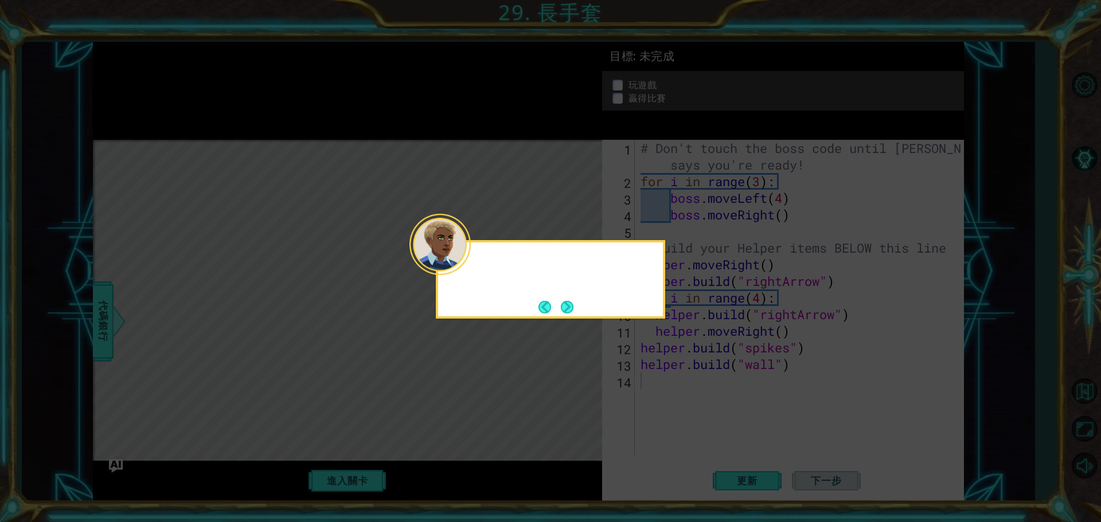
click at [564, 308] on button "Next" at bounding box center [567, 307] width 13 height 13
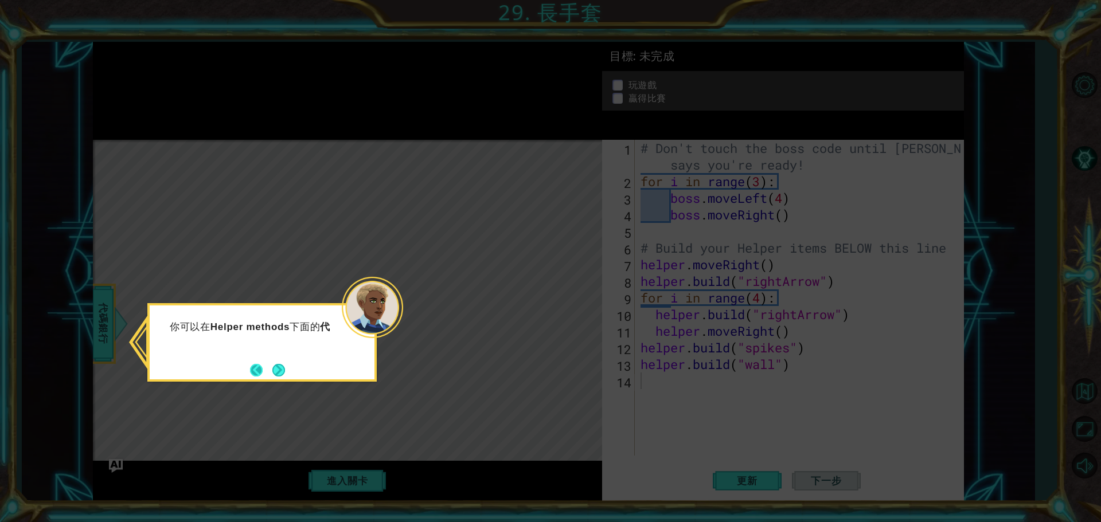
click at [263, 366] on button "Back" at bounding box center [261, 370] width 22 height 13
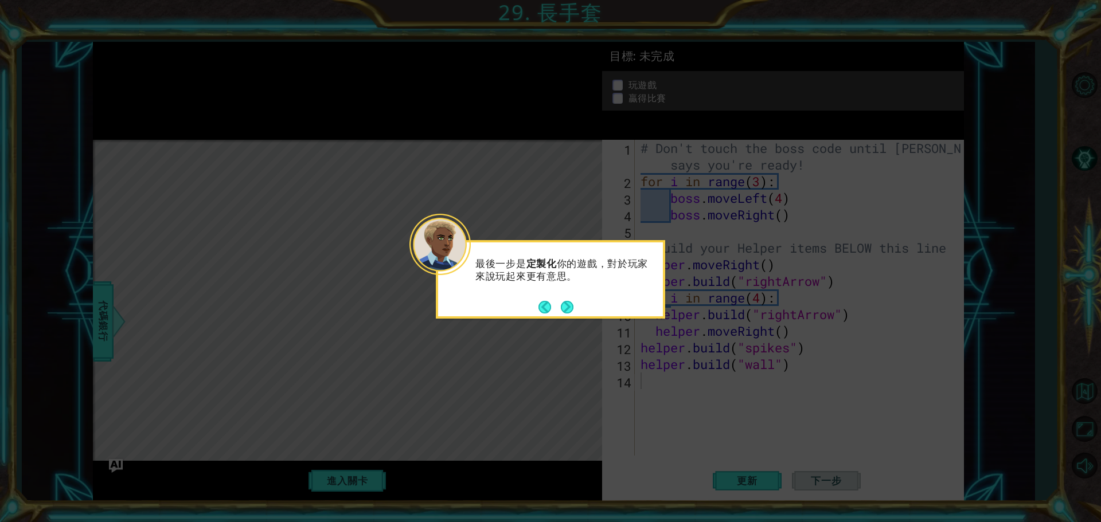
click at [584, 306] on div "最後一步是 定製化 你的遊戲，對於玩家來說玩起來更有意思。" at bounding box center [550, 279] width 229 height 79
click at [580, 306] on div "最後一步是 定製化 你的遊戲，對於玩家來說玩起來更有意思。" at bounding box center [550, 279] width 229 height 79
click at [576, 306] on div "最後一步是 定製化 你的遊戲，對於玩家來說玩起來更有意思。" at bounding box center [550, 279] width 229 height 79
click at [557, 301] on button "Back" at bounding box center [549, 307] width 22 height 13
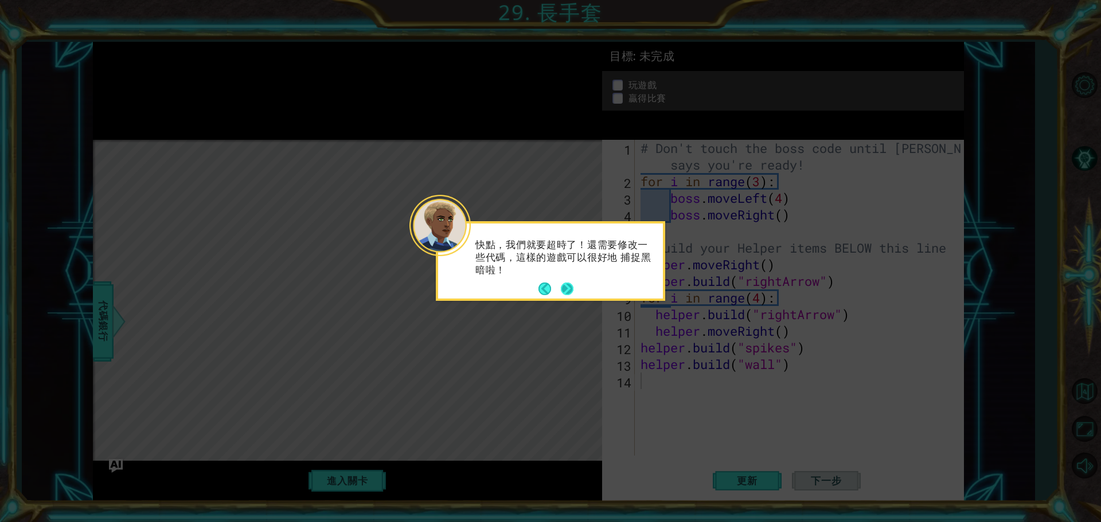
click at [563, 291] on button "Next" at bounding box center [567, 289] width 13 height 13
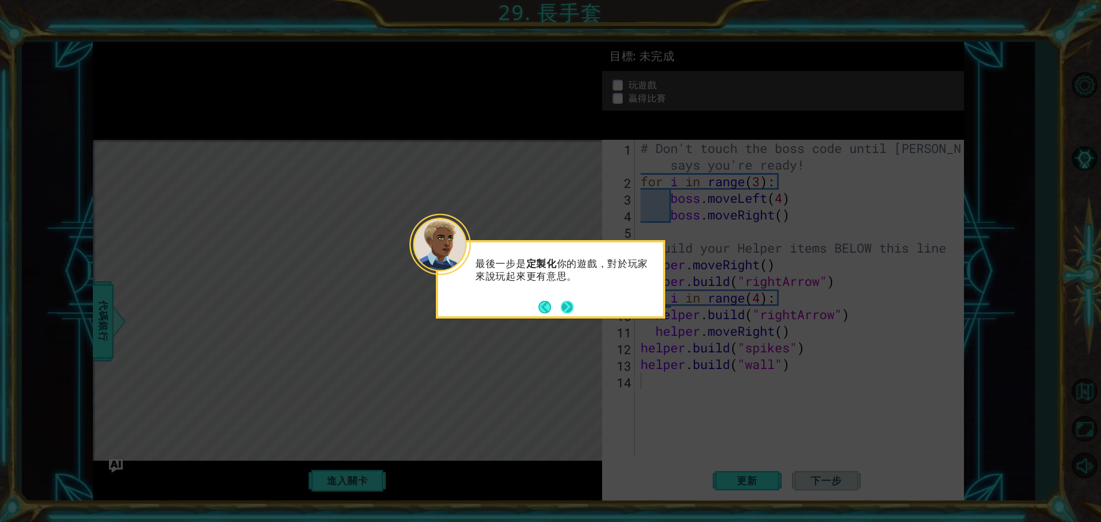
drag, startPoint x: 563, startPoint y: 291, endPoint x: 563, endPoint y: 299, distance: 7.5
click at [563, 292] on div "最後一步是 定製化 你的遊戲，對於玩家來說玩起來更有意思。" at bounding box center [550, 276] width 225 height 58
click at [567, 308] on button "Next" at bounding box center [567, 307] width 13 height 13
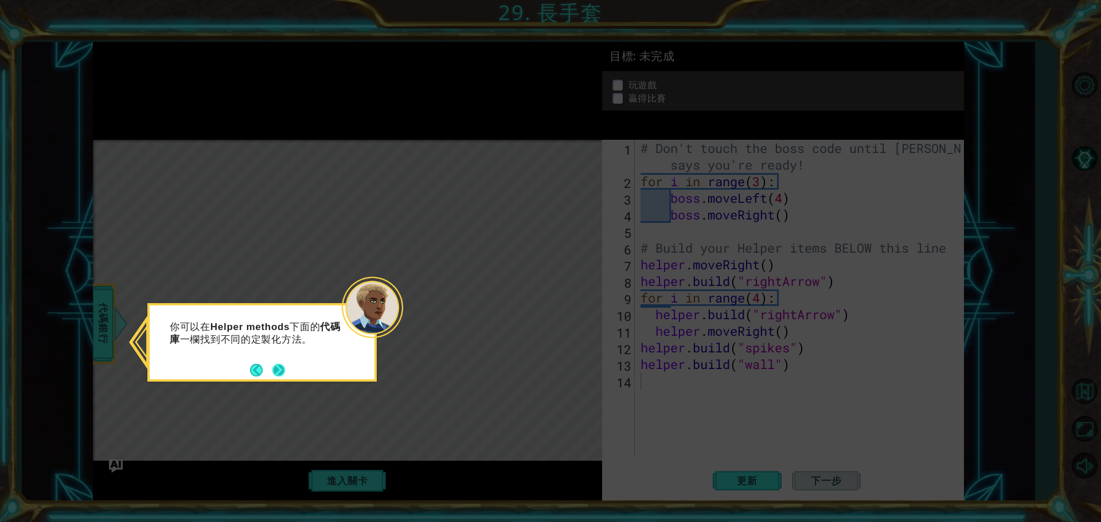
click at [278, 368] on button "Next" at bounding box center [278, 370] width 13 height 13
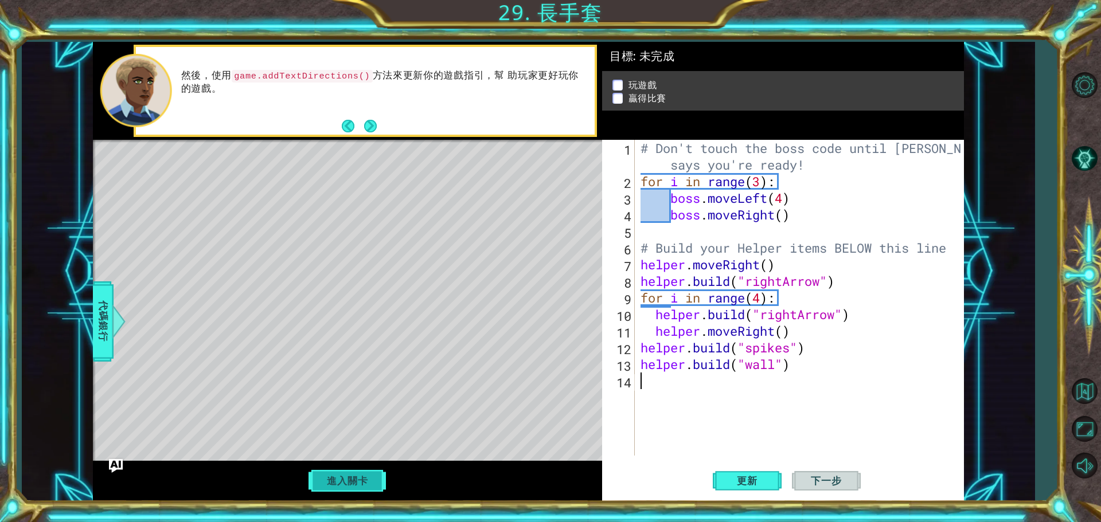
click at [307, 487] on button "進入關卡" at bounding box center [347, 481] width 82 height 22
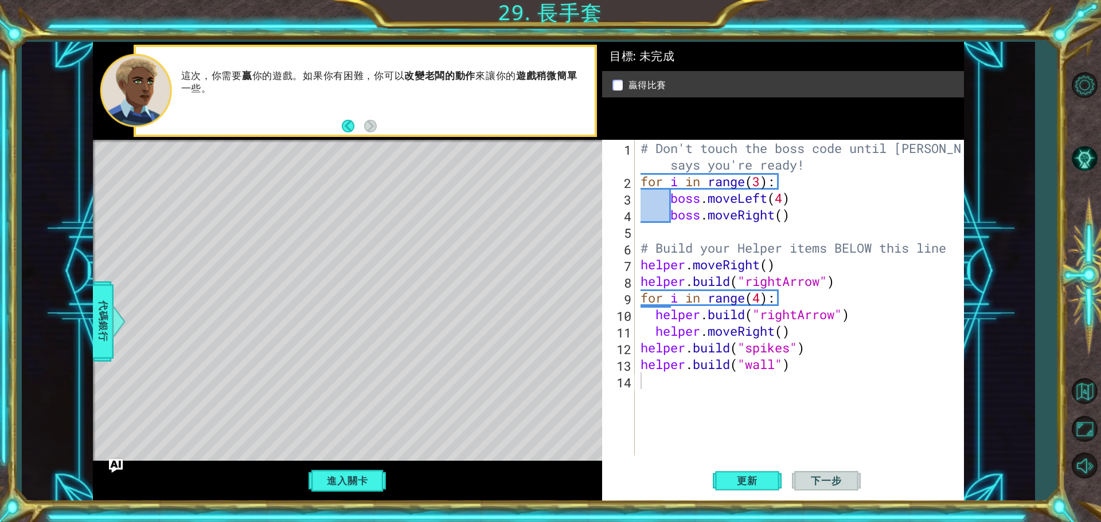
click at [345, 127] on button "Back" at bounding box center [353, 126] width 22 height 13
click at [368, 123] on button "Next" at bounding box center [370, 126] width 13 height 13
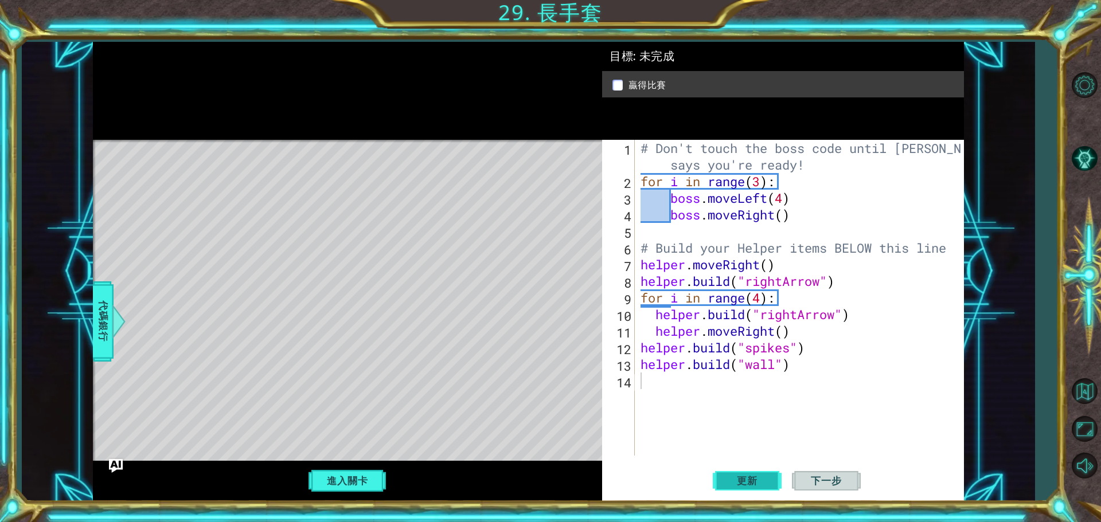
click at [747, 483] on span "更新" at bounding box center [747, 480] width 44 height 11
click at [347, 481] on button "進入關卡" at bounding box center [347, 481] width 82 height 22
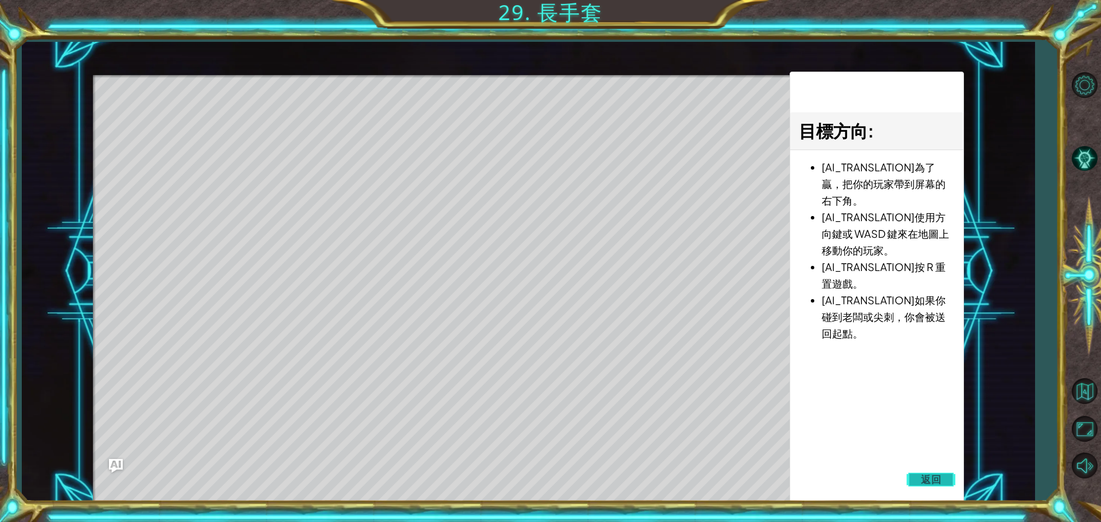
click at [944, 486] on button "返回" at bounding box center [931, 479] width 49 height 23
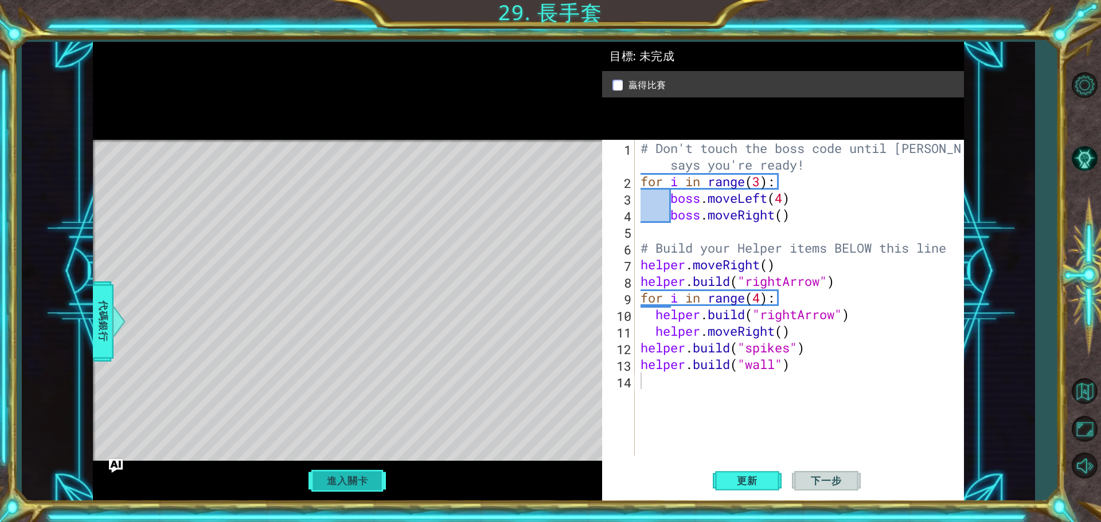
click at [350, 491] on button "進入關卡" at bounding box center [347, 481] width 82 height 22
click at [817, 481] on span "下一步" at bounding box center [825, 481] width 53 height 11
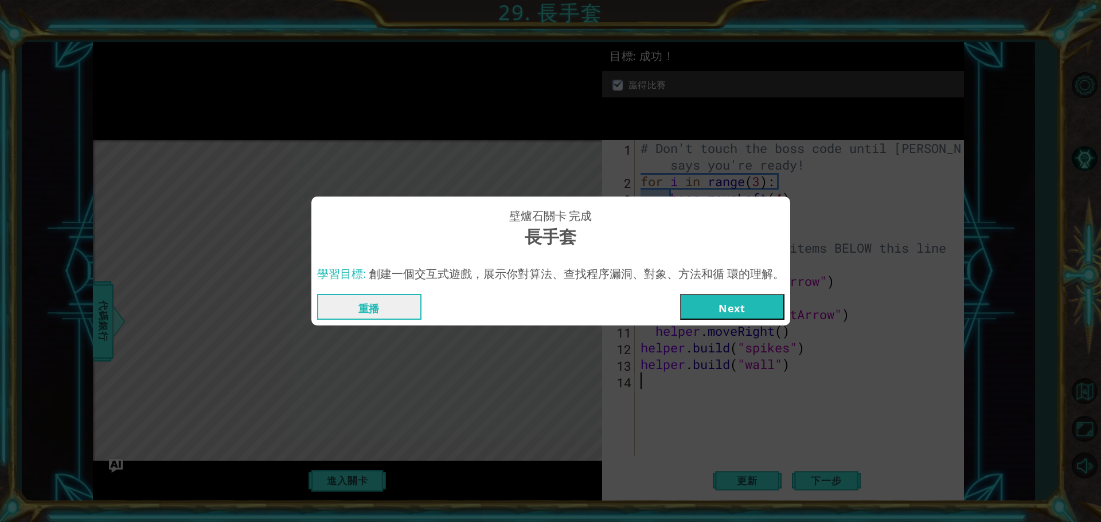
click at [752, 306] on button "Next" at bounding box center [732, 307] width 104 height 26
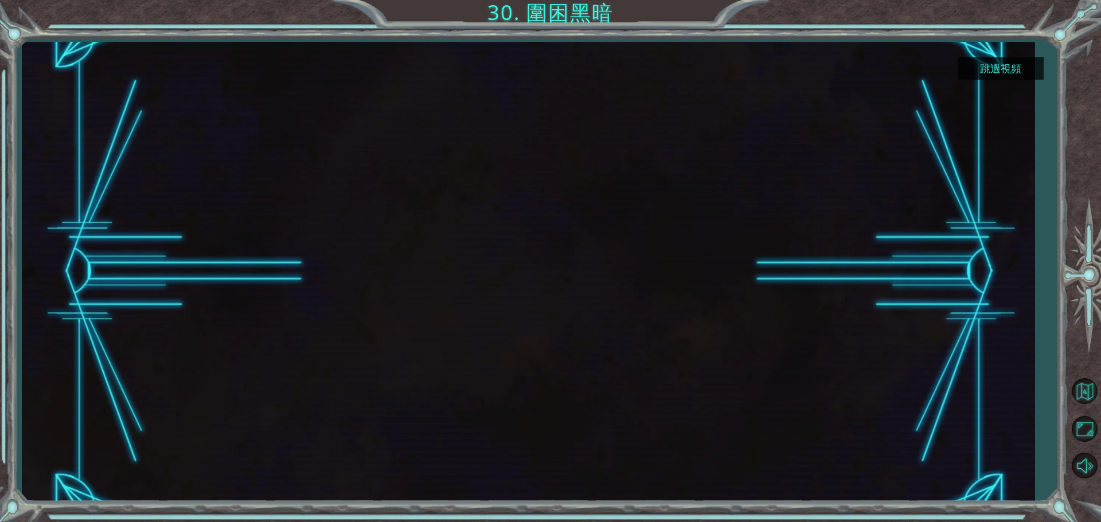
click at [1020, 70] on button "跳過視頻" at bounding box center [1001, 68] width 86 height 22
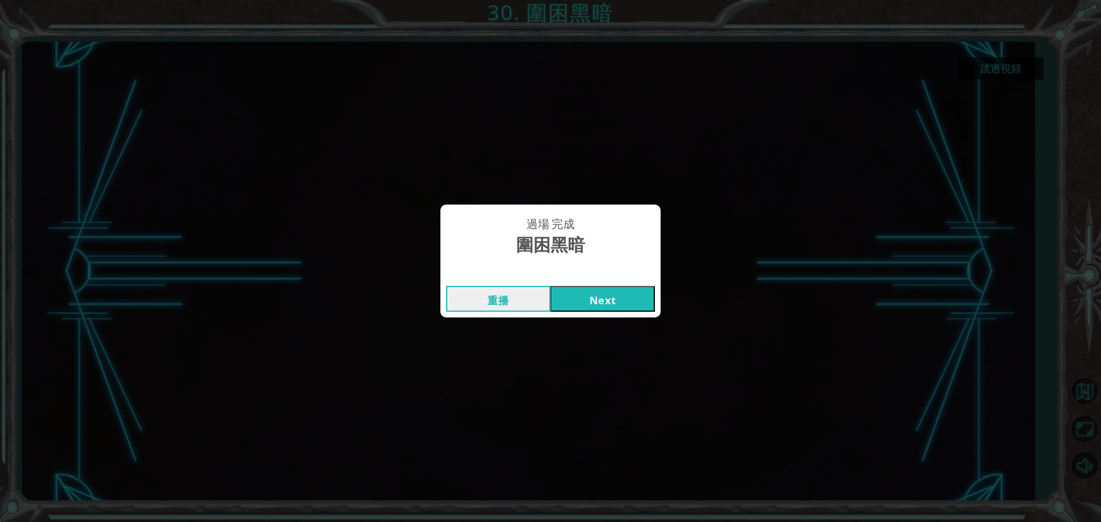
click at [583, 309] on button "Next" at bounding box center [602, 299] width 104 height 26
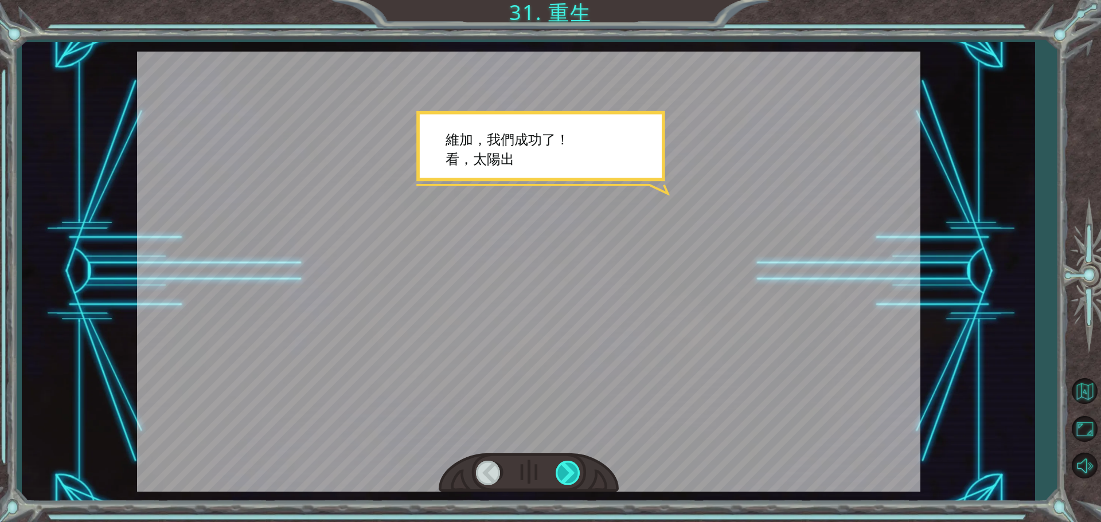
click at [559, 480] on div at bounding box center [569, 473] width 26 height 24
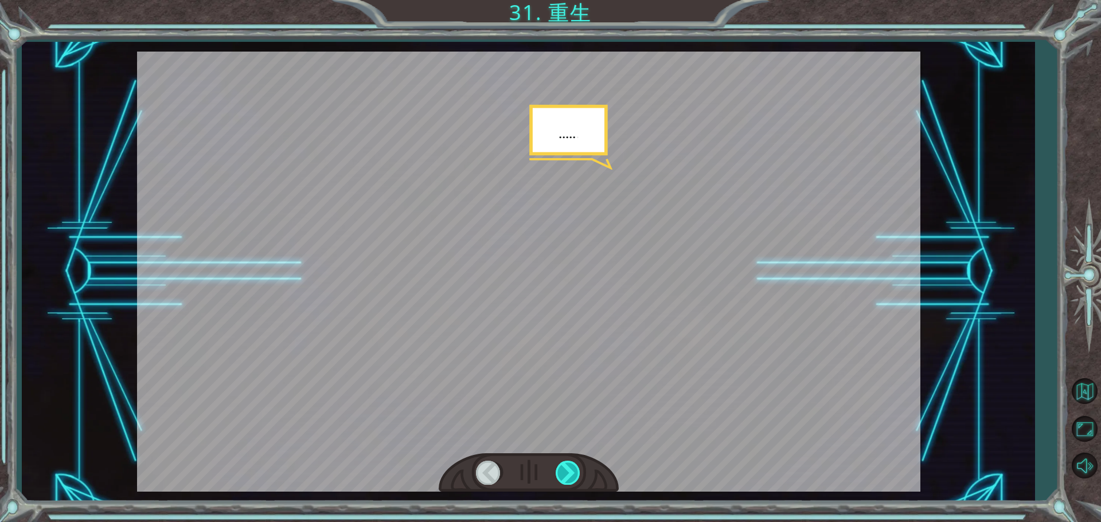
click at [559, 480] on div at bounding box center [569, 473] width 26 height 24
click at [562, 475] on div at bounding box center [569, 473] width 26 height 24
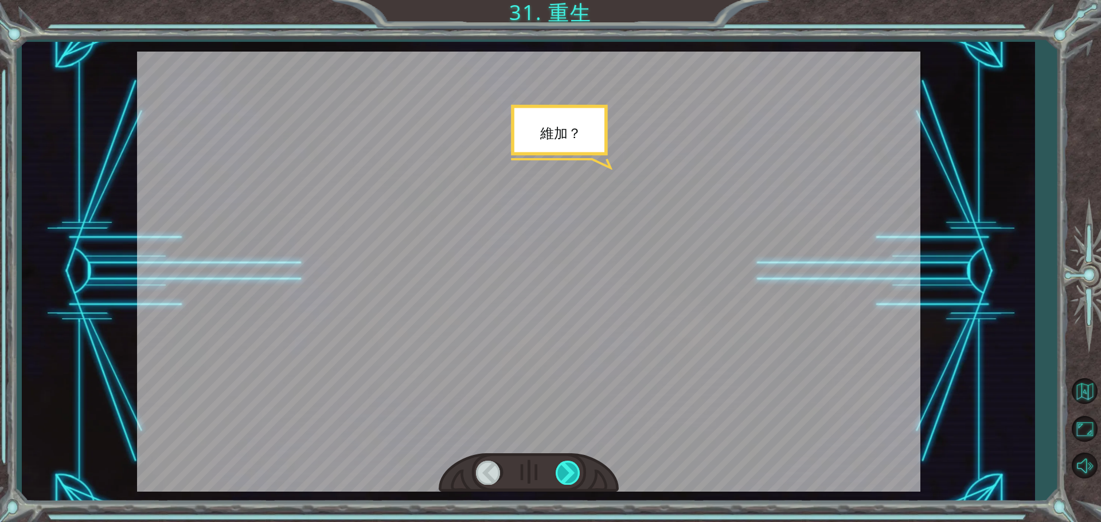
click at [562, 475] on div at bounding box center [569, 473] width 26 height 24
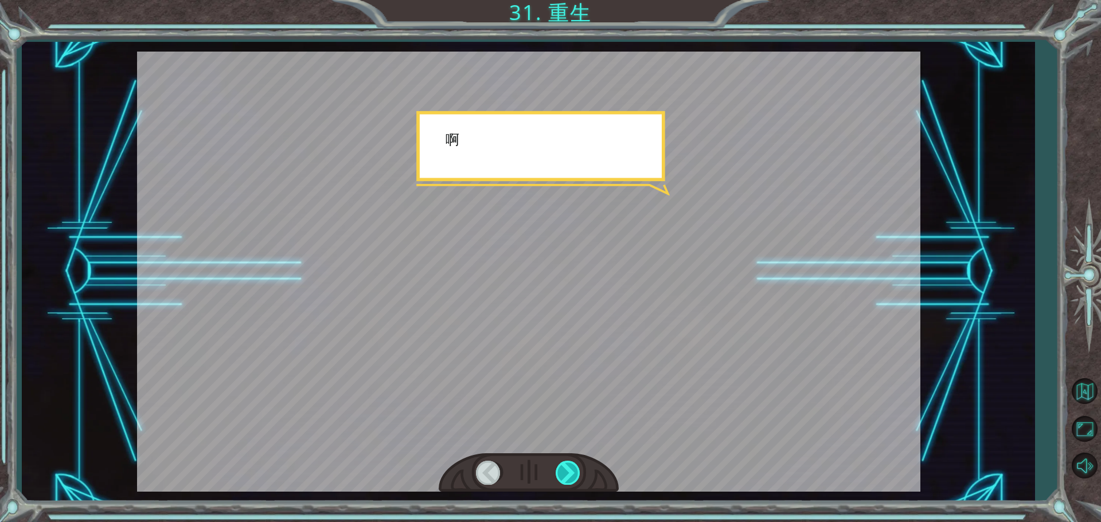
click at [563, 475] on div at bounding box center [569, 473] width 26 height 24
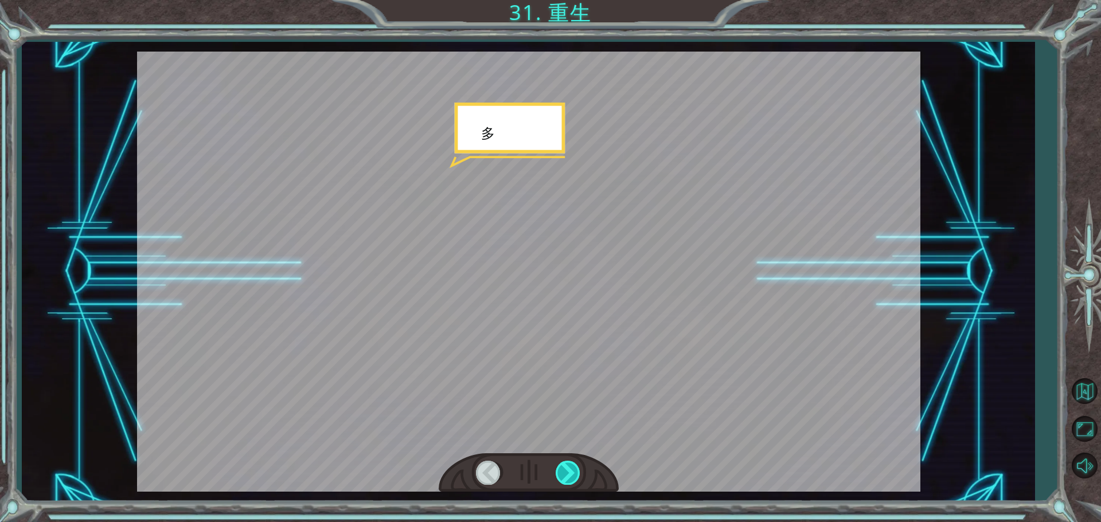
click at [563, 475] on div at bounding box center [569, 473] width 26 height 24
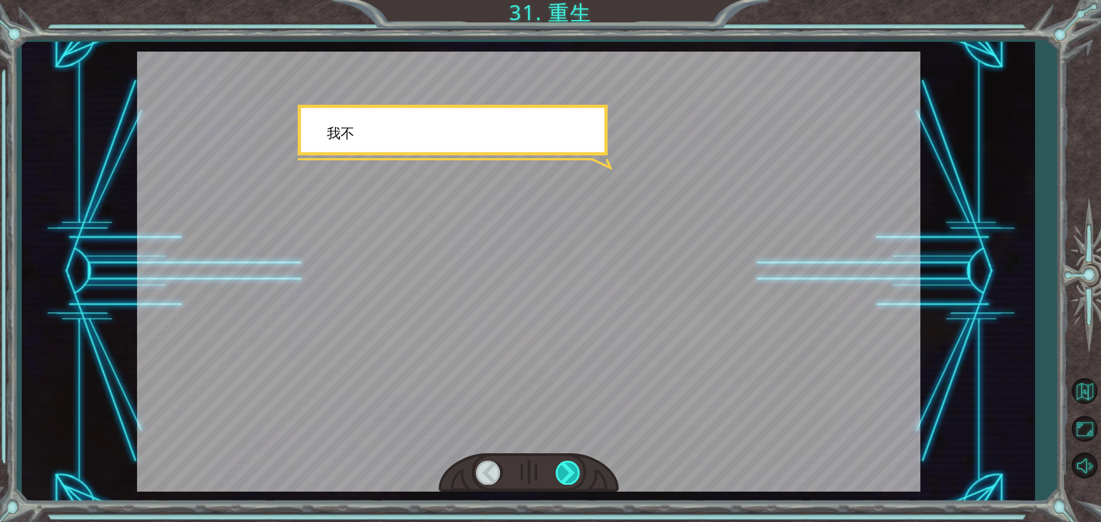
click at [563, 475] on div at bounding box center [569, 473] width 26 height 24
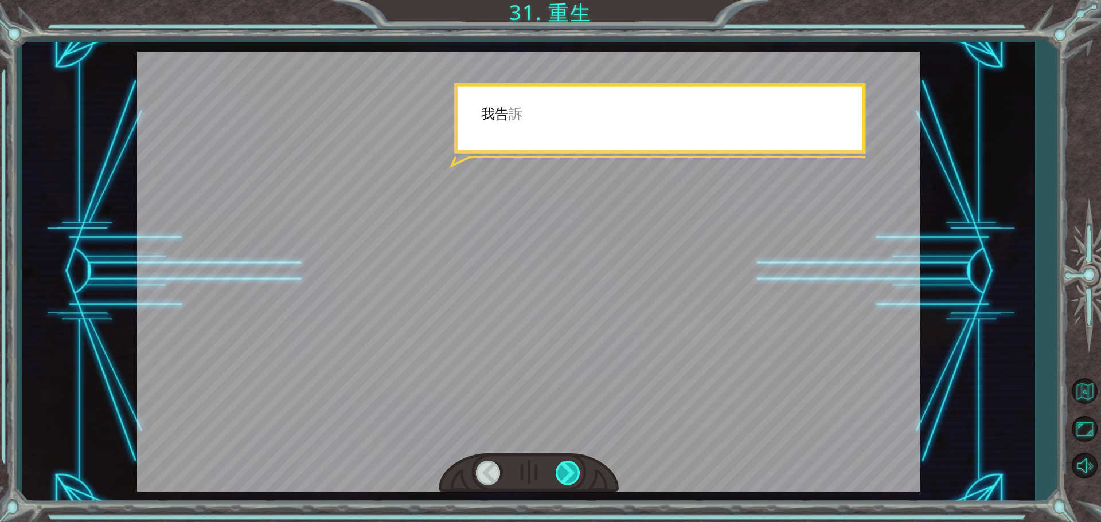
click at [563, 475] on div at bounding box center [569, 473] width 26 height 24
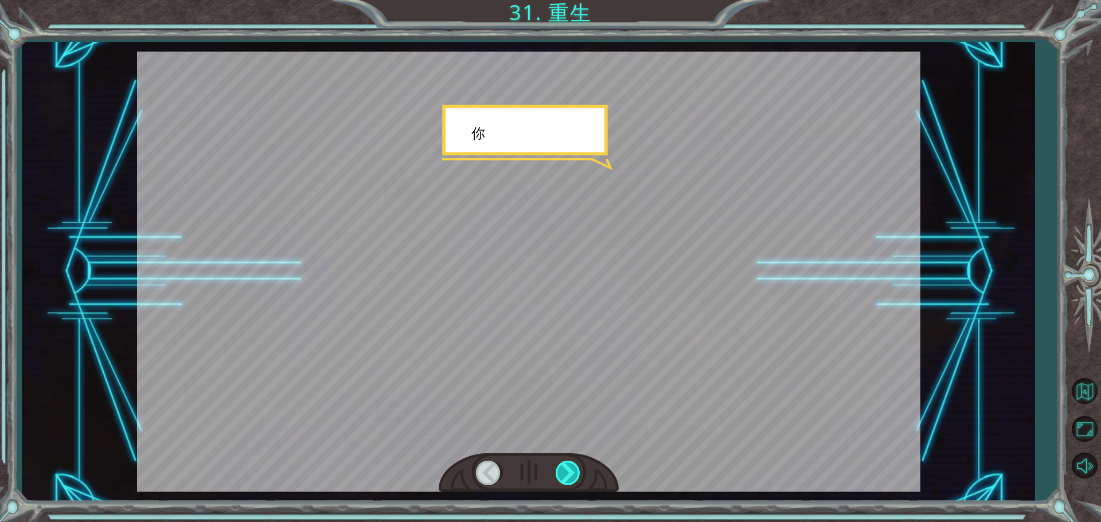
click at [563, 475] on div at bounding box center [569, 473] width 26 height 24
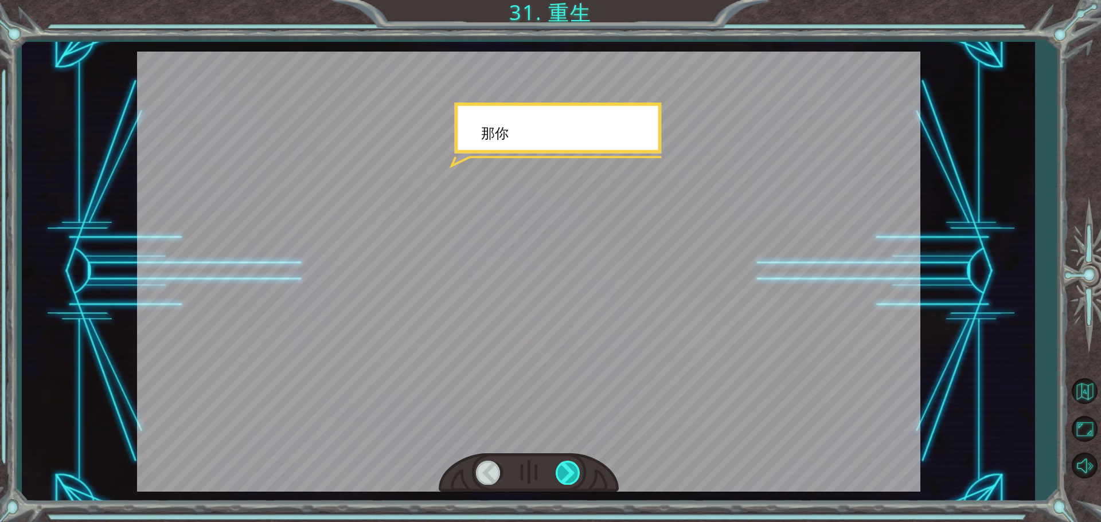
click at [563, 475] on div at bounding box center [569, 473] width 26 height 24
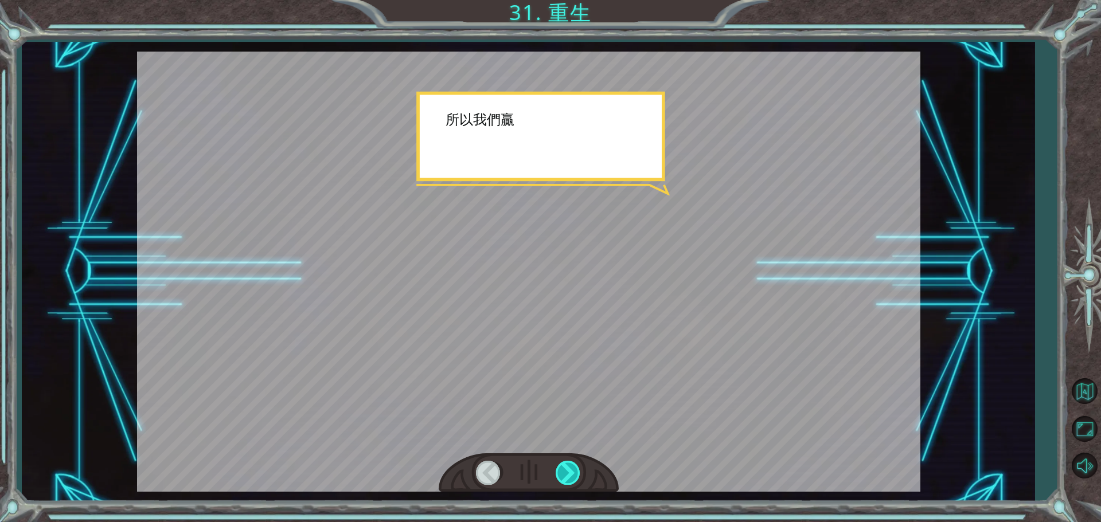
click at [563, 475] on div at bounding box center [569, 473] width 26 height 24
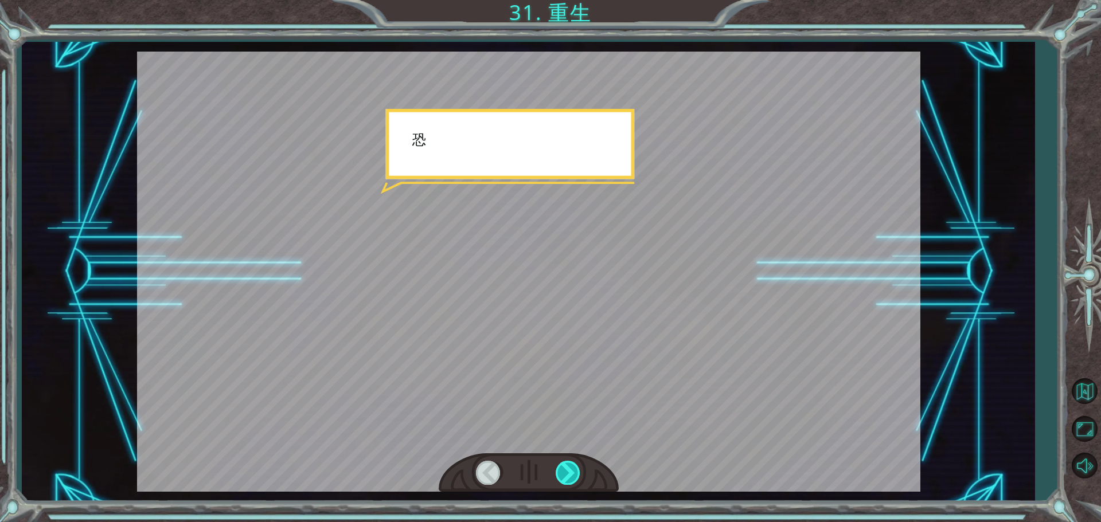
click at [563, 475] on div at bounding box center [569, 473] width 26 height 24
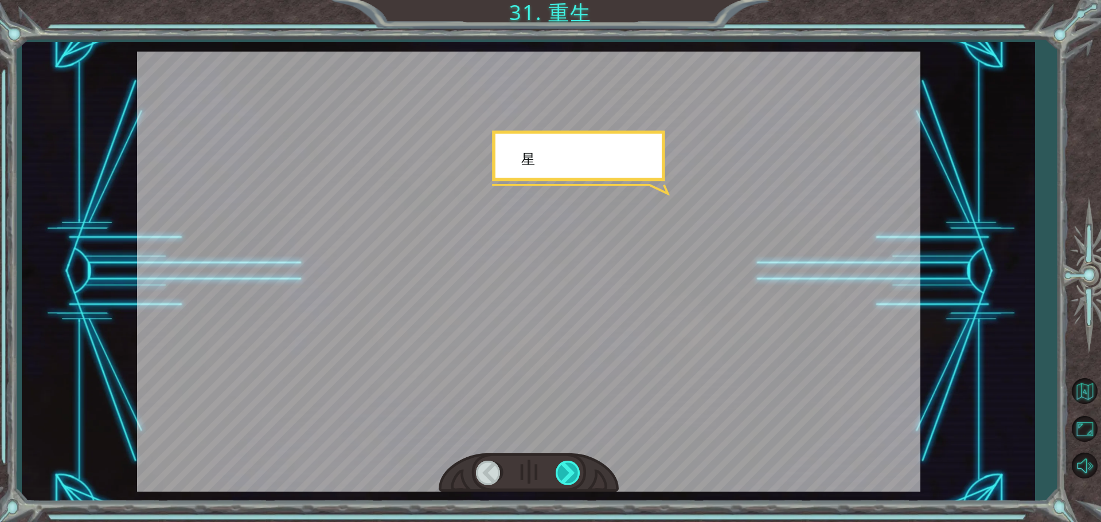
click at [563, 475] on div at bounding box center [569, 473] width 26 height 24
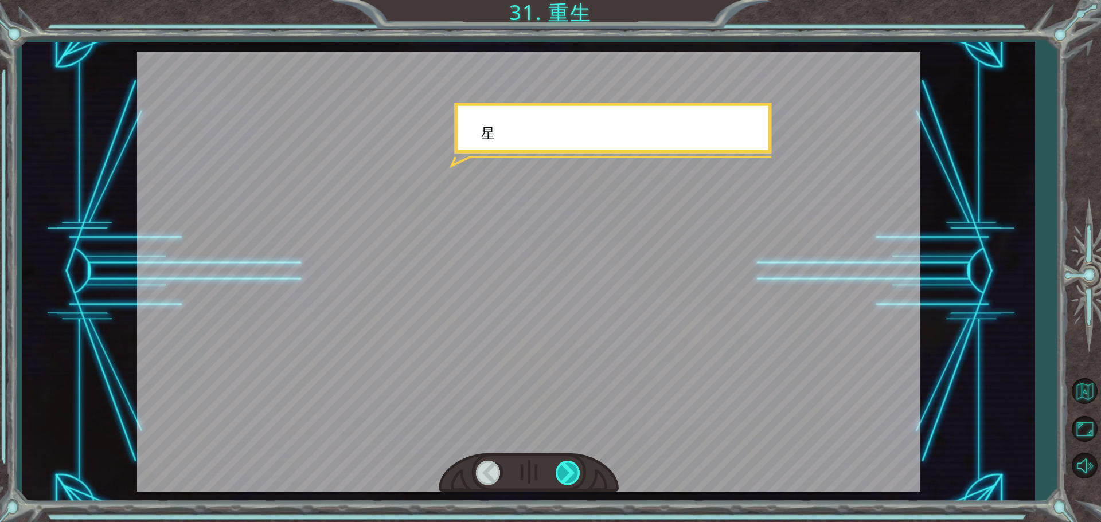
click at [563, 475] on div at bounding box center [569, 473] width 26 height 24
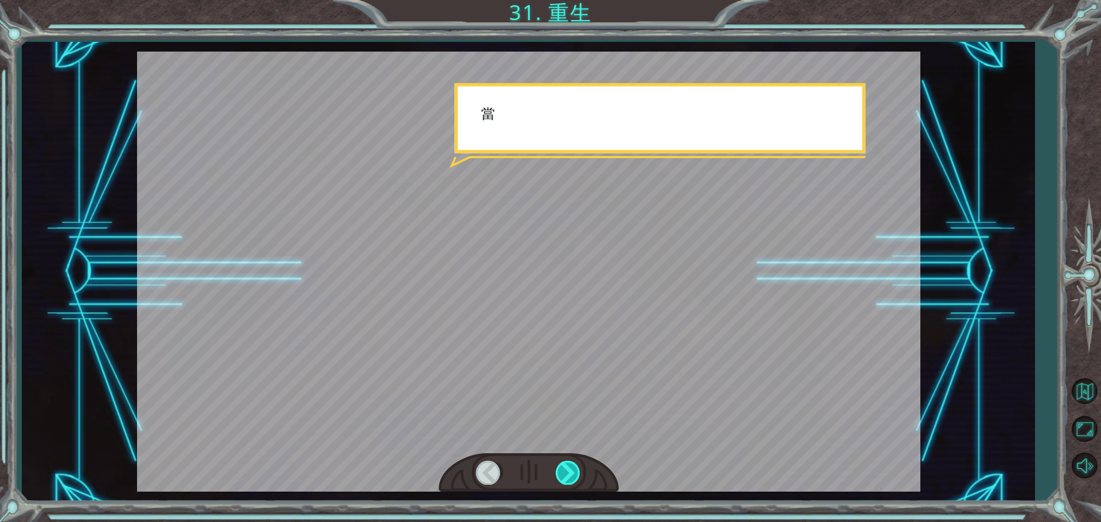
click at [563, 475] on div at bounding box center [569, 473] width 26 height 24
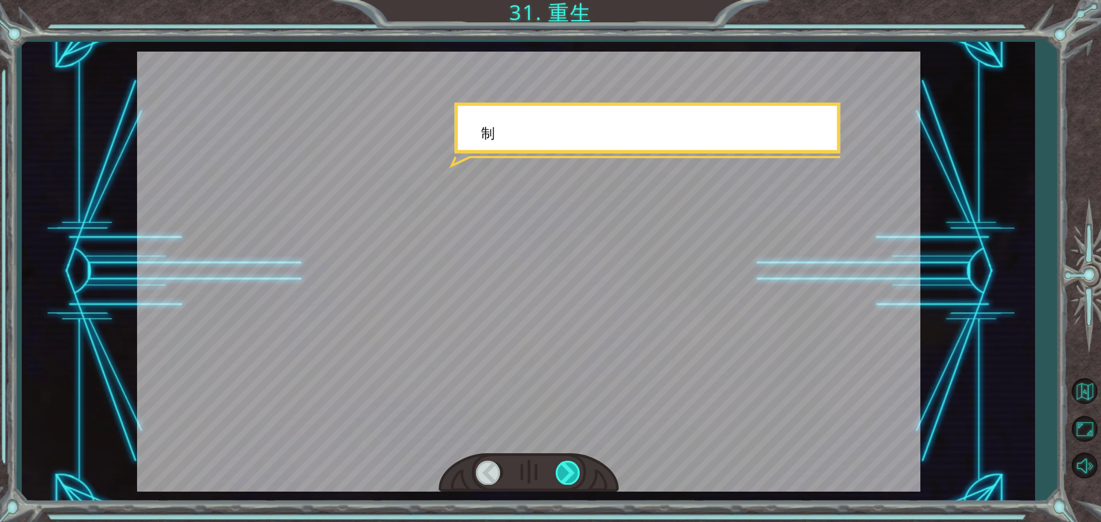
click at [563, 475] on div at bounding box center [569, 473] width 26 height 24
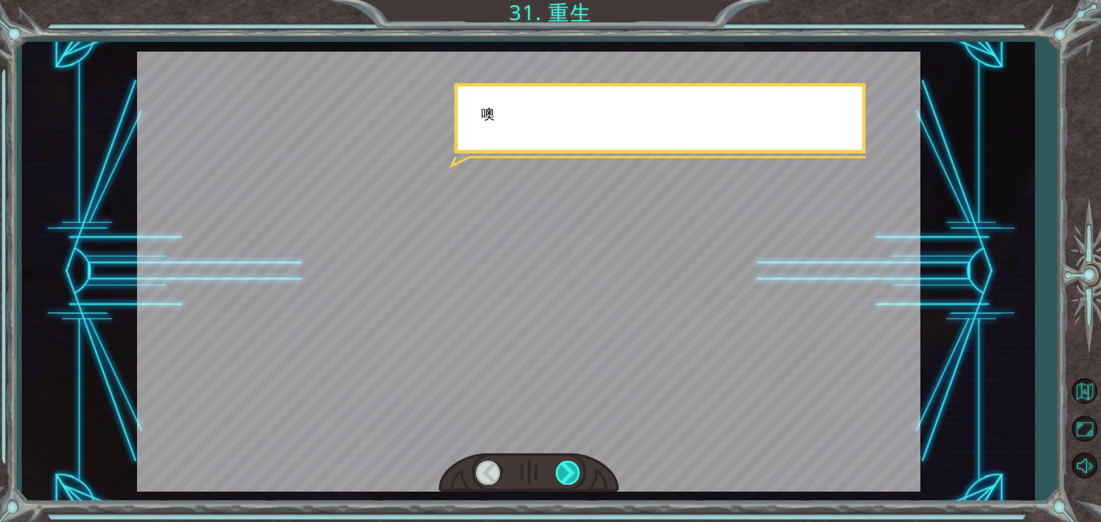
click at [563, 475] on div at bounding box center [569, 473] width 26 height 24
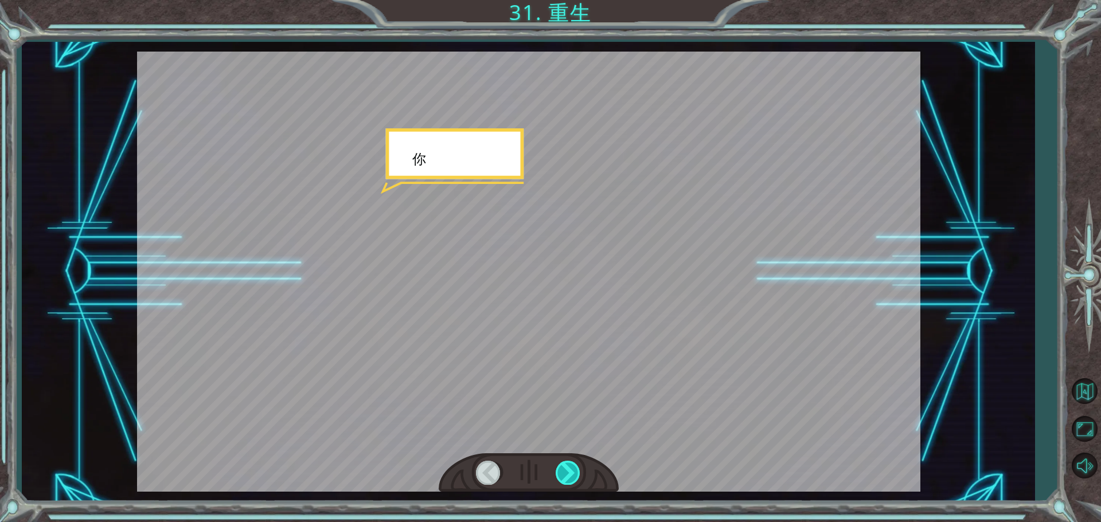
click at [563, 475] on div at bounding box center [569, 473] width 26 height 24
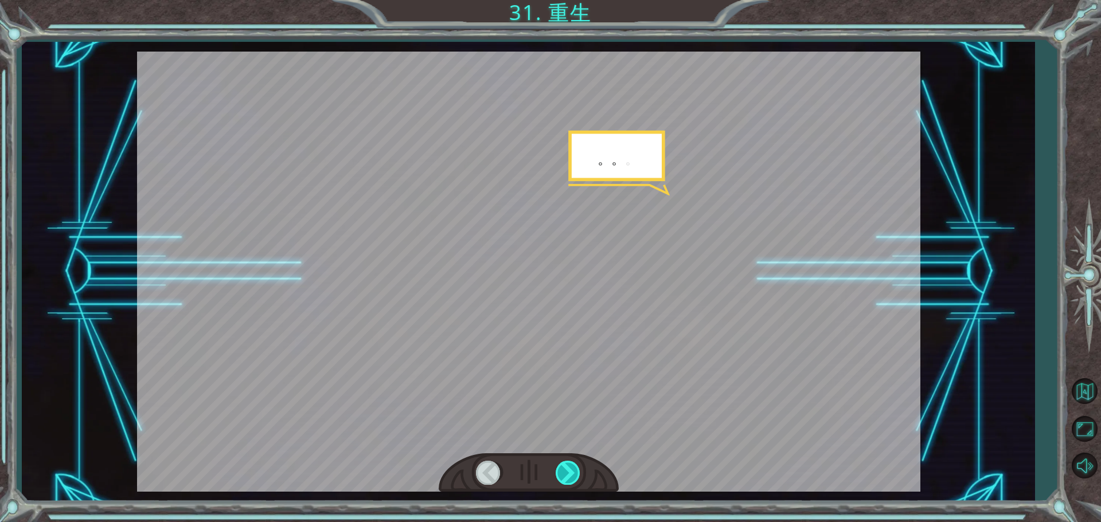
click at [563, 475] on div at bounding box center [569, 473] width 26 height 24
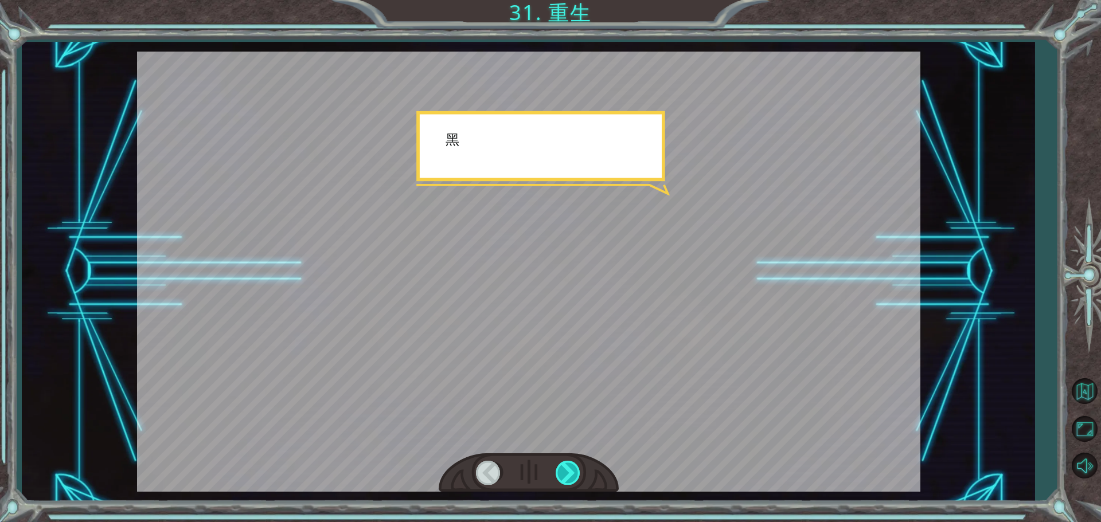
click at [563, 475] on div at bounding box center [569, 473] width 26 height 24
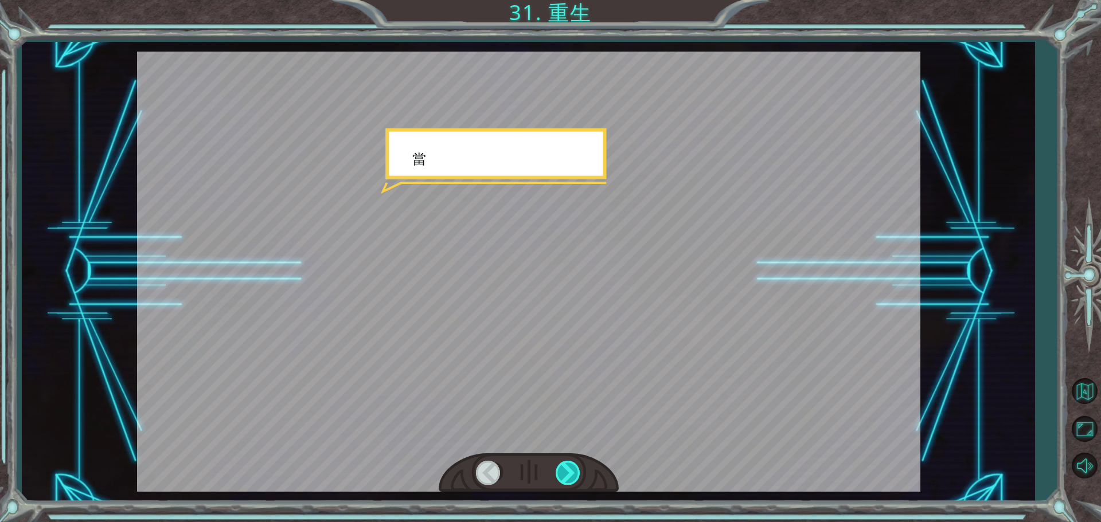
click at [563, 475] on div at bounding box center [569, 473] width 26 height 24
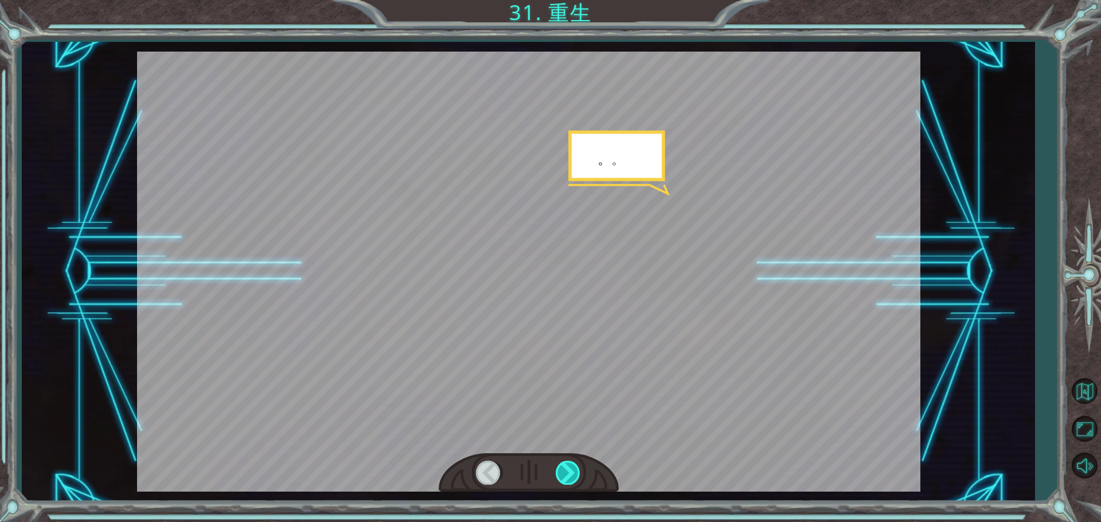
click at [563, 475] on div at bounding box center [569, 473] width 26 height 24
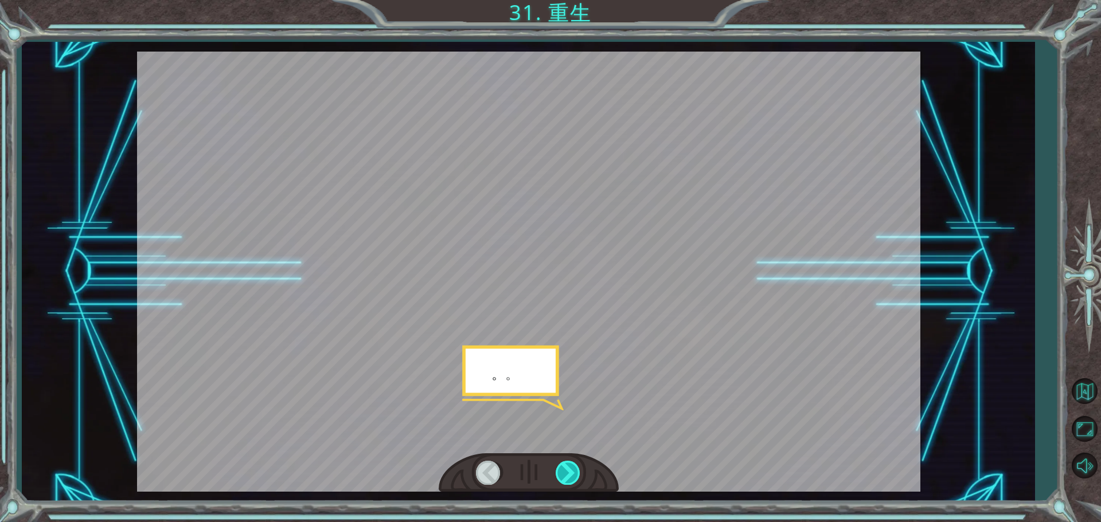
click at [563, 475] on div at bounding box center [569, 473] width 26 height 24
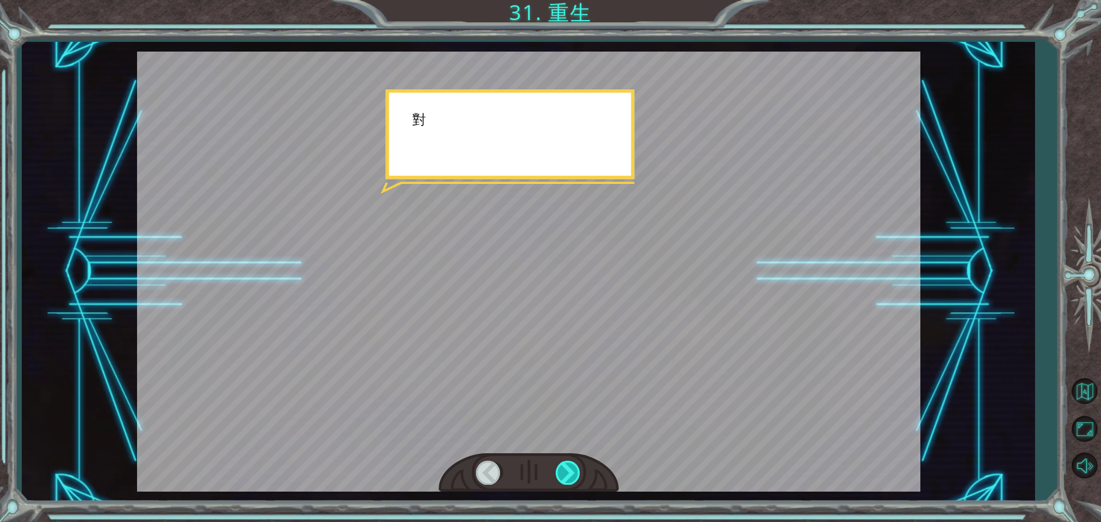
click at [563, 475] on div at bounding box center [569, 473] width 26 height 24
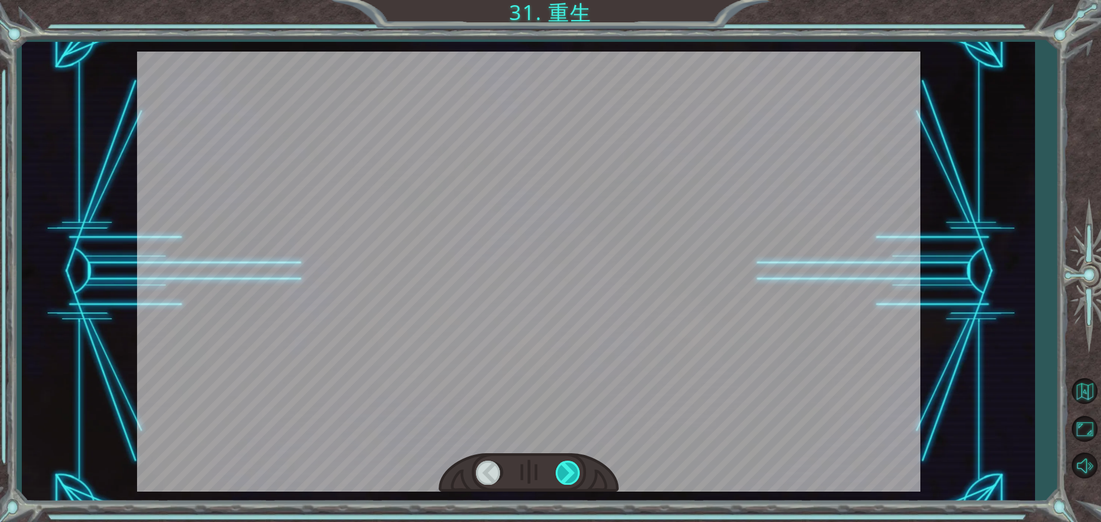
click at [563, 475] on div at bounding box center [569, 473] width 26 height 24
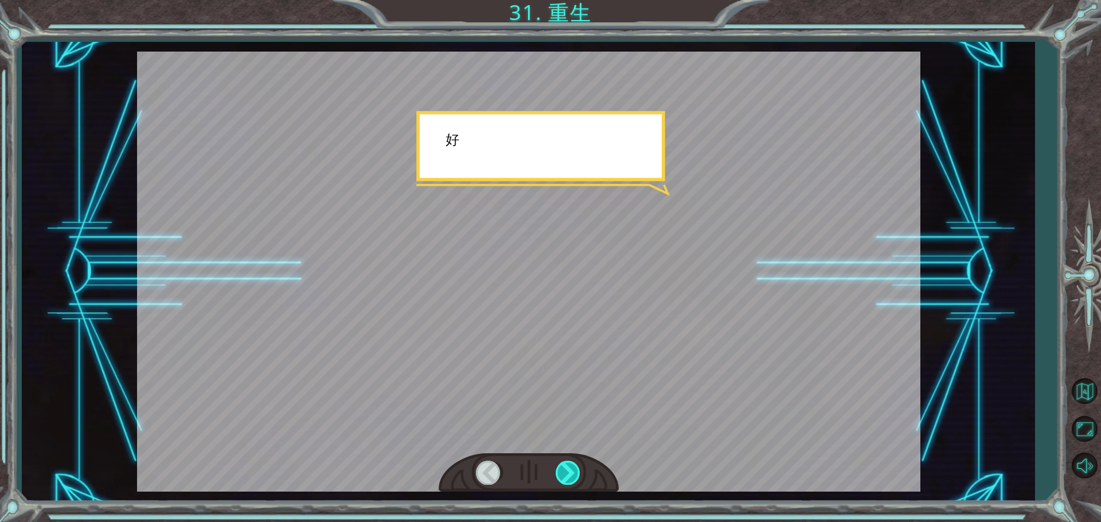
click at [563, 475] on div at bounding box center [569, 473] width 26 height 24
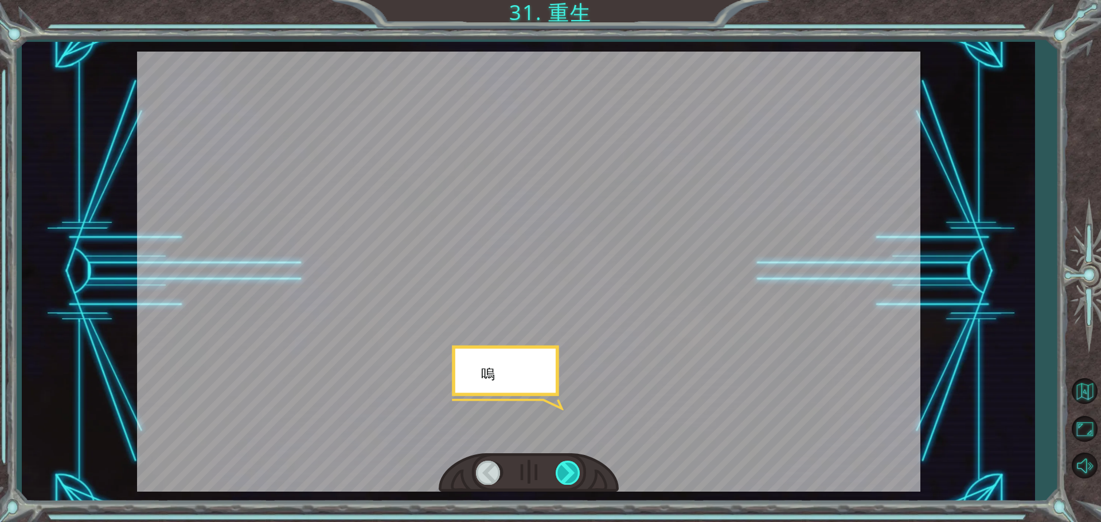
click at [563, 475] on div at bounding box center [569, 473] width 26 height 24
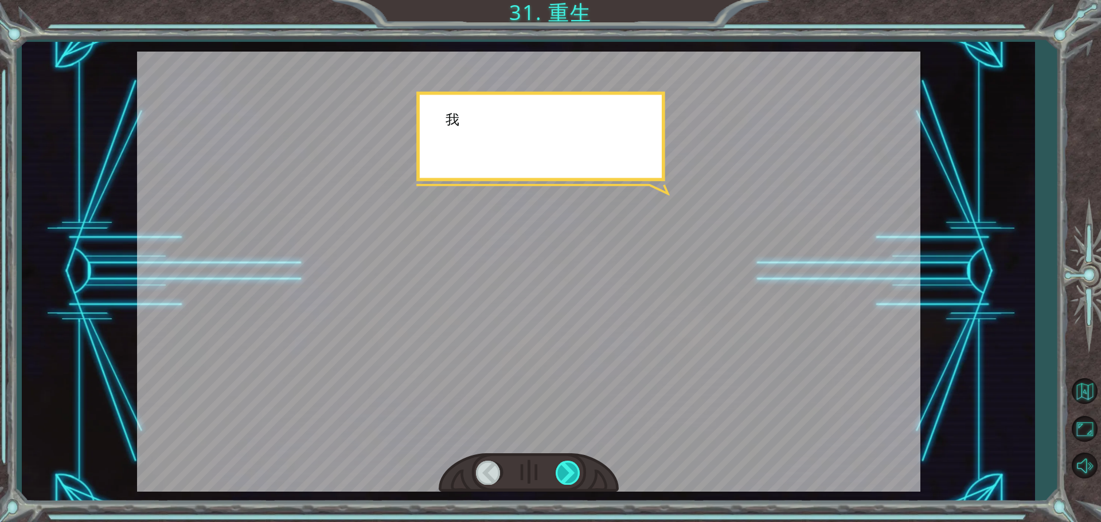
click at [563, 475] on div at bounding box center [569, 473] width 26 height 24
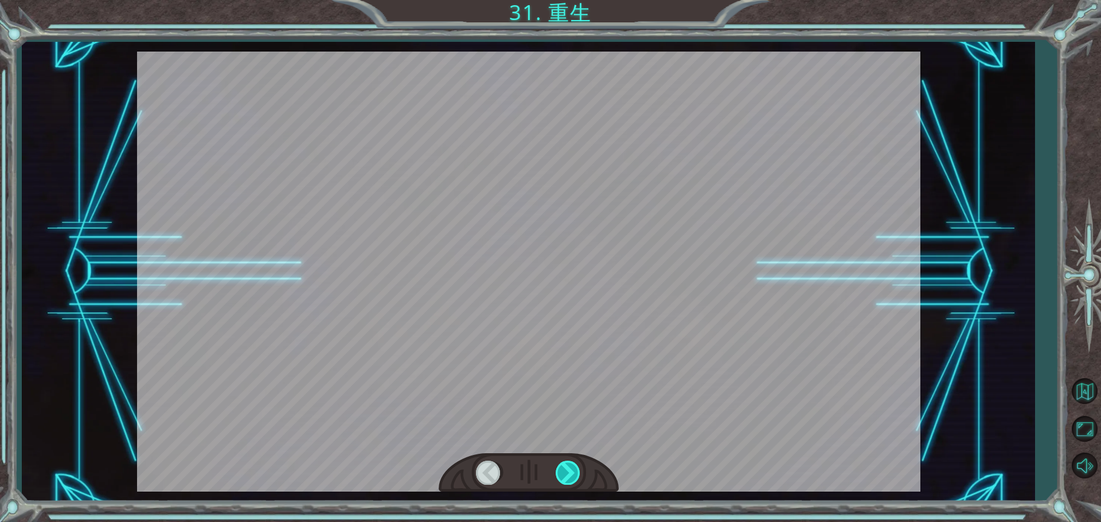
click at [563, 475] on div at bounding box center [569, 473] width 26 height 24
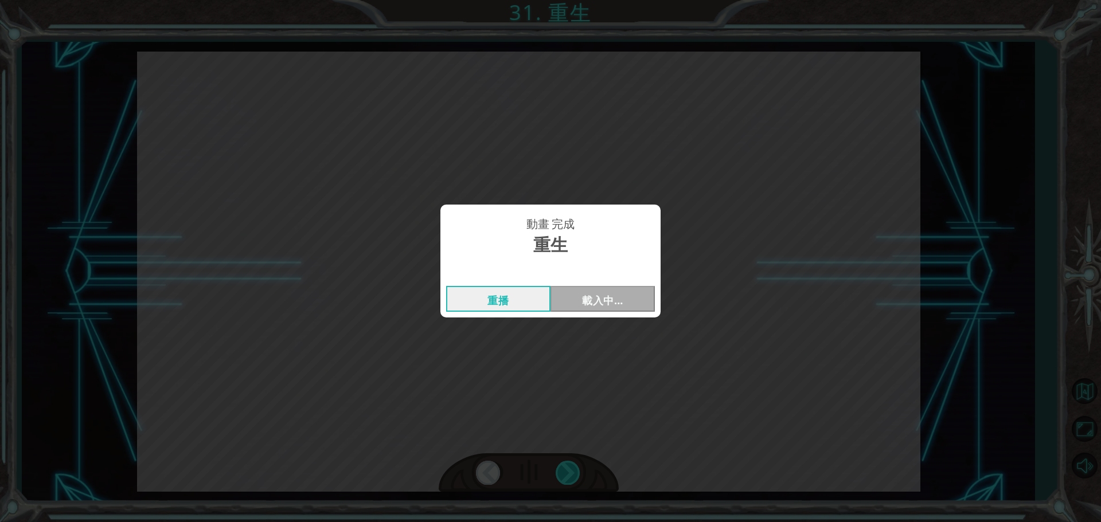
click at [563, 475] on div "動畫 完成 重生 重播 載入中…" at bounding box center [550, 261] width 1101 height 522
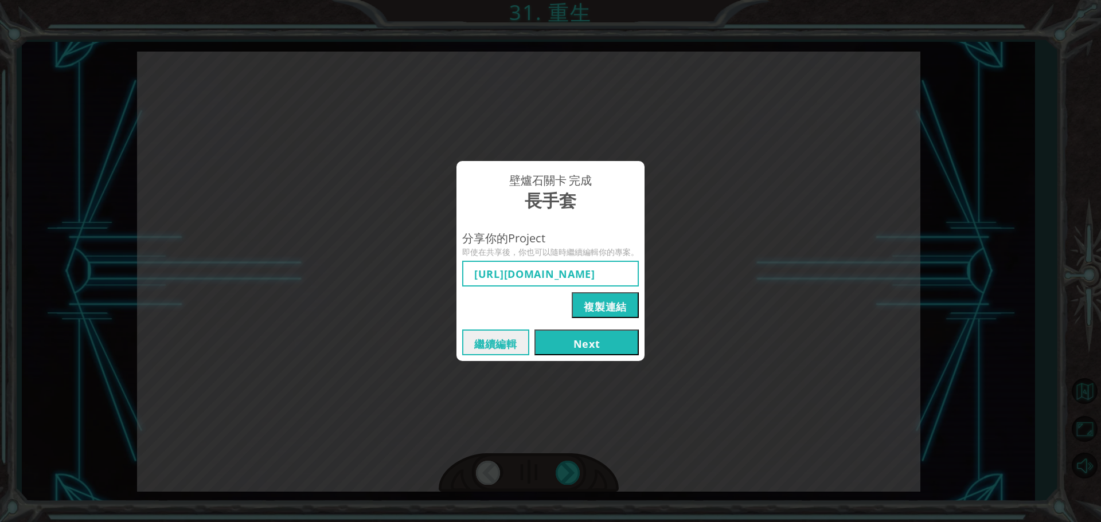
type input "[URL][DOMAIN_NAME]"
click at [616, 345] on button "Next" at bounding box center [586, 343] width 104 height 26
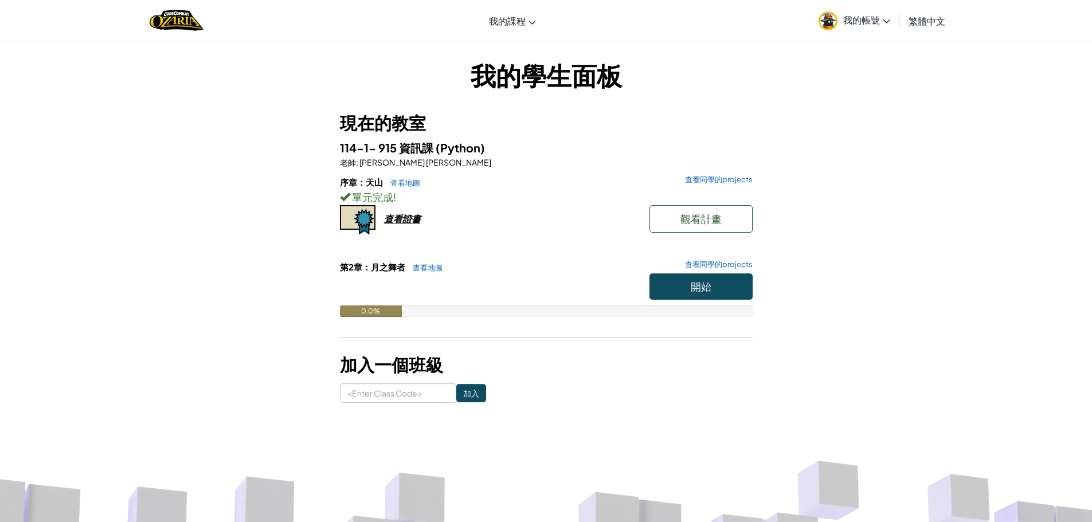
drag, startPoint x: 411, startPoint y: 209, endPoint x: 411, endPoint y: 216, distance: 7.5
click at [411, 211] on div "序章：天山 查看地圖 查看同學的projects 單元完成 ! 觀看計畫 查看證書" at bounding box center [546, 218] width 413 height 85
click at [411, 216] on div "查看證書" at bounding box center [402, 219] width 37 height 12
